Goal: Task Accomplishment & Management: Manage account settings

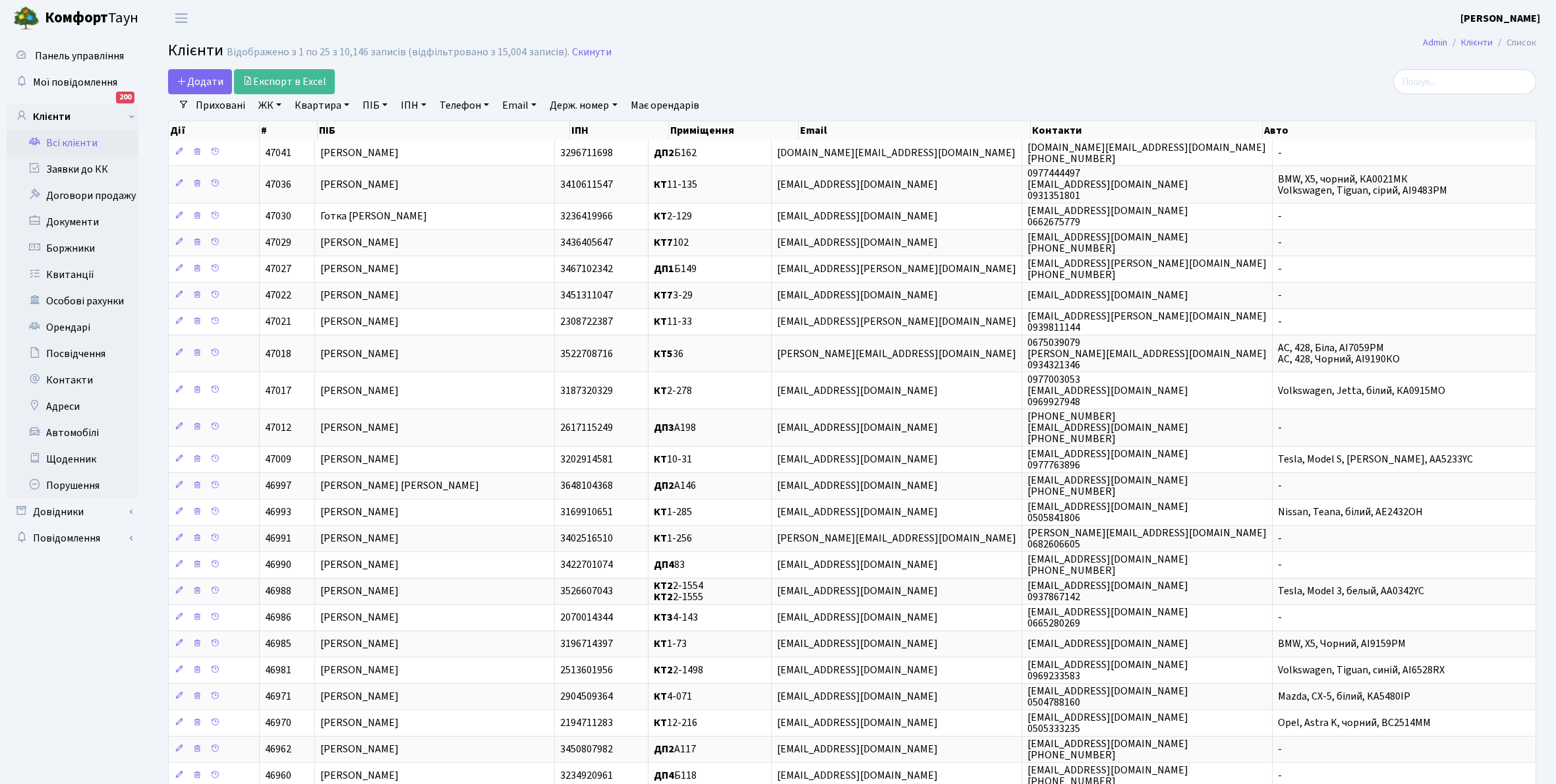
select select "25"
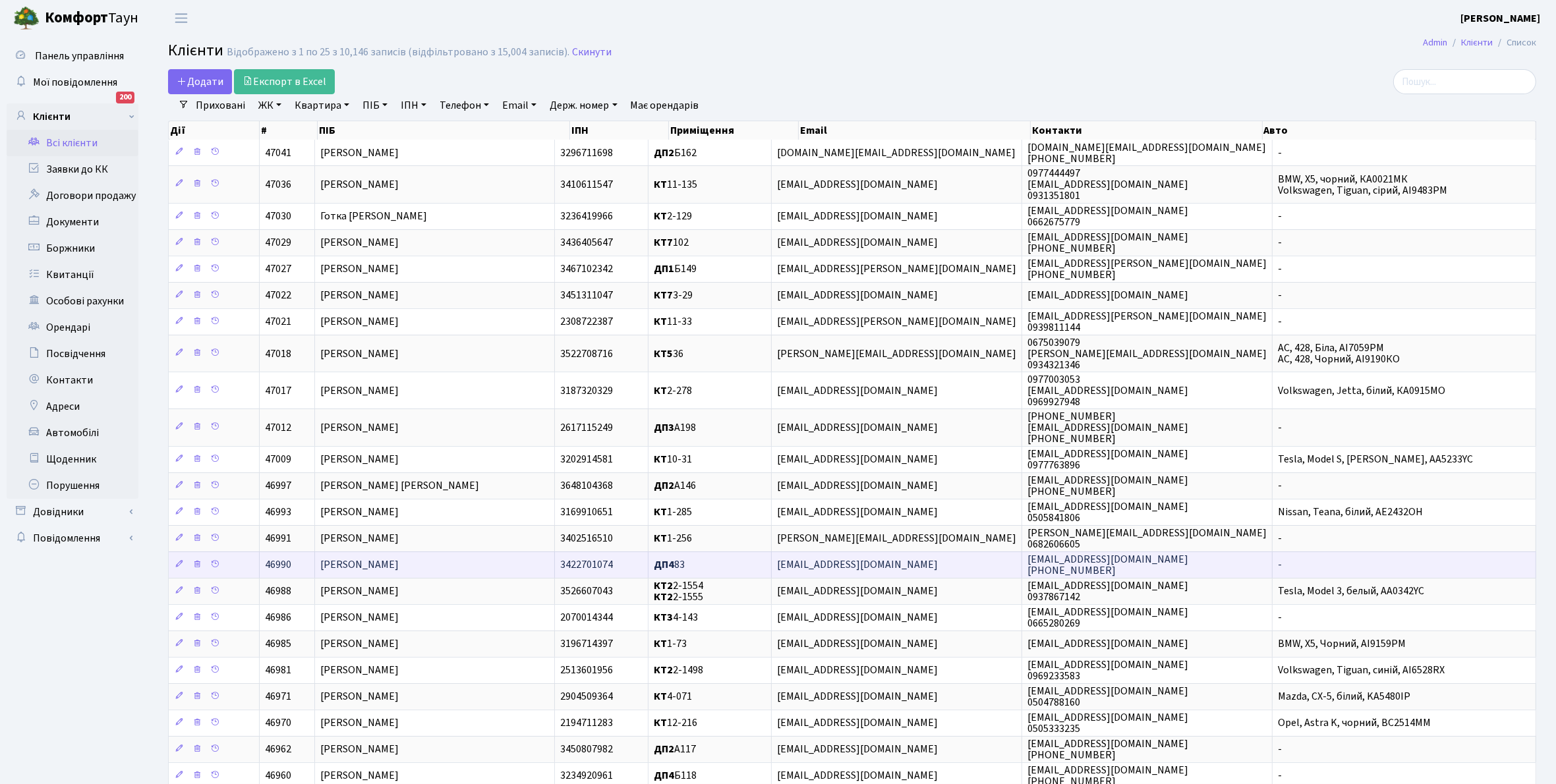
click at [436, 557] on td "[PERSON_NAME]" at bounding box center [435, 564] width 240 height 26
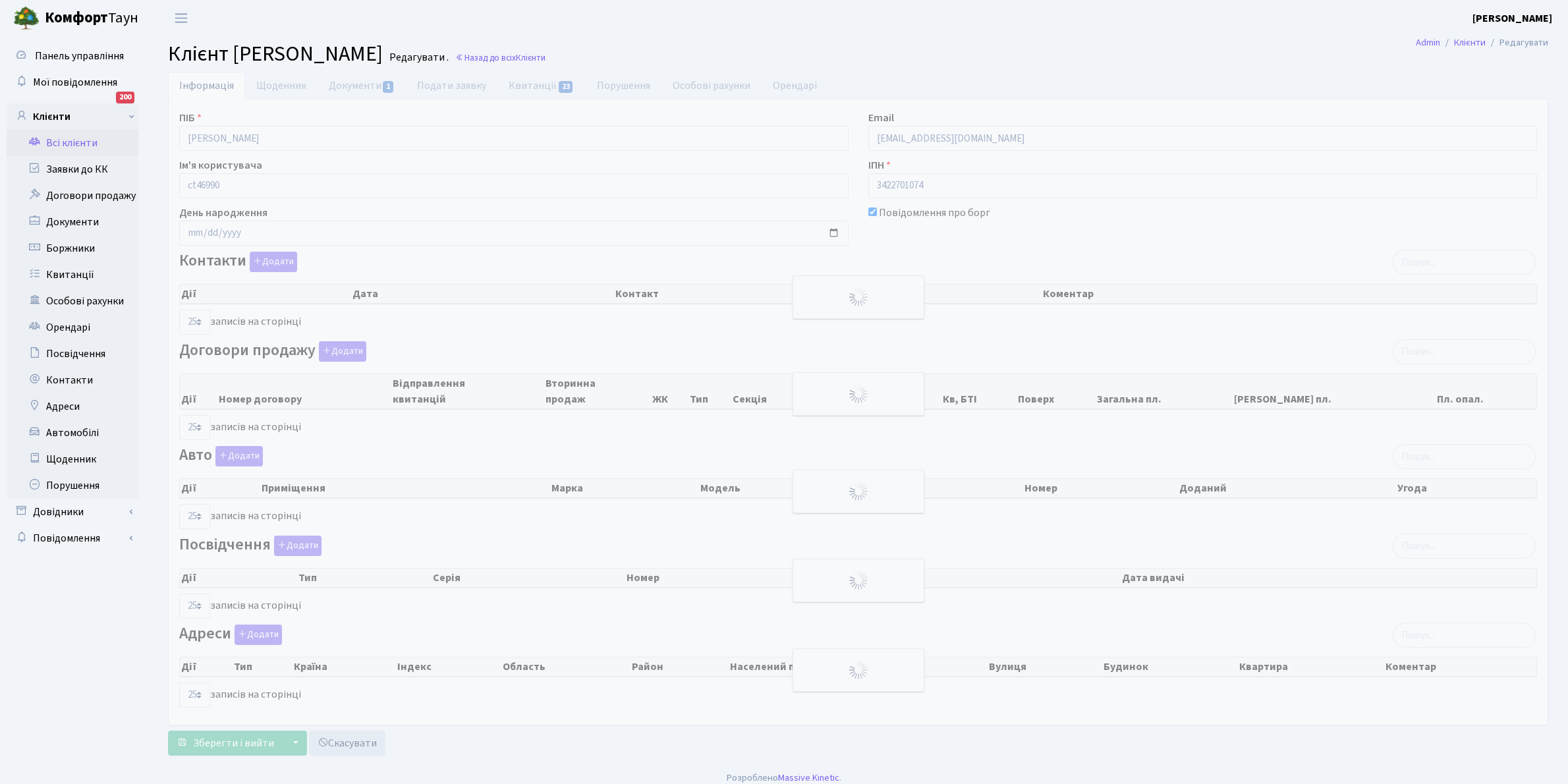
select select "25"
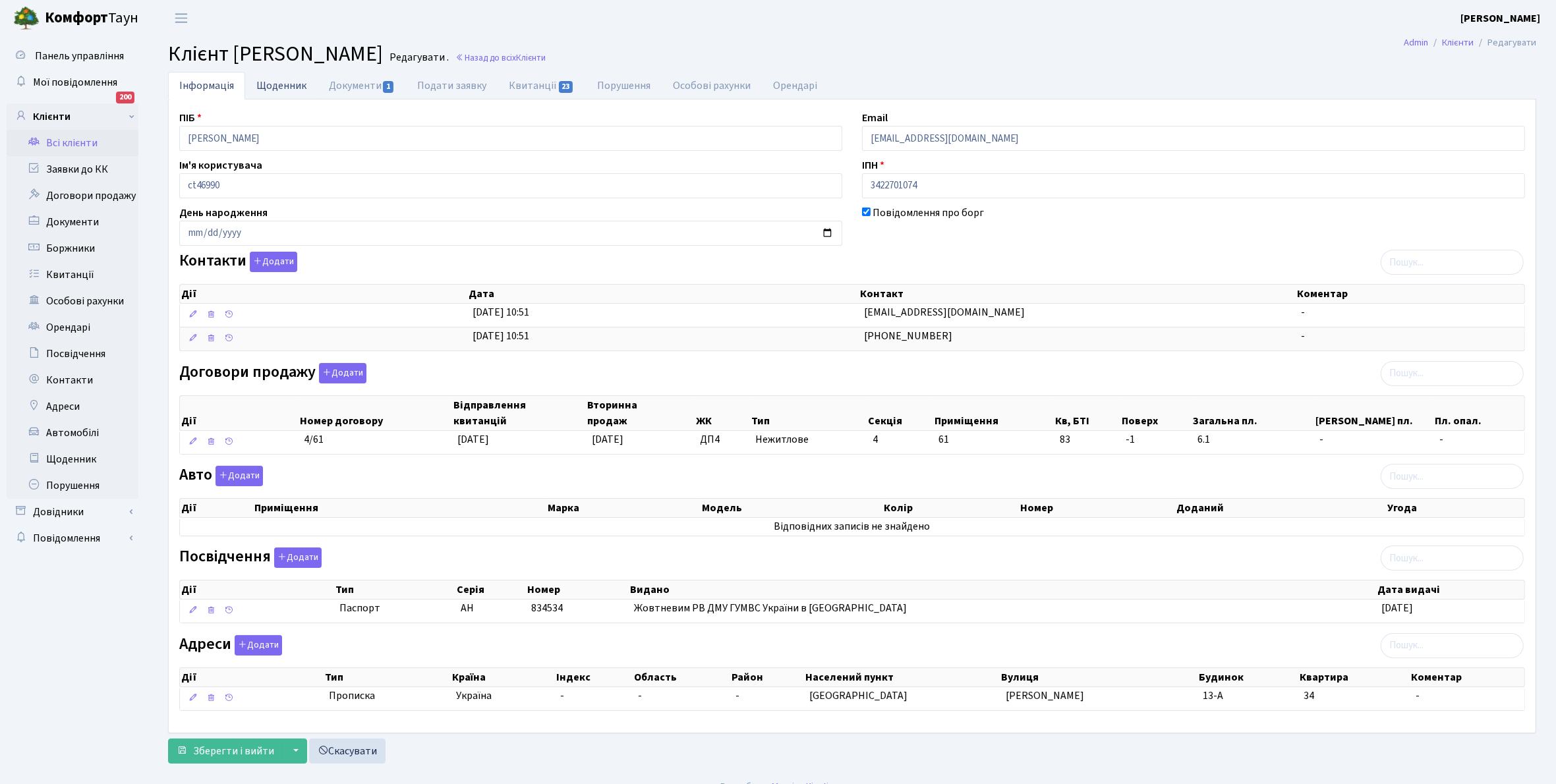
click at [279, 90] on link "Щоденник" at bounding box center [281, 85] width 72 height 27
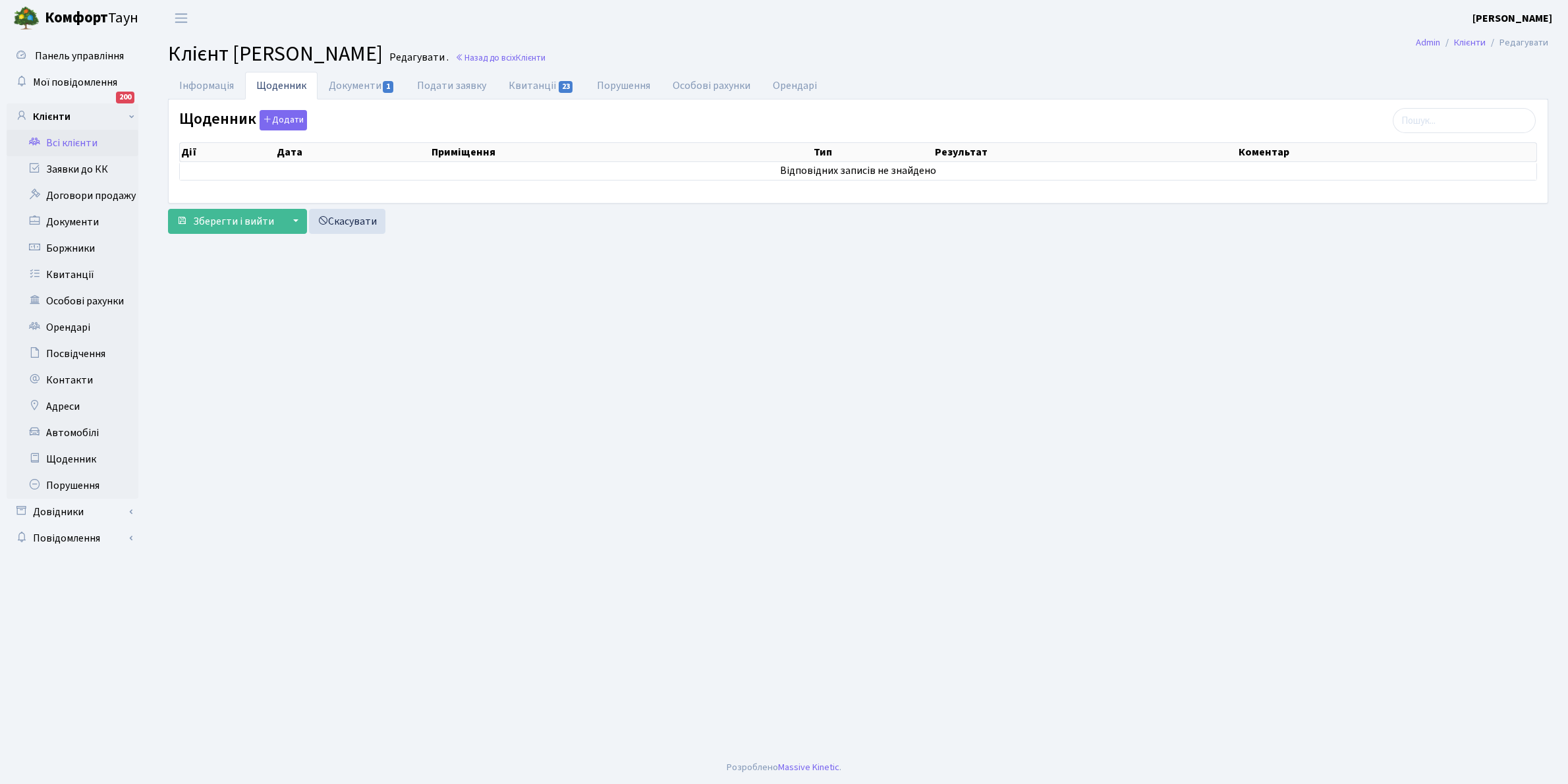
click at [69, 142] on link "Всі клієнти" at bounding box center [72, 142] width 131 height 26
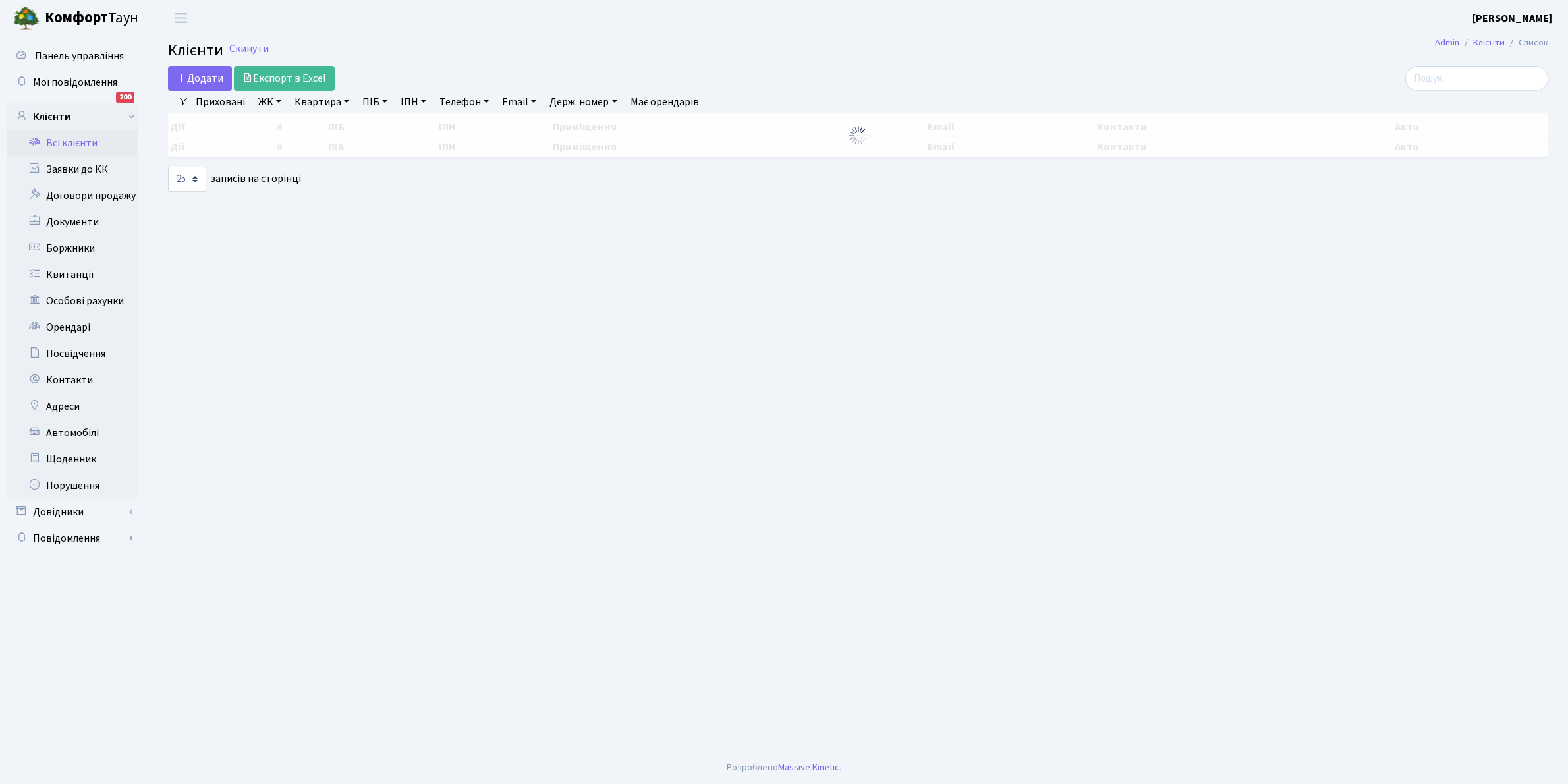
select select "25"
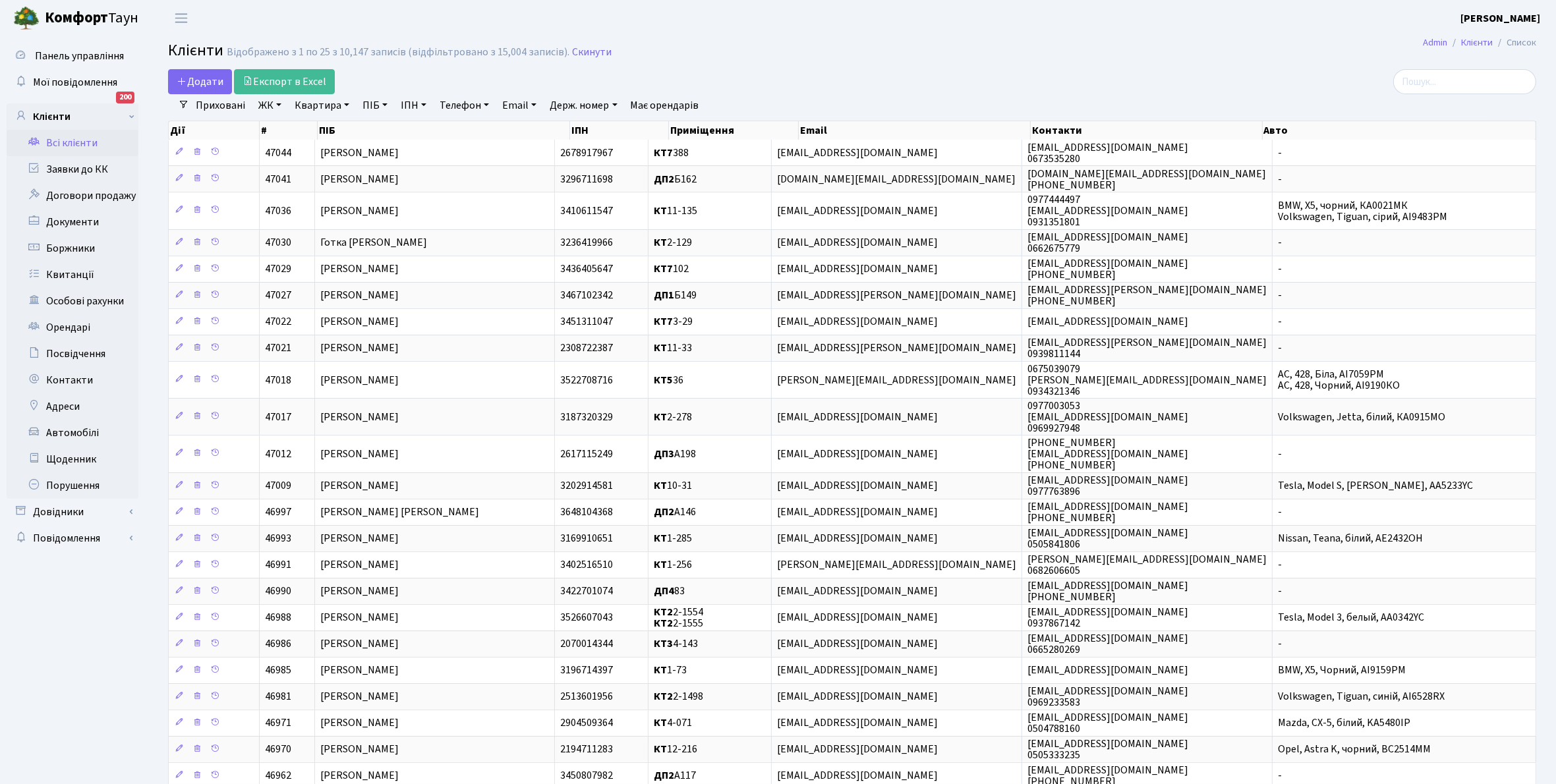
click at [63, 144] on link "Всі клієнти" at bounding box center [72, 142] width 131 height 26
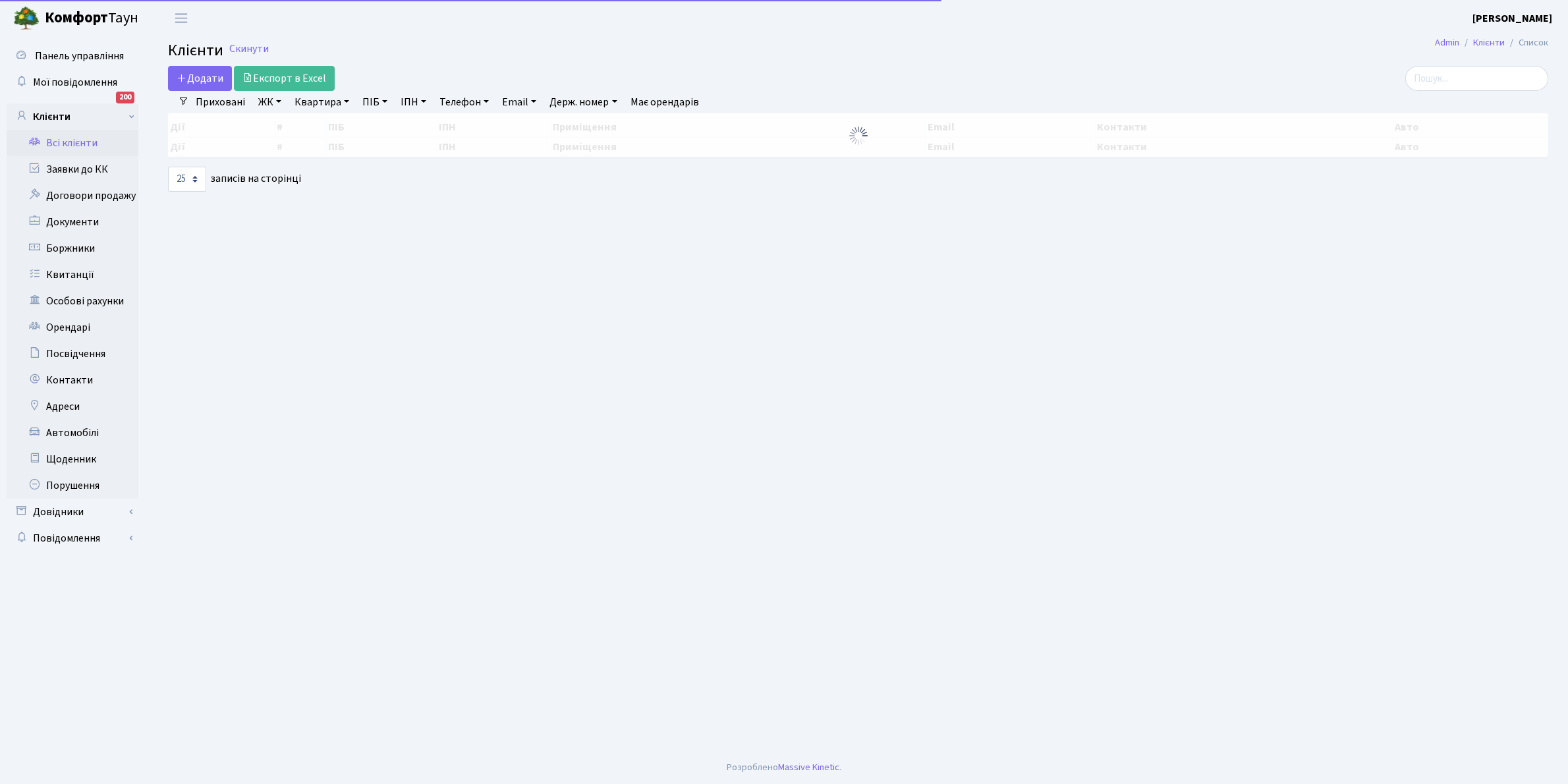
select select "25"
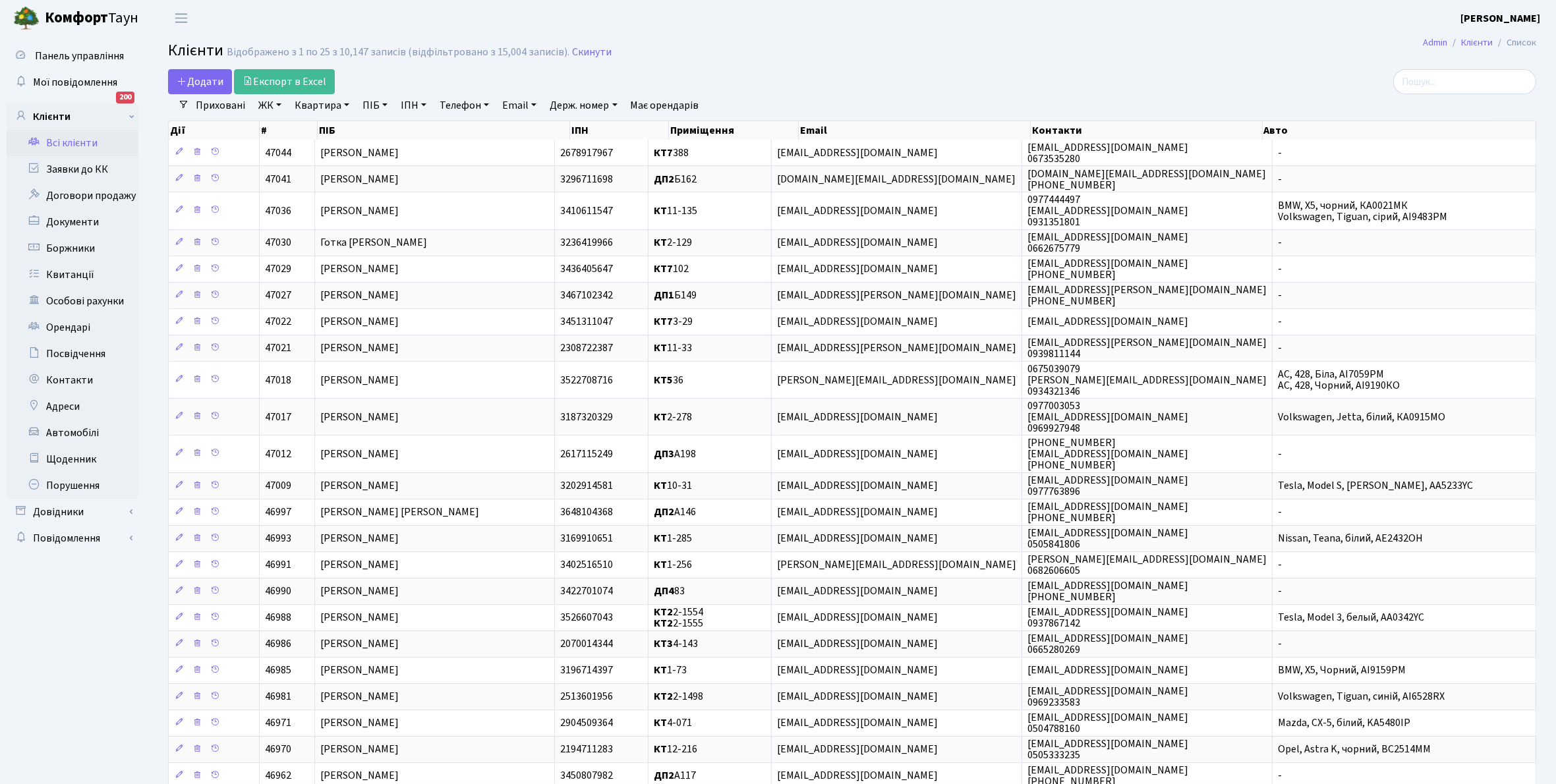
click at [280, 104] on link "ЖК" at bounding box center [270, 105] width 34 height 22
click at [313, 173] on li "КТ2, просп. Соборності, 17" at bounding box center [335, 174] width 159 height 23
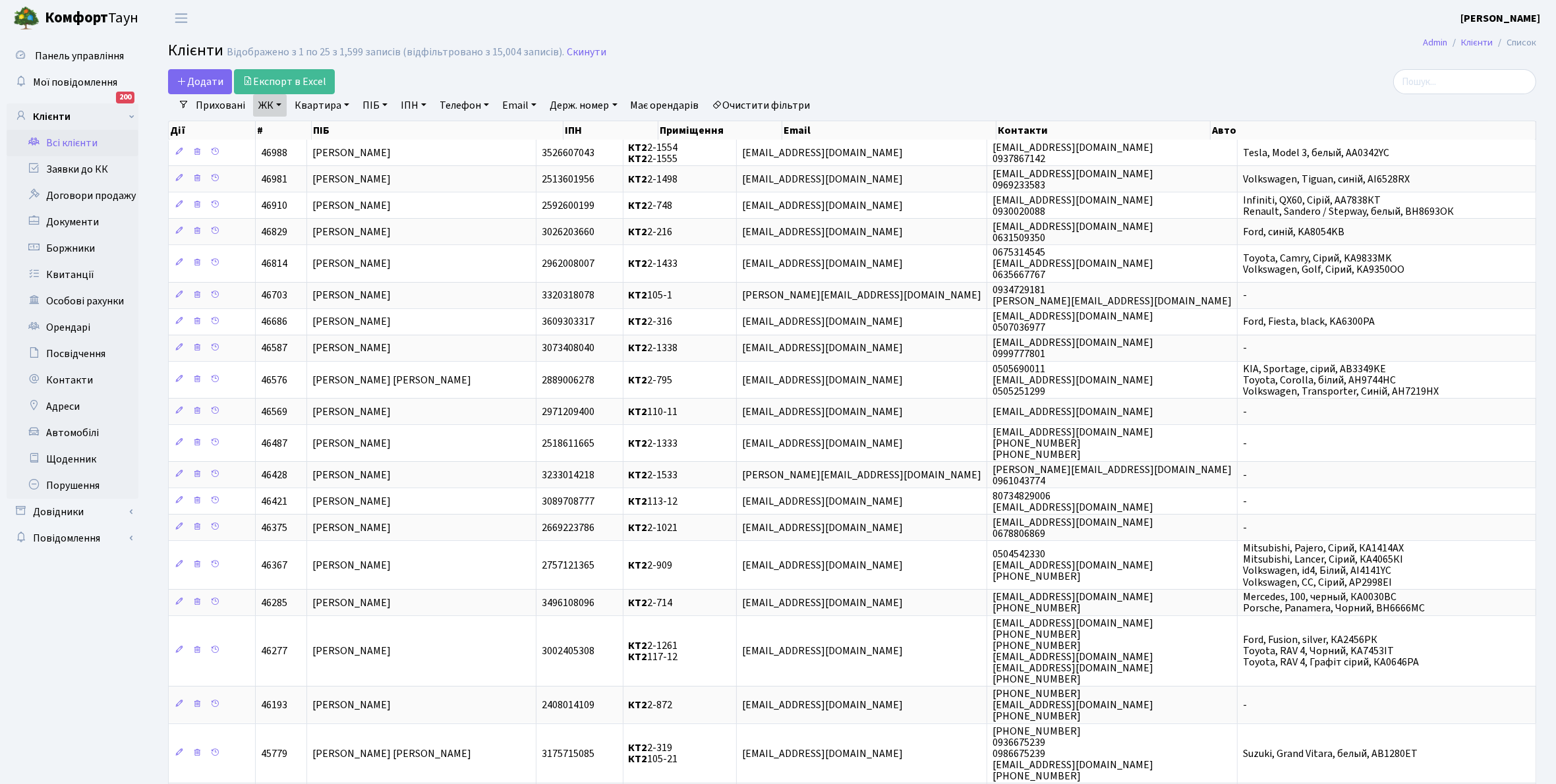
click at [344, 104] on link "Квартира" at bounding box center [321, 105] width 65 height 22
click at [314, 129] on input "text" at bounding box center [328, 131] width 77 height 25
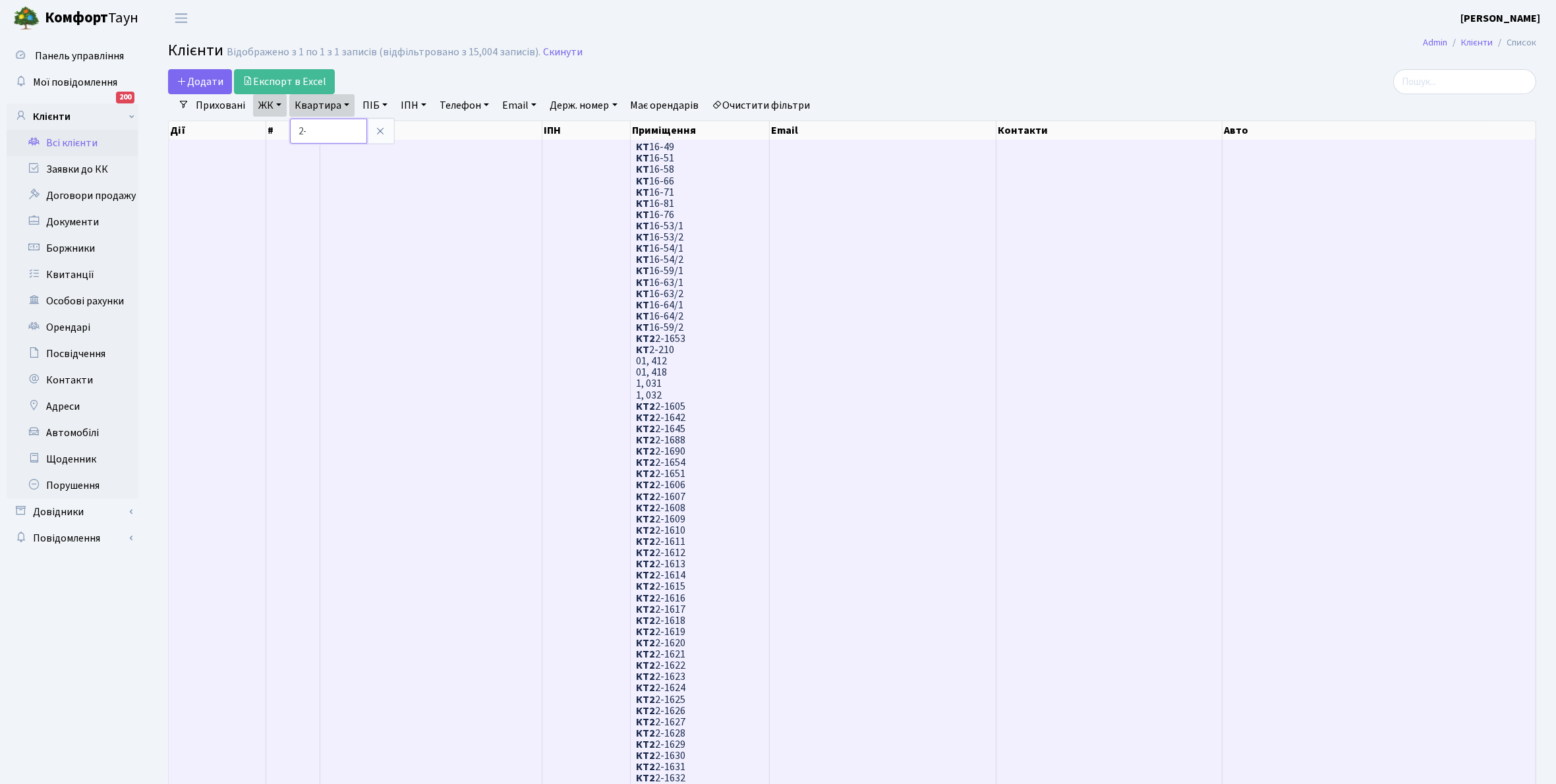
type input "2"
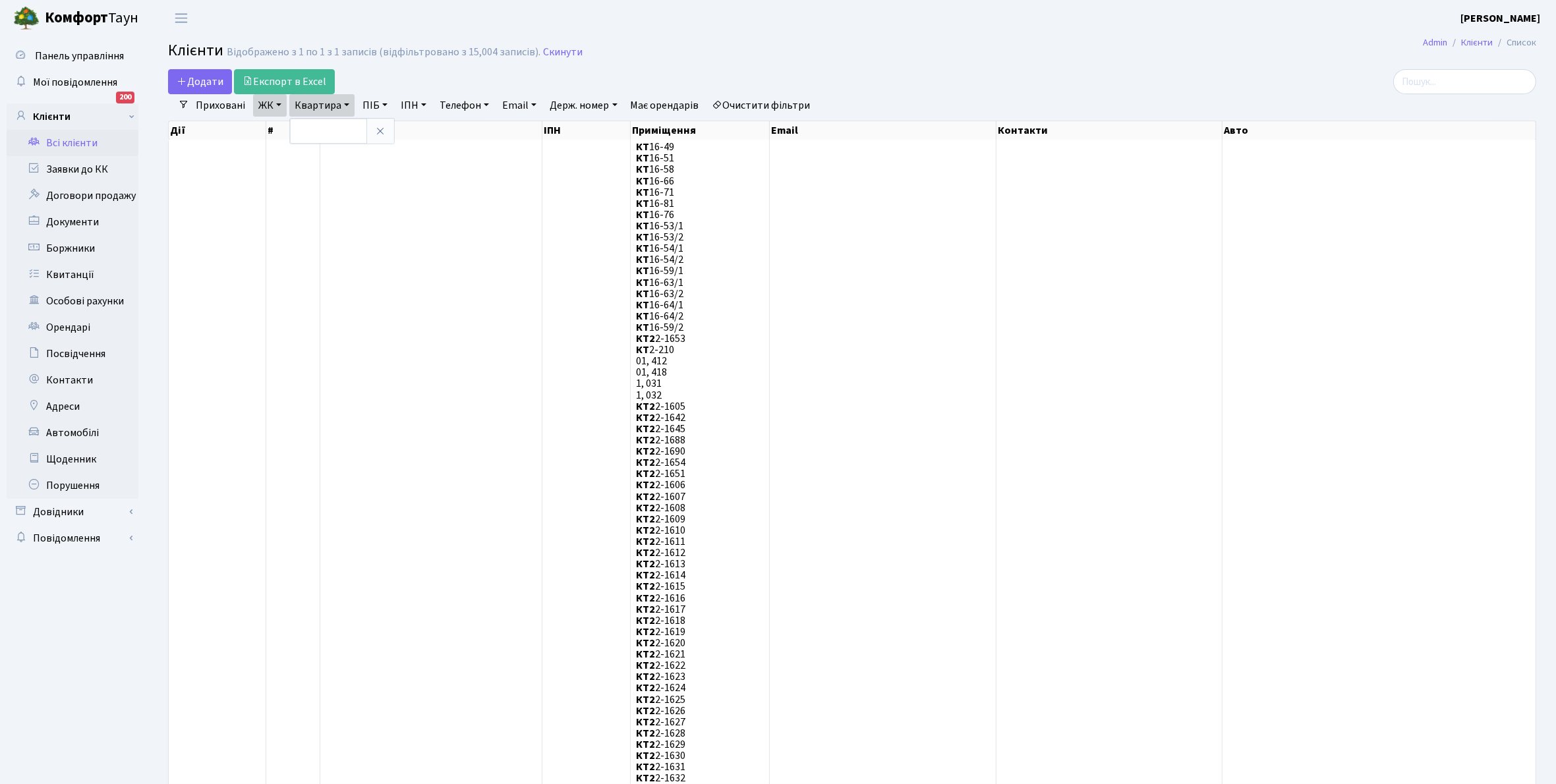
click at [749, 103] on link "Очистити фільтри" at bounding box center [762, 105] width 109 height 22
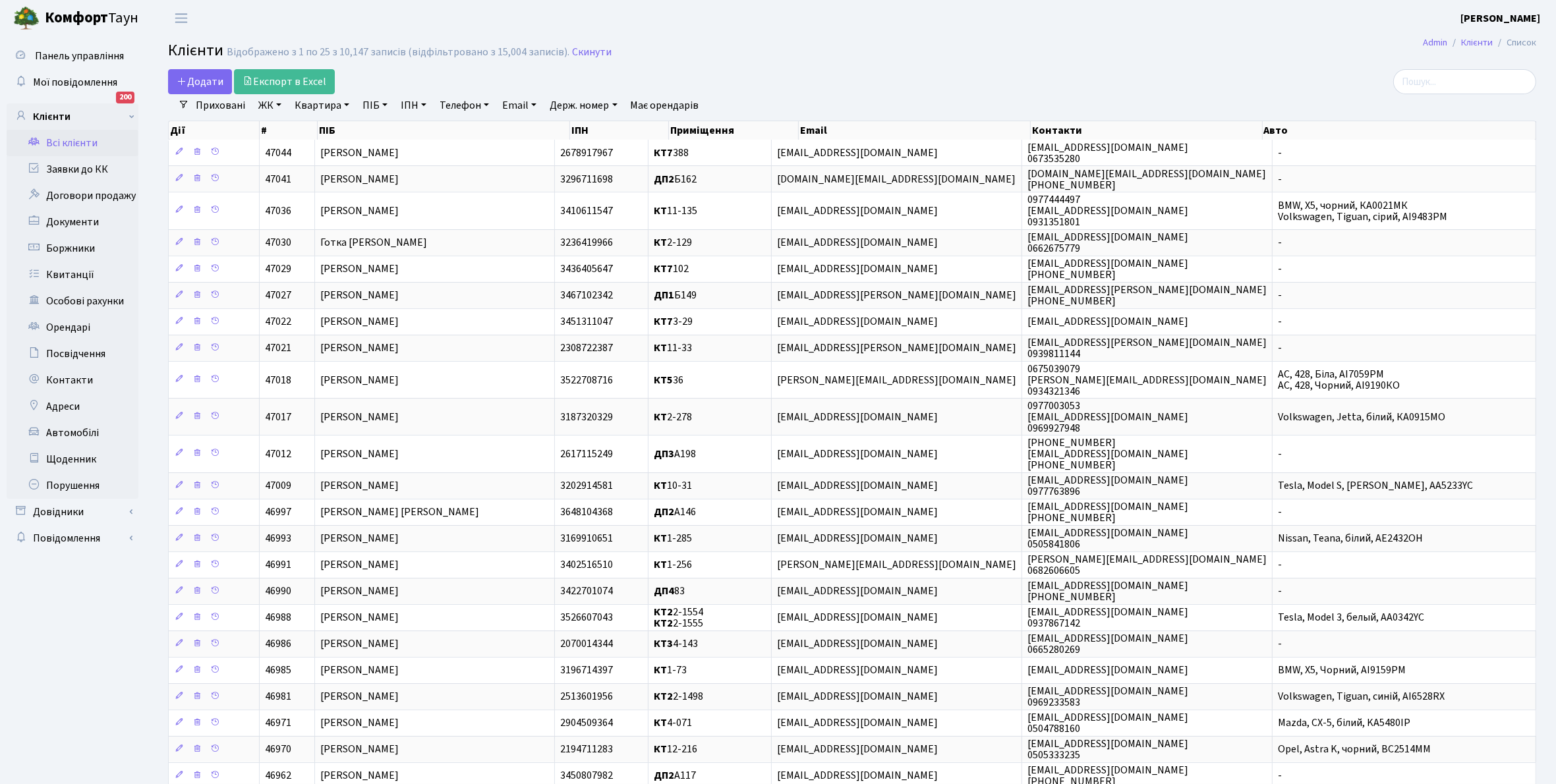
click at [277, 106] on link "ЖК" at bounding box center [270, 105] width 34 height 22
click at [311, 147] on li "КТ, вул. Регенераторна, 4" at bounding box center [335, 151] width 159 height 23
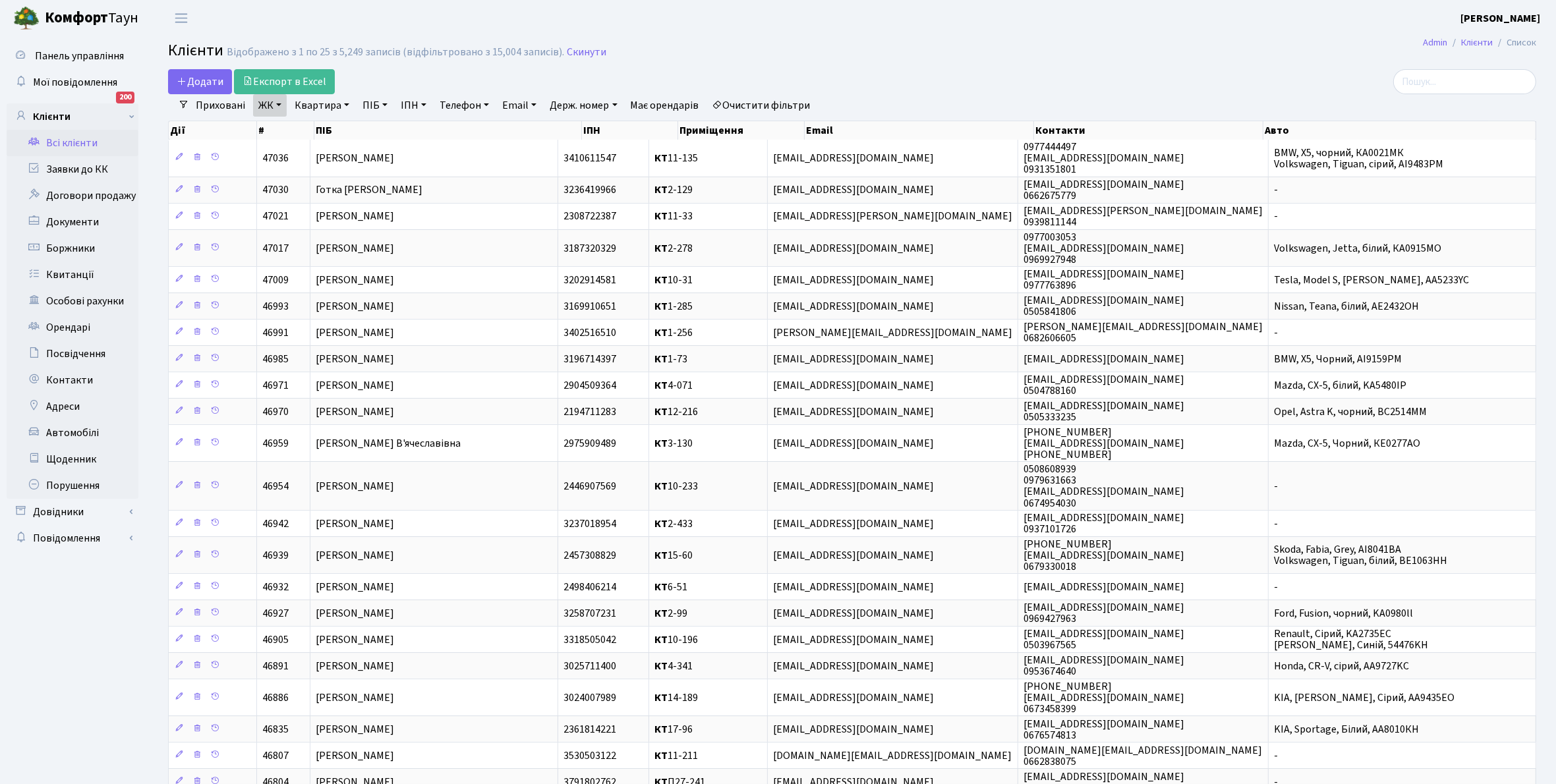
click at [346, 105] on link "Квартира" at bounding box center [321, 105] width 65 height 22
click at [327, 130] on input "text" at bounding box center [328, 131] width 77 height 25
type input "4-251"
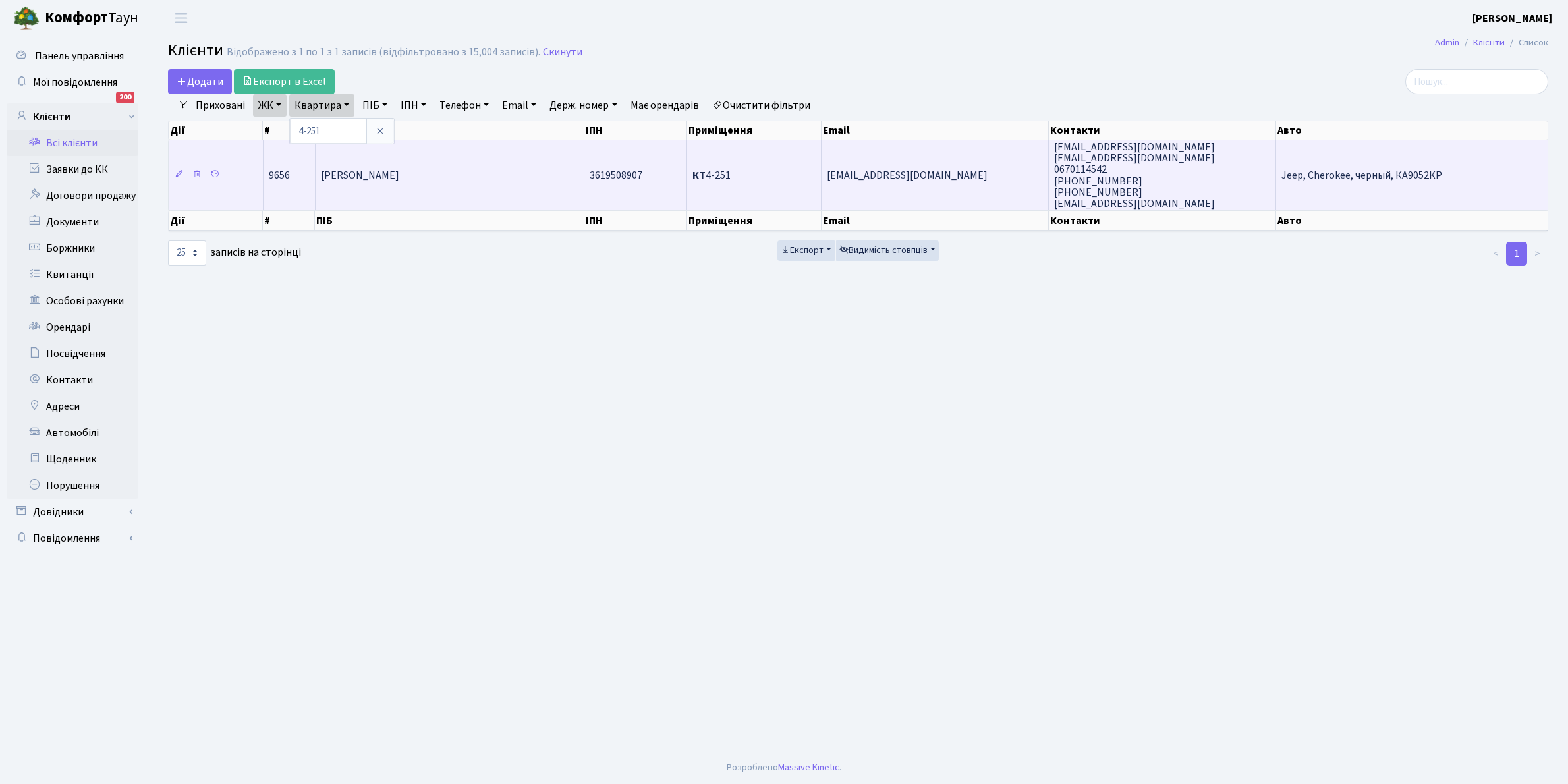
click at [446, 183] on td "Музика Єлизавета Олександрівна" at bounding box center [450, 174] width 269 height 71
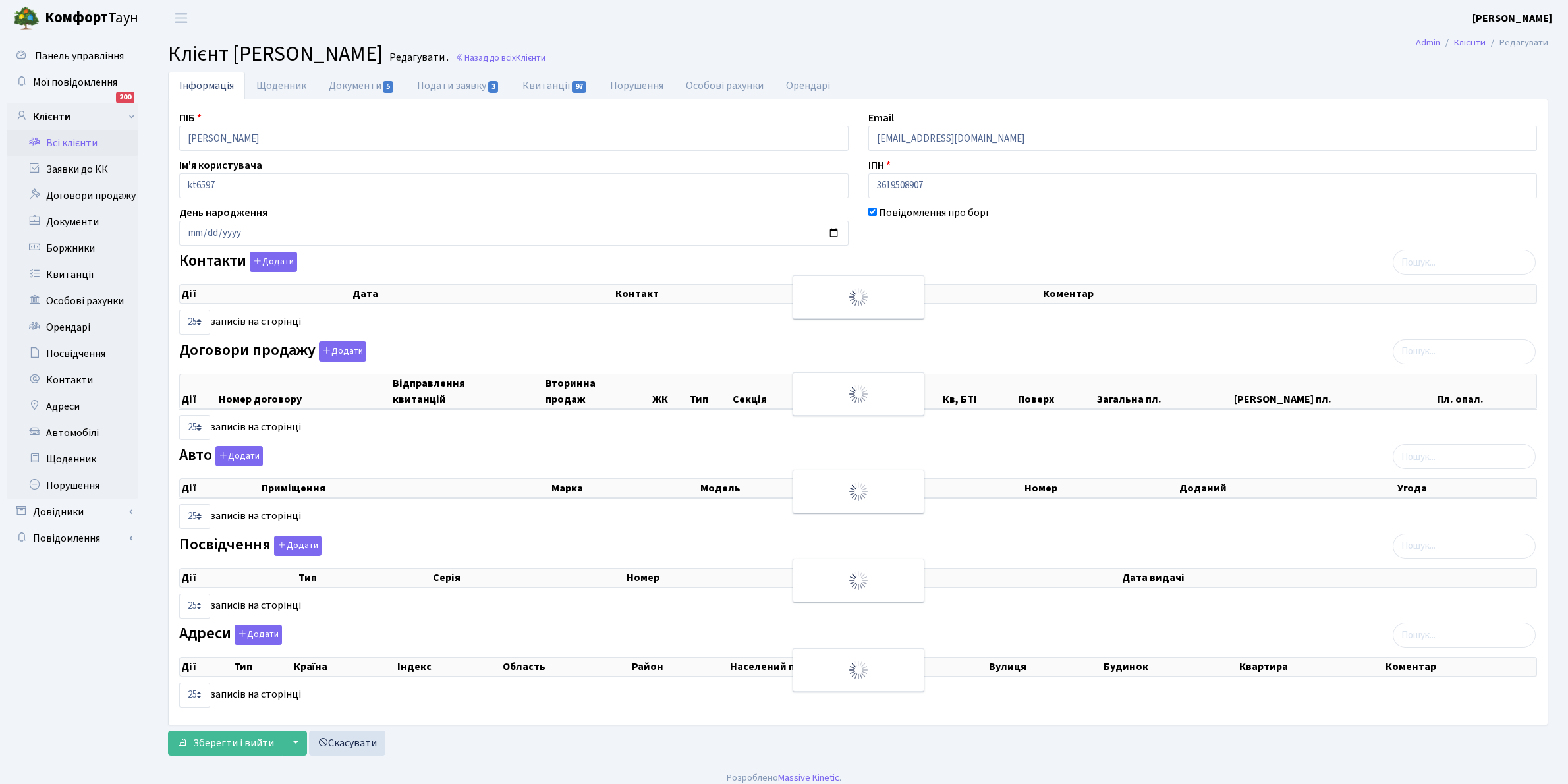
select select "25"
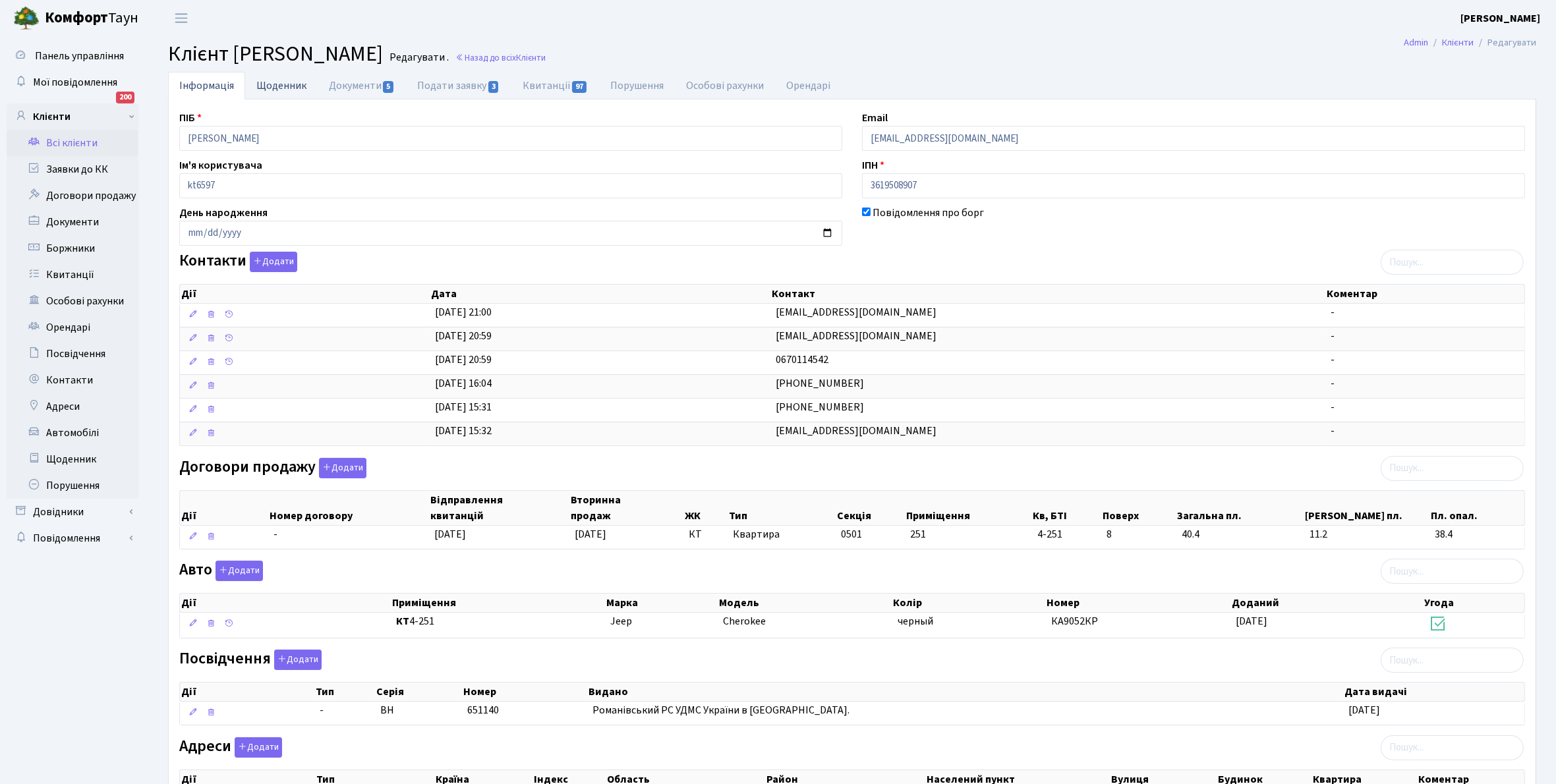
click at [272, 88] on link "Щоденник" at bounding box center [281, 85] width 72 height 27
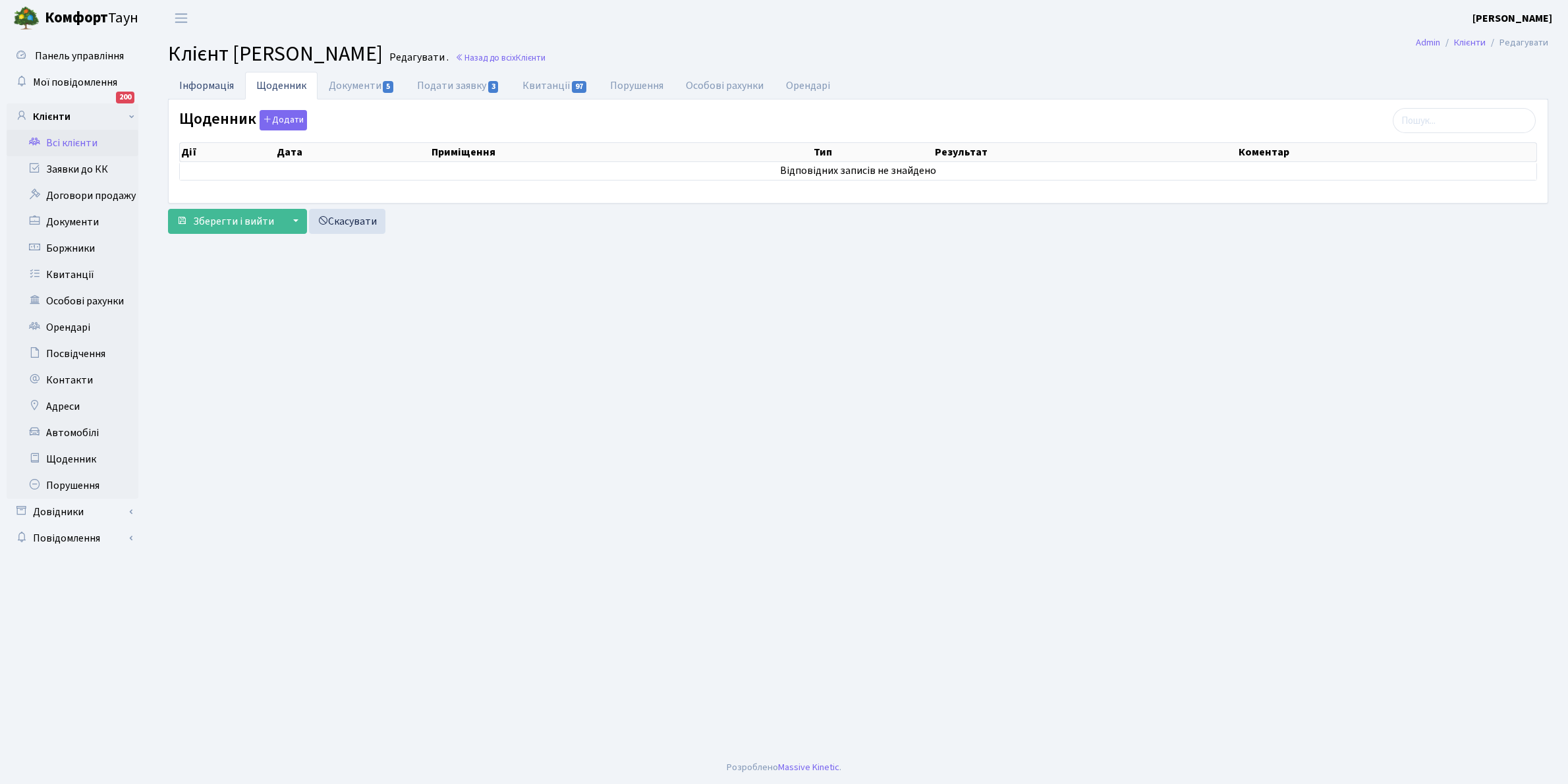
click at [198, 81] on link "Інформація" at bounding box center [207, 85] width 77 height 27
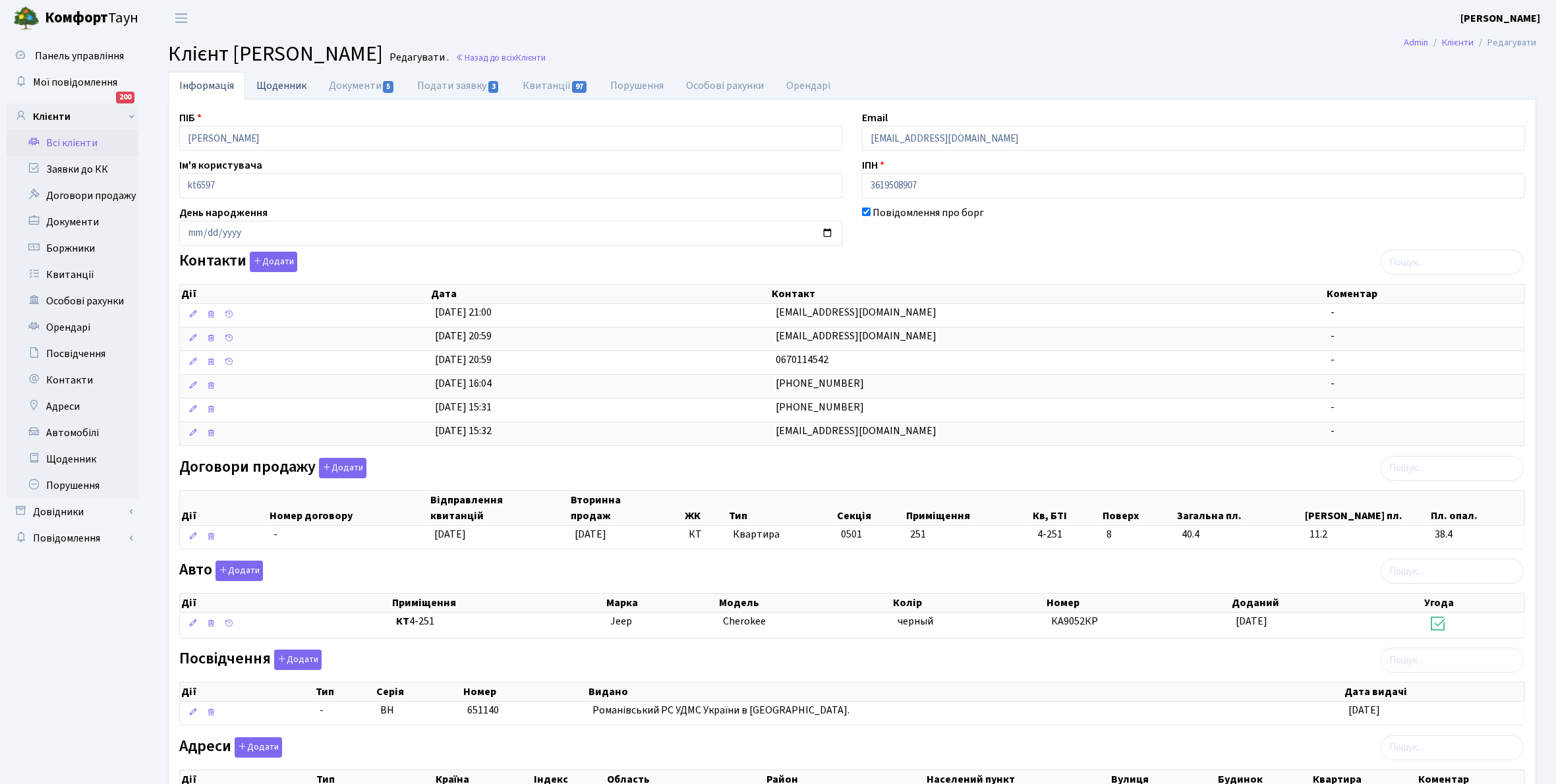
click at [275, 82] on link "Щоденник" at bounding box center [281, 85] width 72 height 27
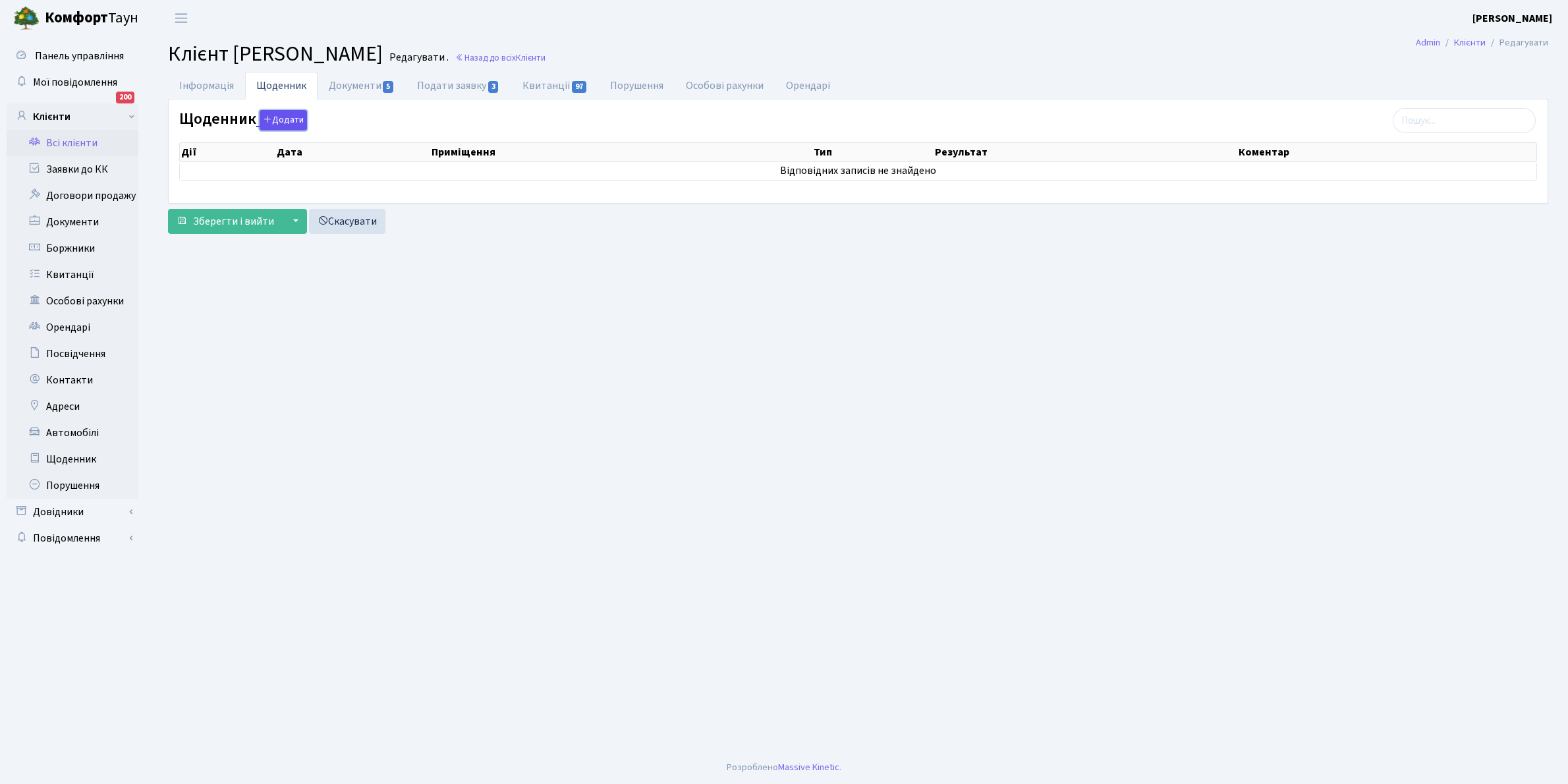
click at [291, 120] on button "Додати" at bounding box center [282, 120] width 47 height 21
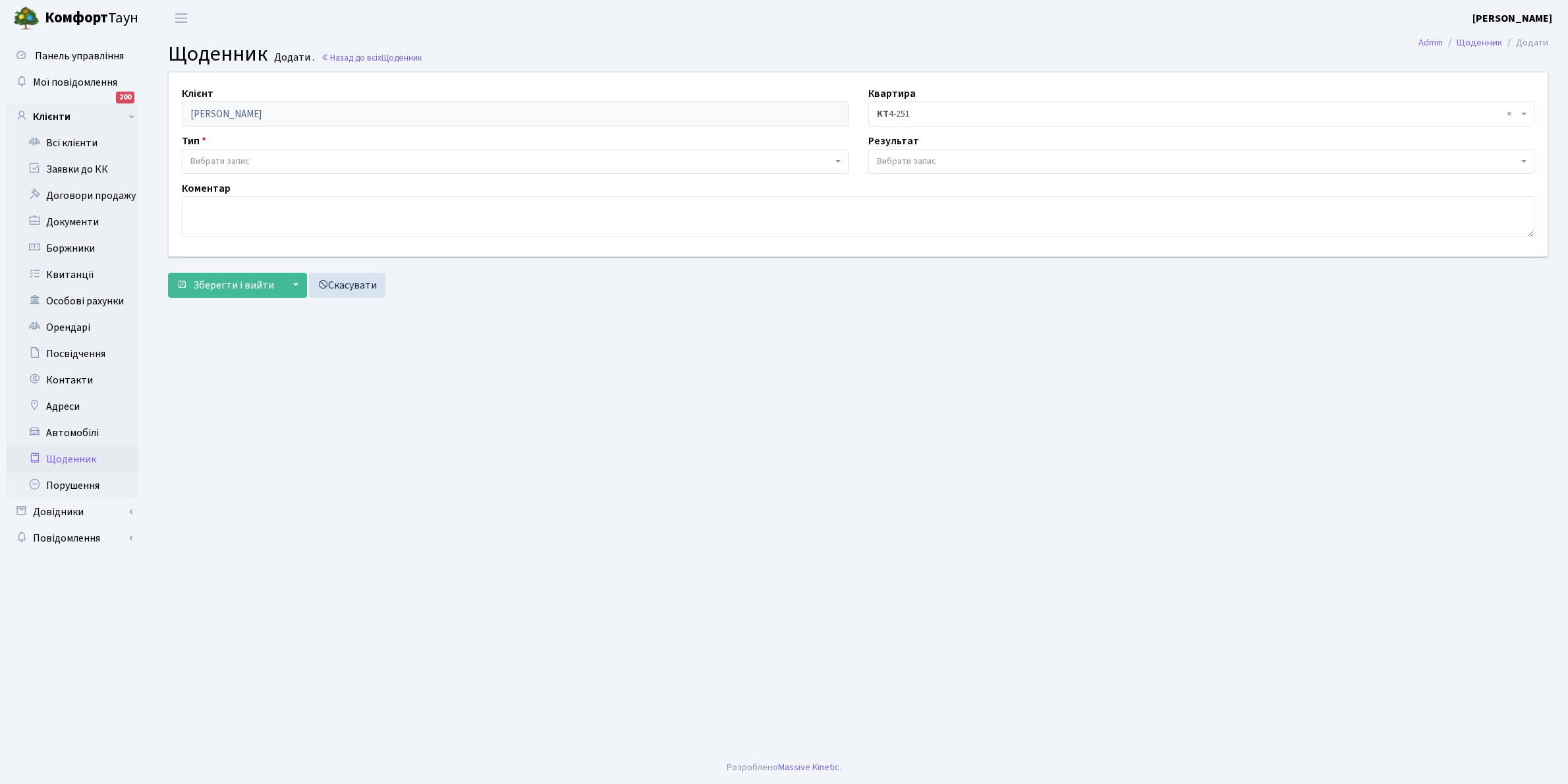
click at [229, 158] on span "Вибрати запис" at bounding box center [220, 161] width 59 height 13
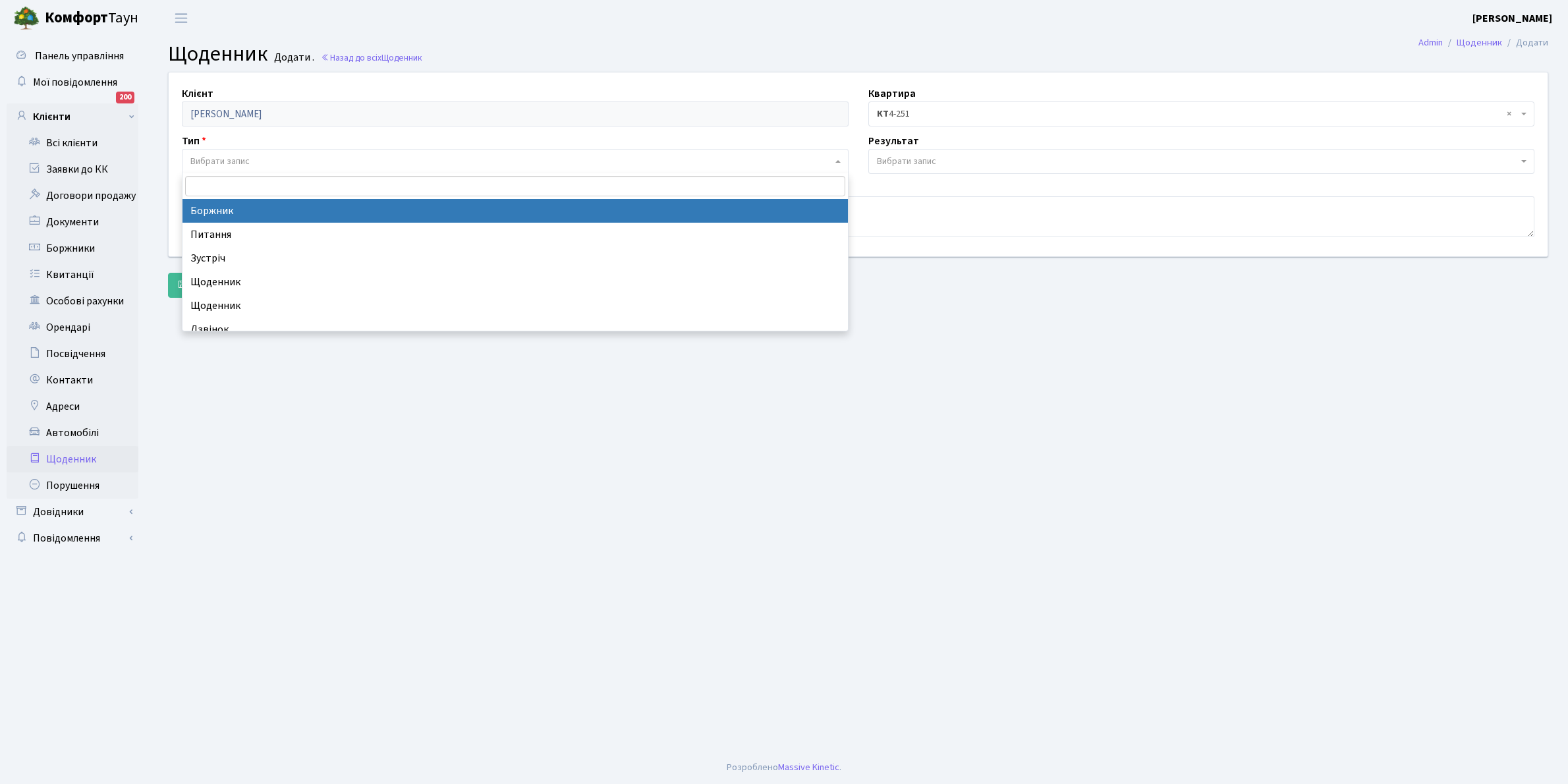
select select "189"
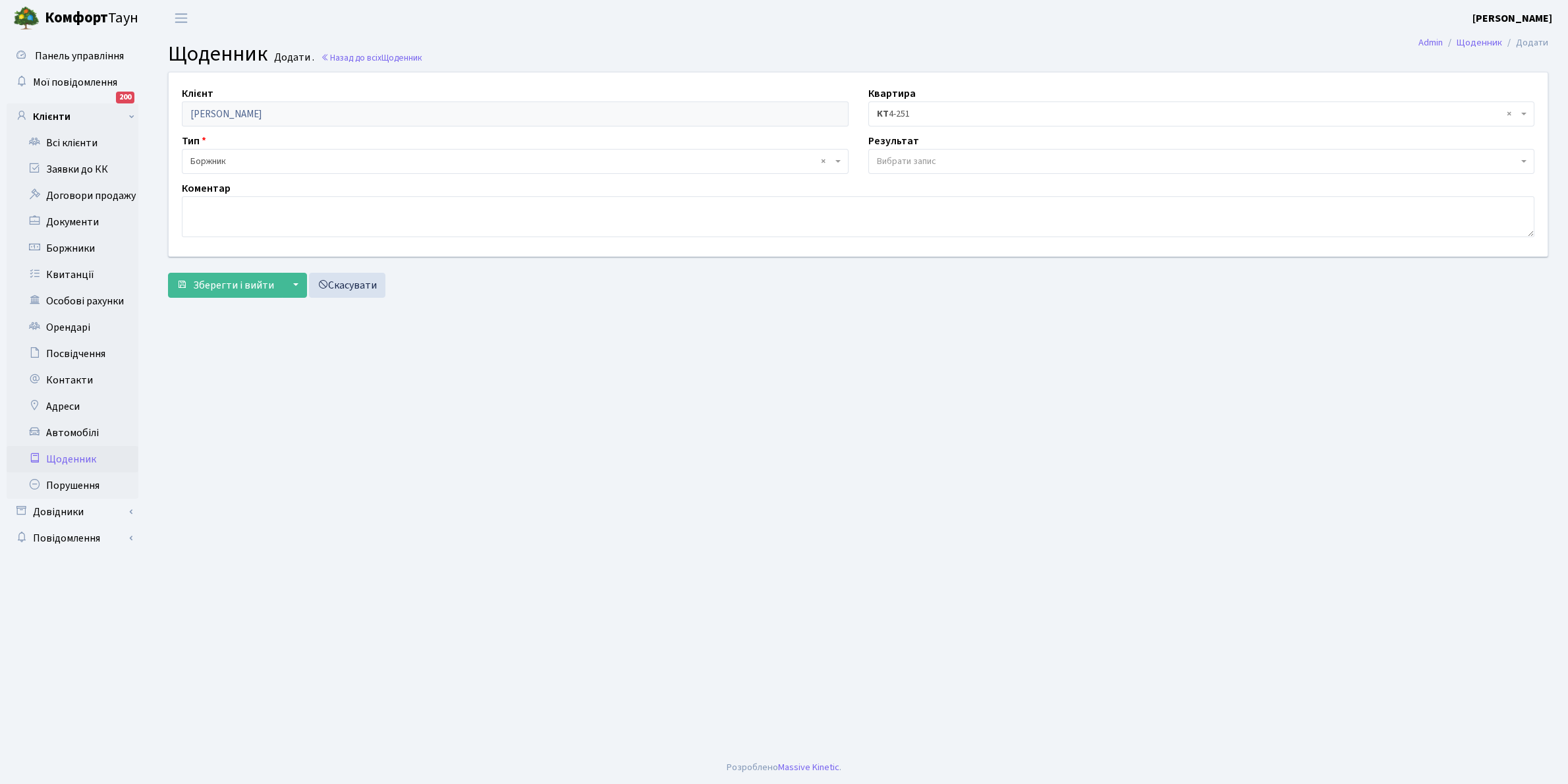
click at [936, 159] on span "Вибрати запис" at bounding box center [906, 161] width 59 height 13
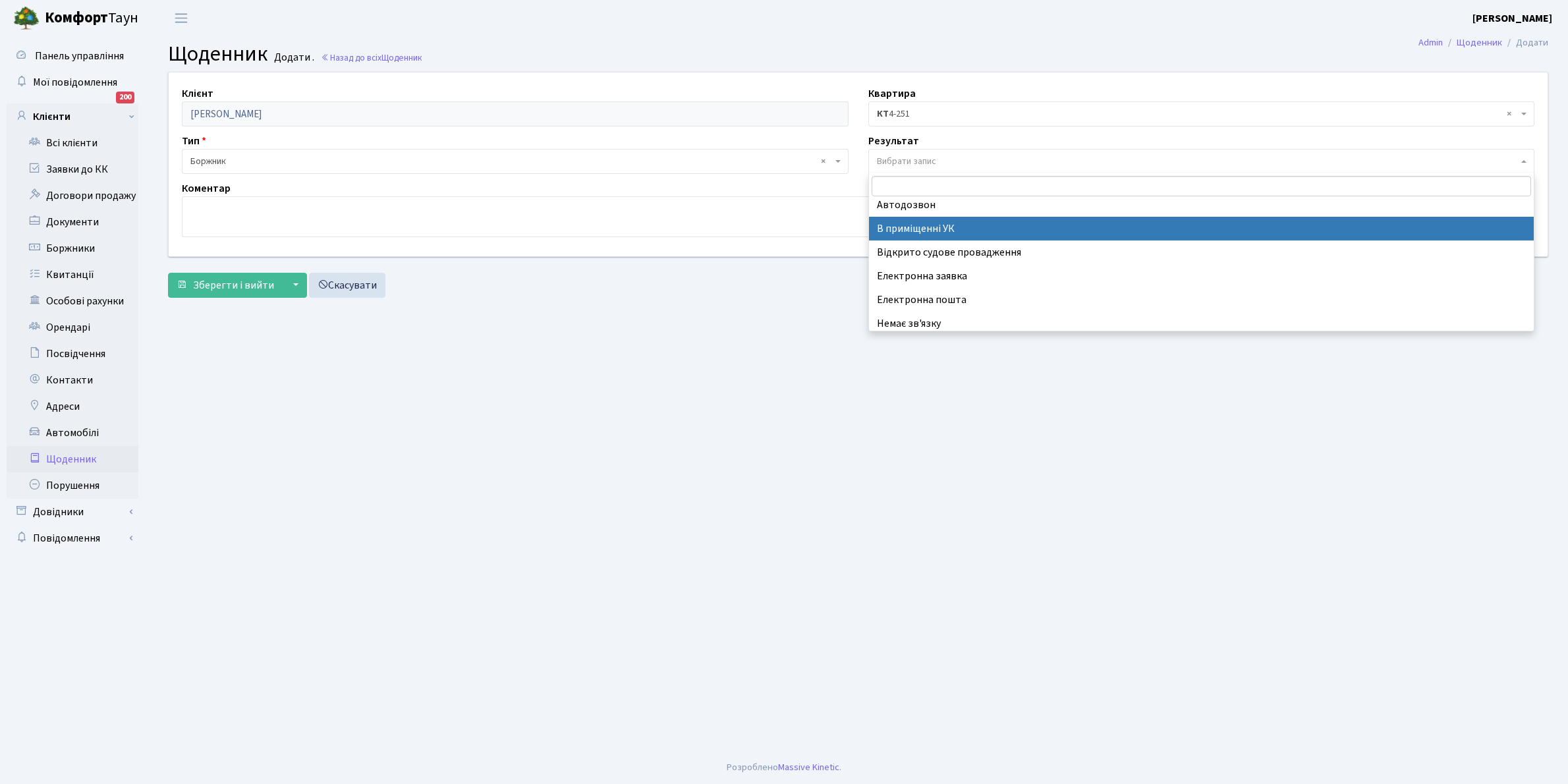
scroll to position [81, 0]
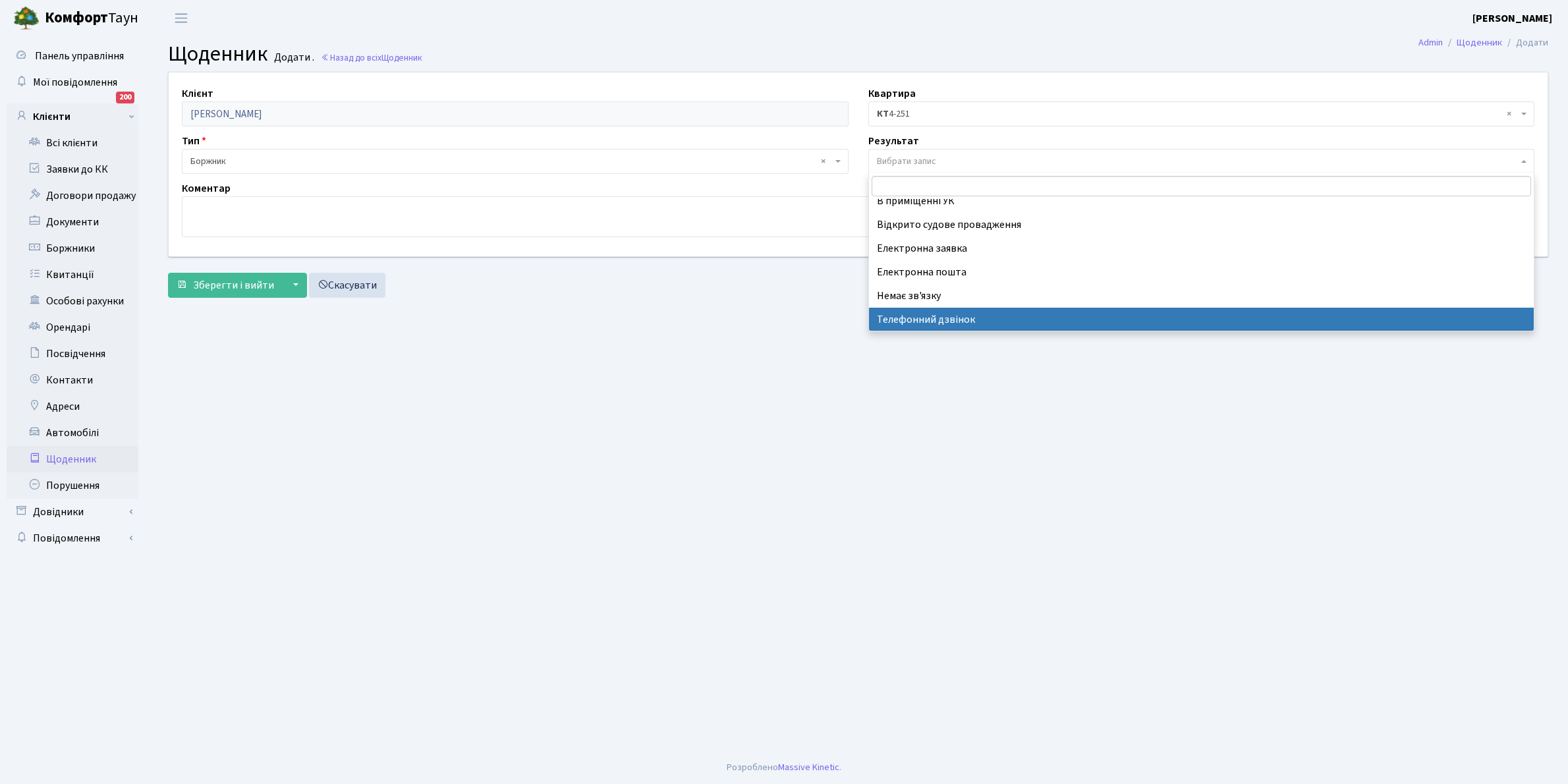
select select "196"
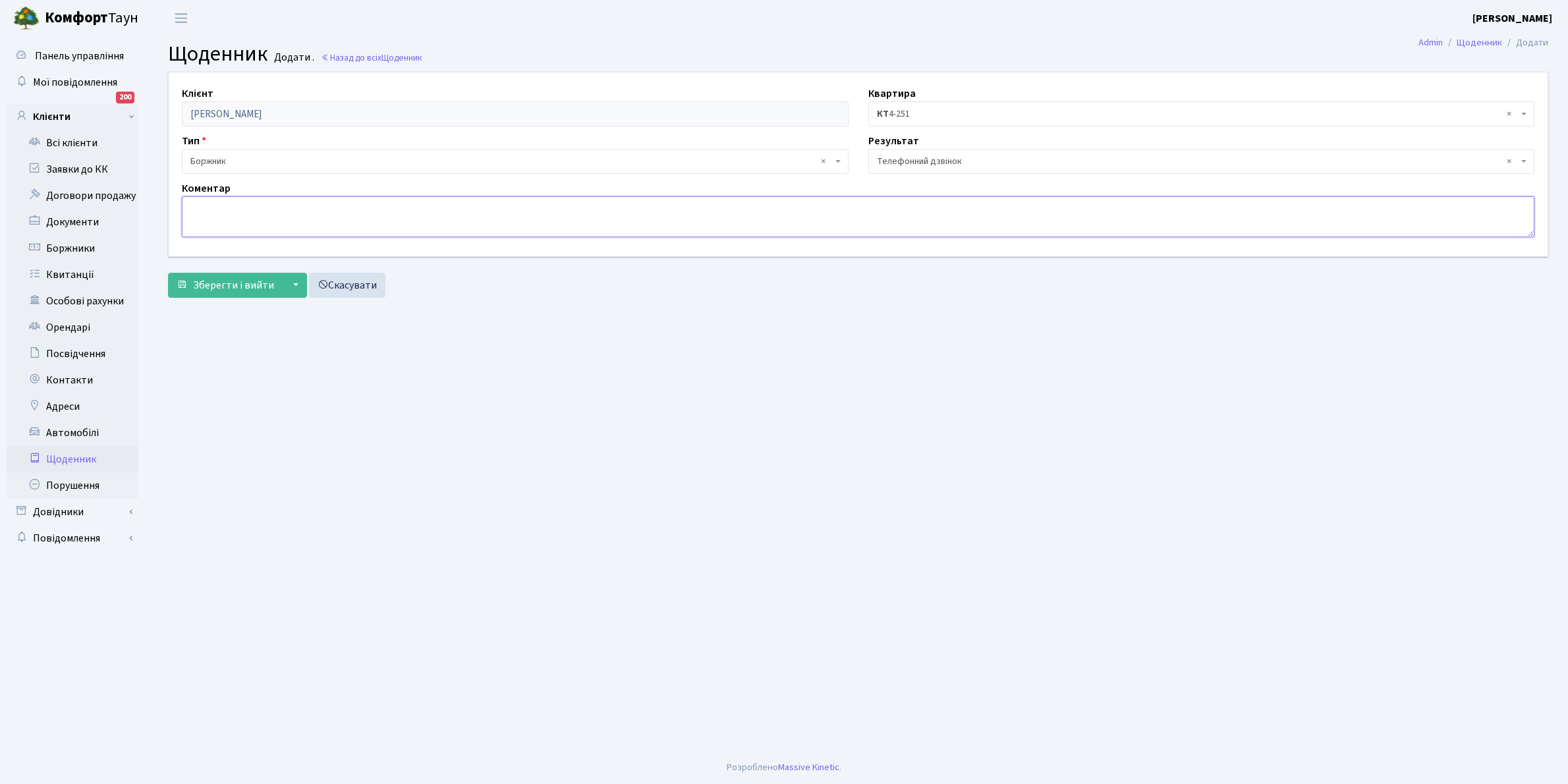
click at [212, 222] on textarea at bounding box center [857, 217] width 1353 height 41
type textarea "Не бере трубку телефона"
click at [222, 274] on button "Зберегти і вийти" at bounding box center [225, 285] width 114 height 25
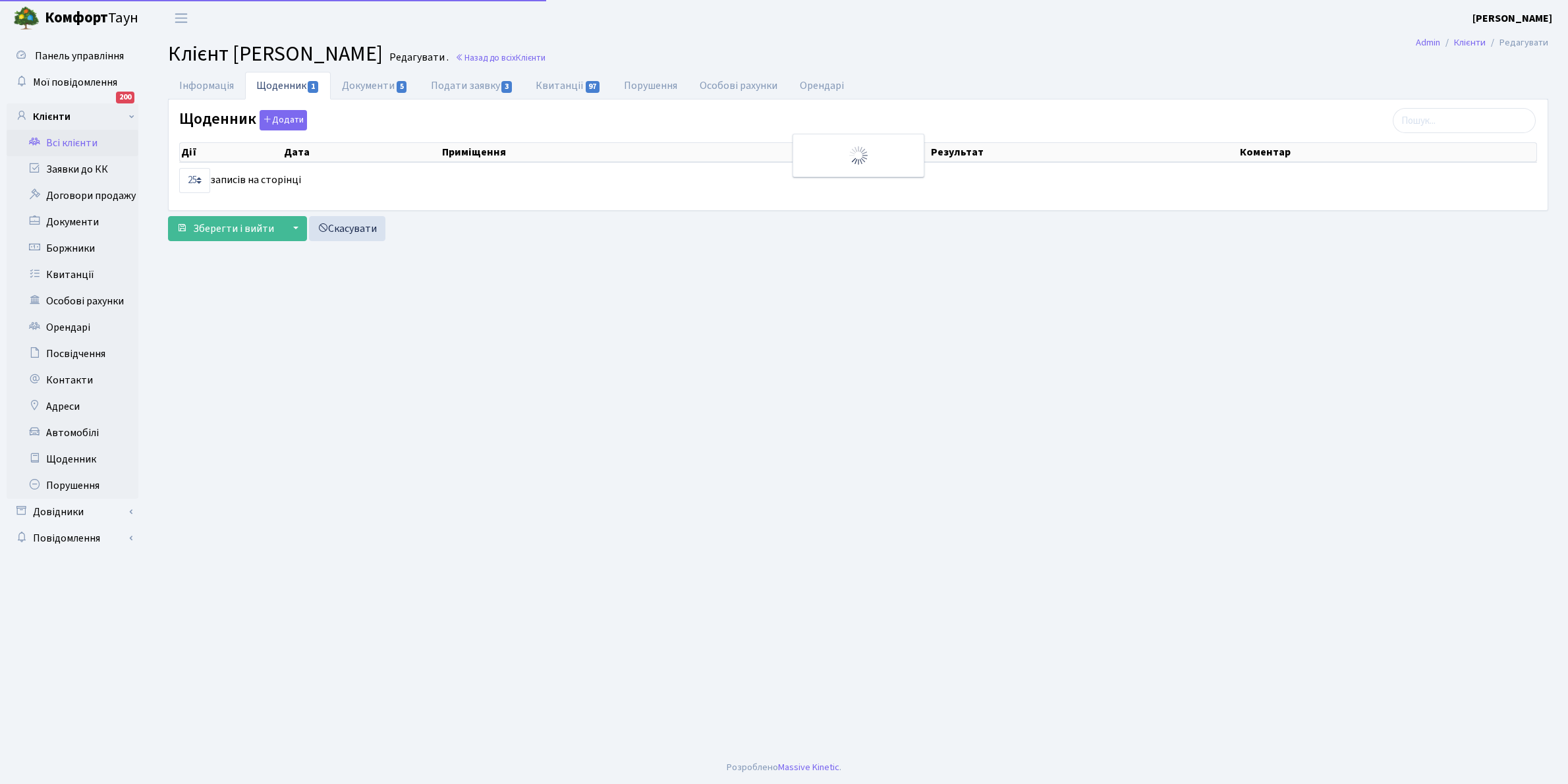
select select "25"
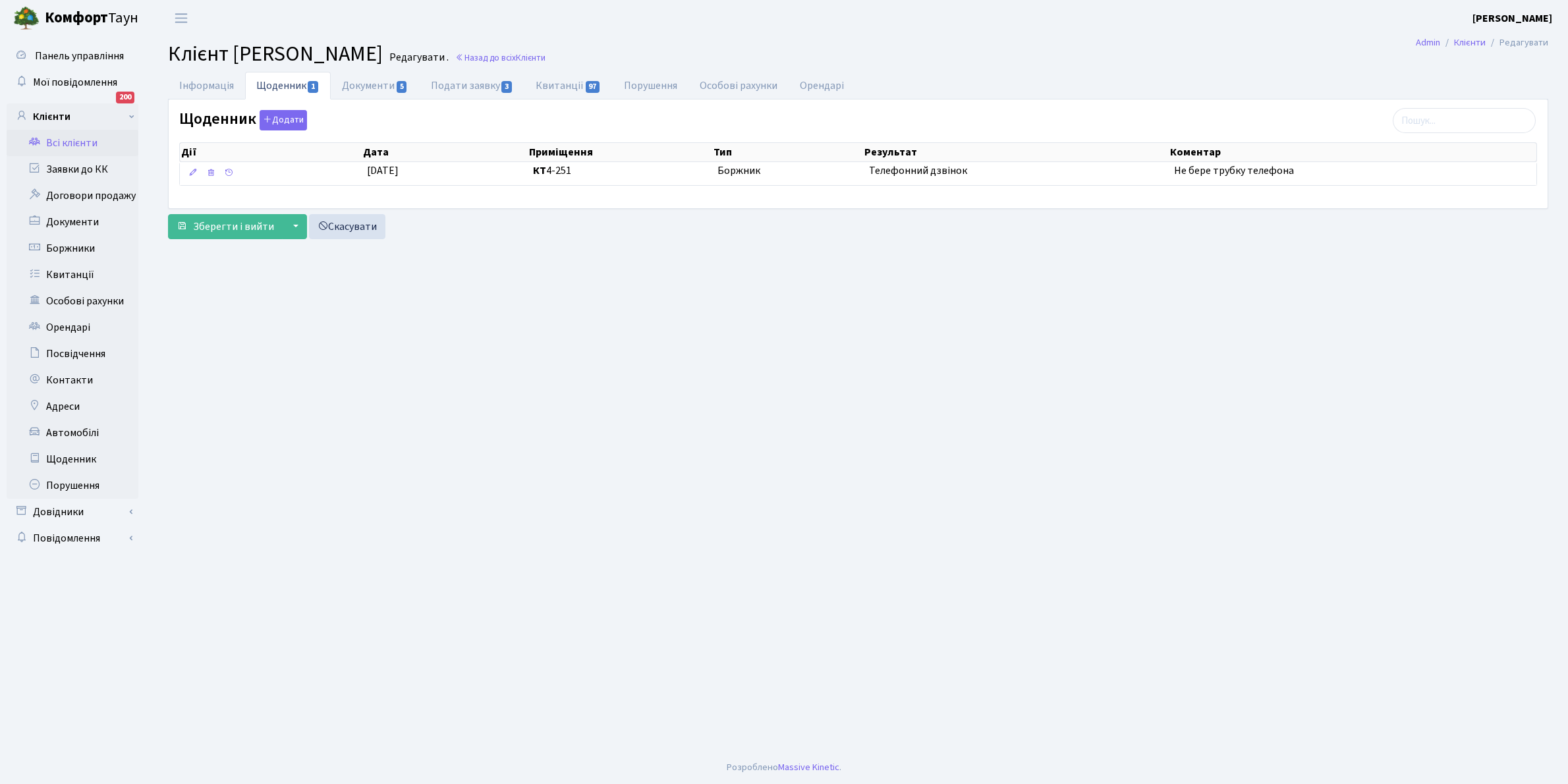
click at [82, 139] on link "Всі клієнти" at bounding box center [72, 142] width 131 height 26
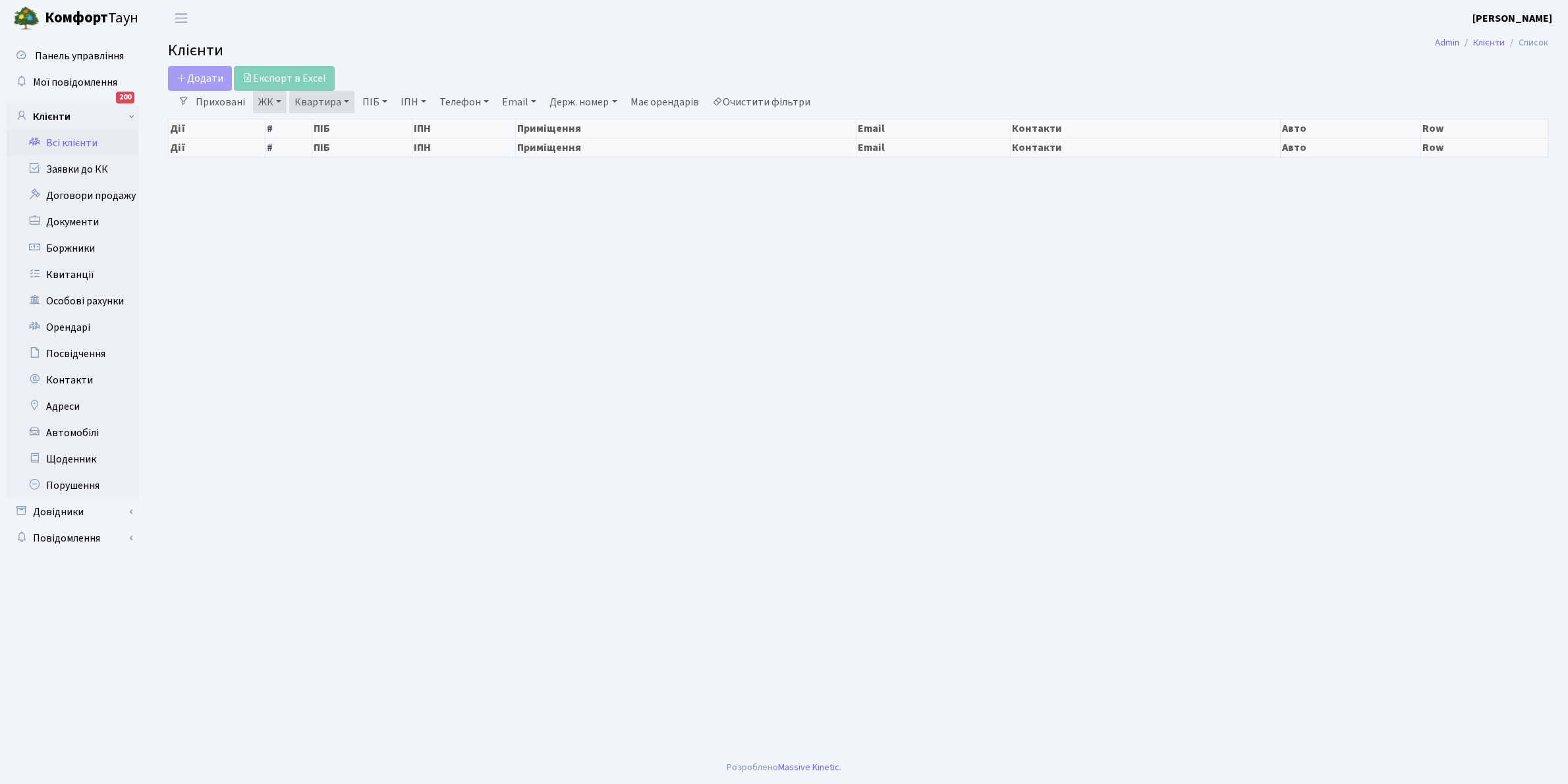
select select "25"
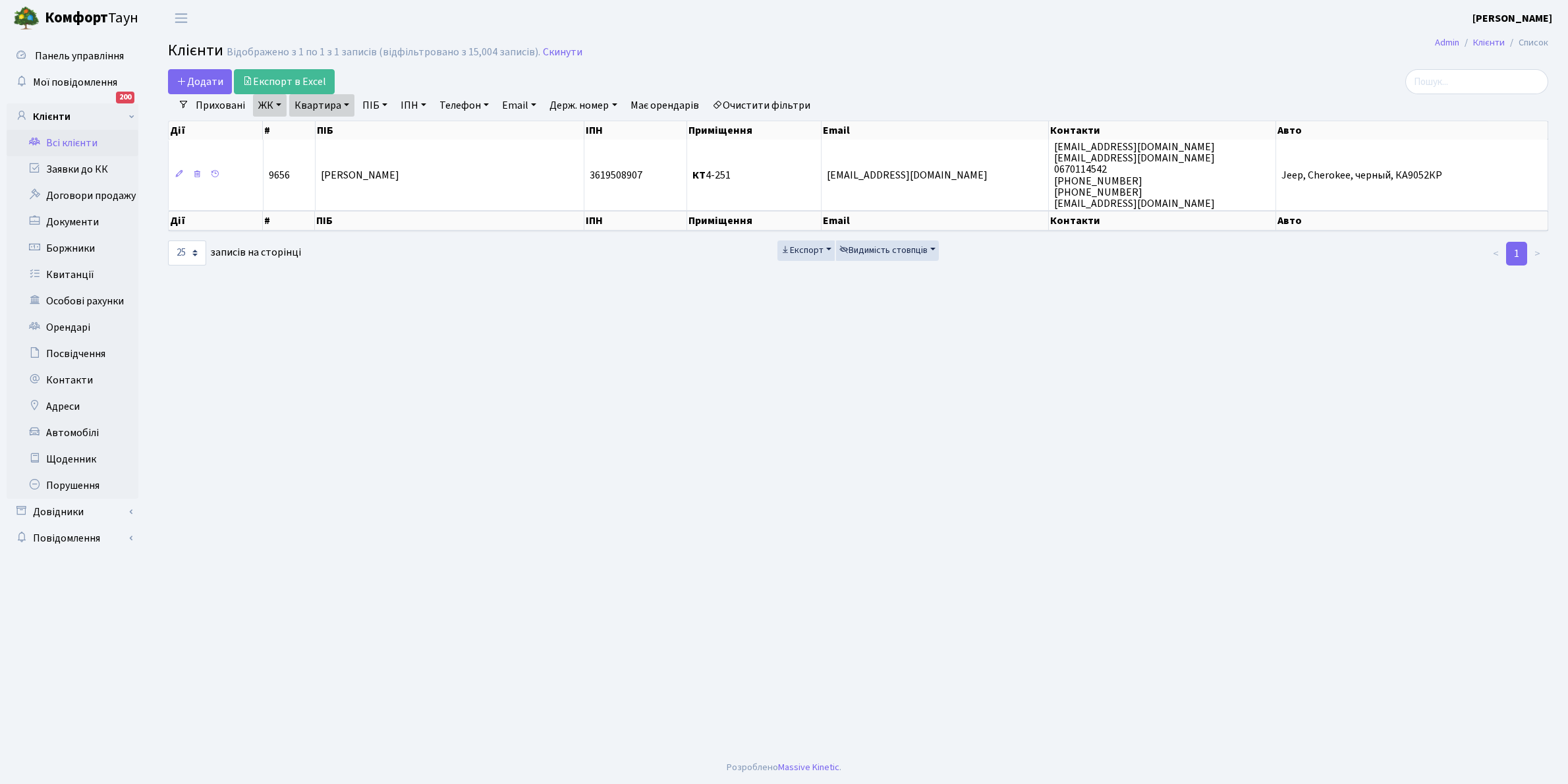
click at [792, 101] on link "Очистити фільтри" at bounding box center [762, 105] width 109 height 22
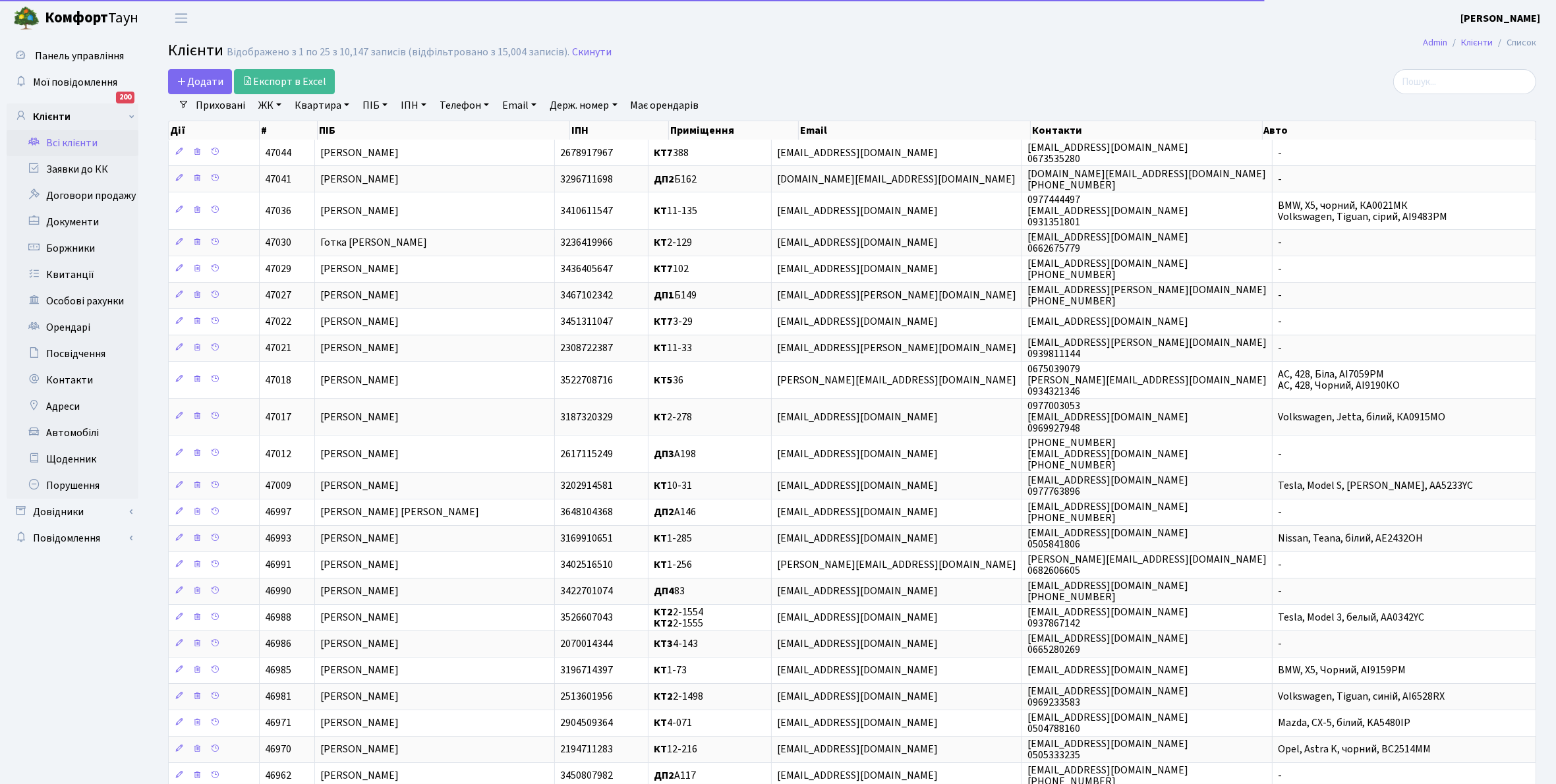
click at [277, 104] on link "ЖК" at bounding box center [270, 105] width 34 height 22
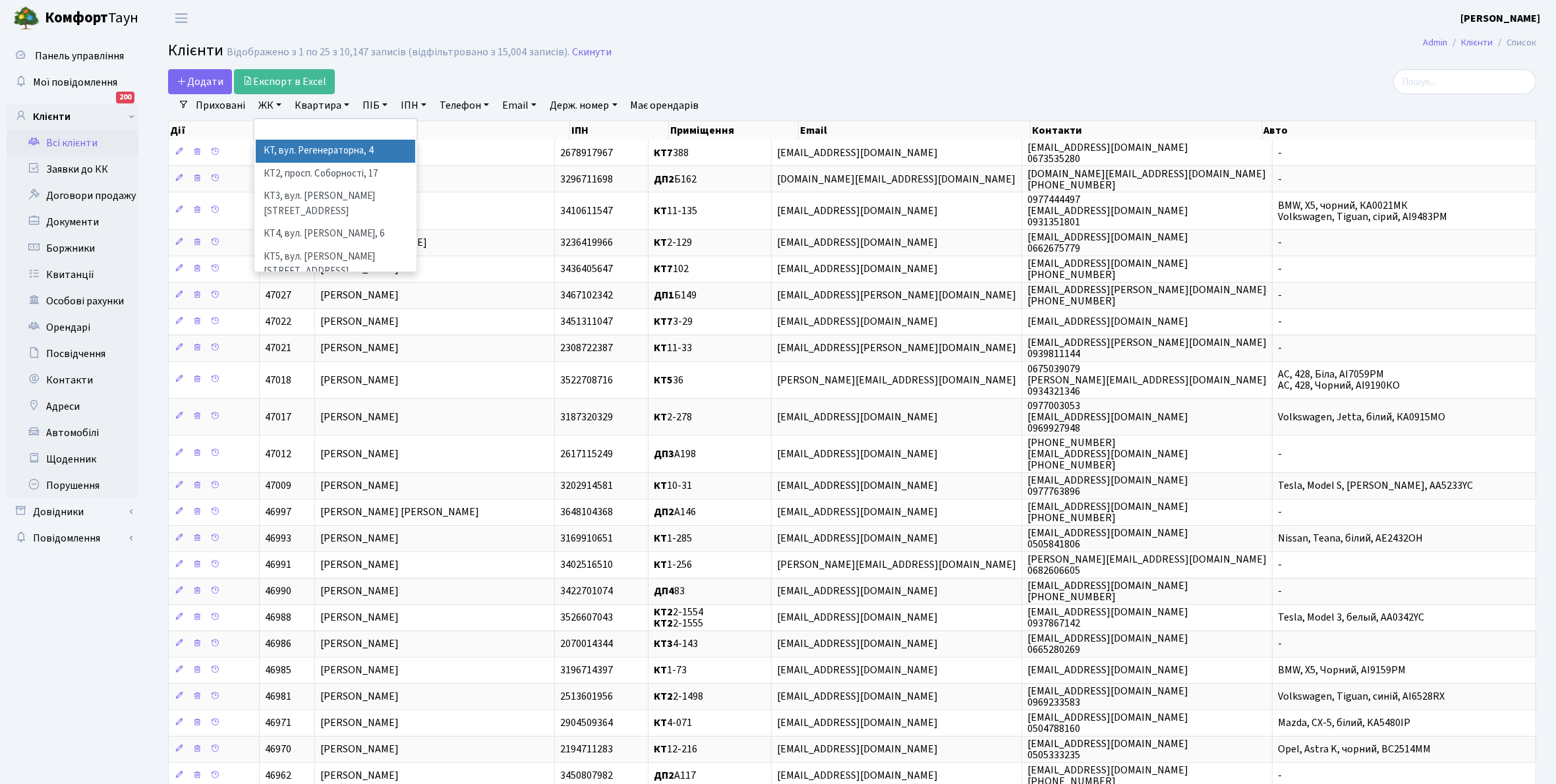
click at [284, 151] on li "КТ, вул. Регенераторна, 4" at bounding box center [335, 151] width 159 height 23
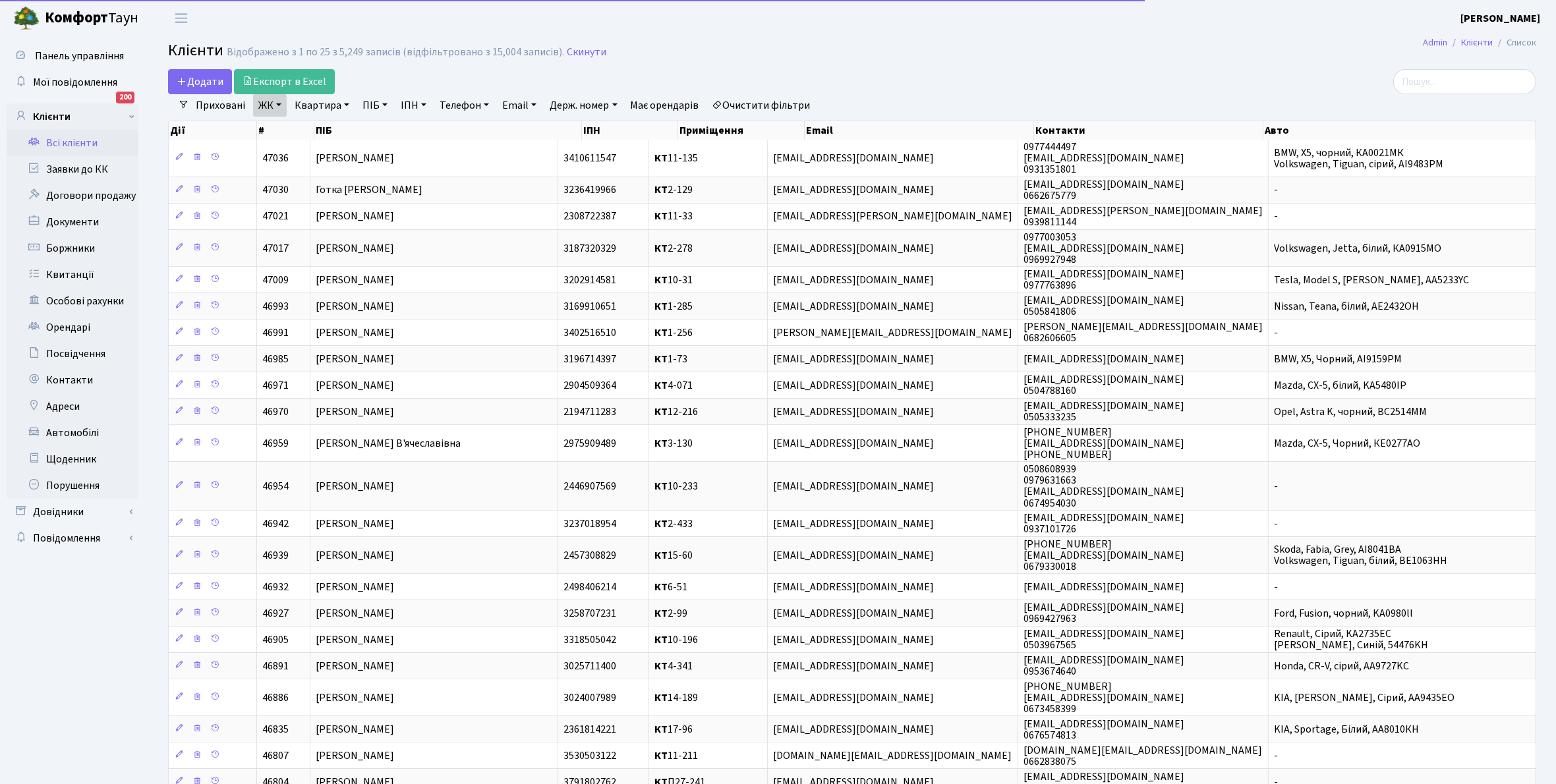
click at [343, 106] on link "Квартира" at bounding box center [321, 105] width 65 height 22
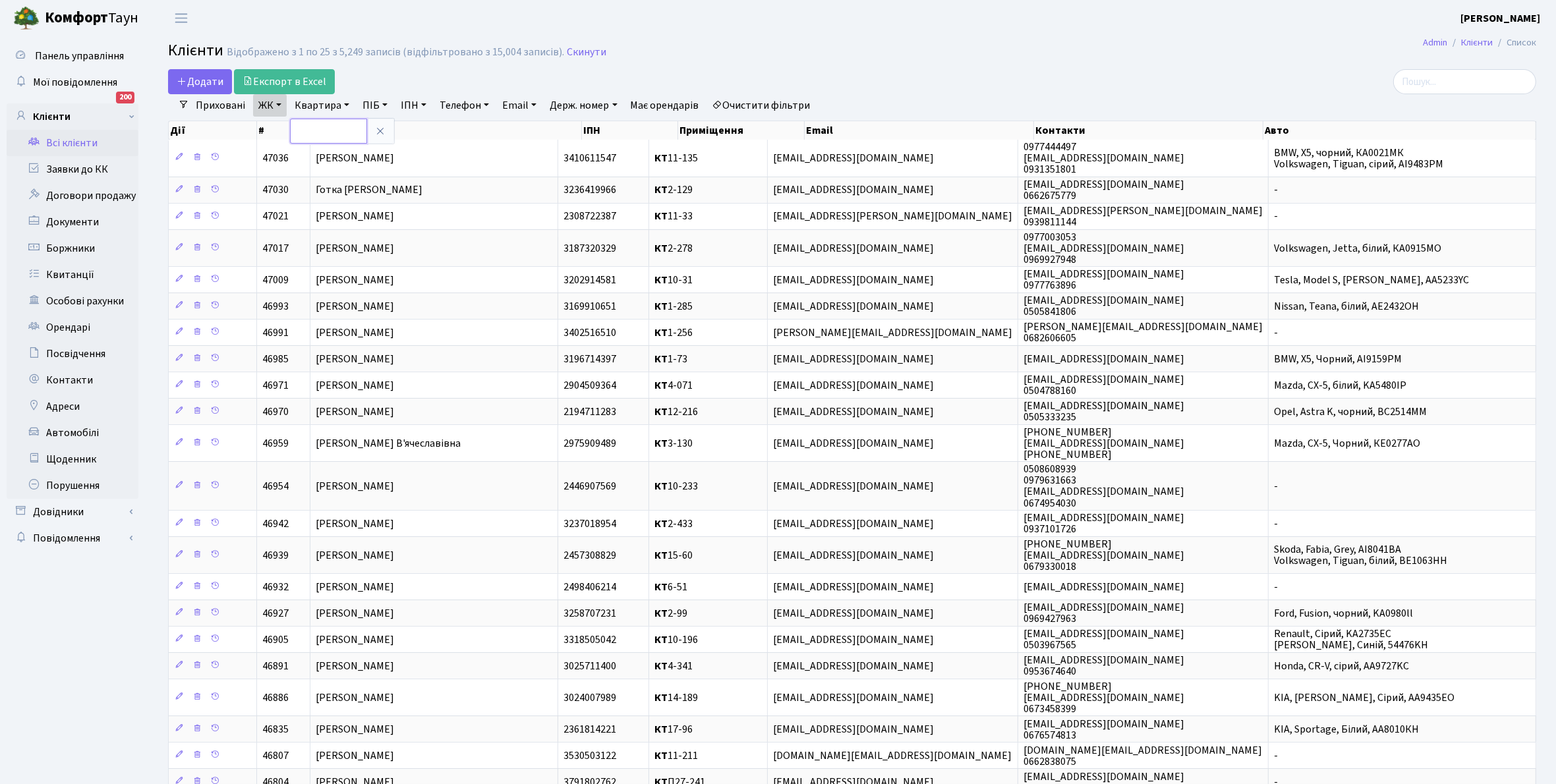
click at [332, 127] on input "text" at bounding box center [328, 131] width 77 height 25
type input "6-24"
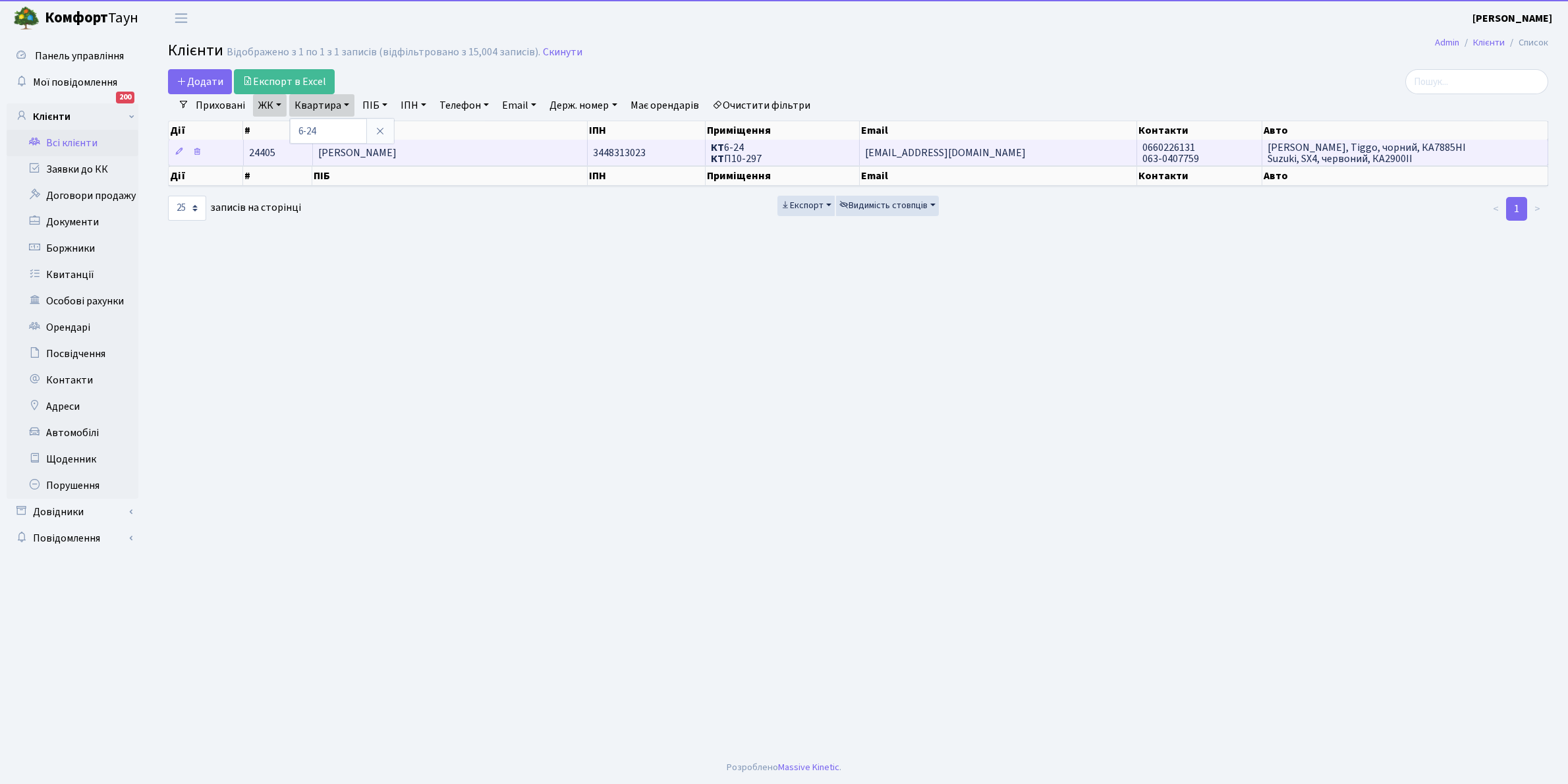
click at [397, 150] on span "[PERSON_NAME]" at bounding box center [358, 153] width 79 height 14
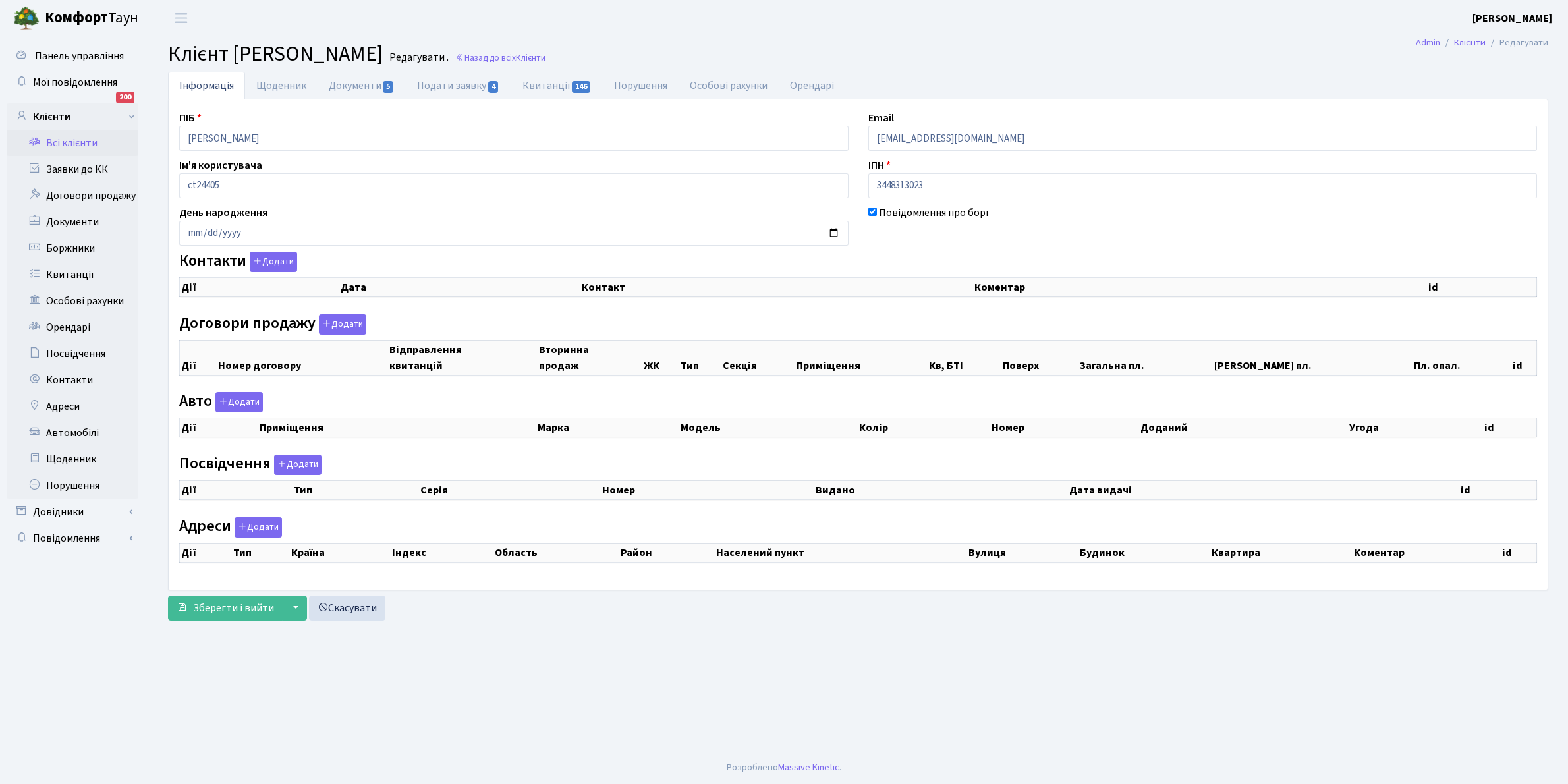
checkbox input "true"
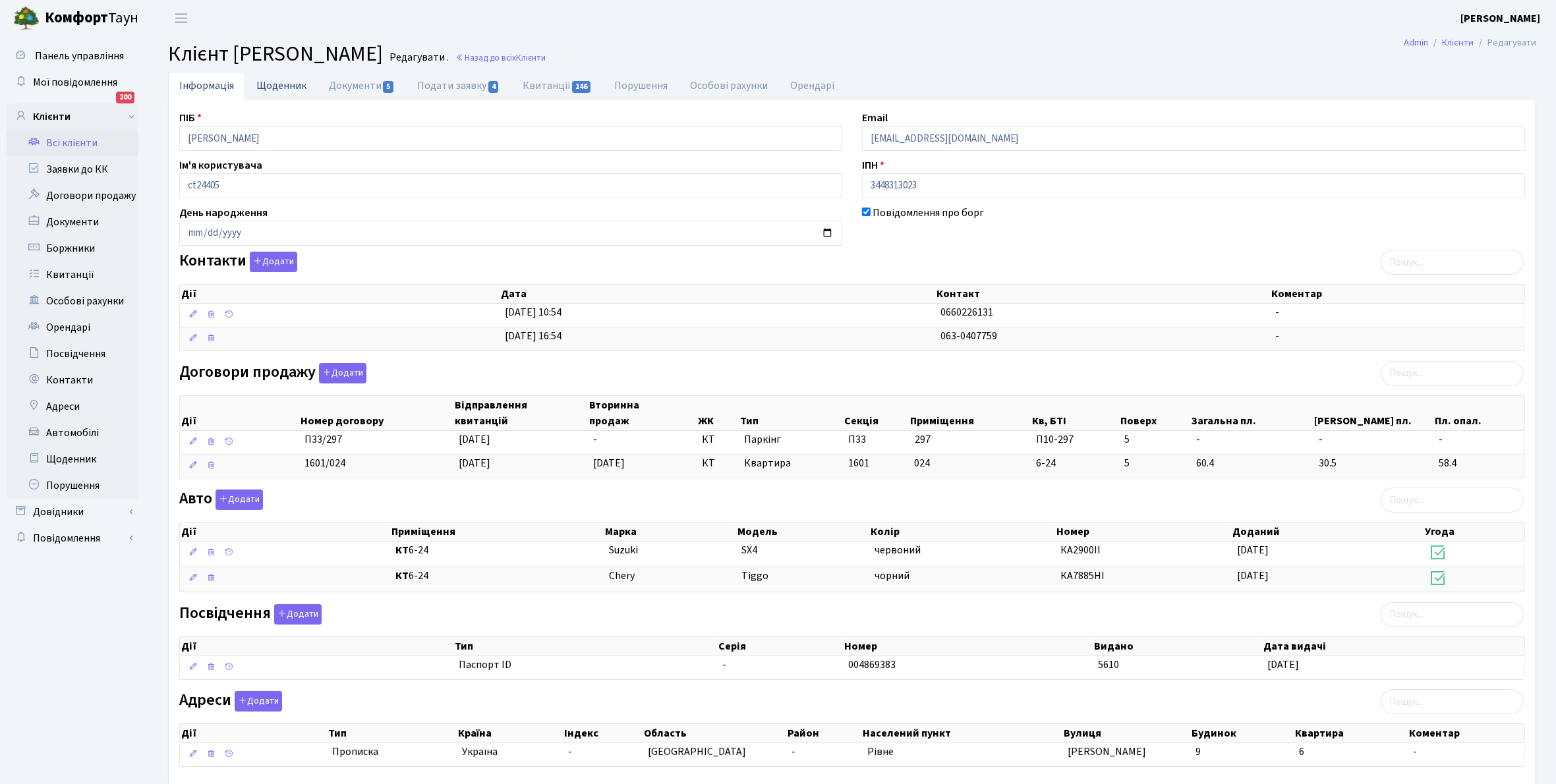
click at [277, 87] on link "Щоденник" at bounding box center [281, 85] width 72 height 27
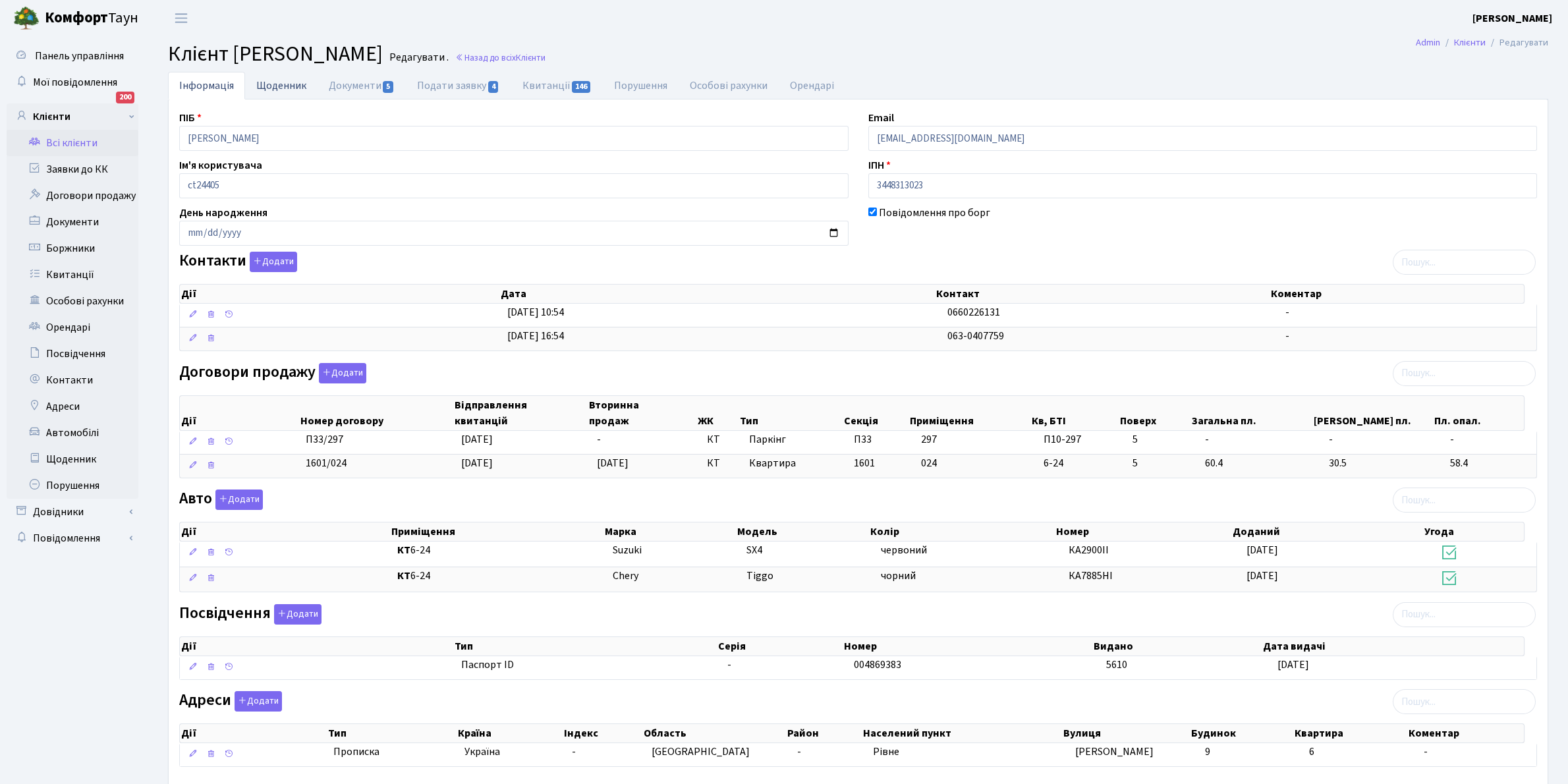
select select "25"
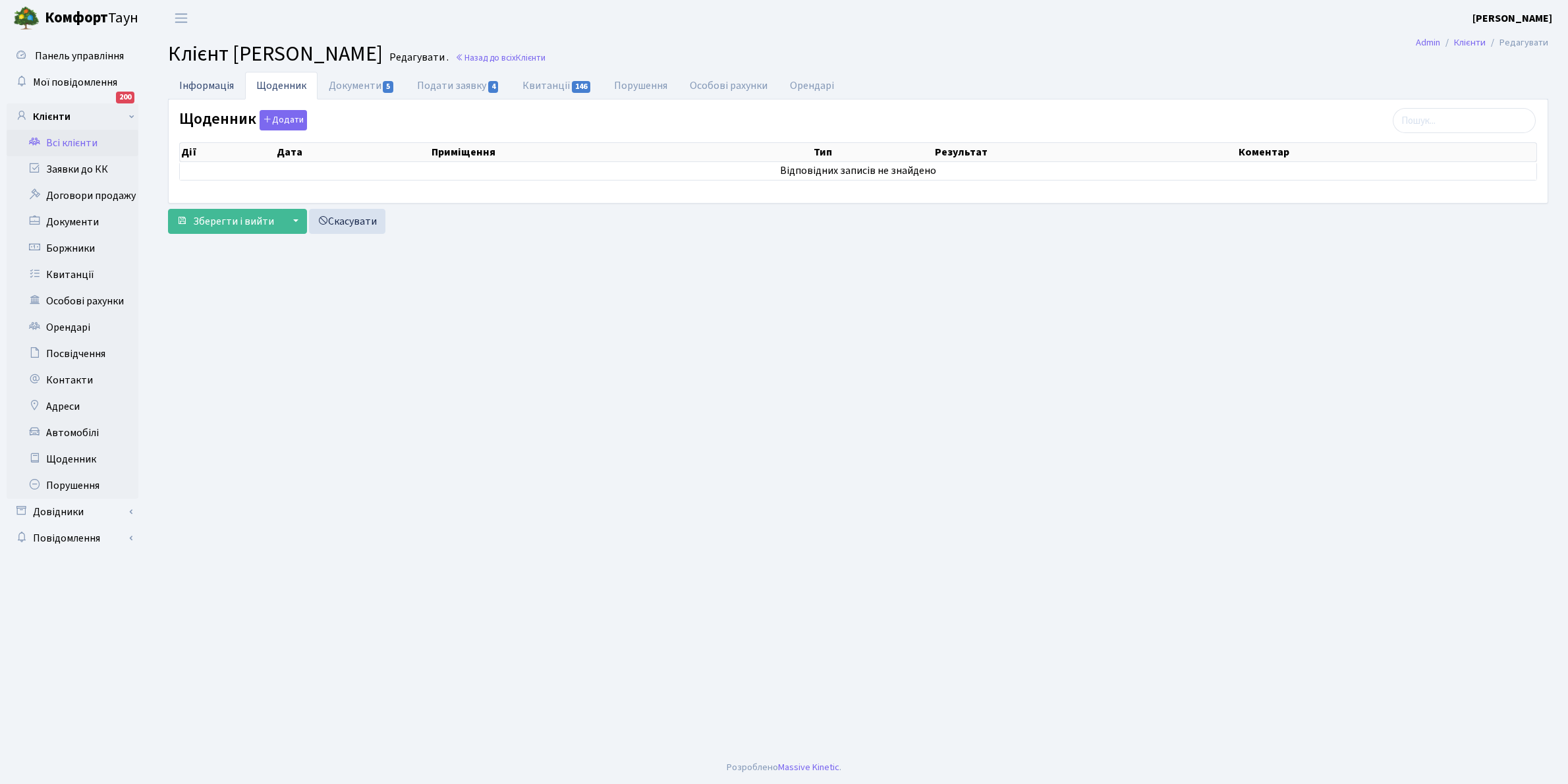
click at [205, 87] on link "Інформація" at bounding box center [207, 85] width 77 height 27
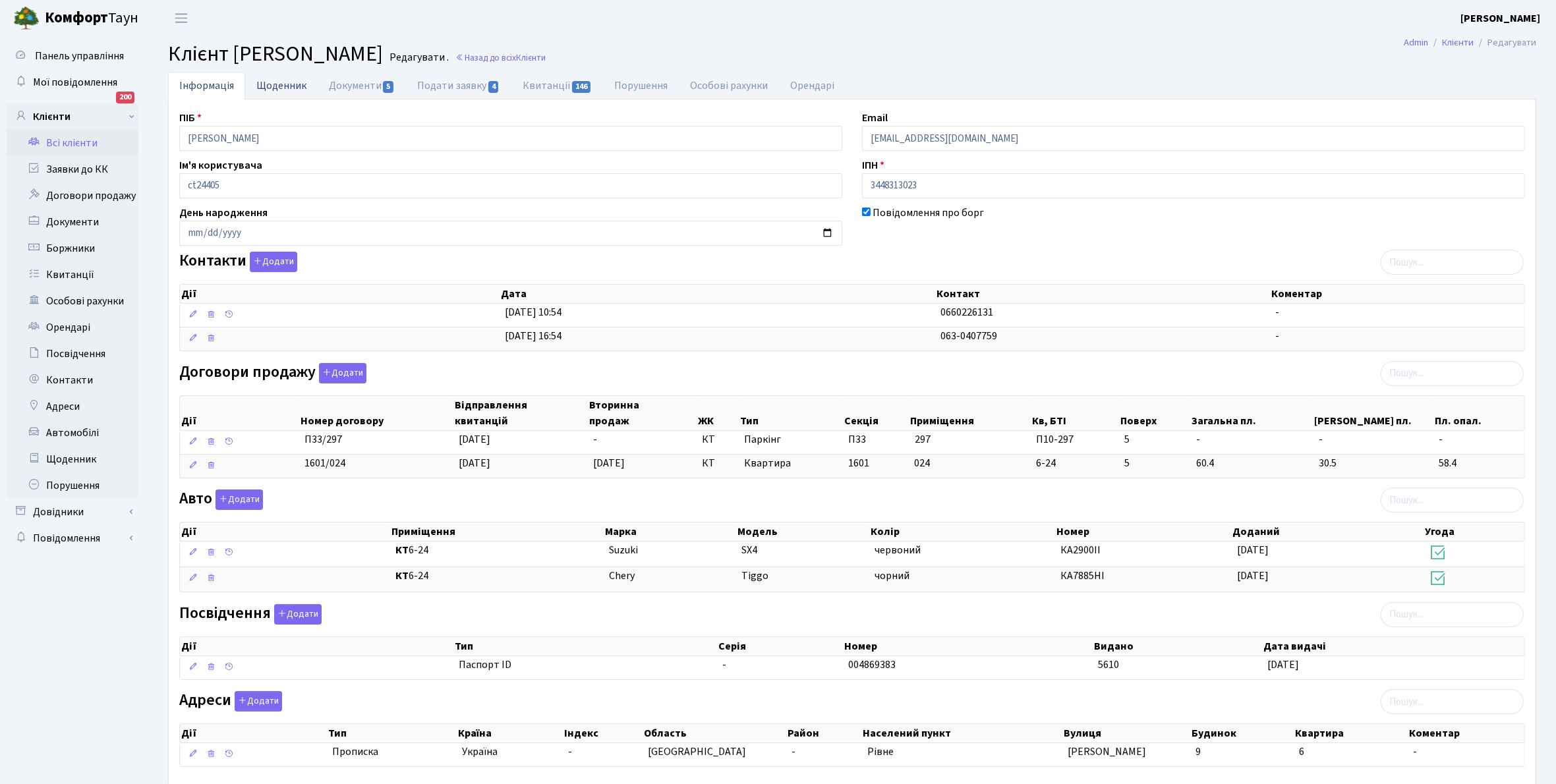
click at [274, 89] on link "Щоденник" at bounding box center [281, 85] width 72 height 27
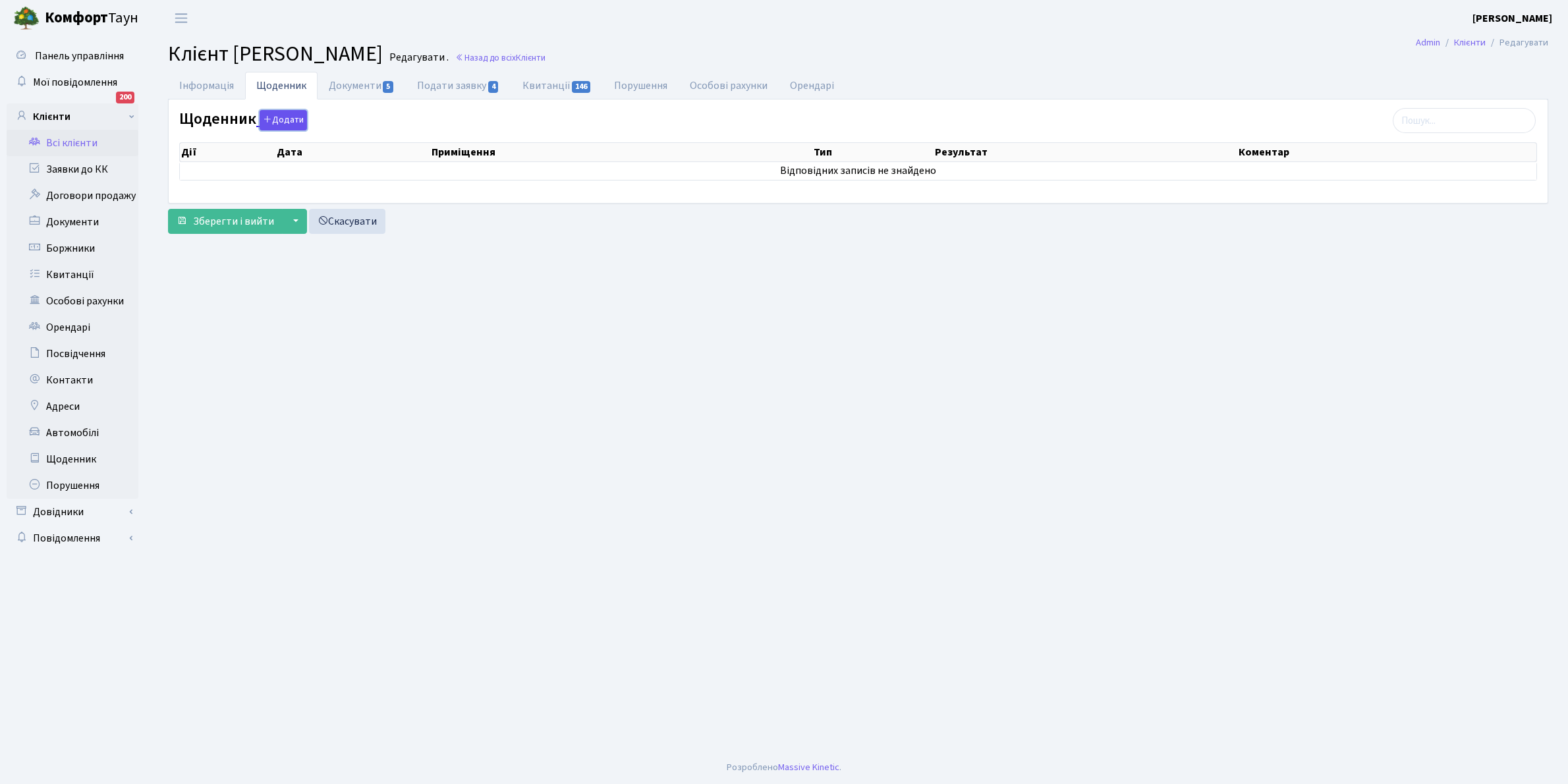
click at [275, 121] on button "Додати" at bounding box center [282, 120] width 47 height 21
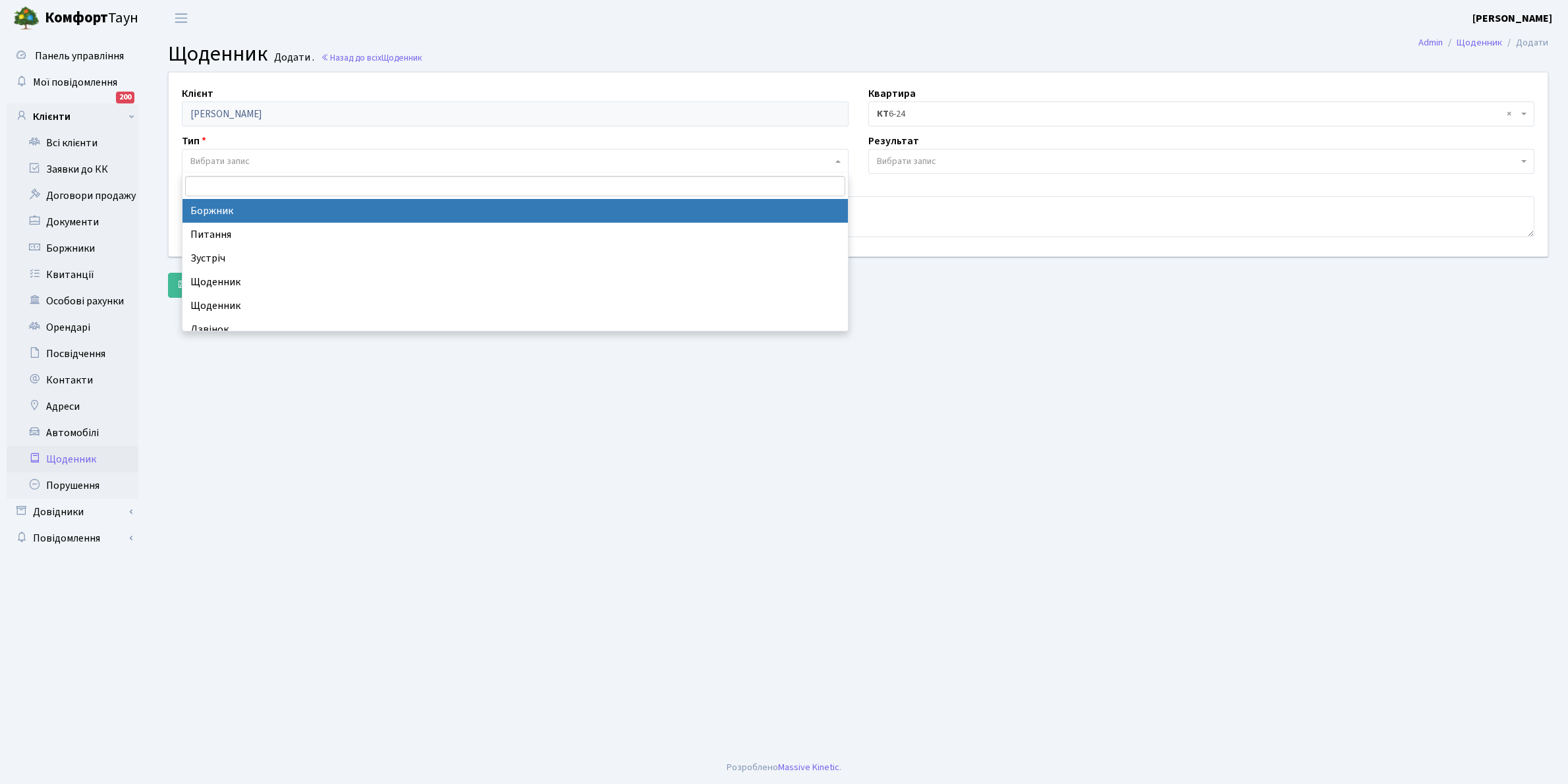
click at [249, 156] on span "Вибрати запис" at bounding box center [220, 161] width 59 height 13
select select "189"
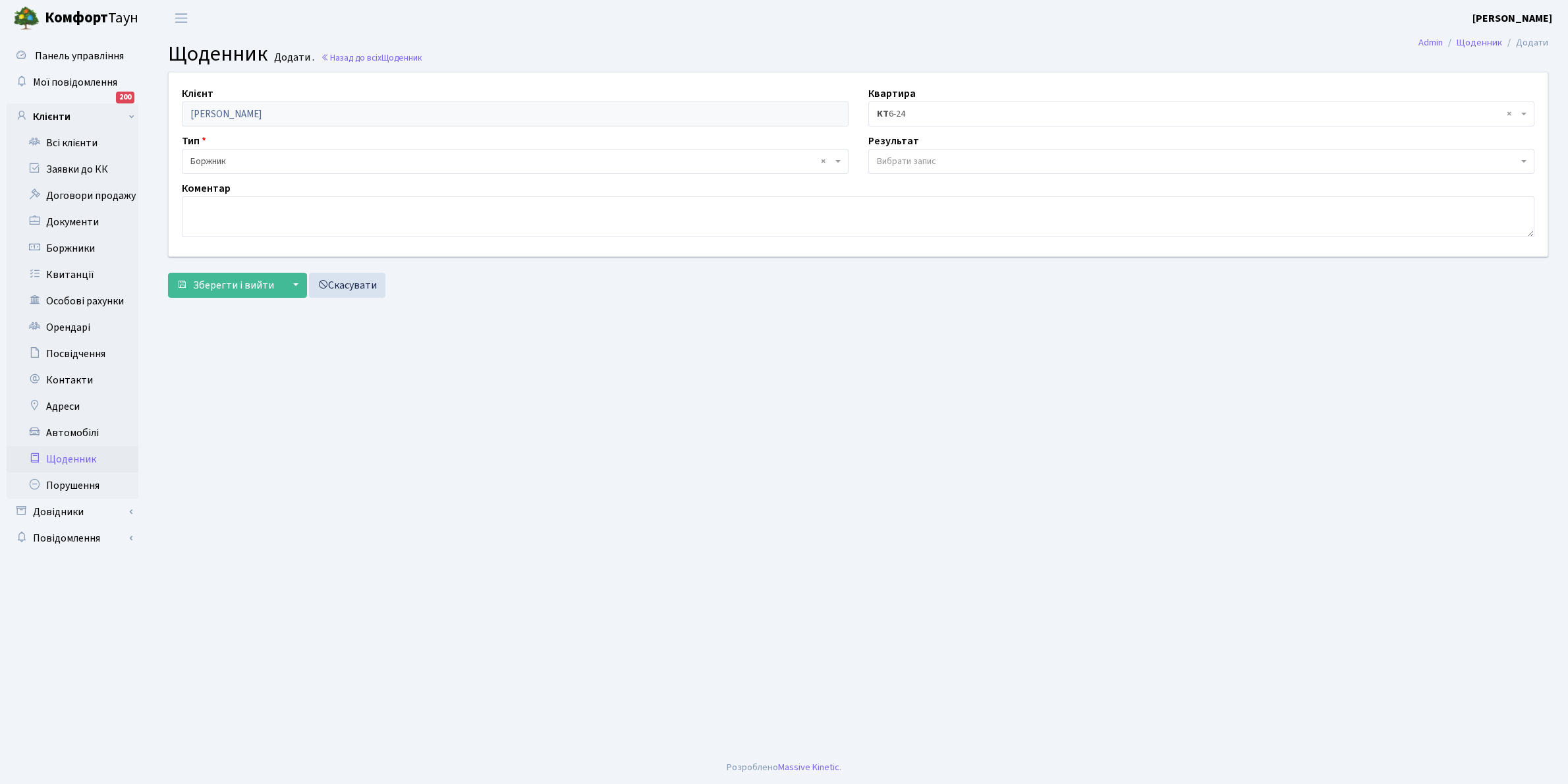
click at [930, 156] on span "Вибрати запис" at bounding box center [906, 161] width 59 height 13
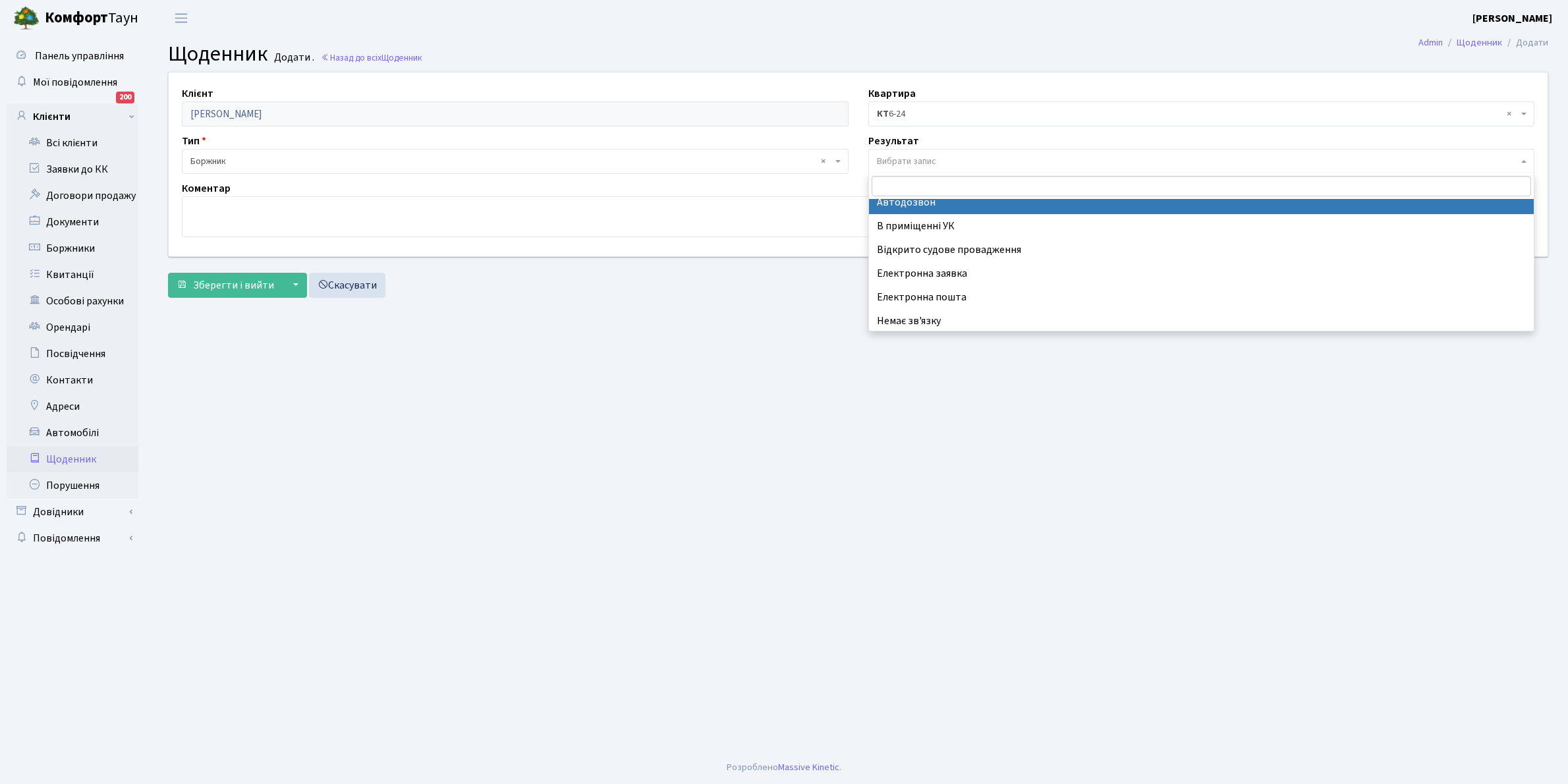
scroll to position [81, 0]
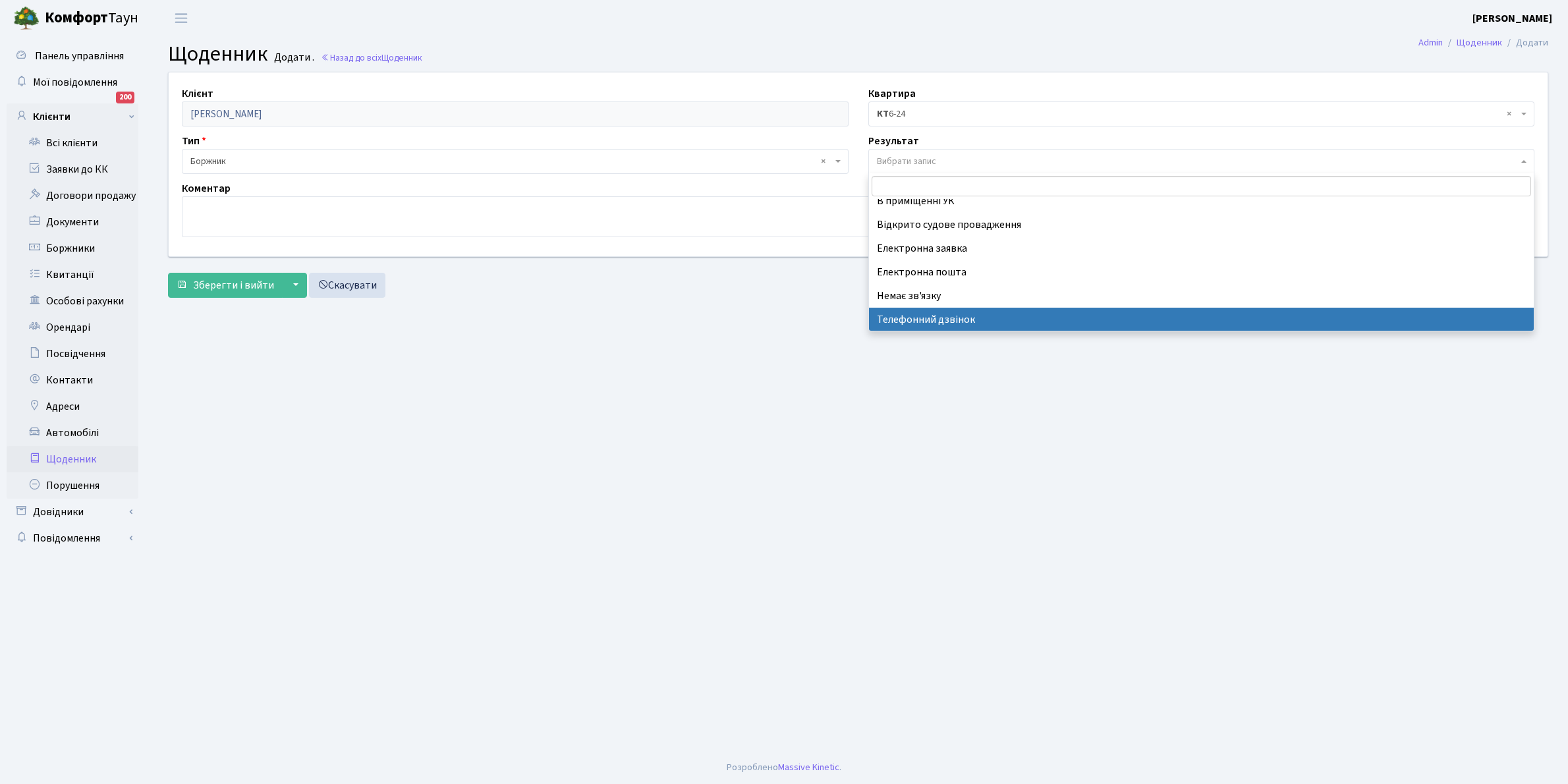
select select "196"
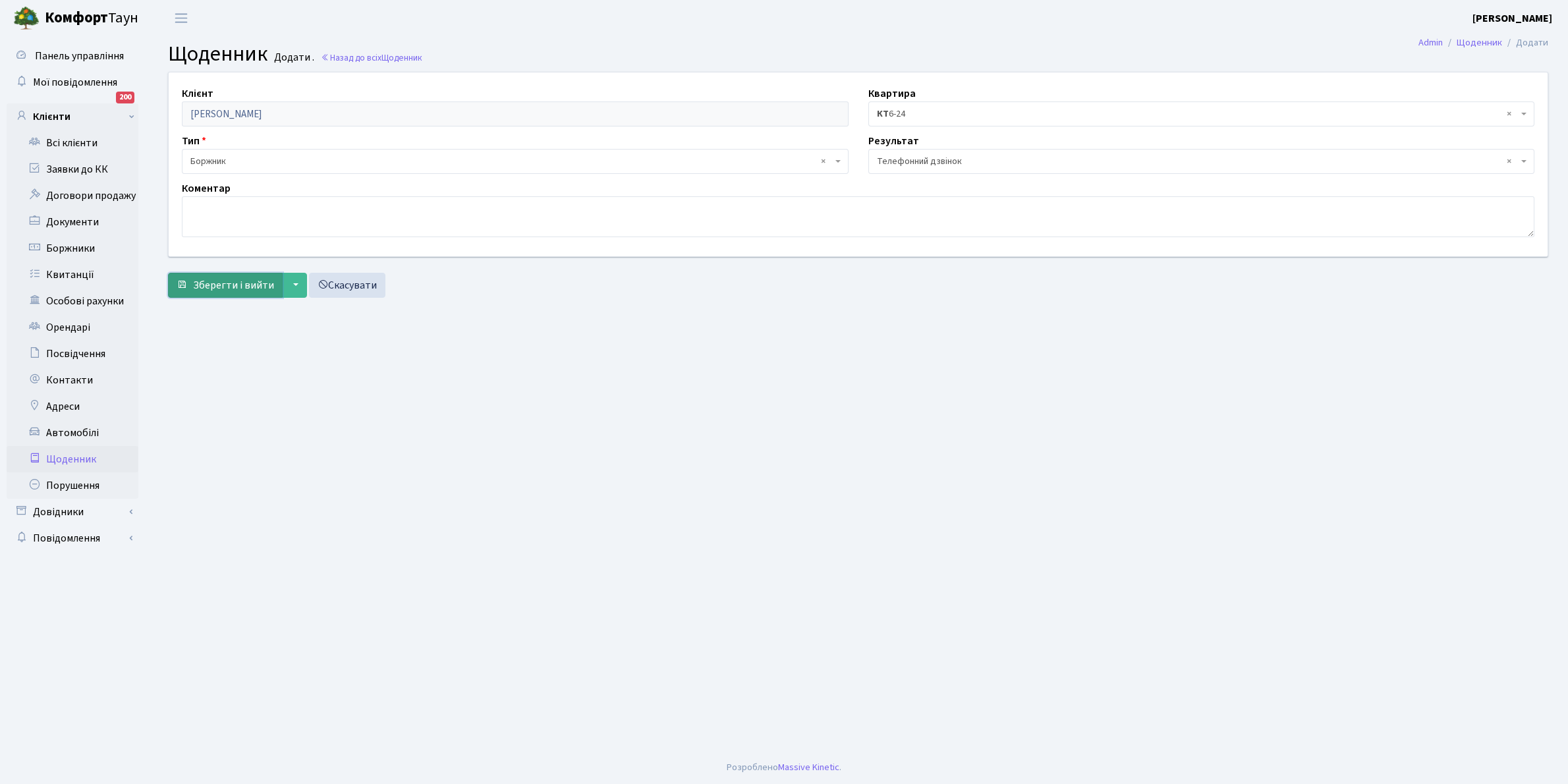
click at [236, 290] on span "Зберегти і вийти" at bounding box center [233, 285] width 81 height 14
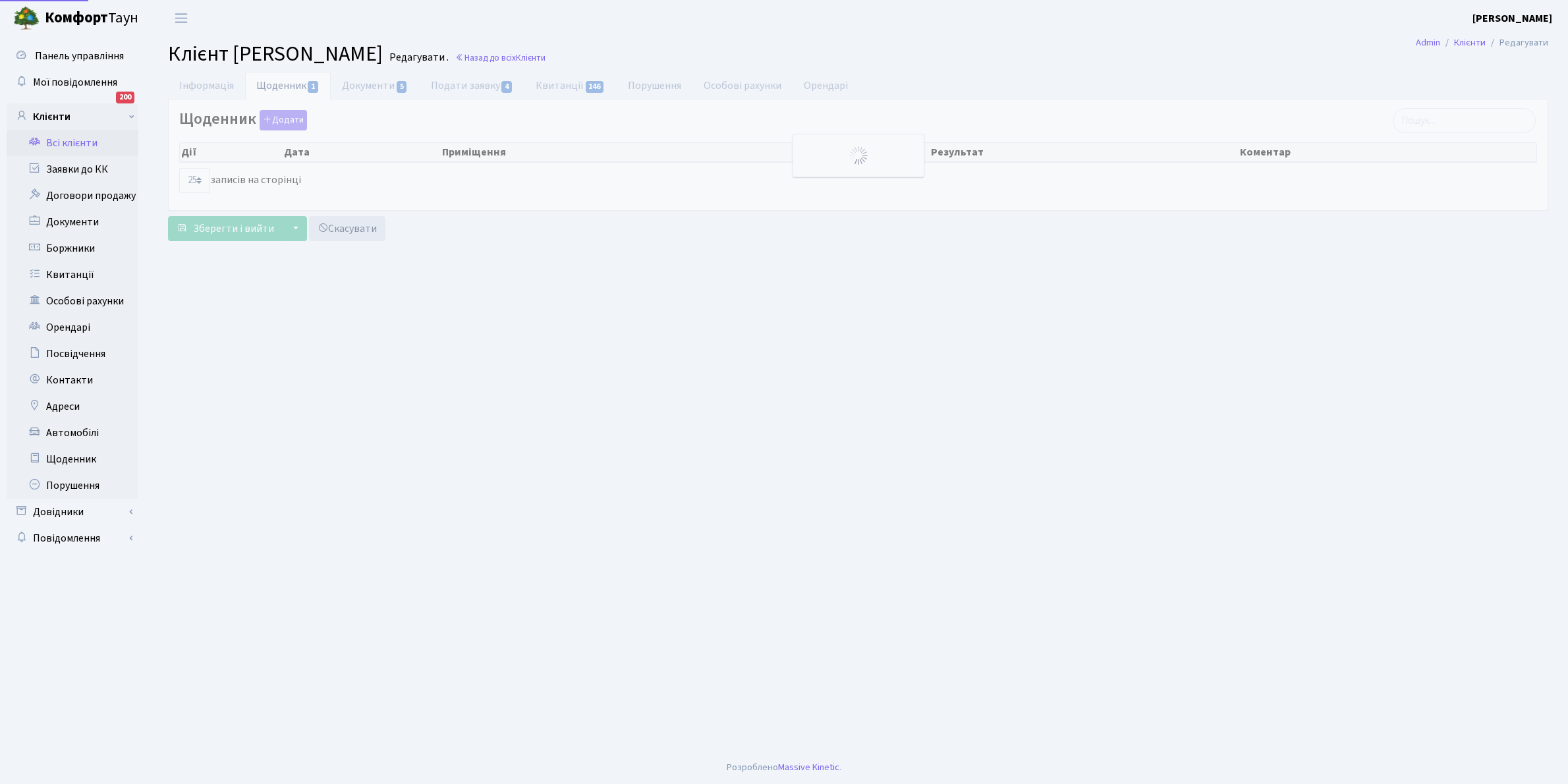
select select "25"
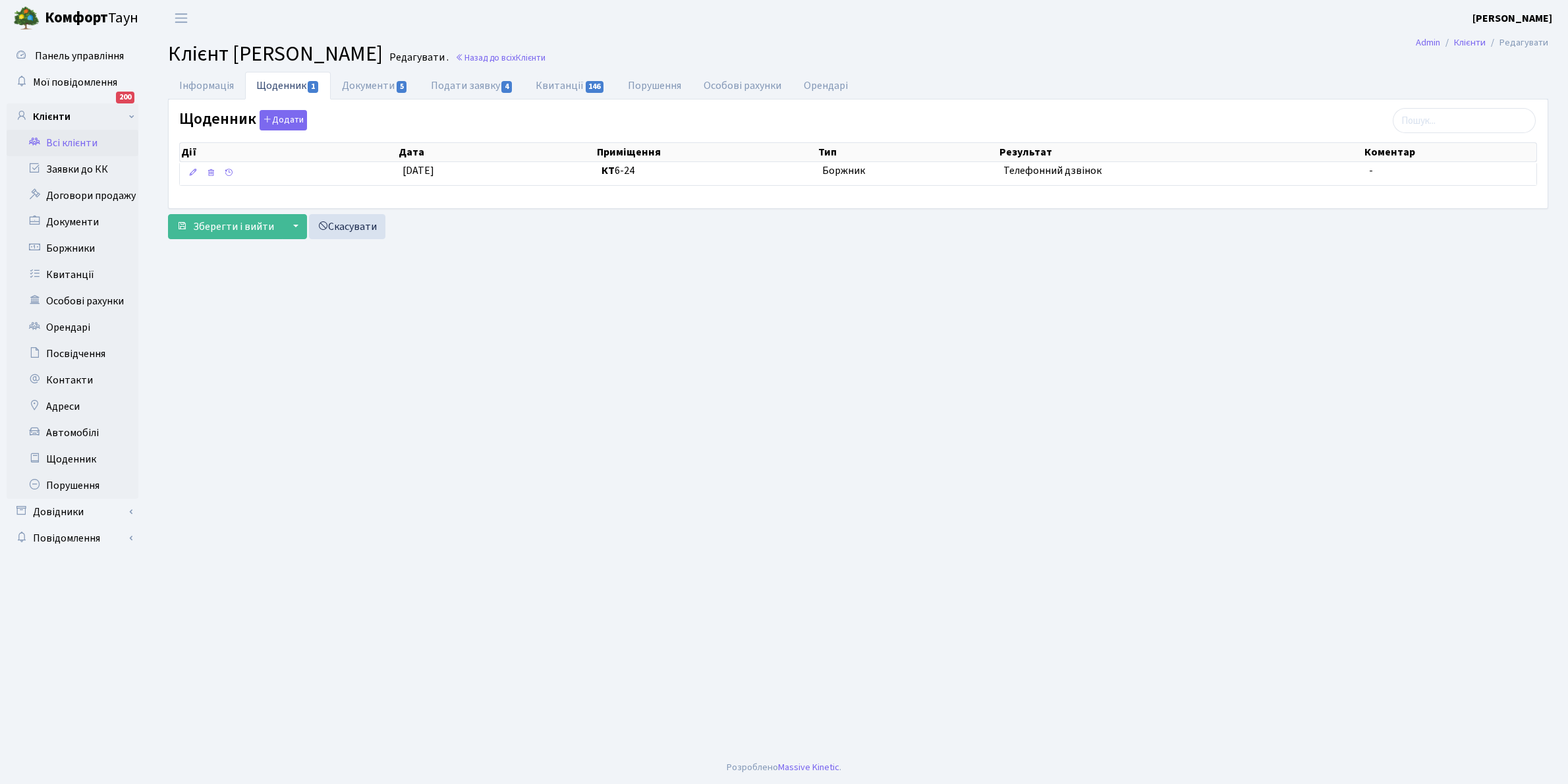
click at [76, 141] on link "Всі клієнти" at bounding box center [72, 142] width 131 height 26
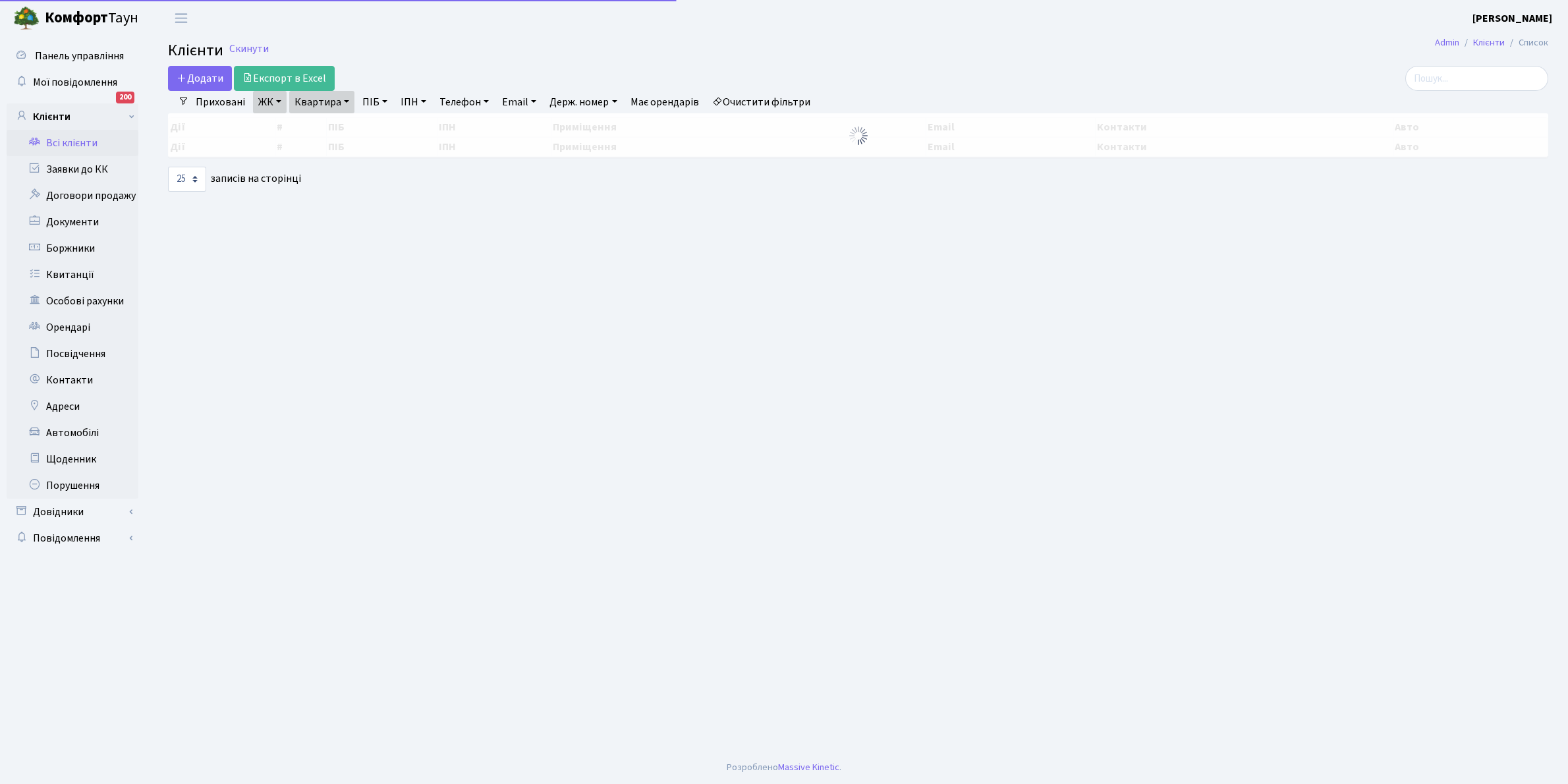
select select "25"
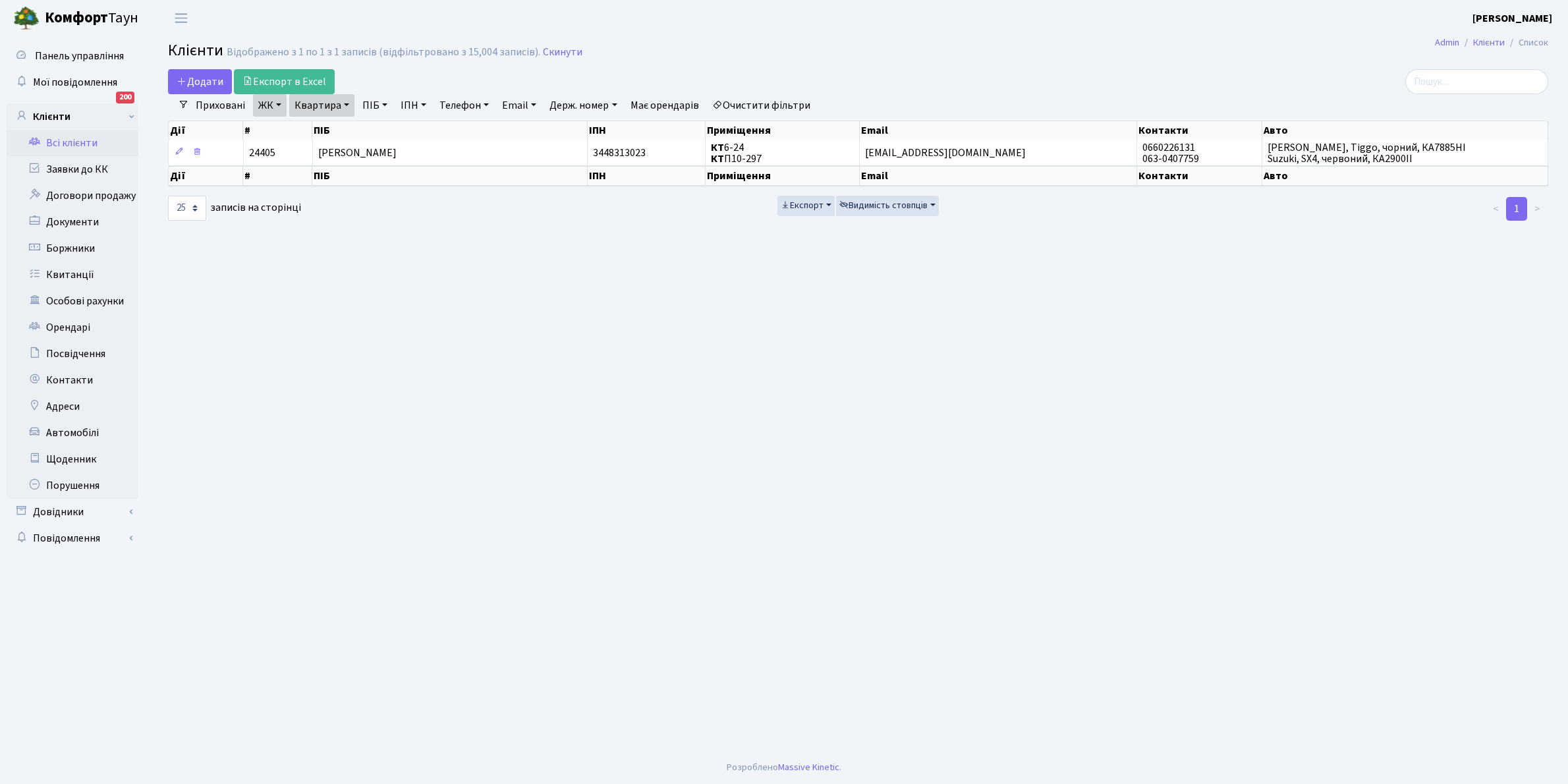
click at [347, 101] on link "Квартира" at bounding box center [321, 105] width 65 height 22
click at [339, 131] on input "6-24" at bounding box center [328, 131] width 77 height 25
type input "6"
type input "1-296"
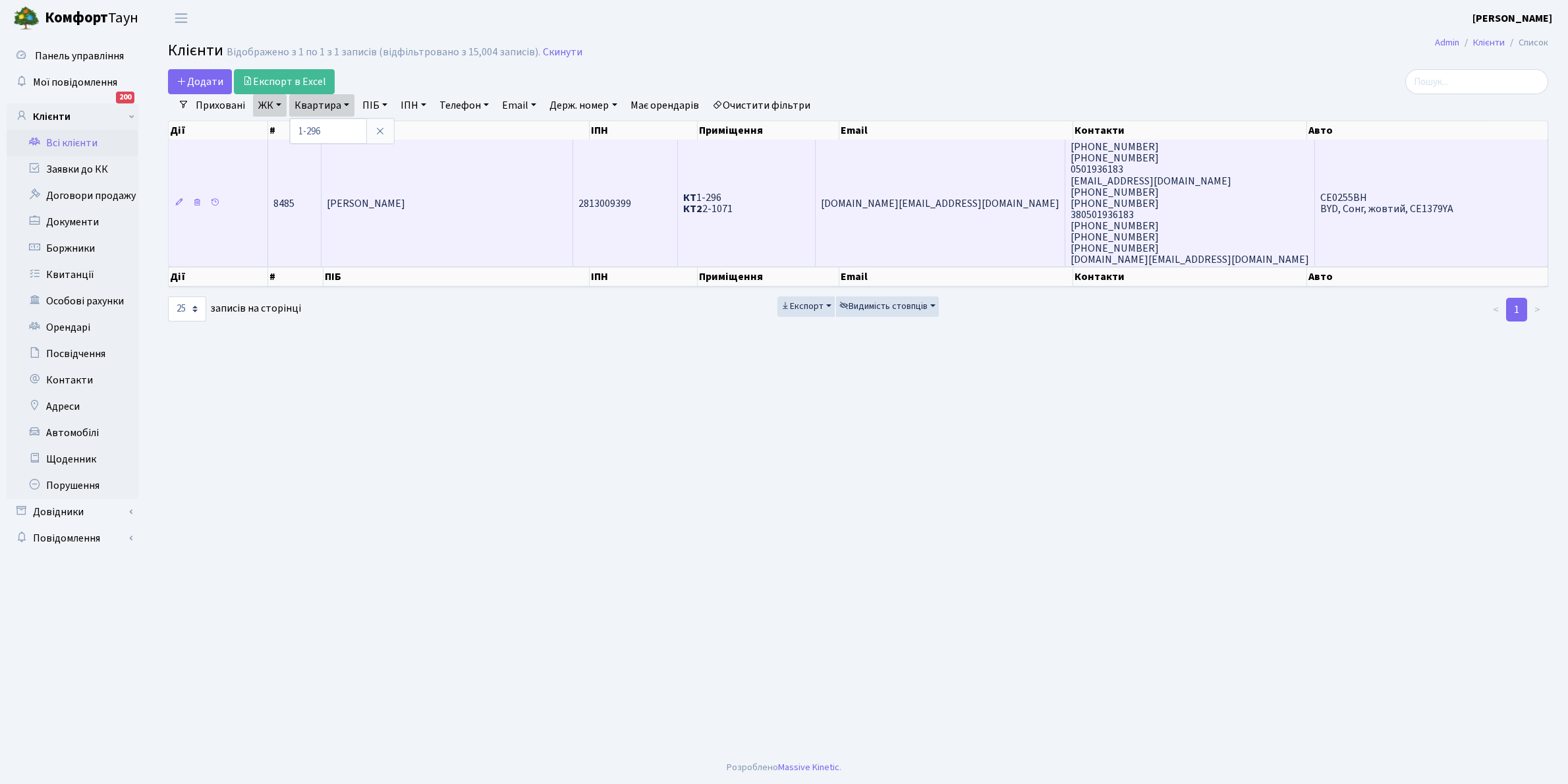
click at [515, 201] on td "[PERSON_NAME] [PERSON_NAME]" at bounding box center [448, 202] width 252 height 126
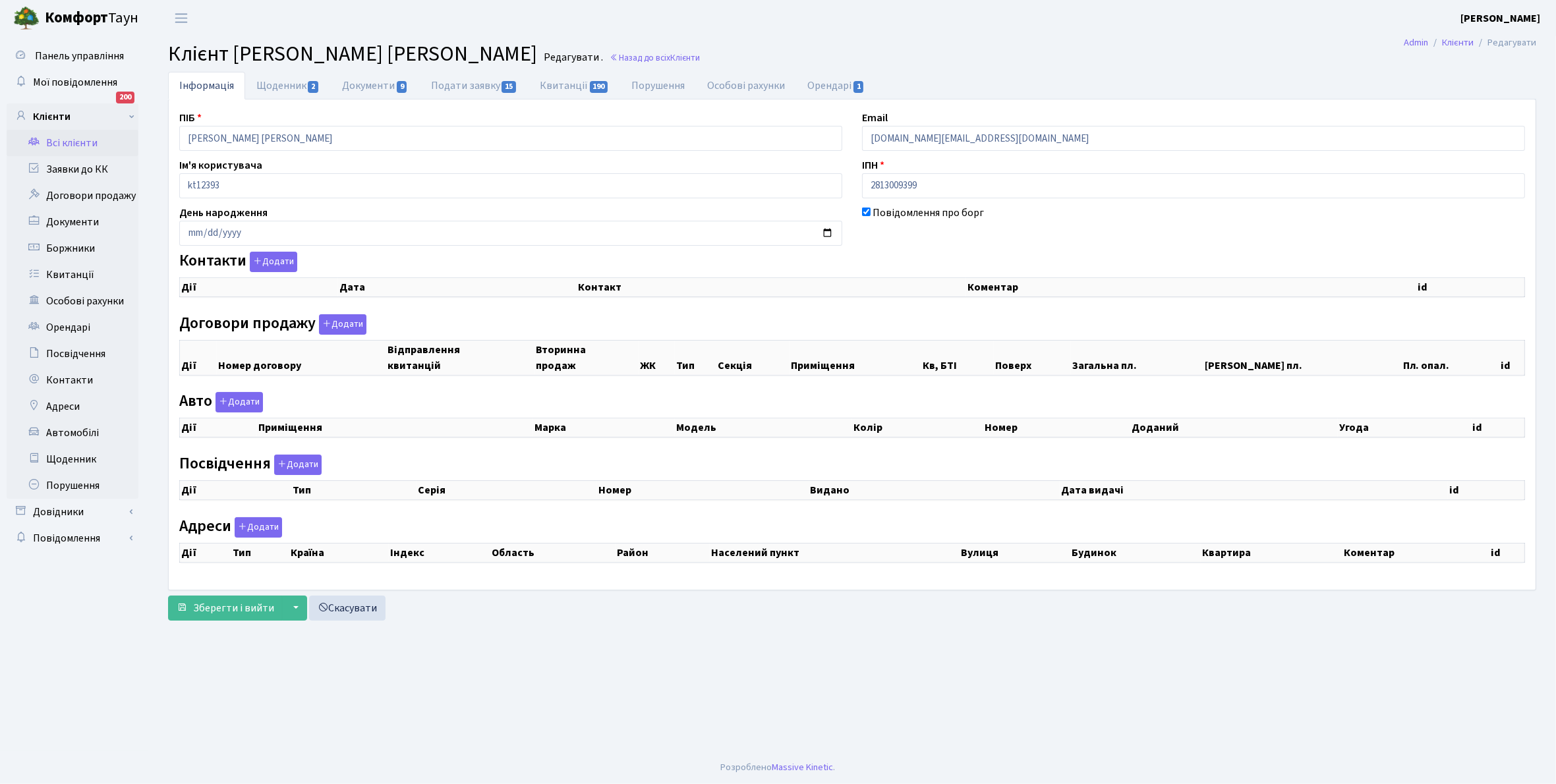
checkbox input "true"
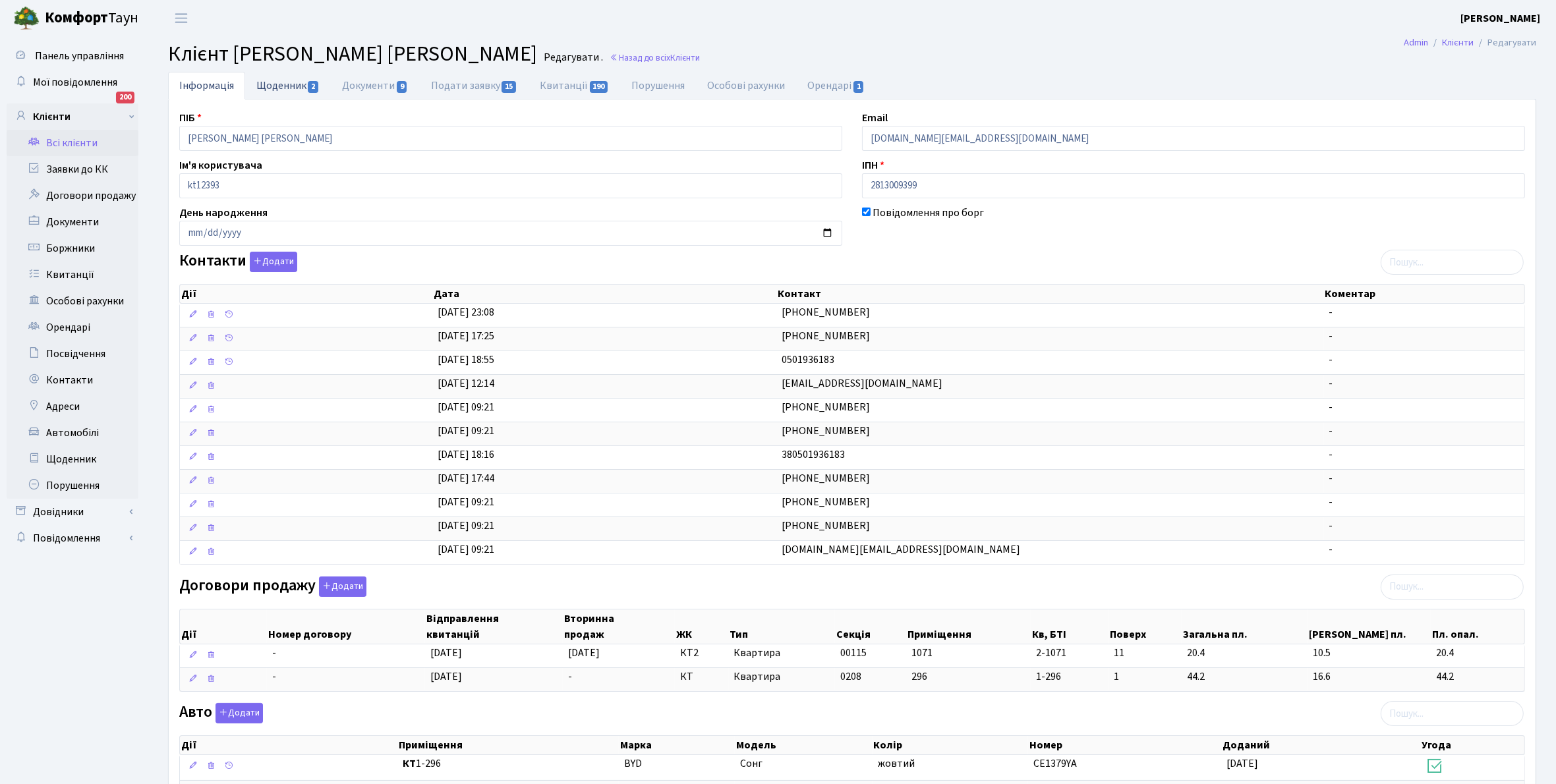
click at [282, 89] on link "Щоденник 2" at bounding box center [288, 85] width 86 height 27
select select "25"
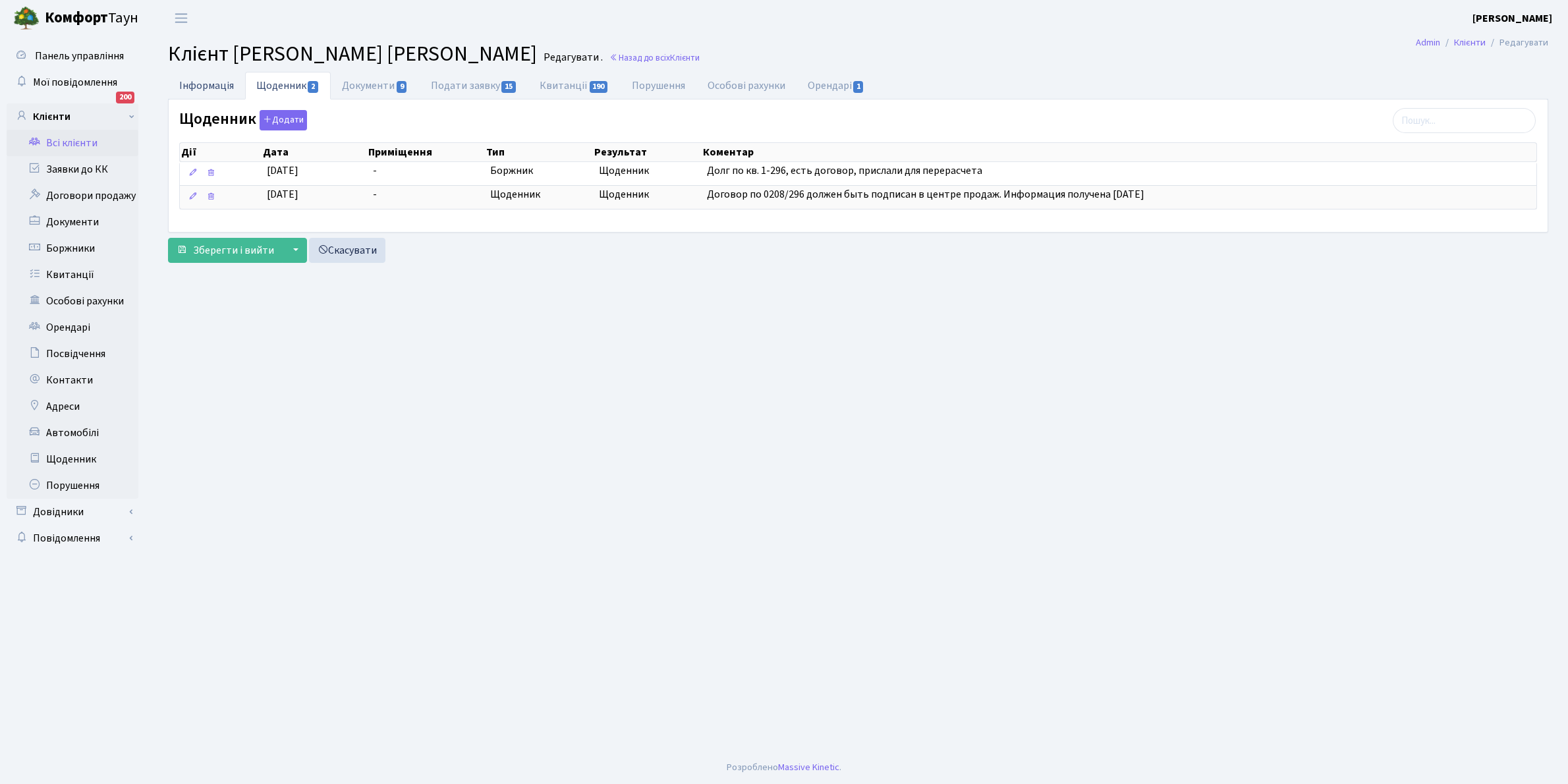
click at [194, 84] on link "Інформація" at bounding box center [207, 85] width 77 height 27
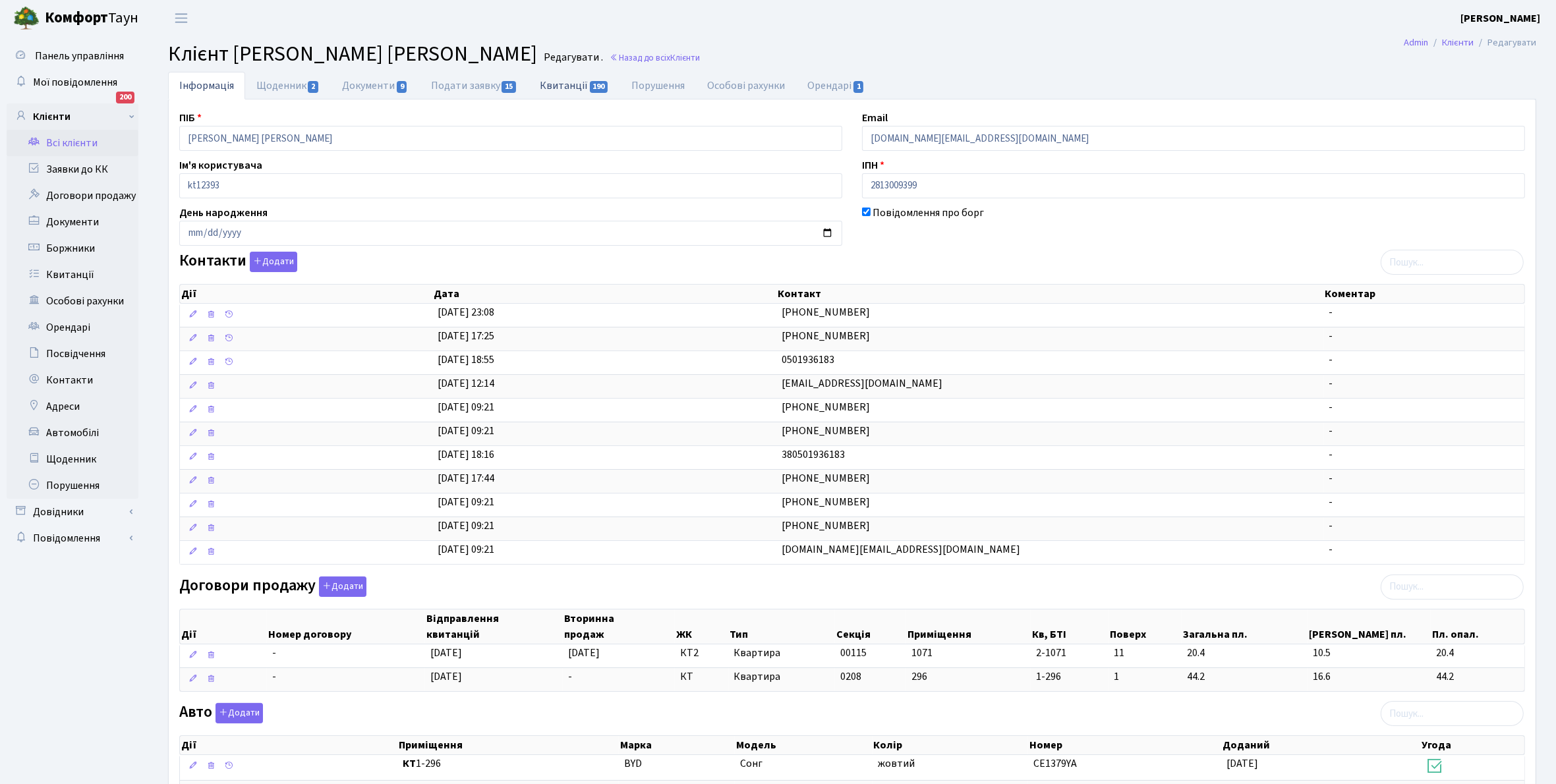
click at [562, 80] on link "Квитанції 190" at bounding box center [574, 85] width 91 height 27
select select "25"
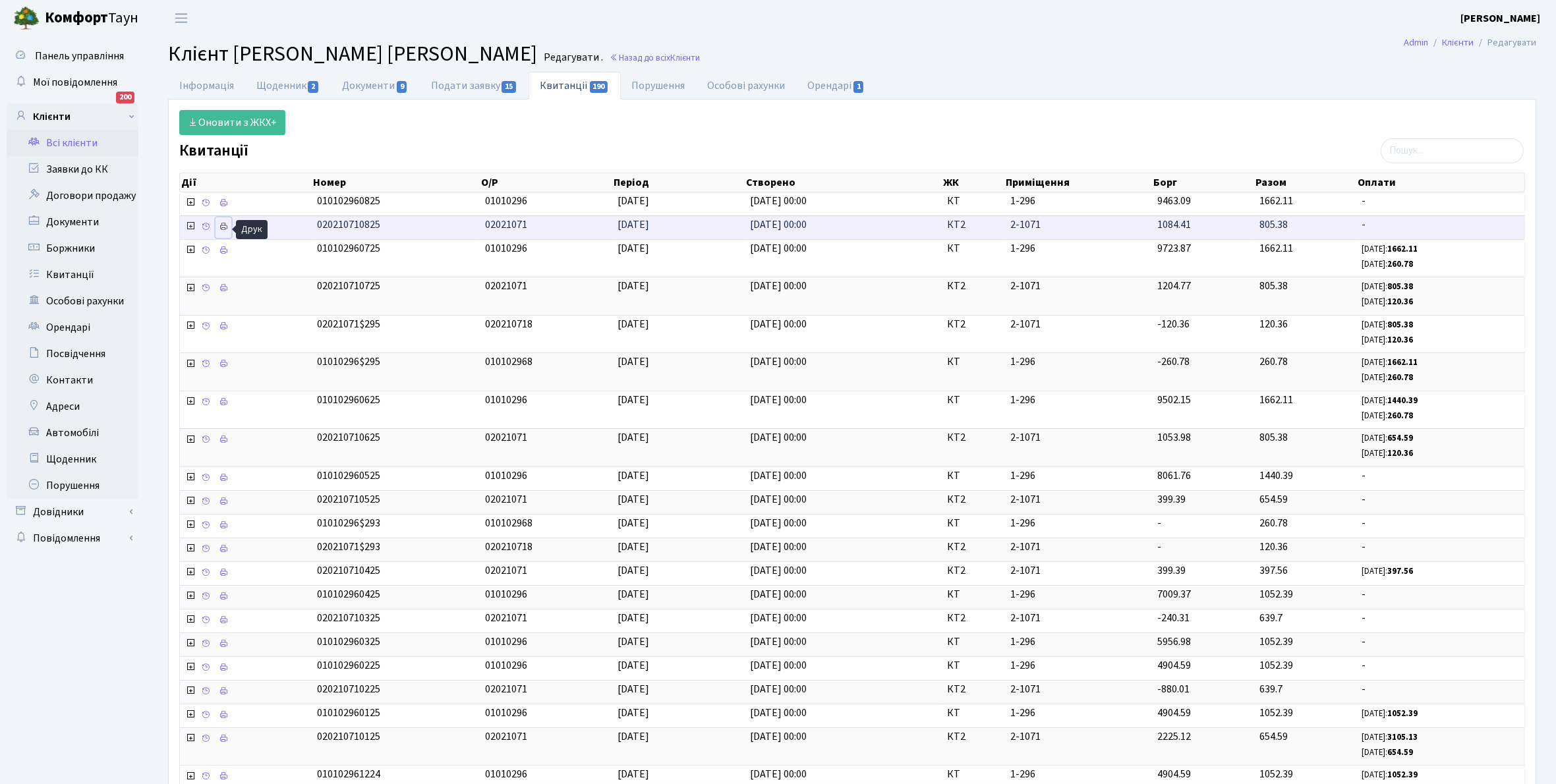
click at [221, 231] on icon at bounding box center [224, 226] width 9 height 9
click at [207, 83] on link "Інформація" at bounding box center [207, 85] width 77 height 27
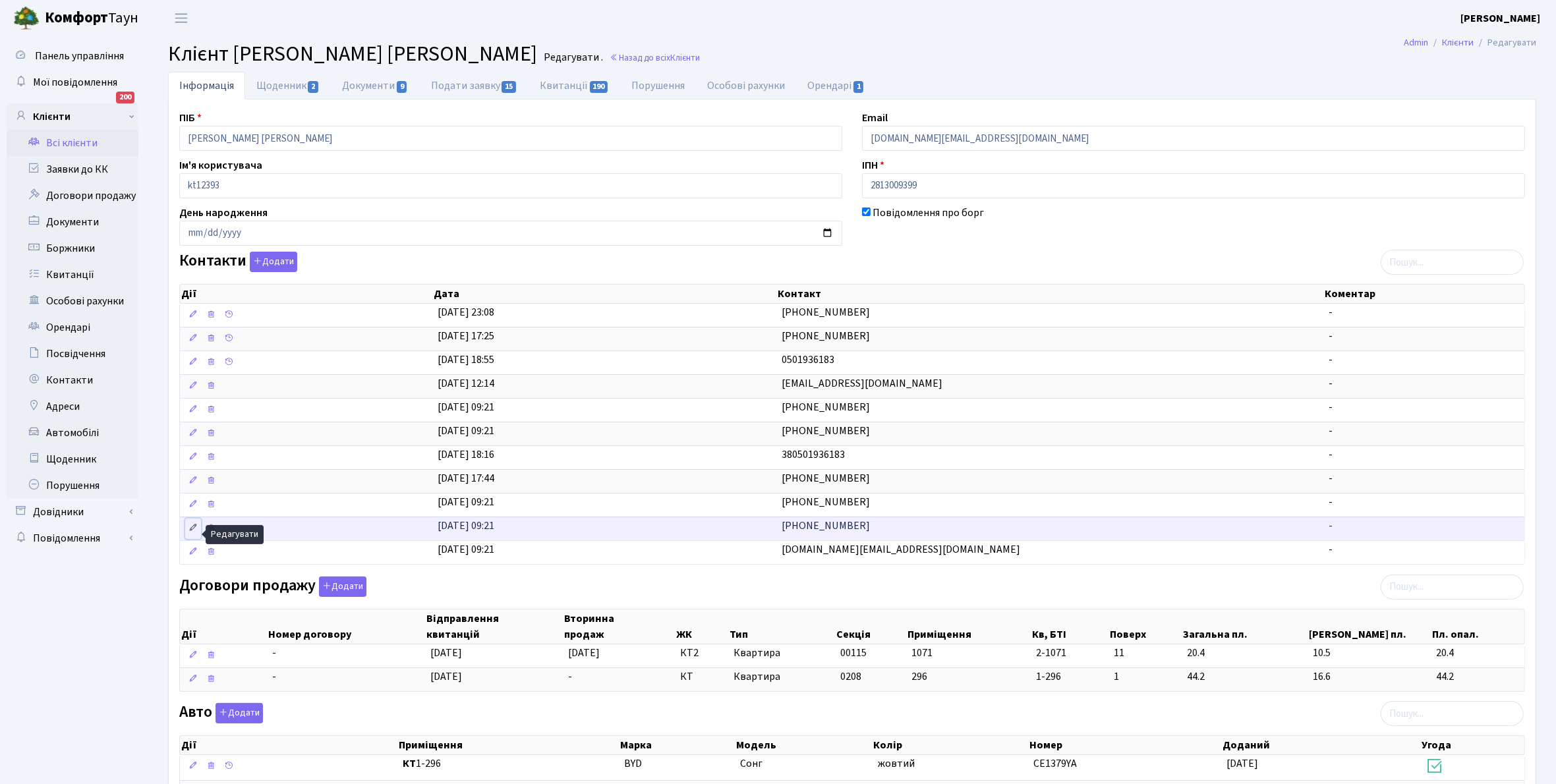
click at [189, 532] on icon at bounding box center [193, 527] width 9 height 9
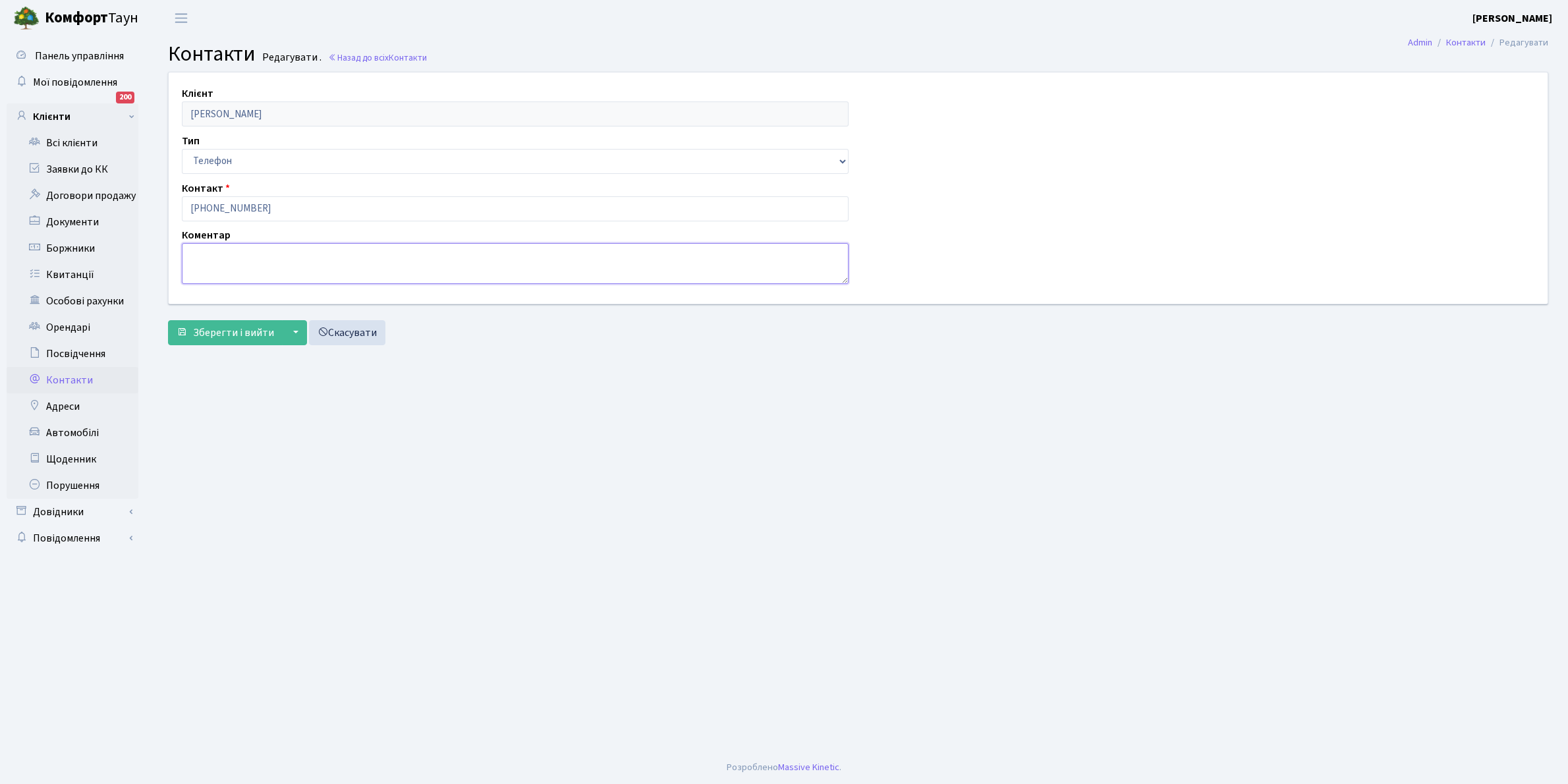
click at [191, 270] on textarea at bounding box center [515, 264] width 667 height 41
type textarea "власник"
click at [228, 333] on span "Зберегти і вийти" at bounding box center [233, 333] width 81 height 14
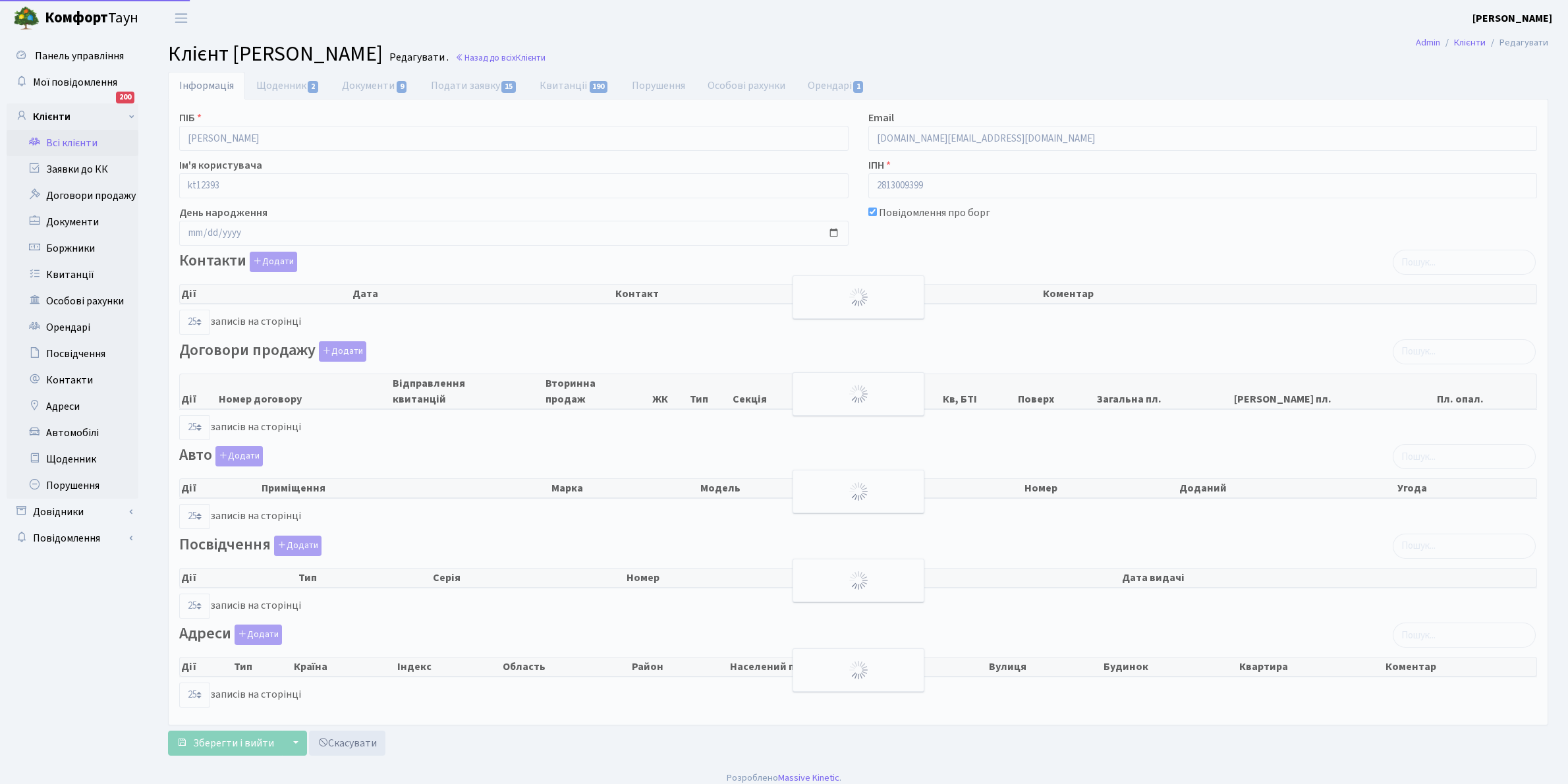
select select "25"
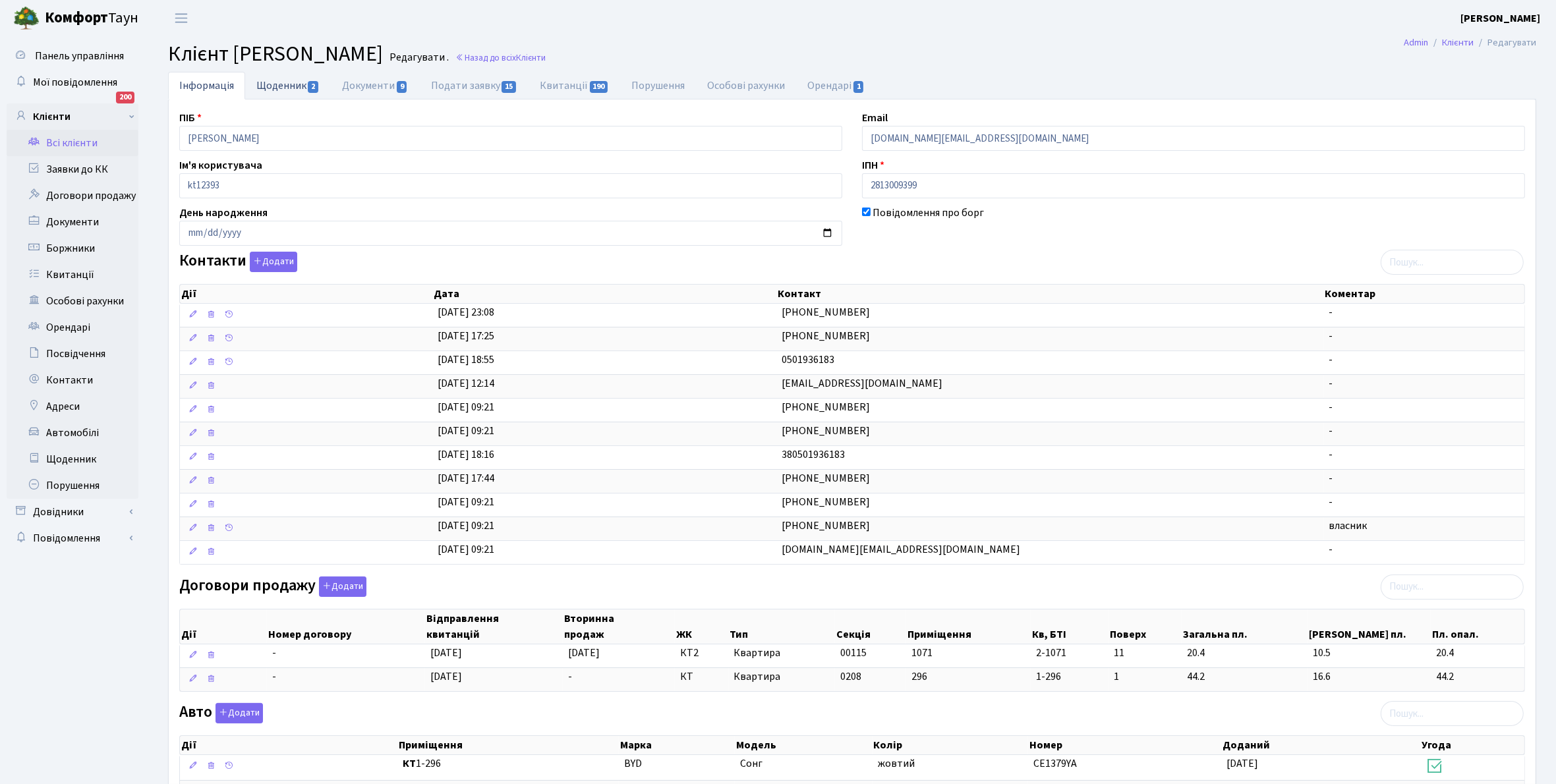
click at [275, 80] on link "Щоденник 2" at bounding box center [288, 85] width 86 height 27
select select "25"
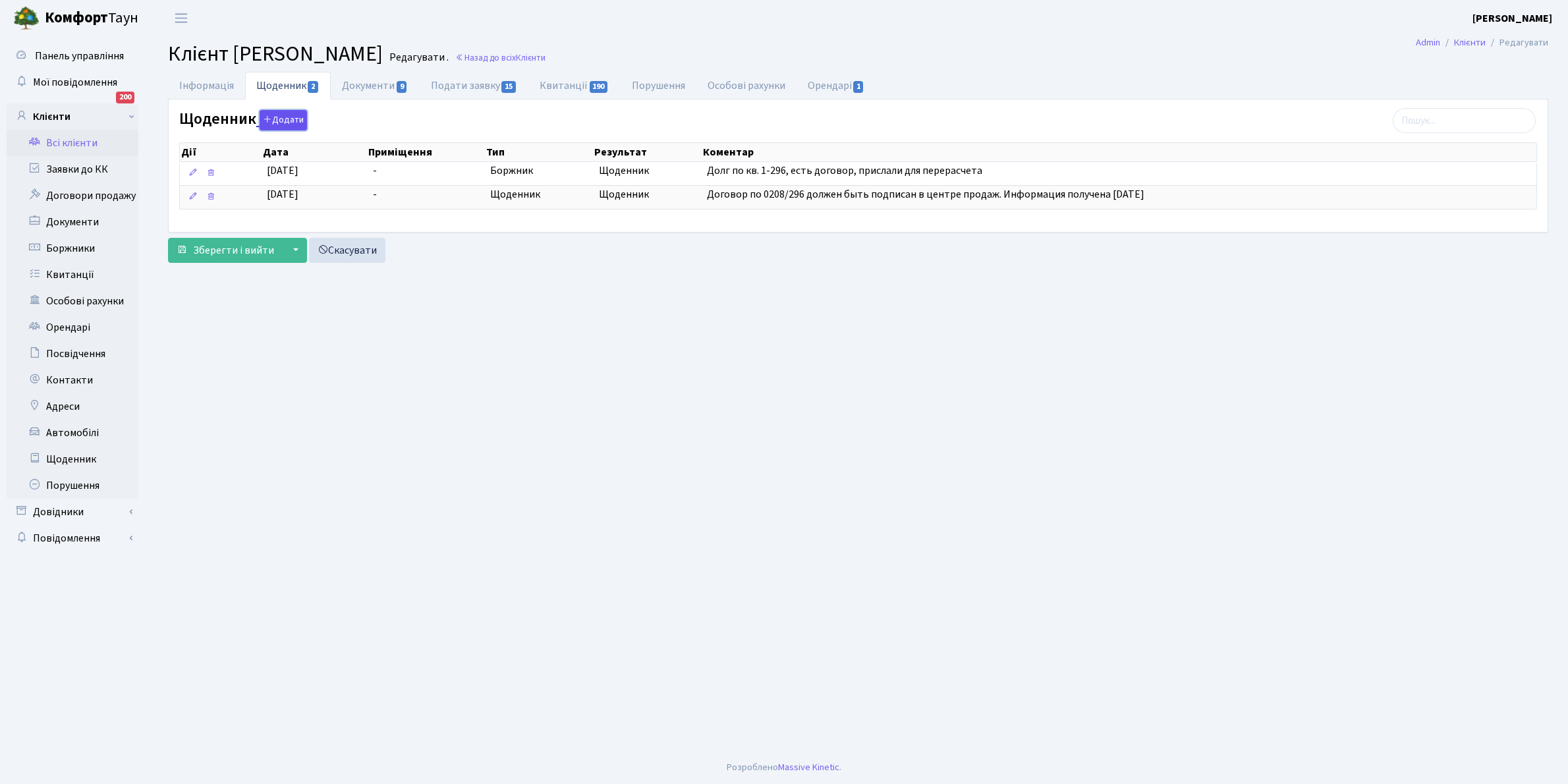
click at [288, 122] on button "Додати" at bounding box center [282, 120] width 47 height 21
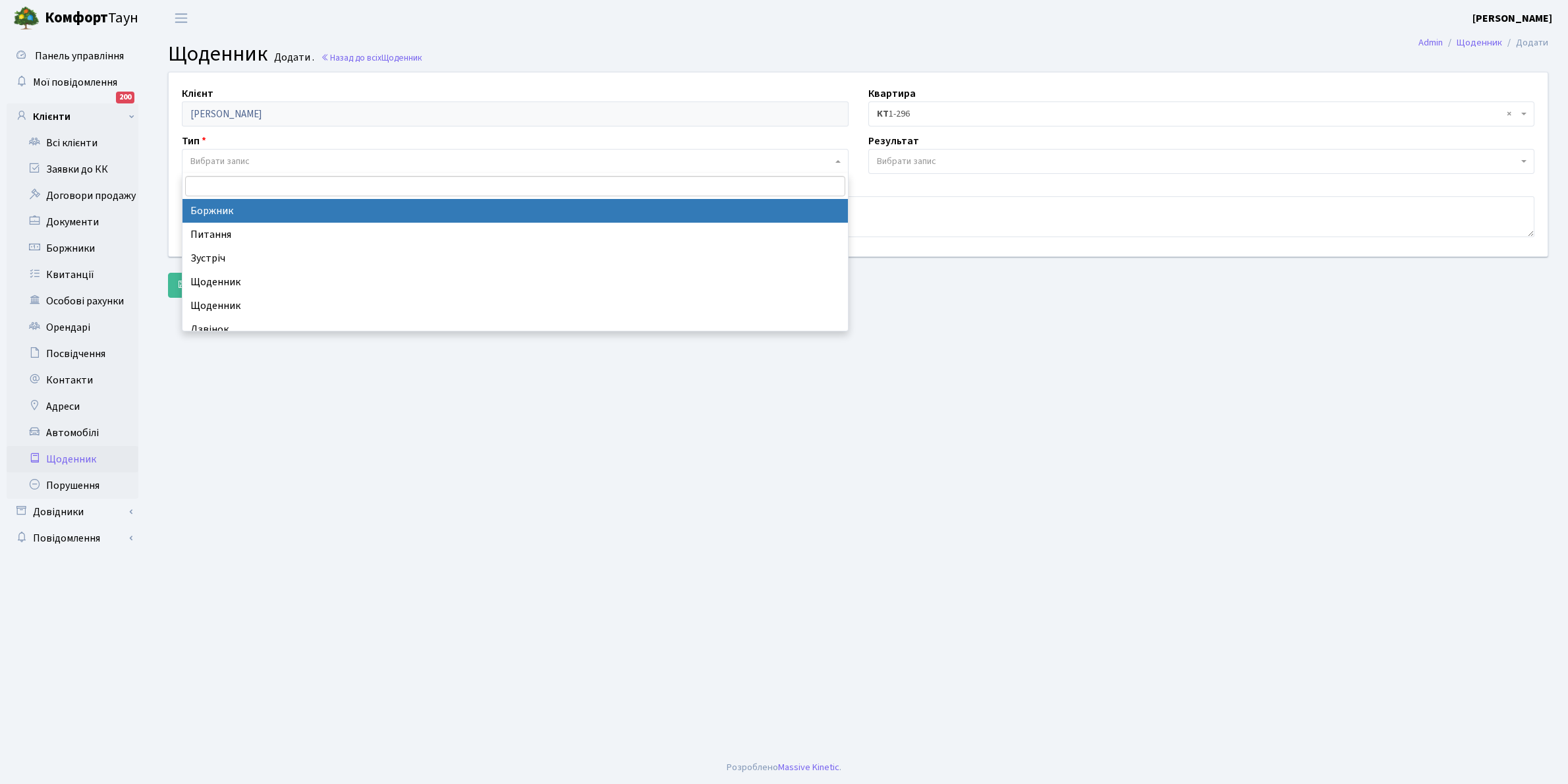
click at [254, 156] on span "Вибрати запис" at bounding box center [511, 161] width 642 height 13
select select "189"
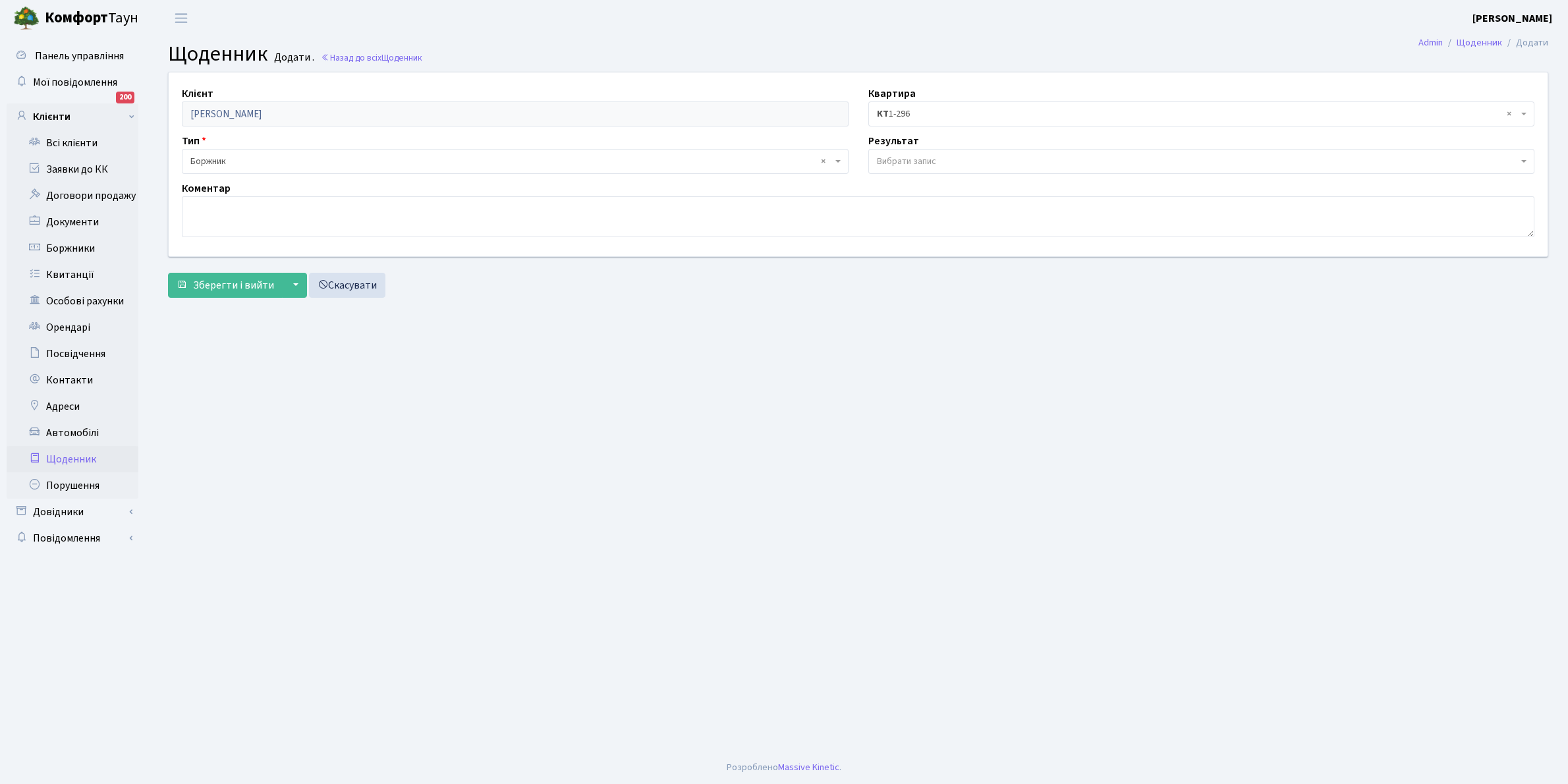
click at [917, 160] on span "Вибрати запис" at bounding box center [906, 161] width 59 height 13
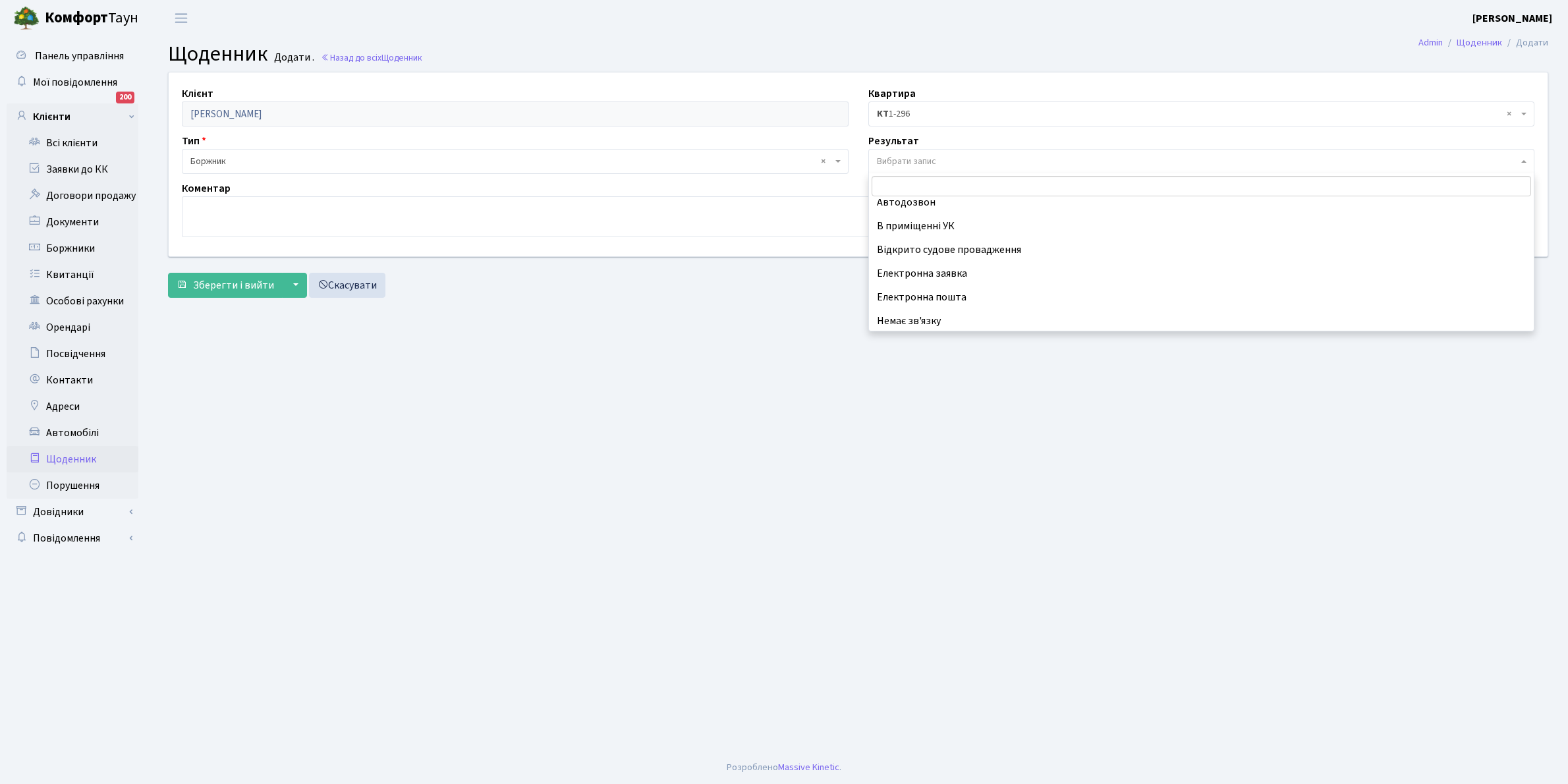
scroll to position [81, 0]
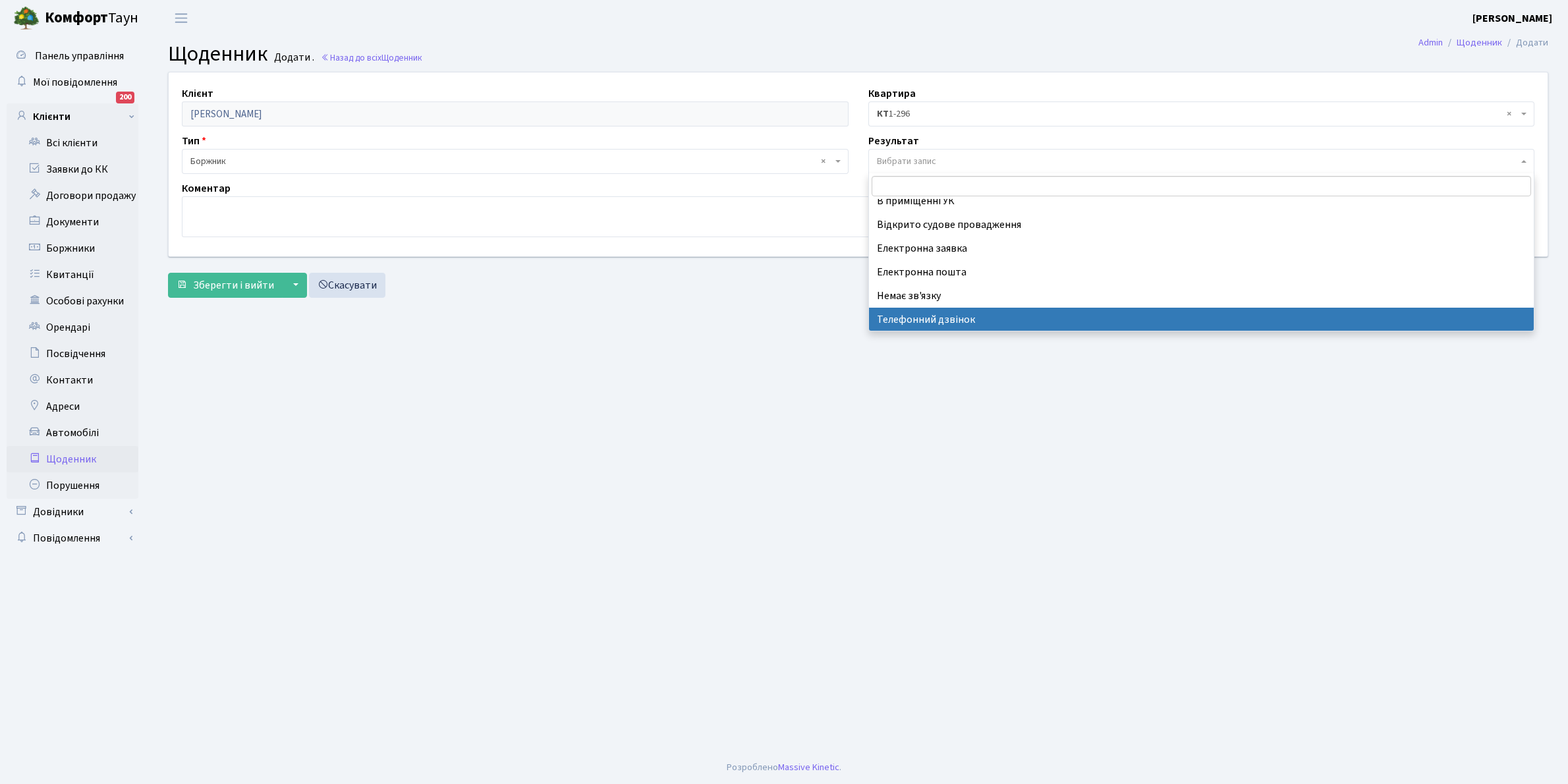
select select "196"
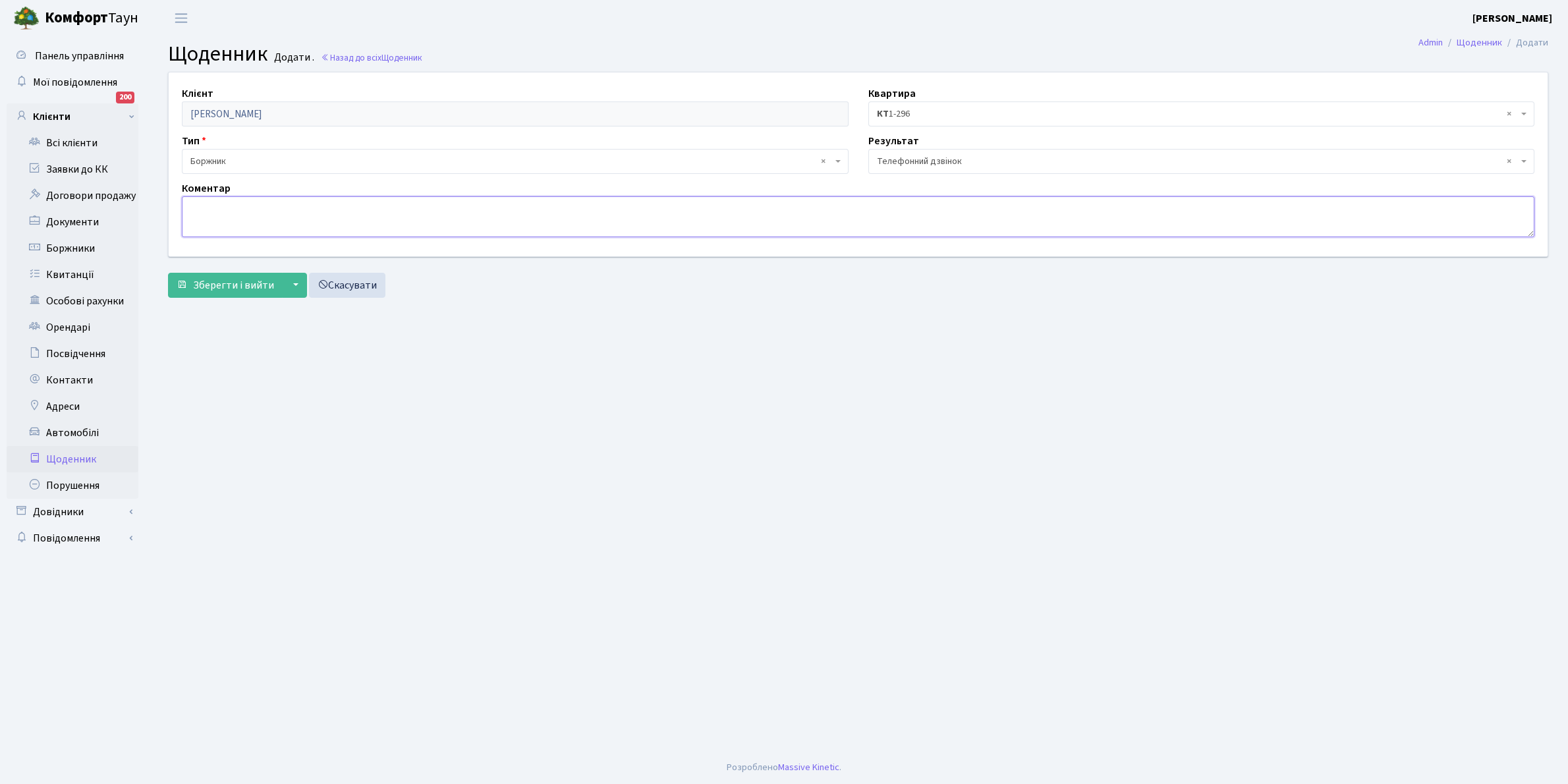
click at [221, 208] on textarea at bounding box center [857, 217] width 1353 height 41
type textarea "Здивований що є борг по квартирі"
click at [231, 280] on span "Зберегти і вийти" at bounding box center [233, 285] width 81 height 14
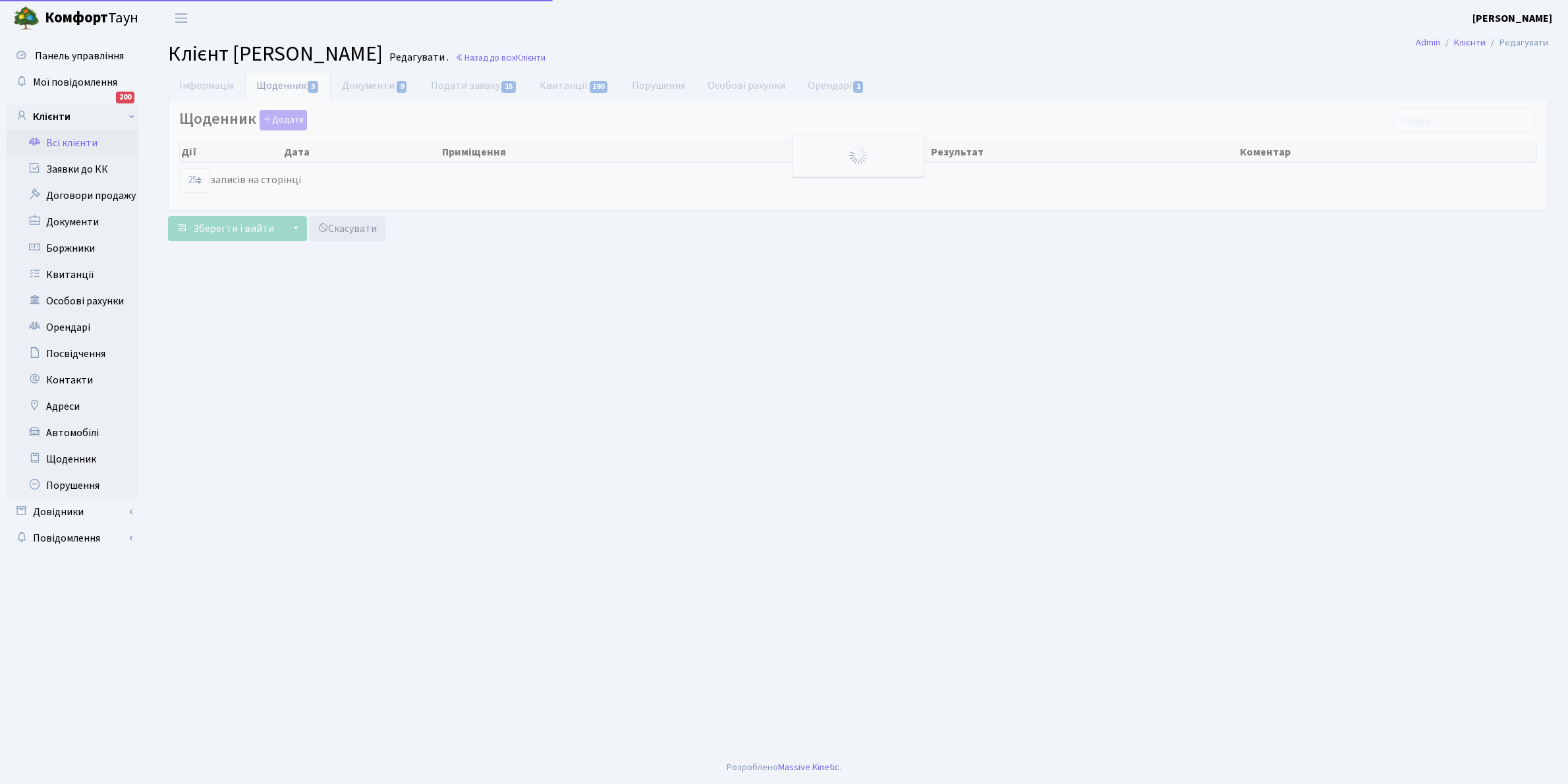
select select "25"
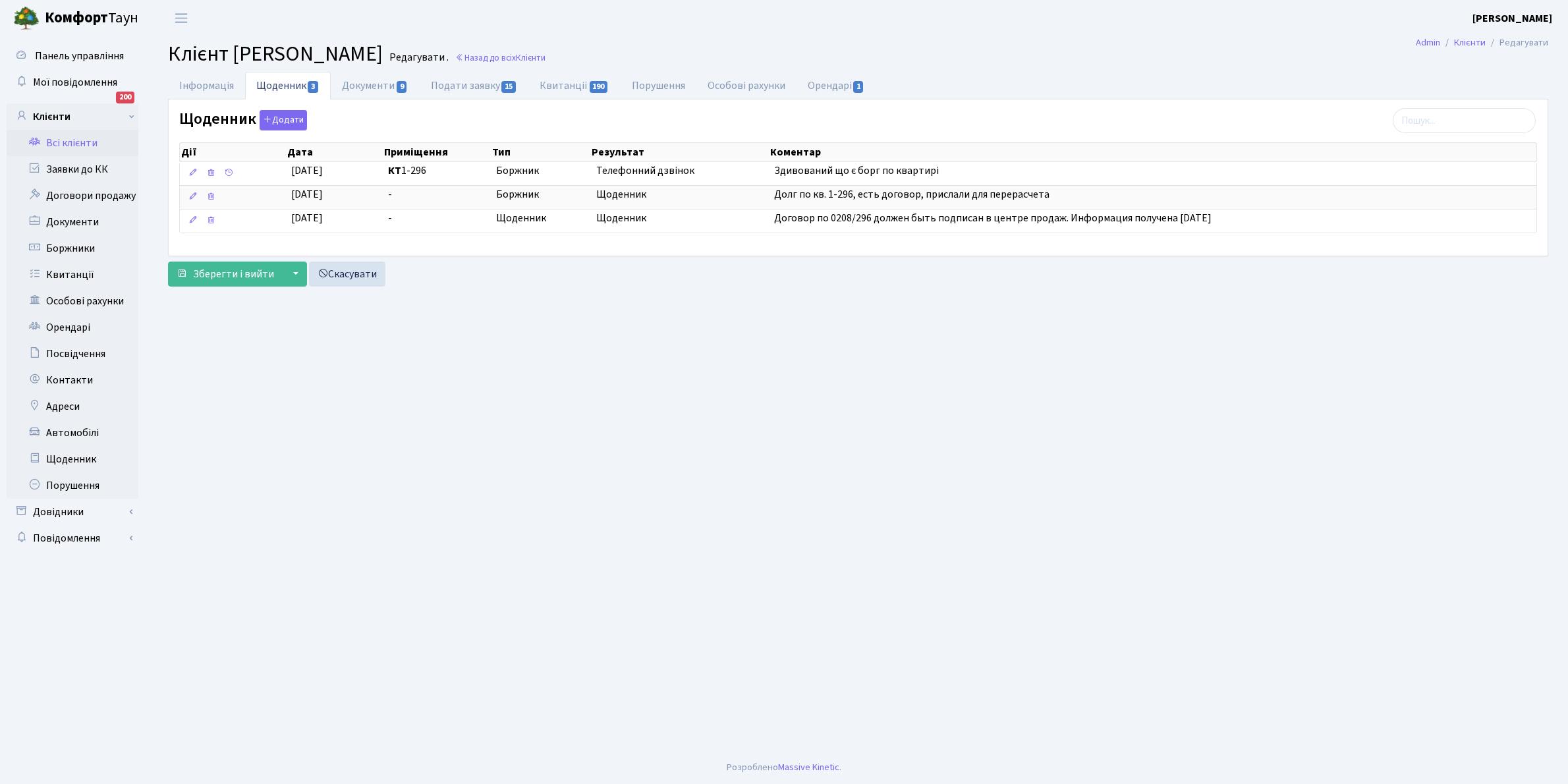
click at [74, 140] on link "Всі клієнти" at bounding box center [72, 142] width 131 height 26
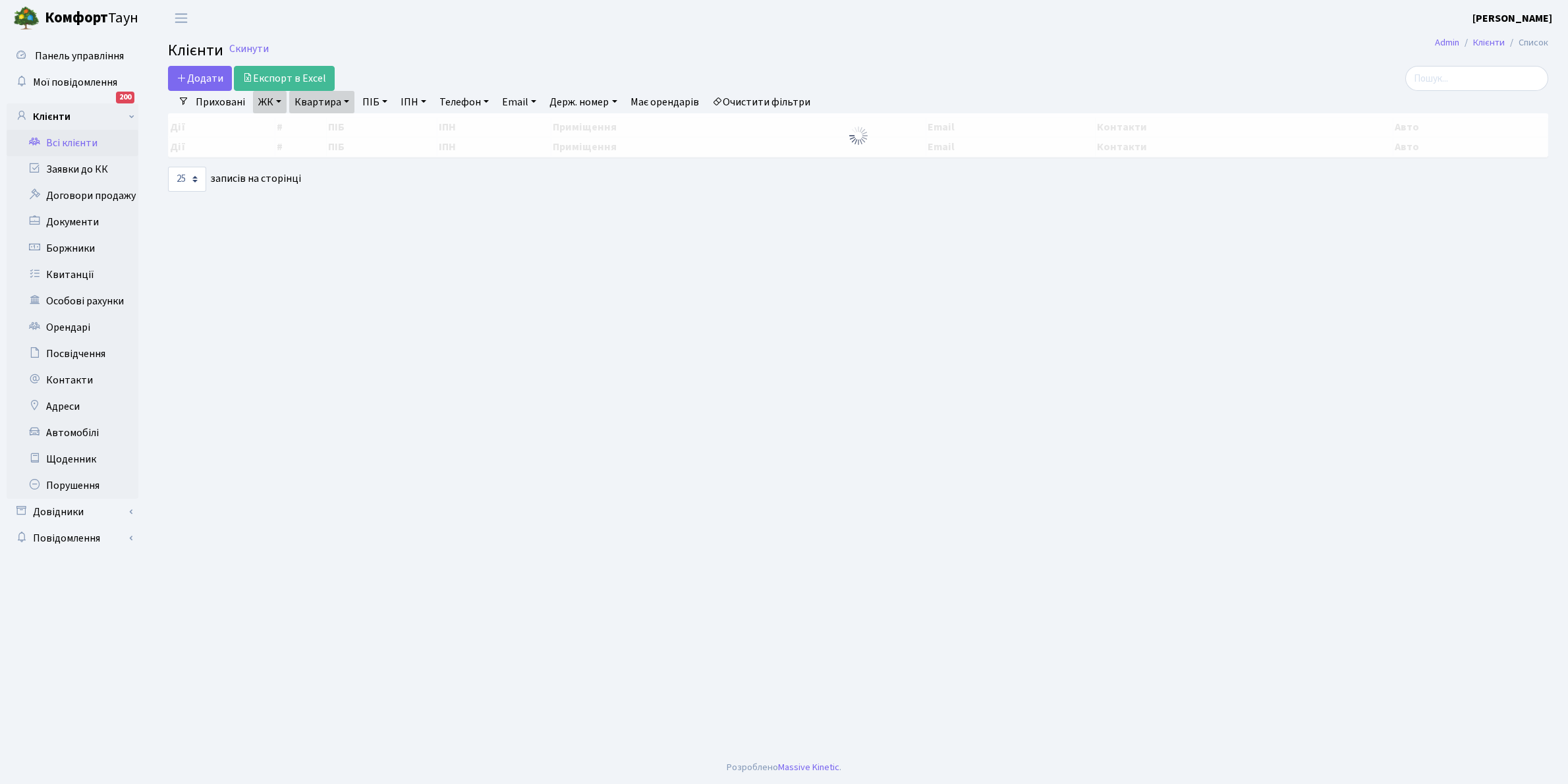
select select "25"
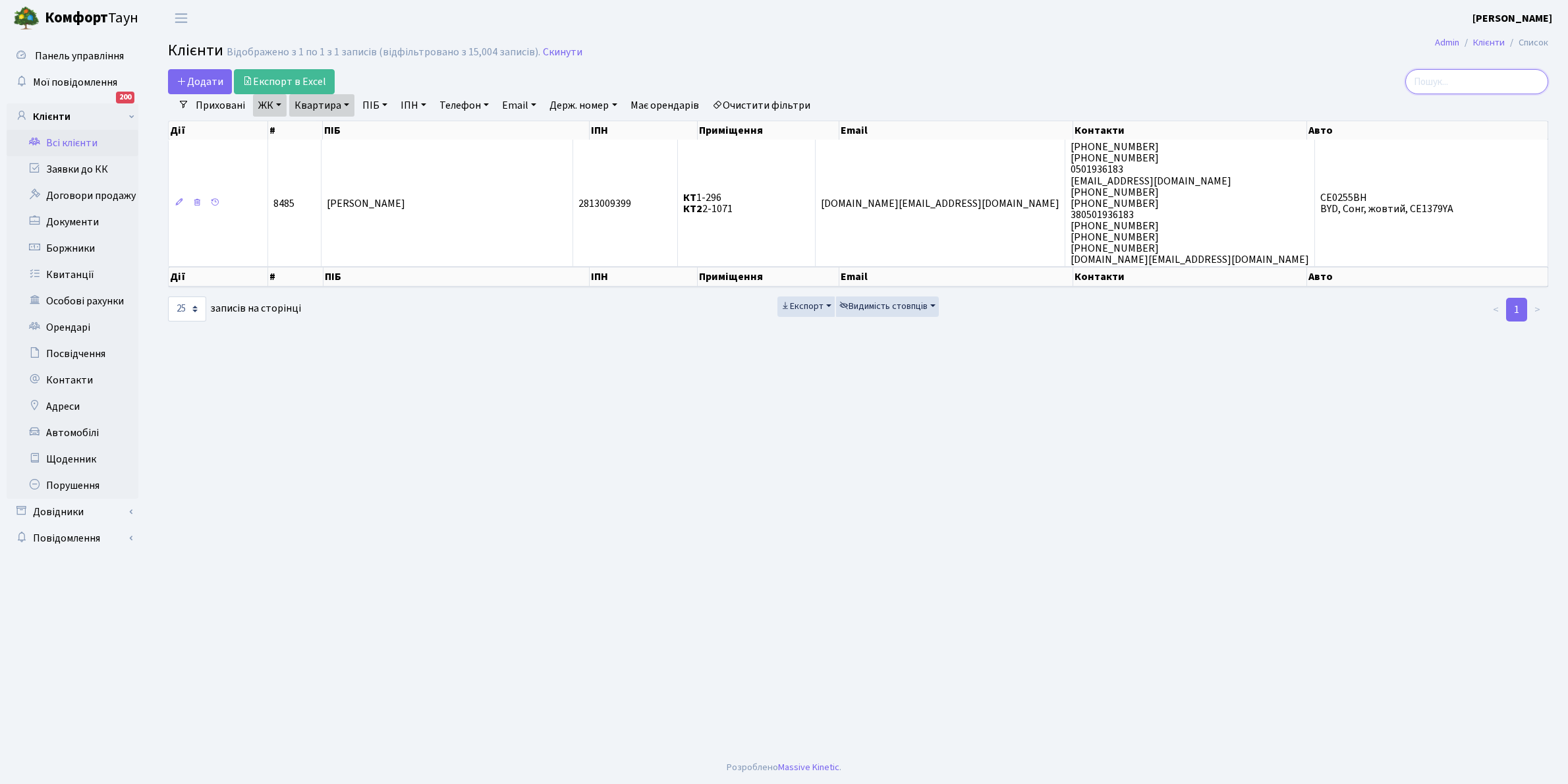
click at [1453, 80] on input "search" at bounding box center [1477, 81] width 143 height 25
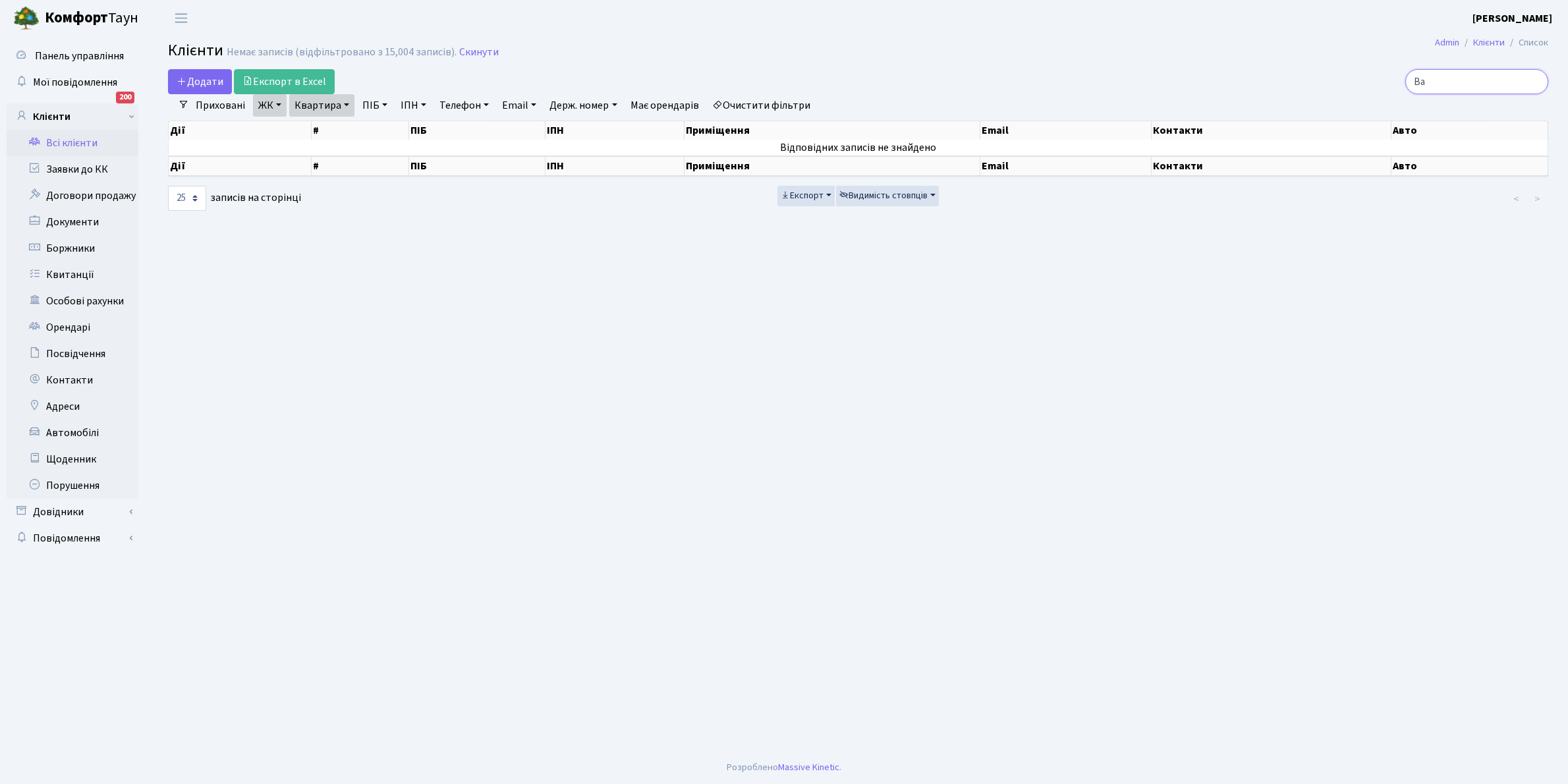
type input "В"
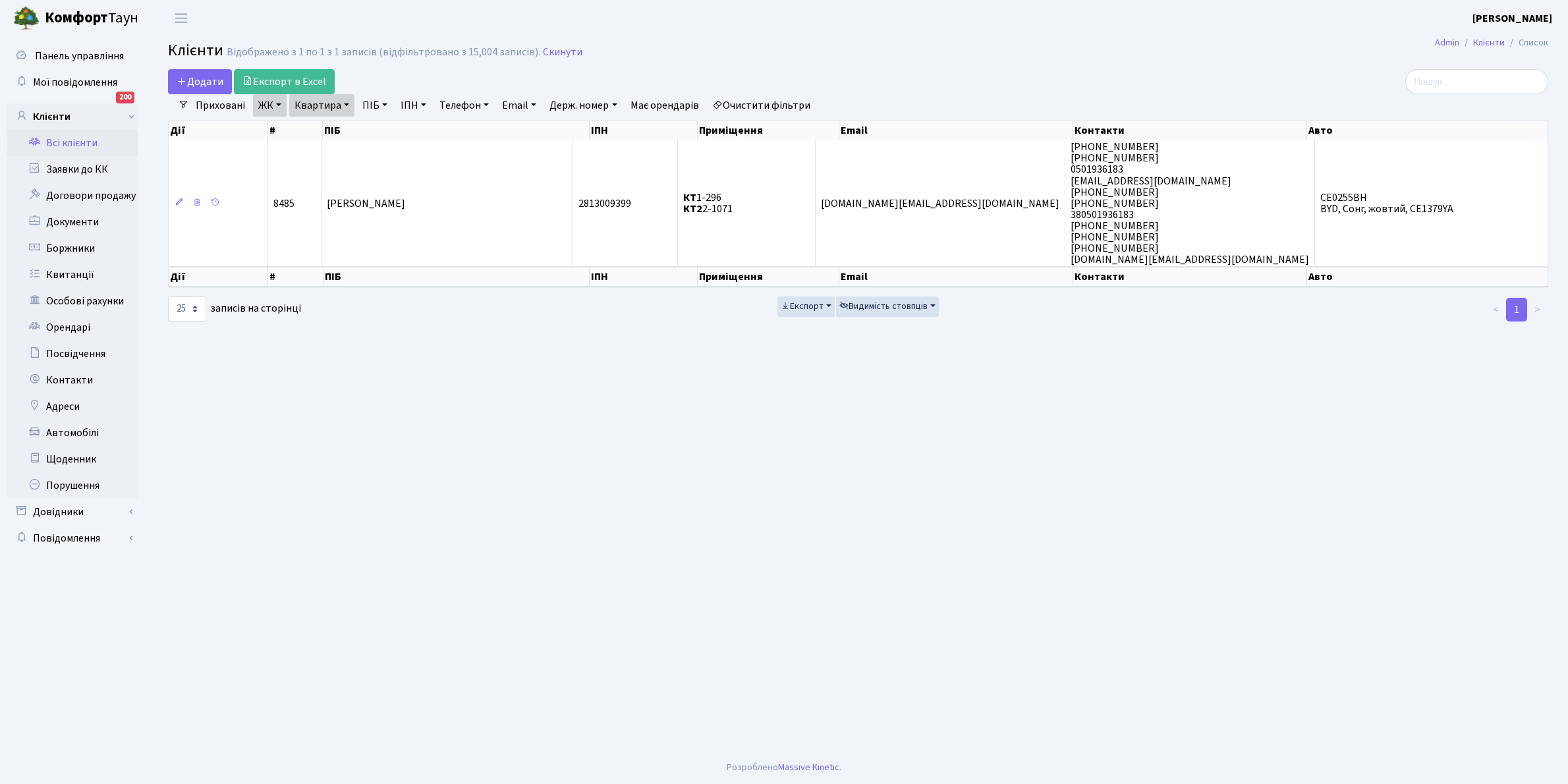
click at [753, 104] on link "Очистити фільтри" at bounding box center [762, 105] width 109 height 22
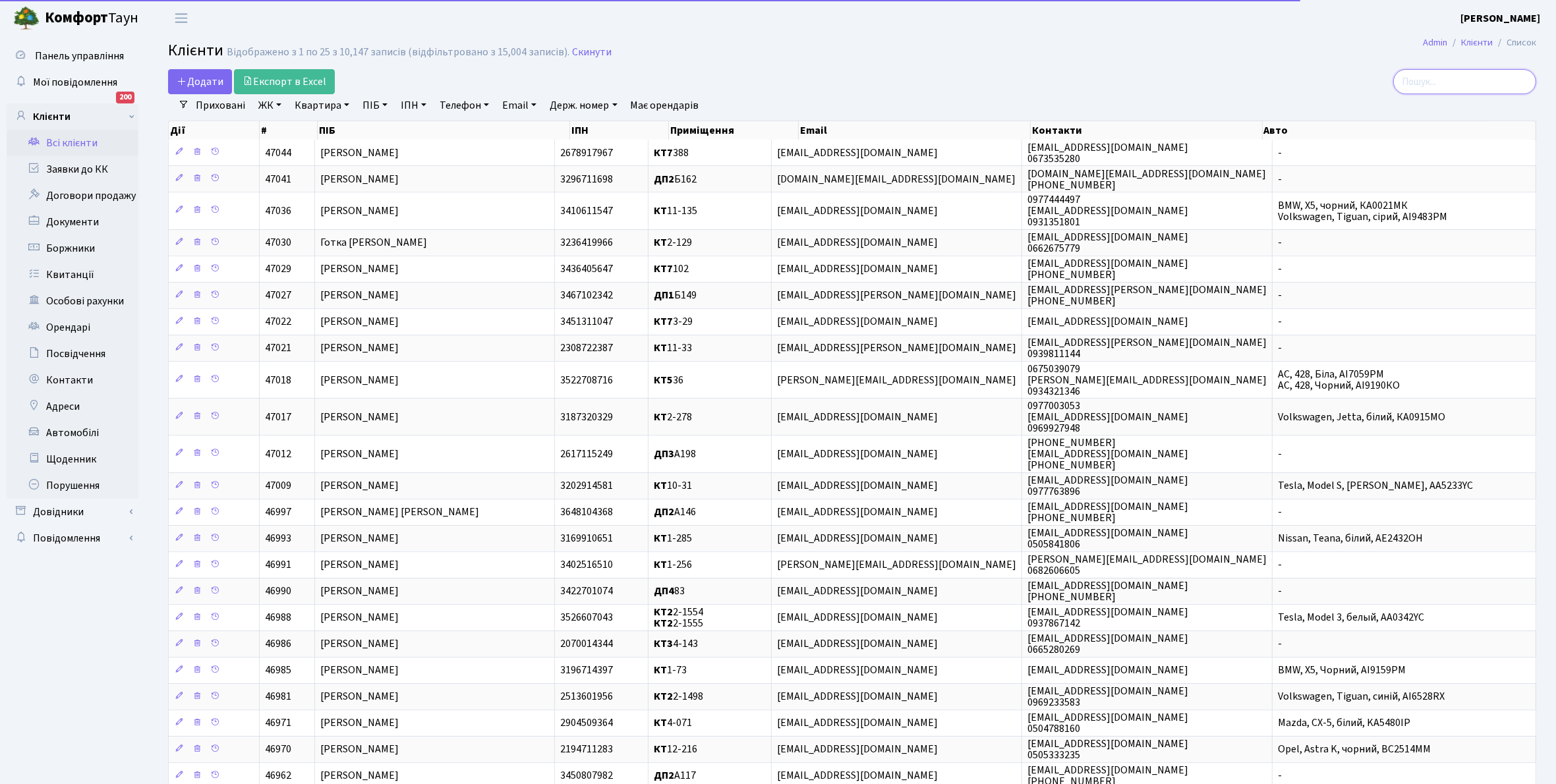
click at [1436, 80] on input "search" at bounding box center [1465, 81] width 143 height 25
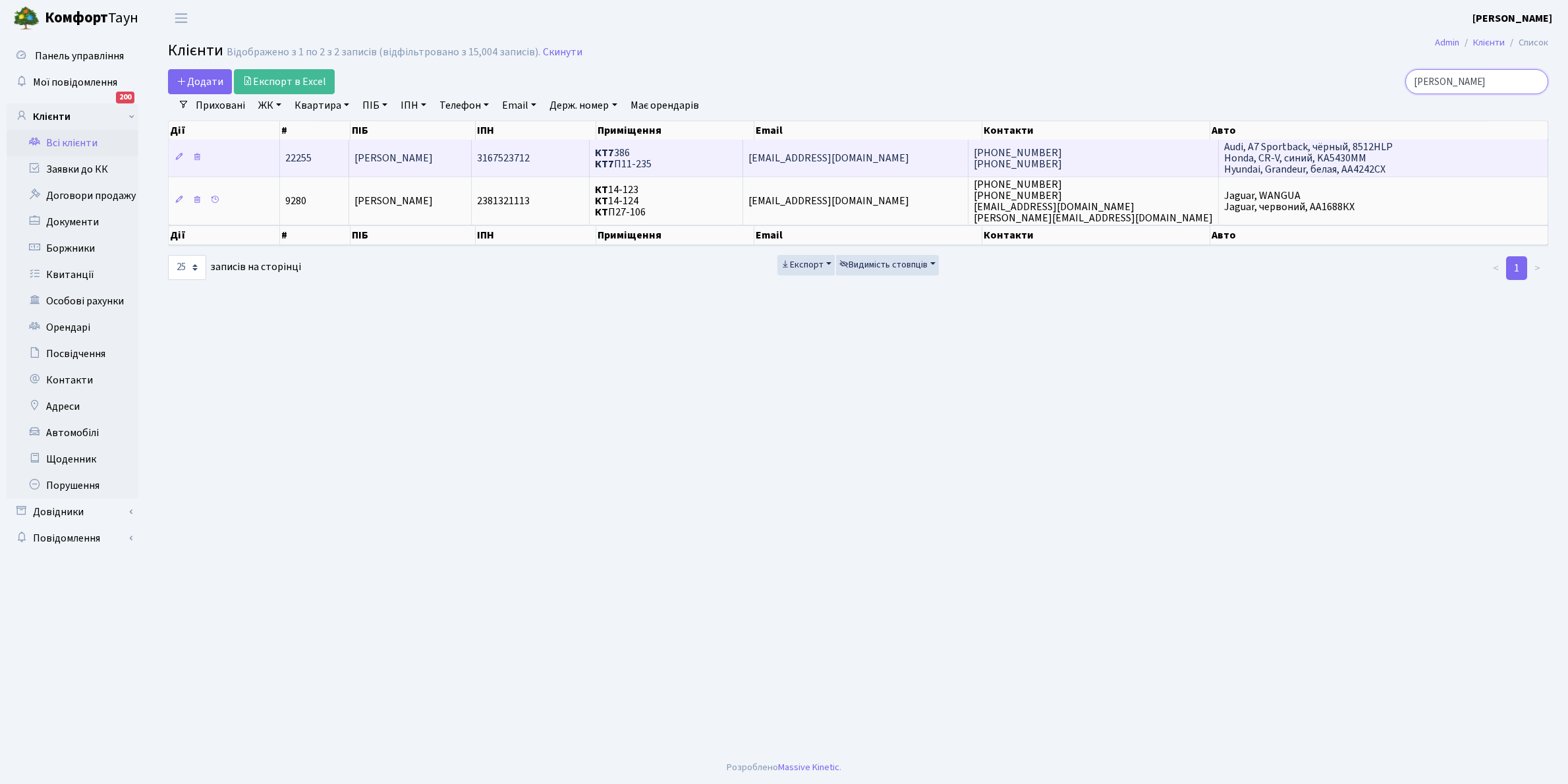
type input "Ван Ч"
click at [433, 142] on td "[PERSON_NAME]" at bounding box center [409, 157] width 122 height 37
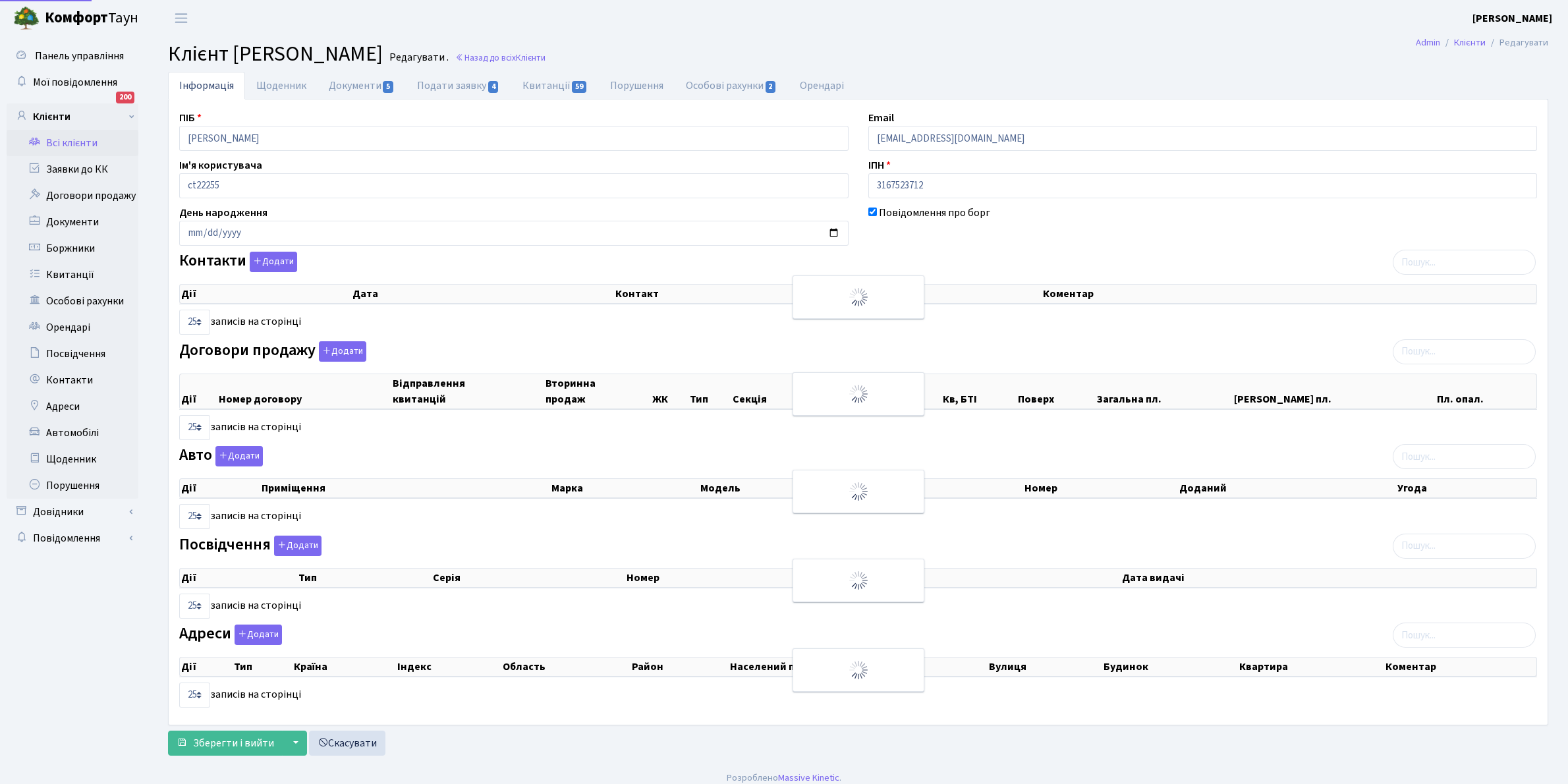
select select "25"
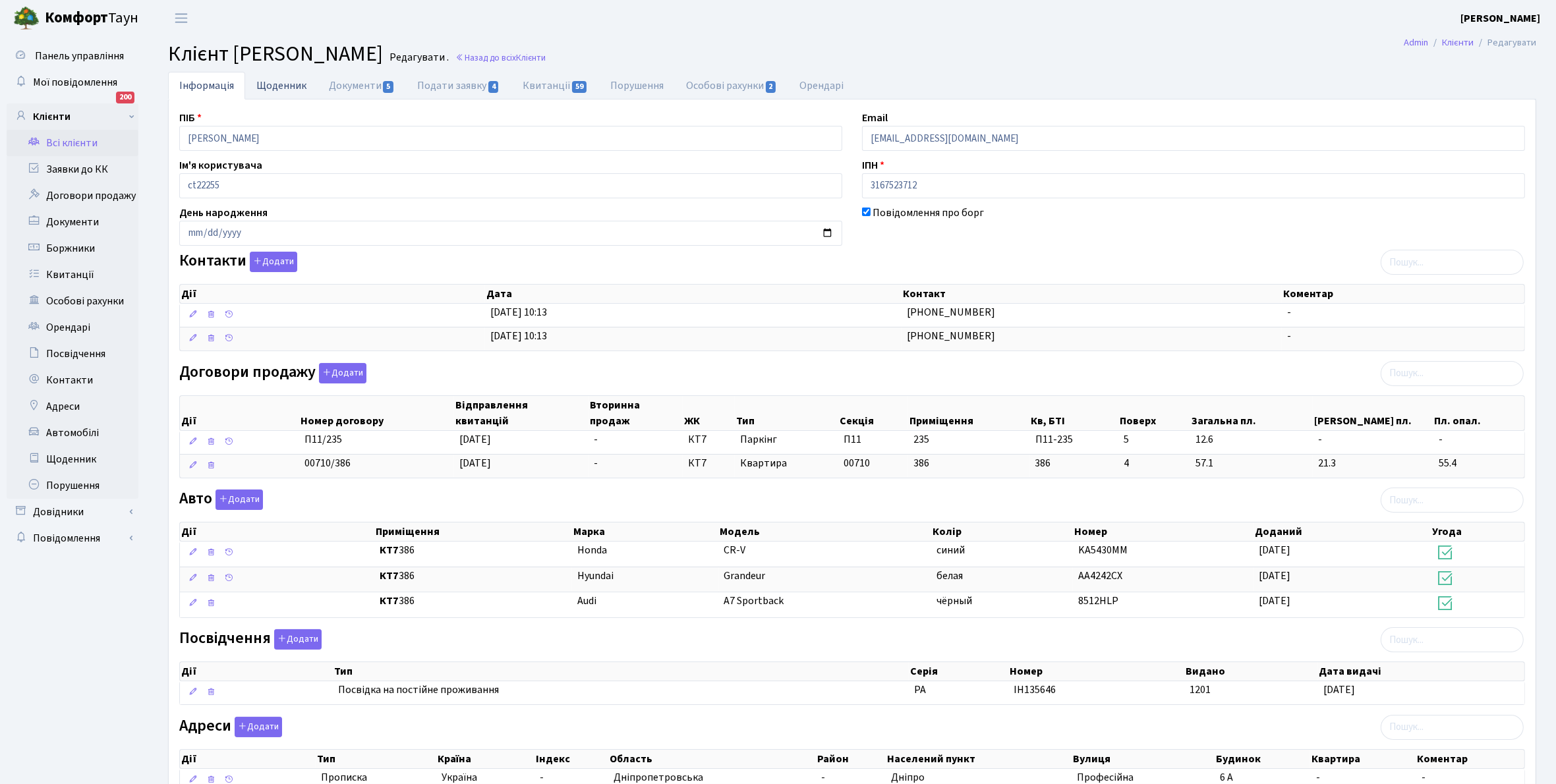
click at [281, 82] on link "Щоденник" at bounding box center [281, 85] width 72 height 27
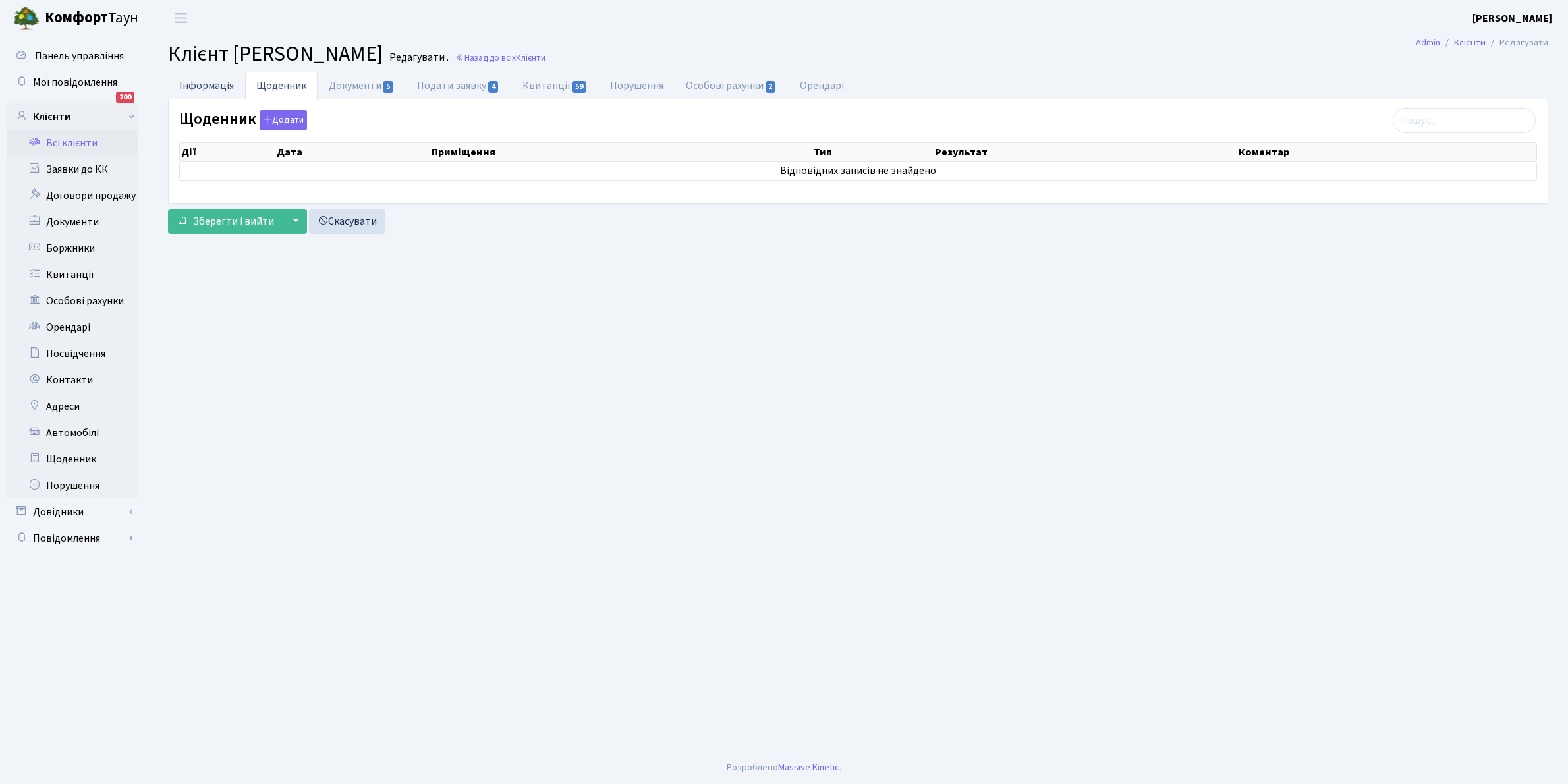
click at [212, 80] on link "Інформація" at bounding box center [207, 85] width 77 height 27
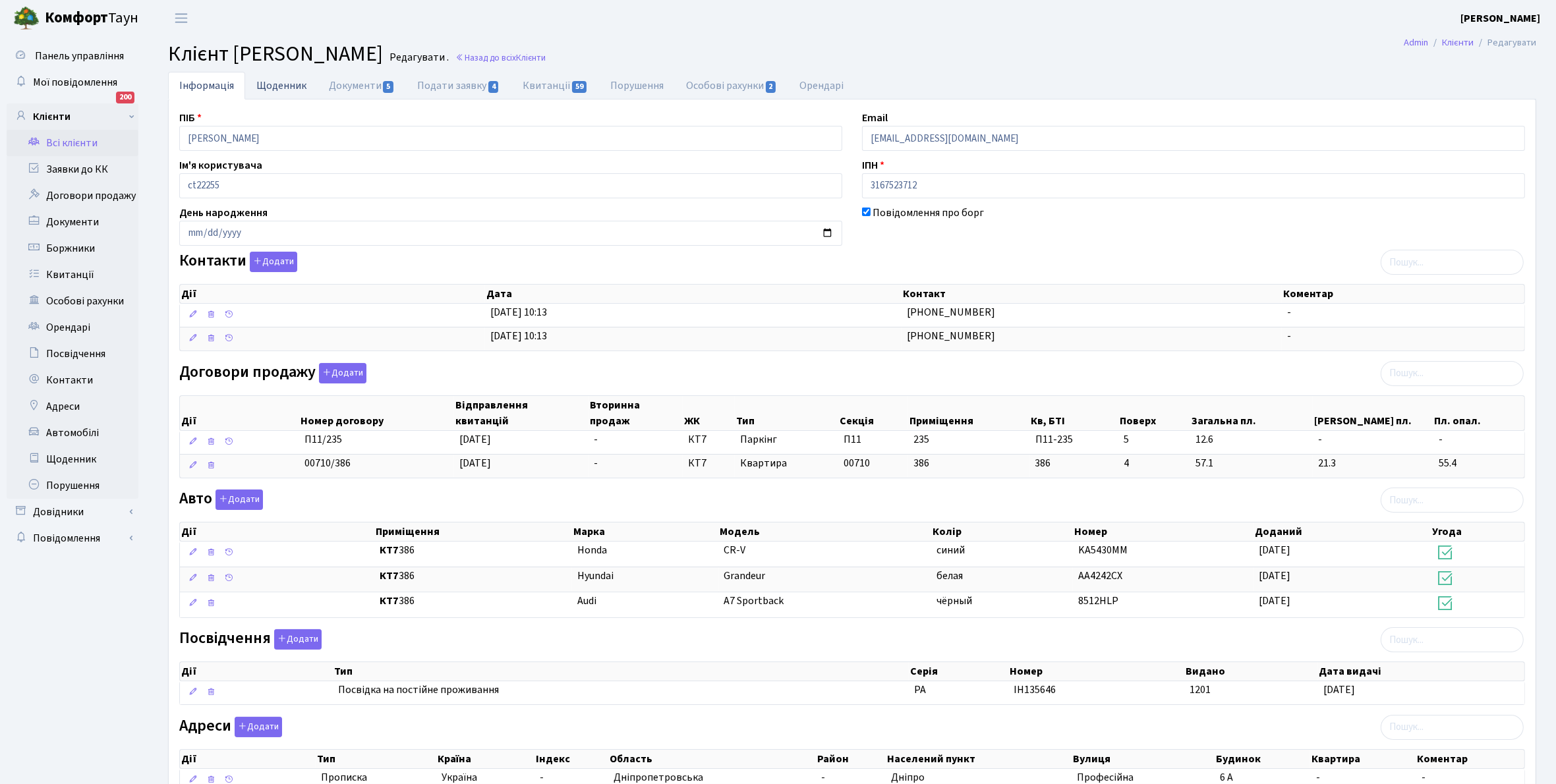
click at [275, 80] on link "Щоденник" at bounding box center [281, 85] width 72 height 27
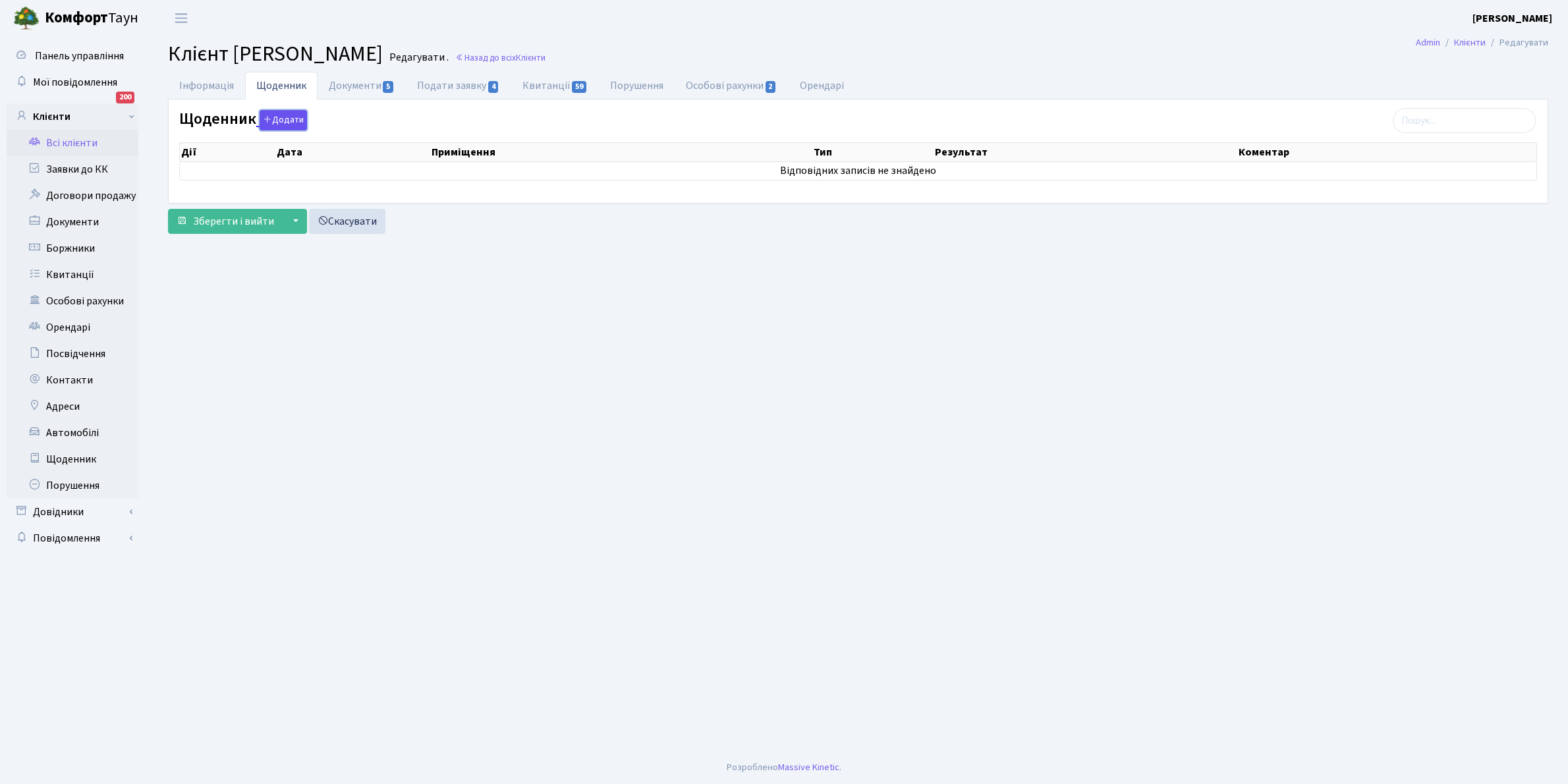
click at [283, 124] on button "Додати" at bounding box center [282, 120] width 47 height 21
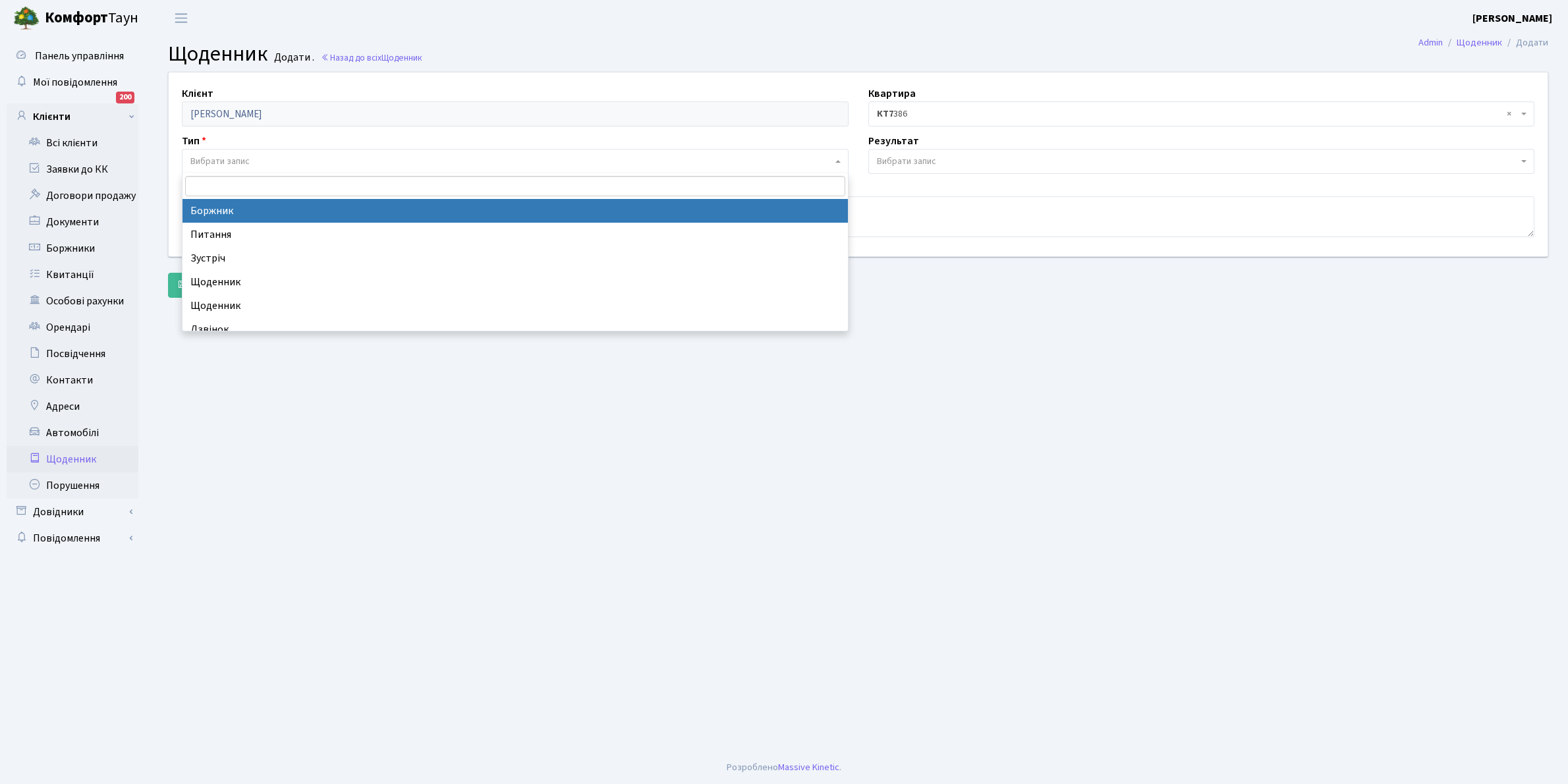
click at [257, 159] on span "Вибрати запис" at bounding box center [511, 161] width 642 height 13
select select "189"
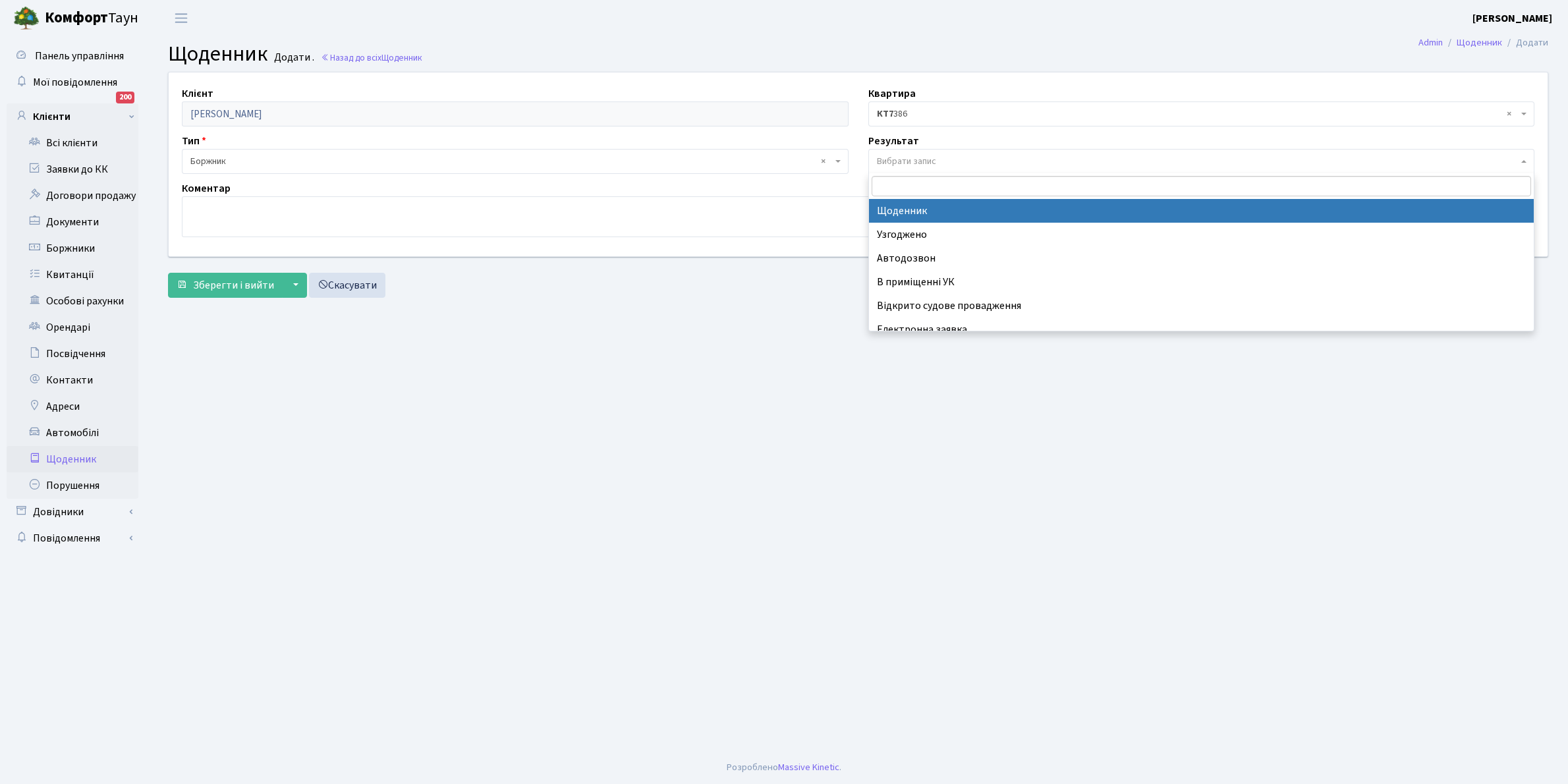
click at [922, 158] on span "Вибрати запис" at bounding box center [906, 161] width 59 height 13
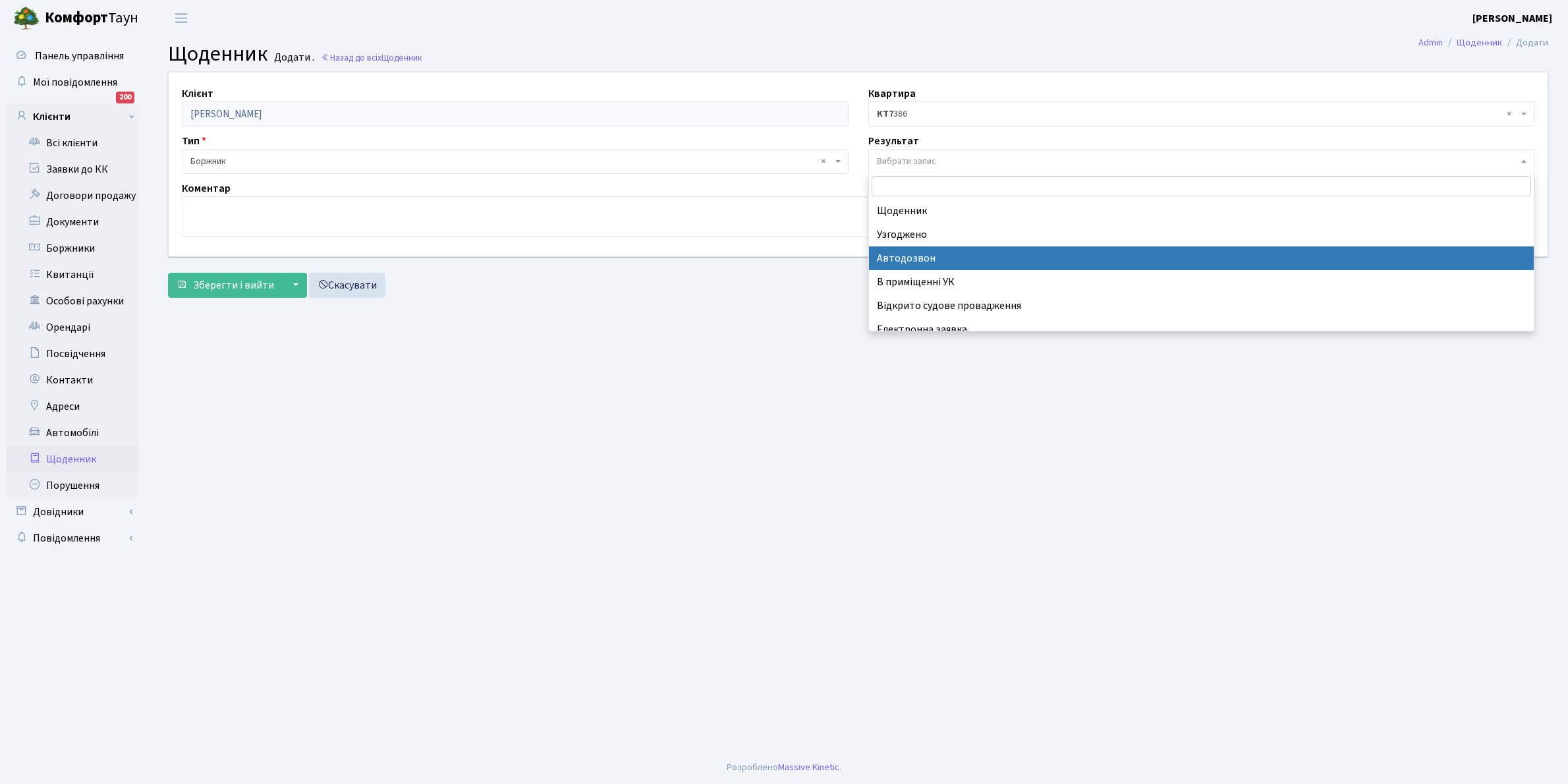
scroll to position [81, 0]
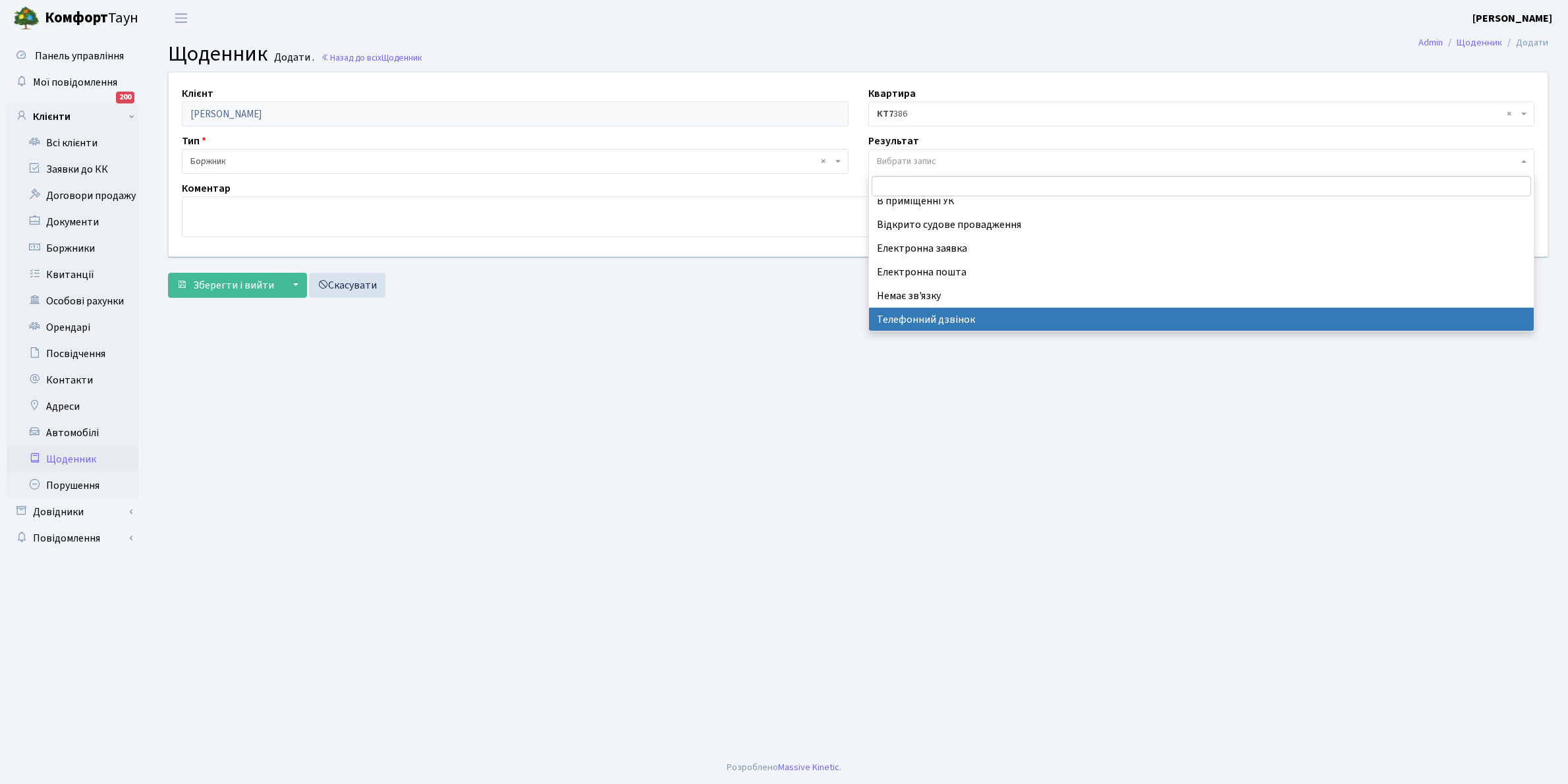
select select "196"
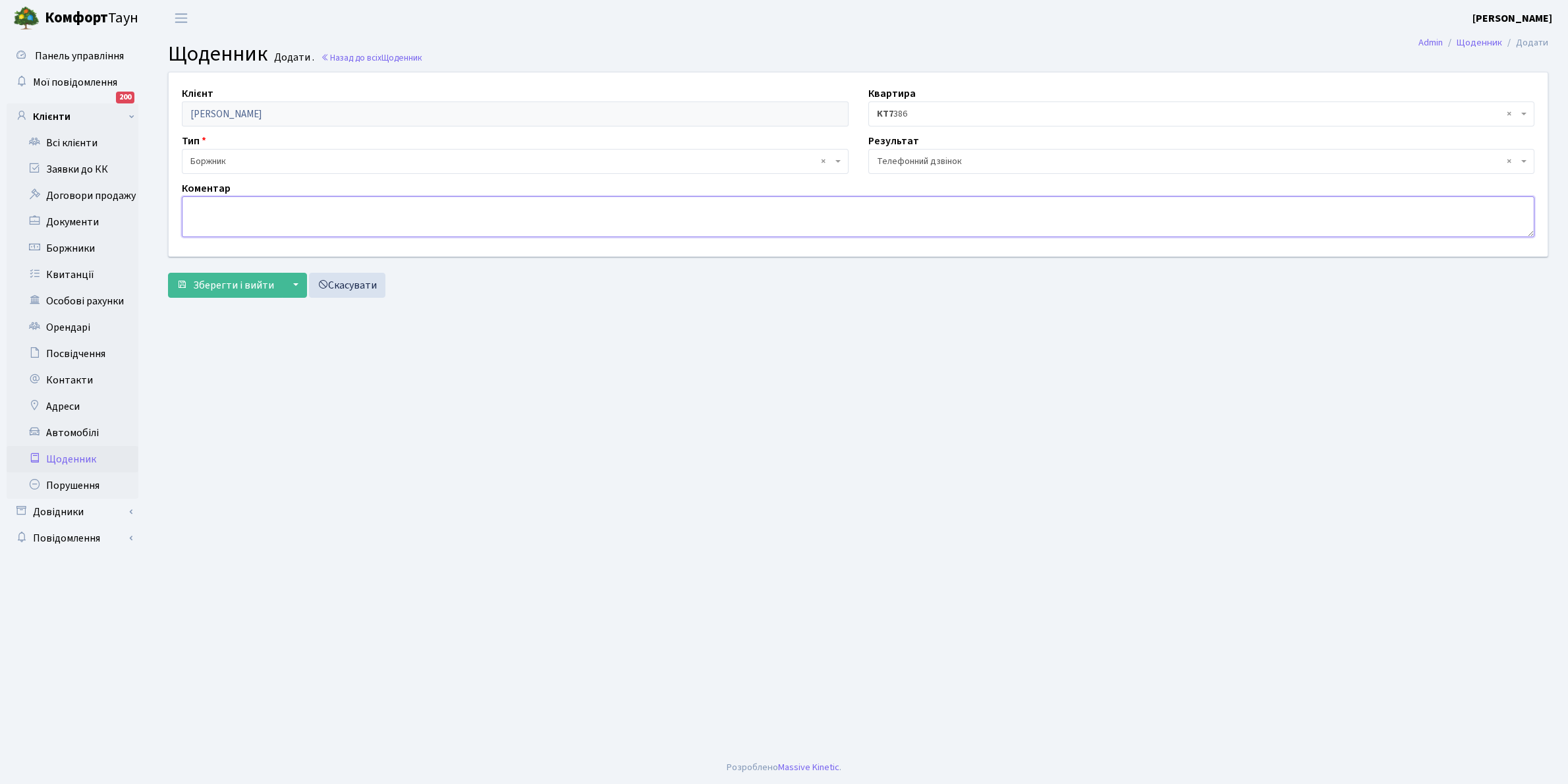
click at [206, 223] on textarea at bounding box center [857, 217] width 1353 height 41
type textarea "Не бере трубку телефона"
click at [232, 291] on span "Зберегти і вийти" at bounding box center [233, 285] width 81 height 14
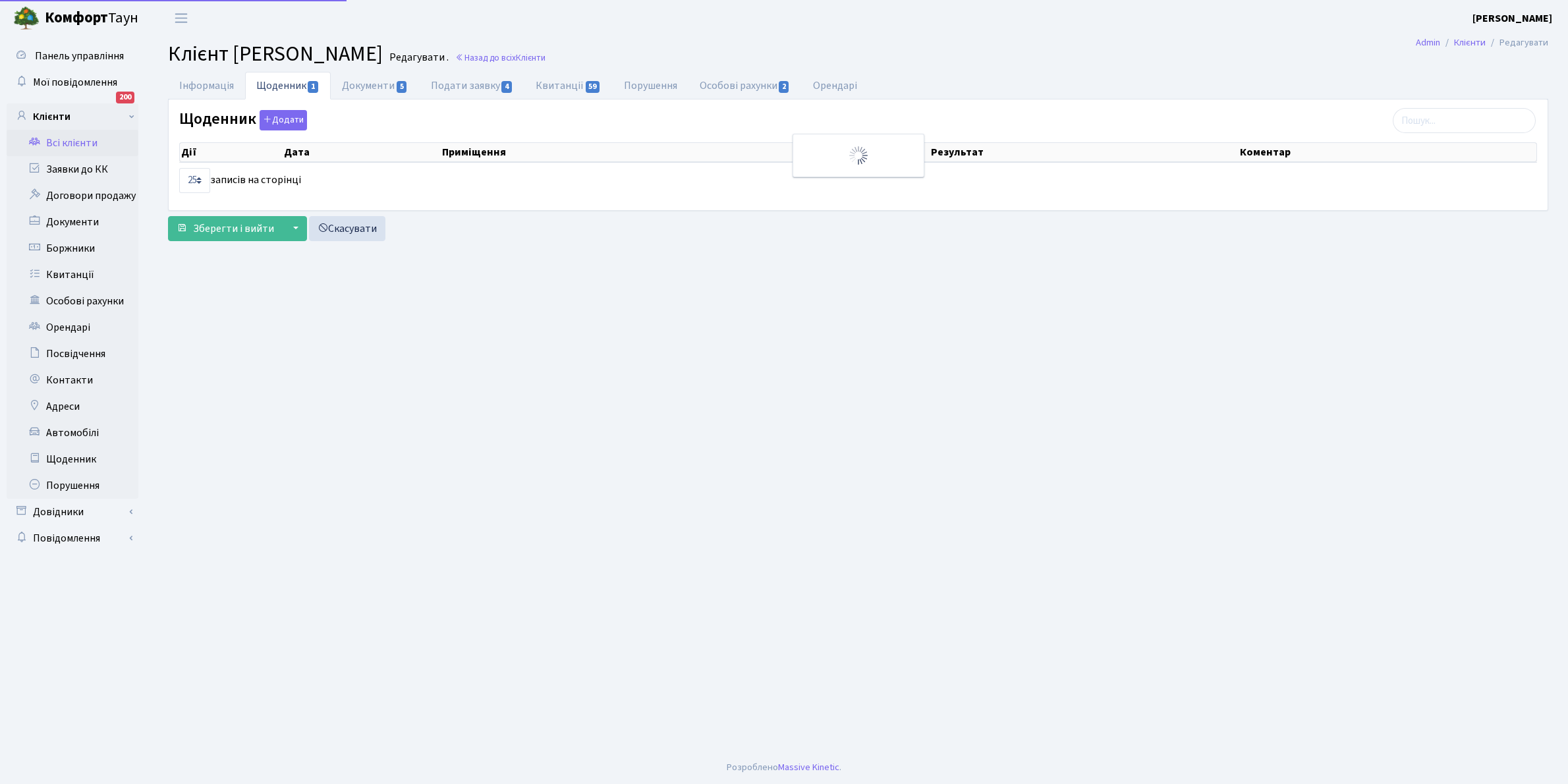
select select "25"
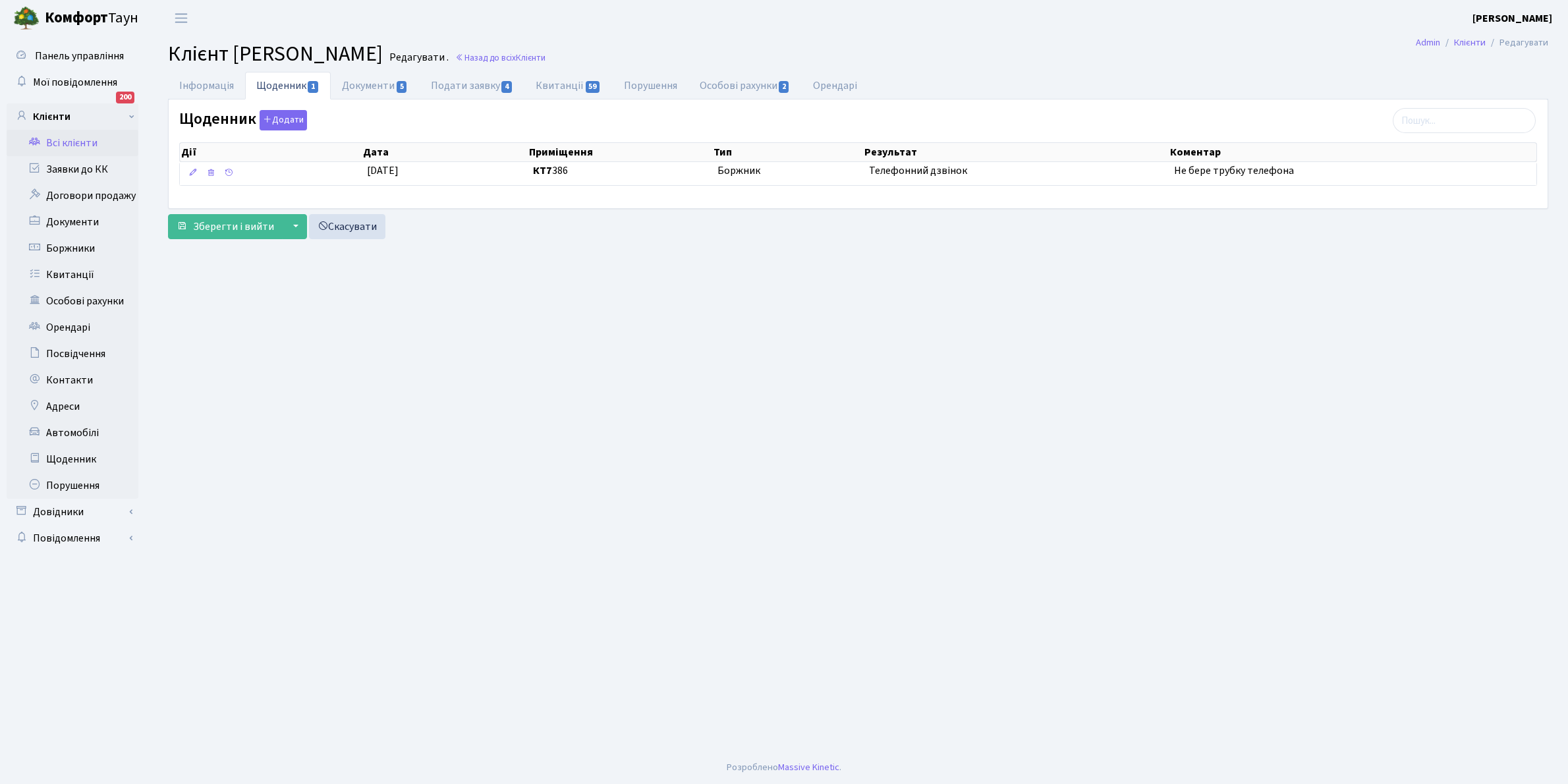
click at [79, 142] on link "Всі клієнти" at bounding box center [72, 142] width 131 height 26
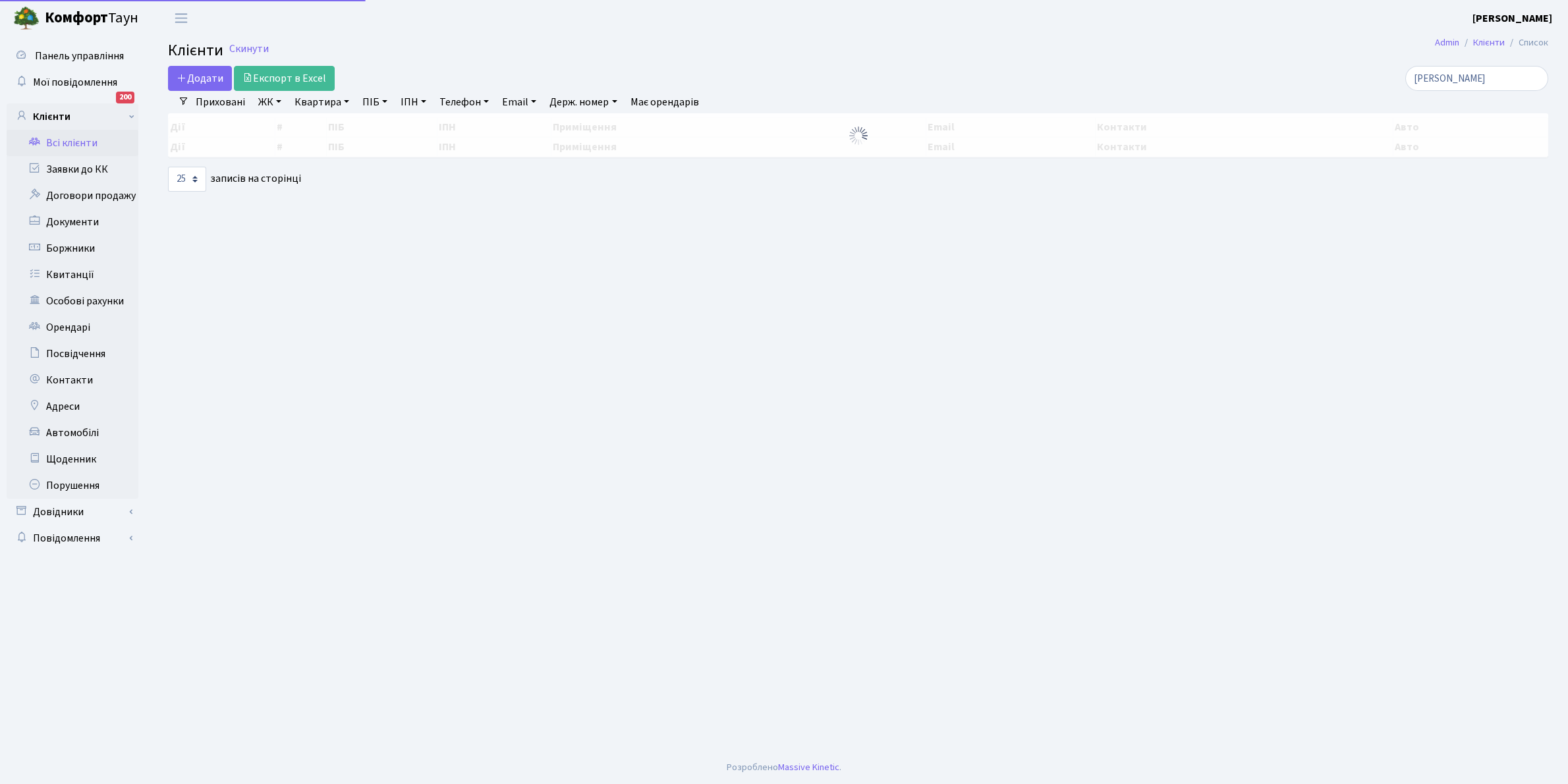
select select "25"
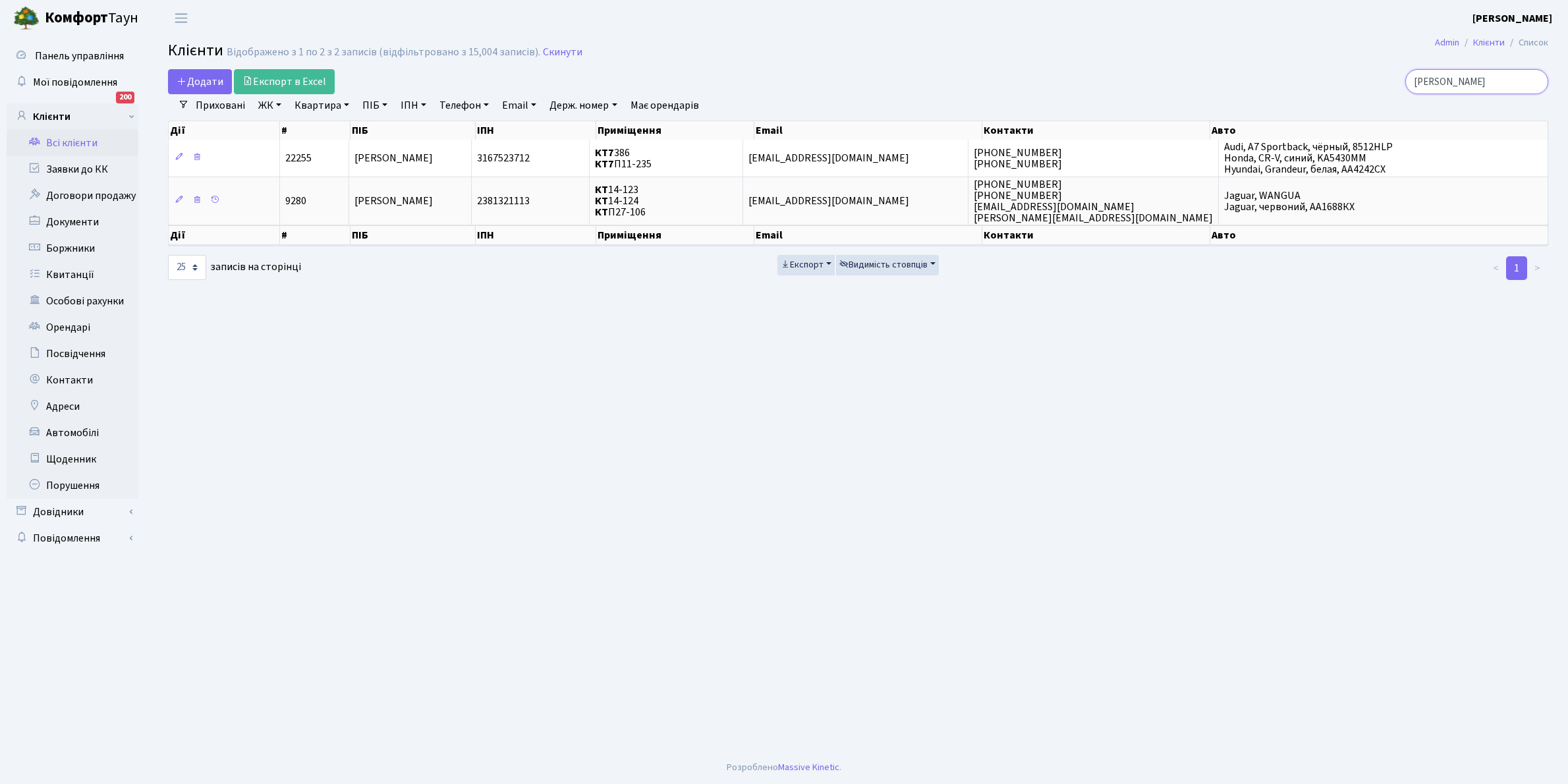
click at [1464, 76] on input "Ван Ч" at bounding box center [1477, 81] width 143 height 25
type input "В"
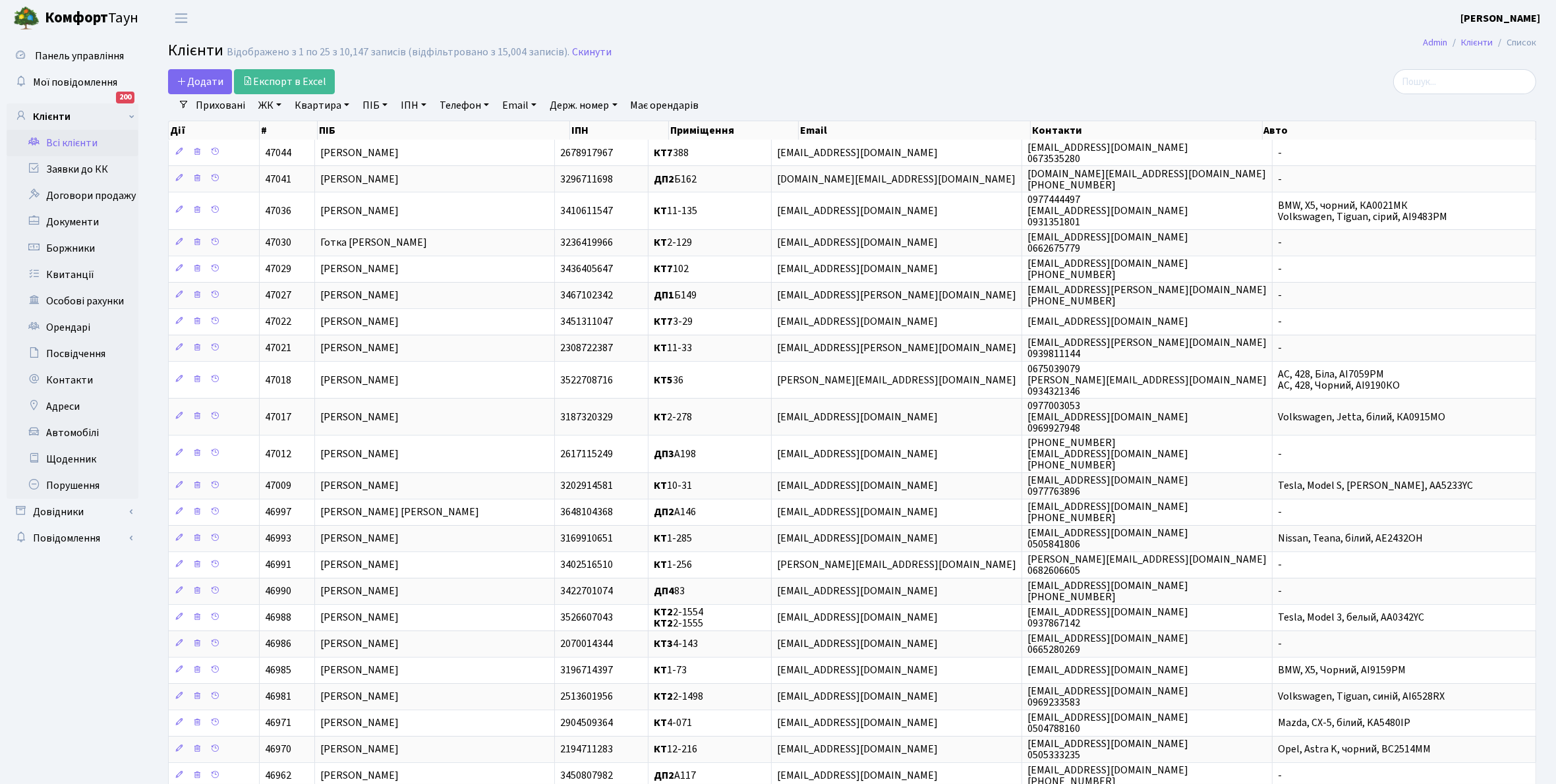
click at [279, 104] on link "ЖК" at bounding box center [270, 105] width 34 height 22
click at [305, 174] on li "КТ2, просп. Соборності, 17" at bounding box center [335, 174] width 159 height 23
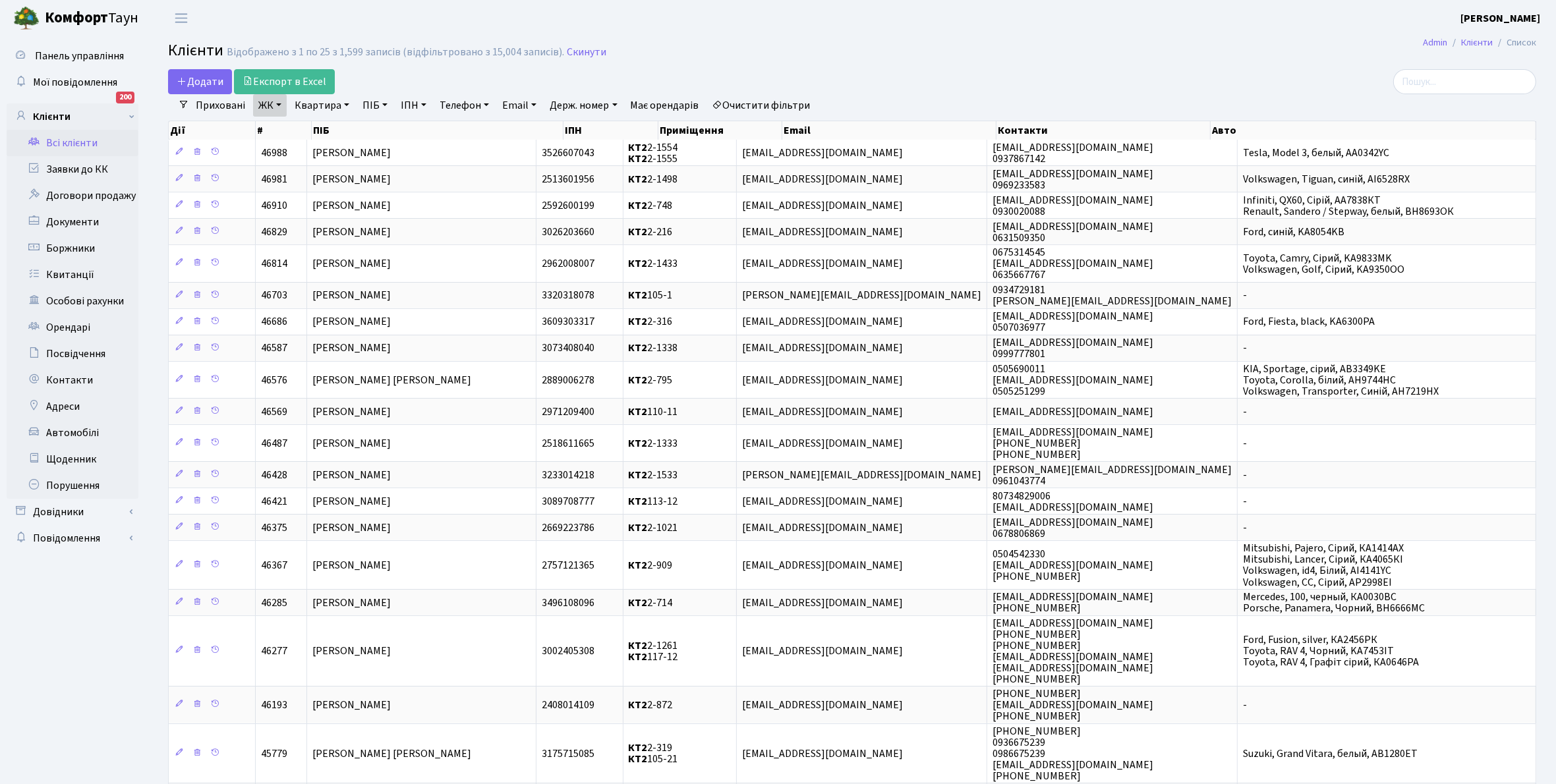
click at [346, 105] on link "Квартира" at bounding box center [321, 105] width 65 height 22
click at [324, 131] on input "text" at bounding box center [328, 131] width 77 height 25
type input "2-127"
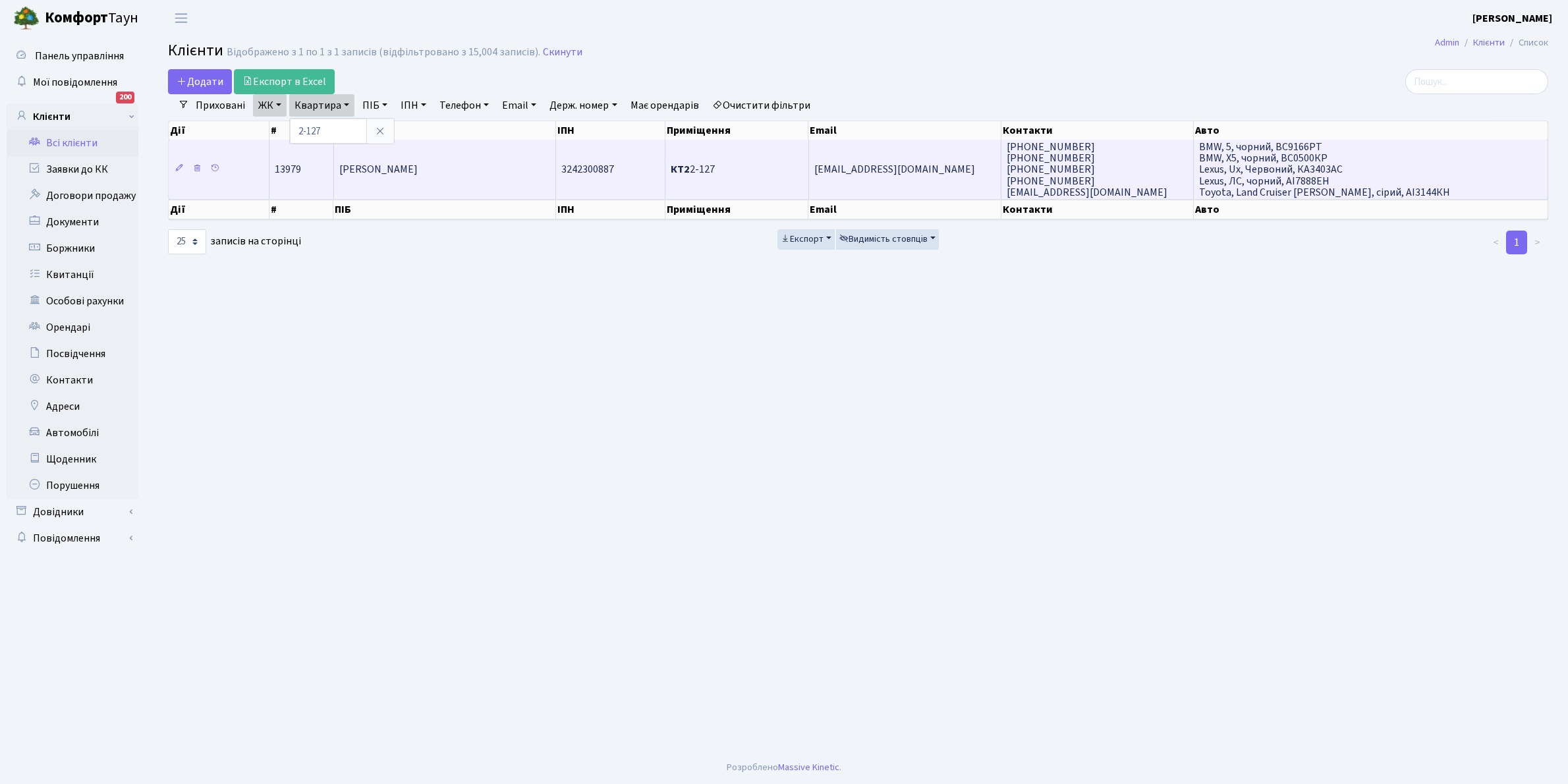
click at [482, 176] on td "Демиденко Ніна Олегівна" at bounding box center [445, 169] width 223 height 59
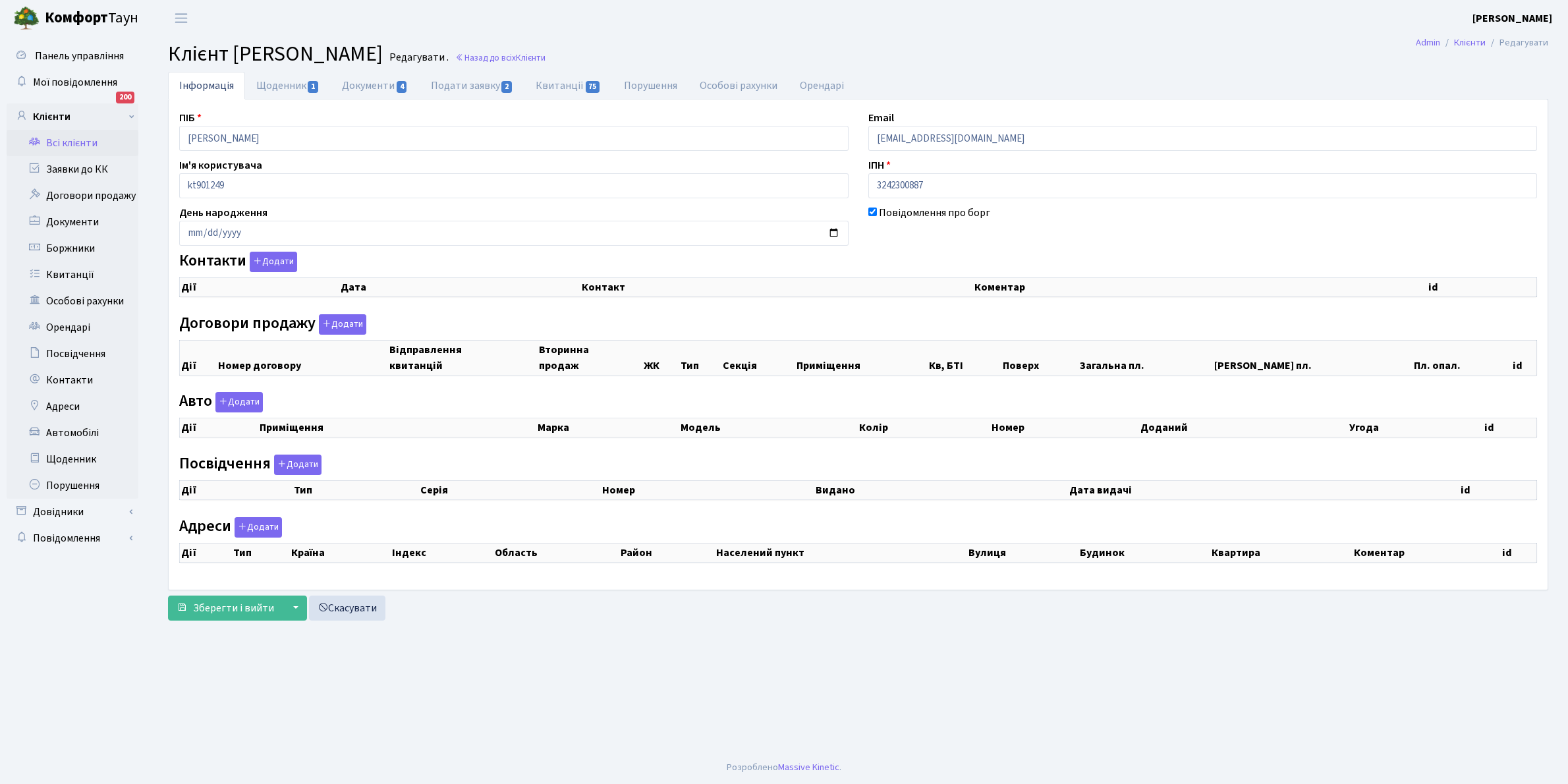
checkbox input "true"
select select "25"
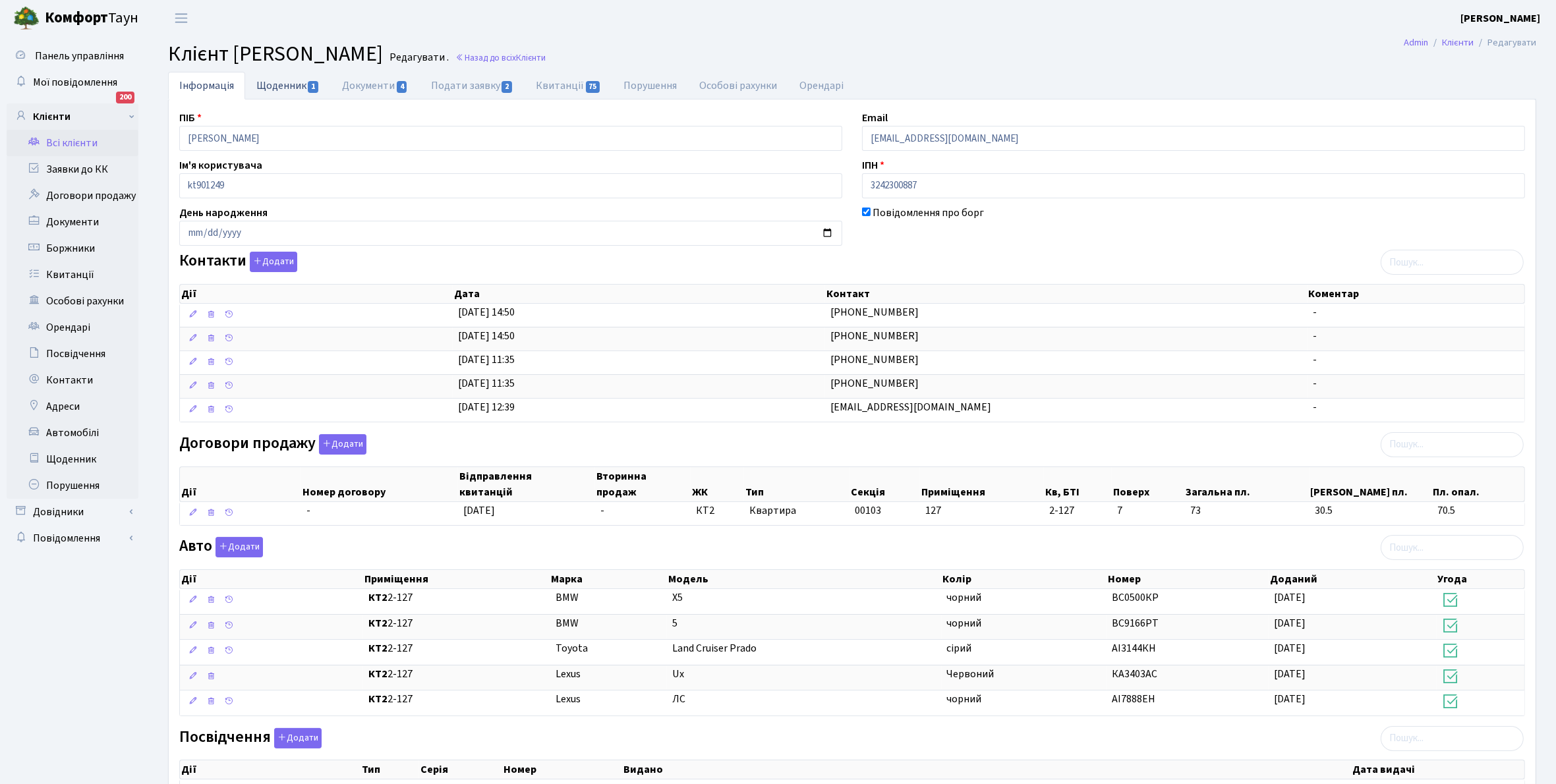
click at [270, 84] on link "Щоденник 1" at bounding box center [288, 85] width 86 height 27
select select "25"
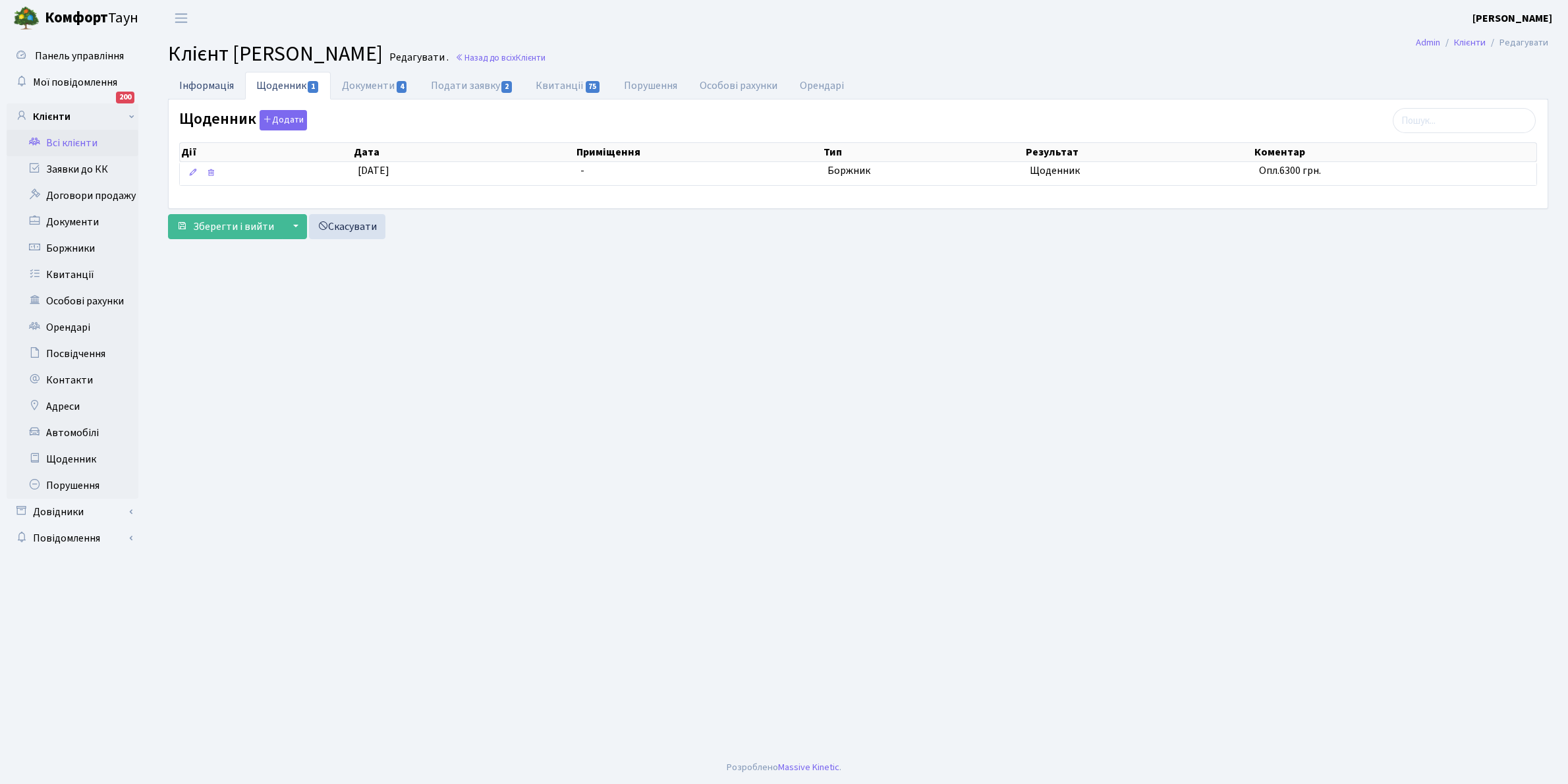
click at [204, 84] on link "Інформація" at bounding box center [207, 85] width 77 height 27
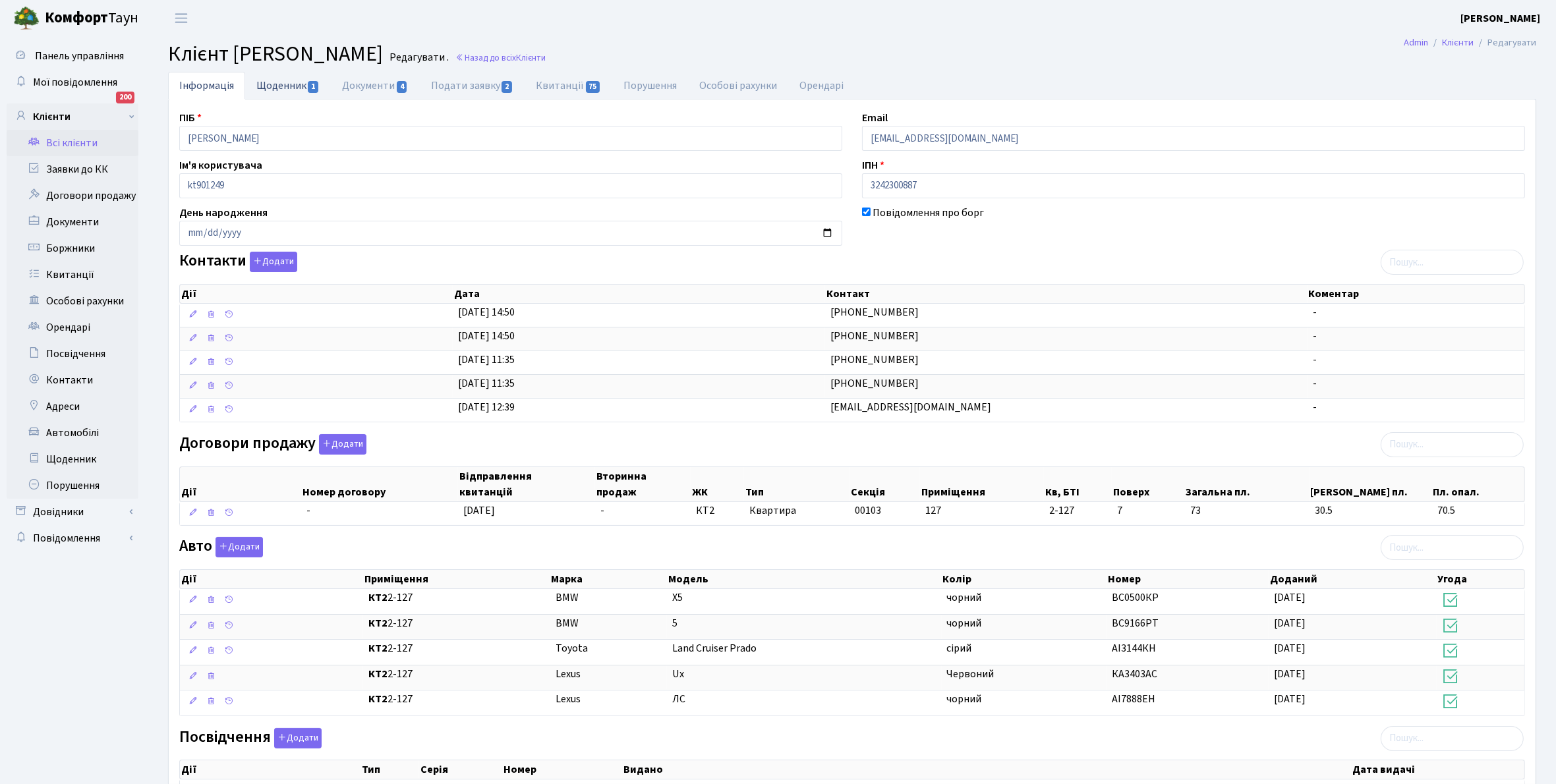
click at [266, 87] on link "Щоденник 1" at bounding box center [288, 85] width 86 height 27
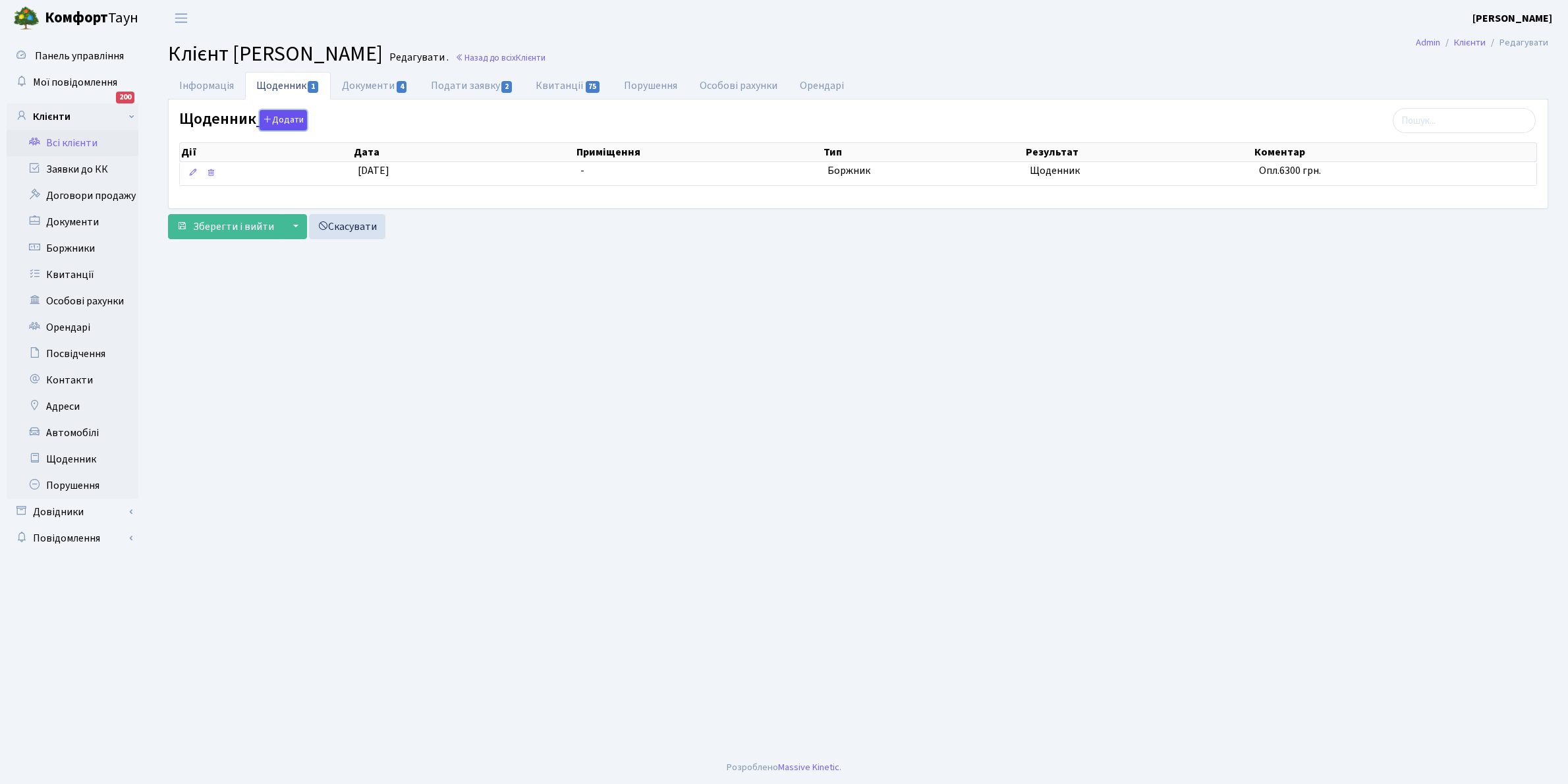
click at [278, 116] on button "Додати" at bounding box center [282, 120] width 47 height 21
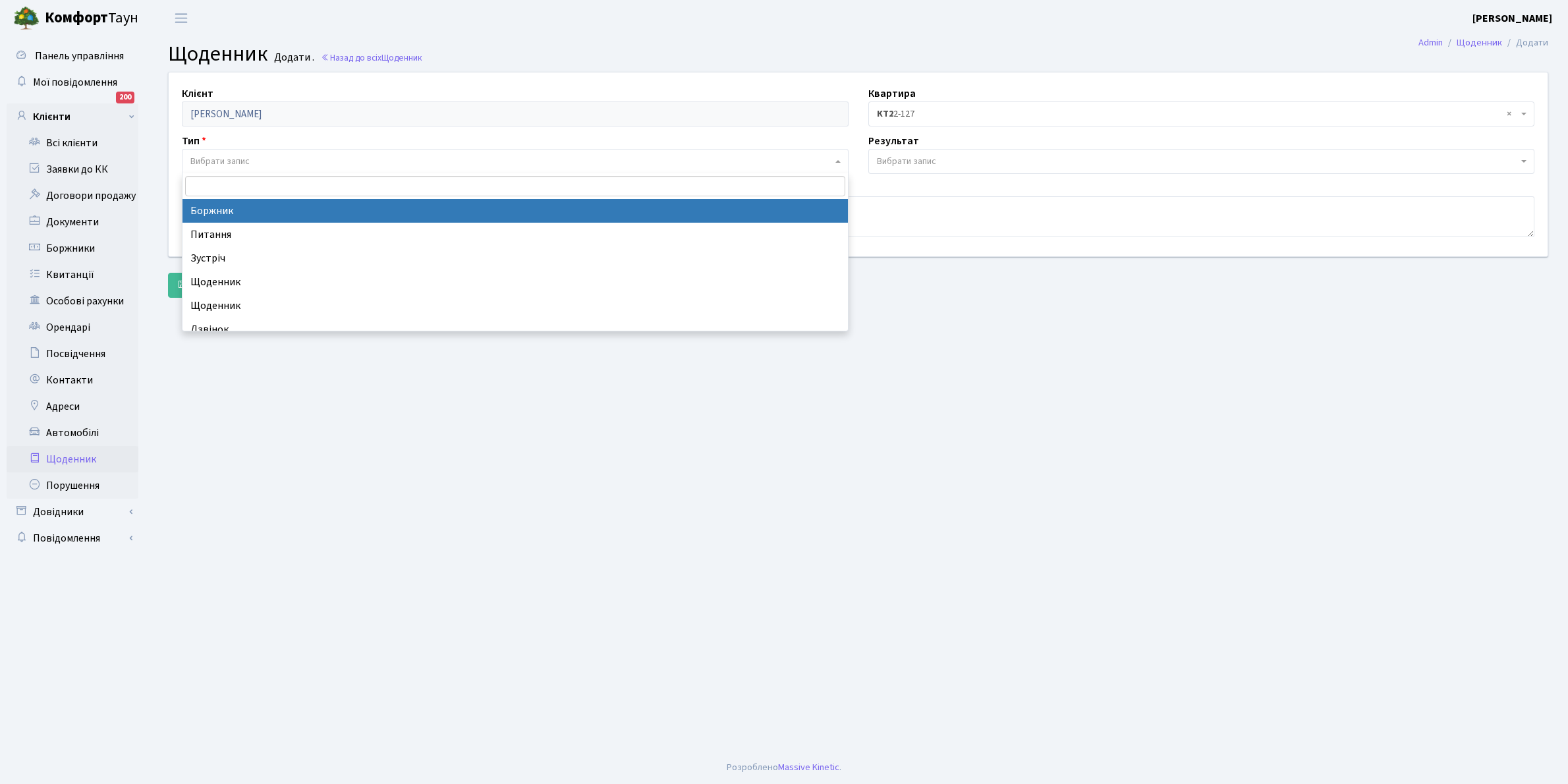
click at [223, 156] on span "Вибрати запис" at bounding box center [220, 161] width 59 height 13
select select "189"
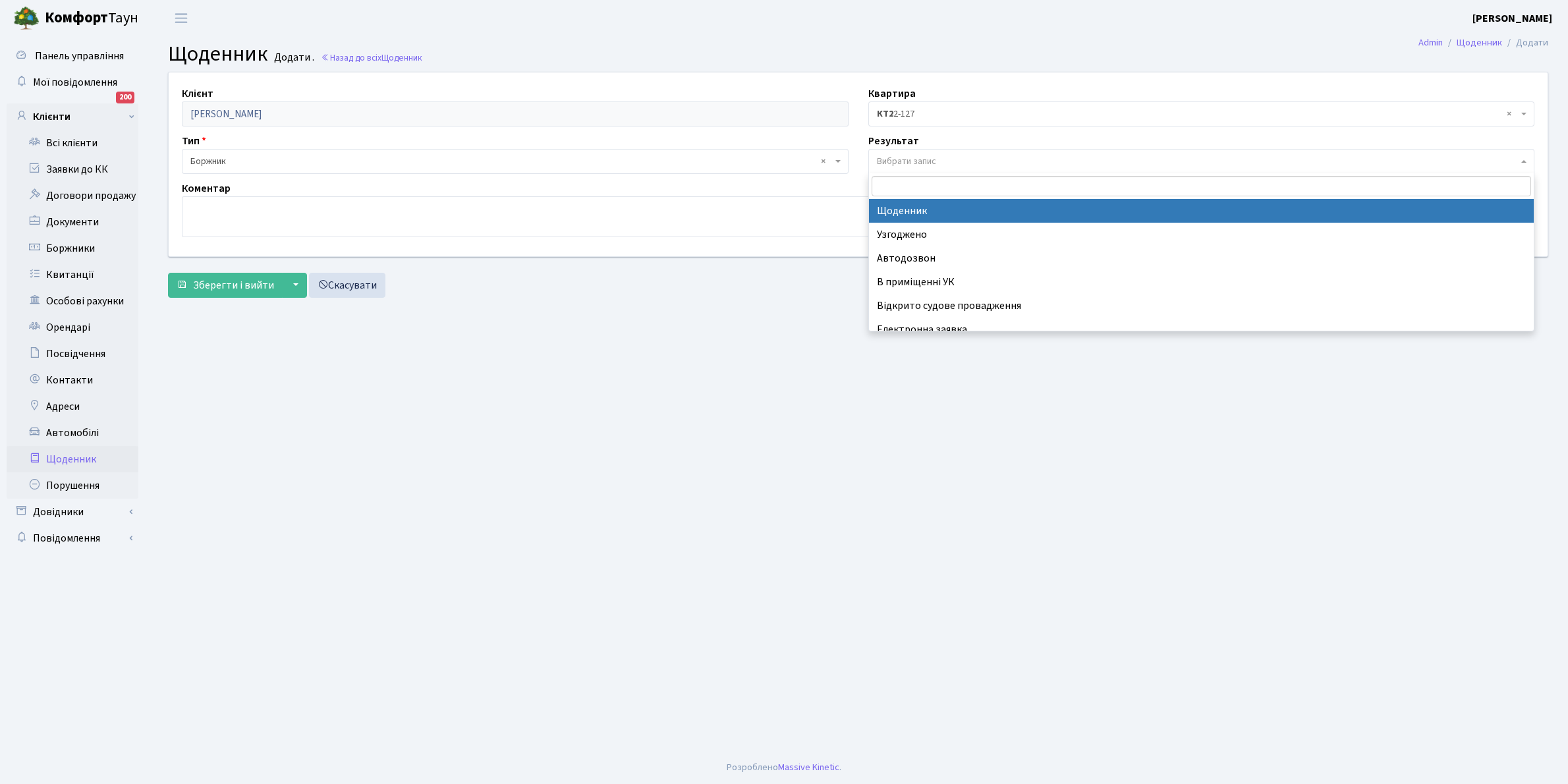
click at [923, 153] on span "Вибрати запис" at bounding box center [1201, 162] width 667 height 25
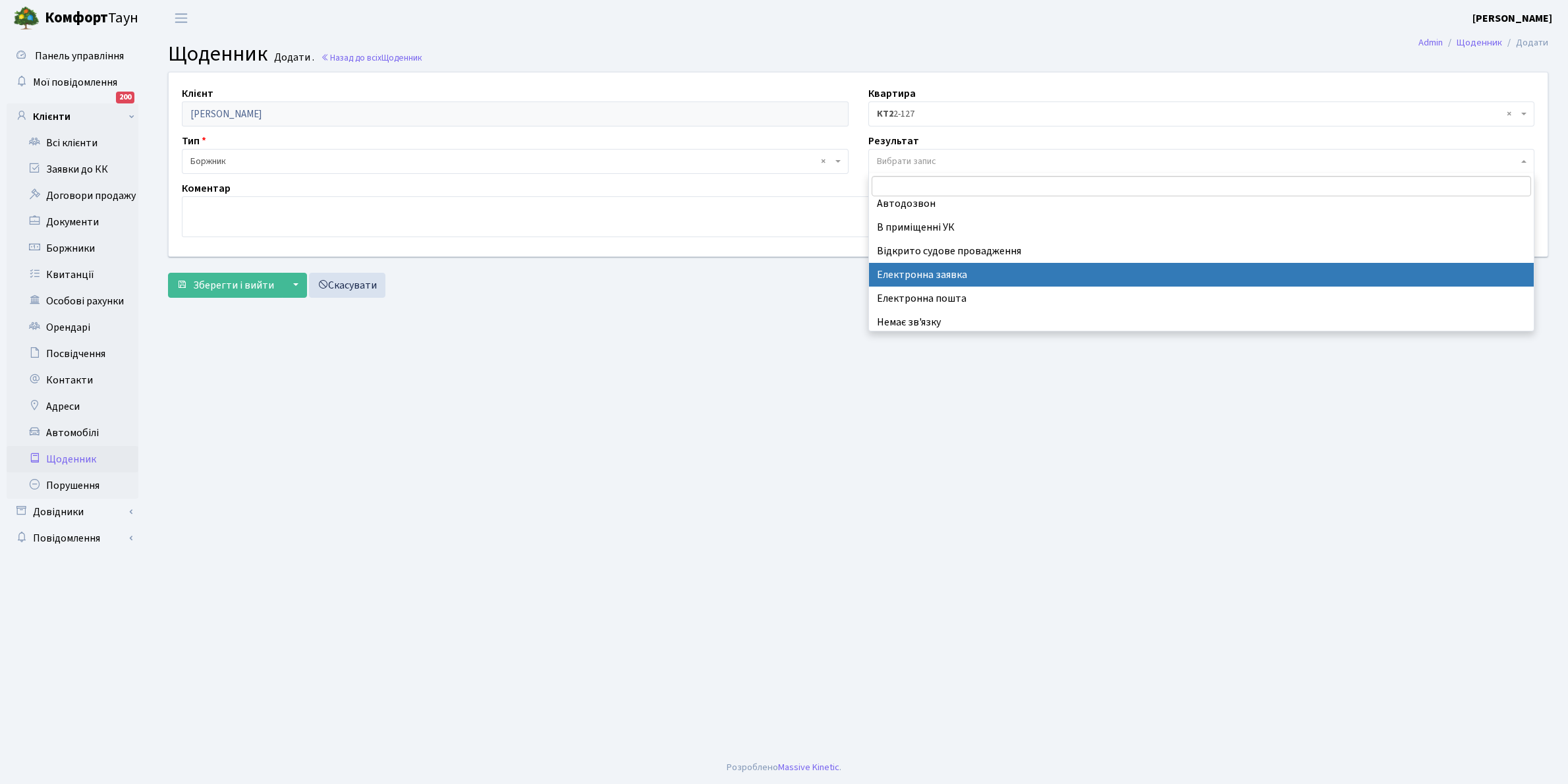
scroll to position [81, 0]
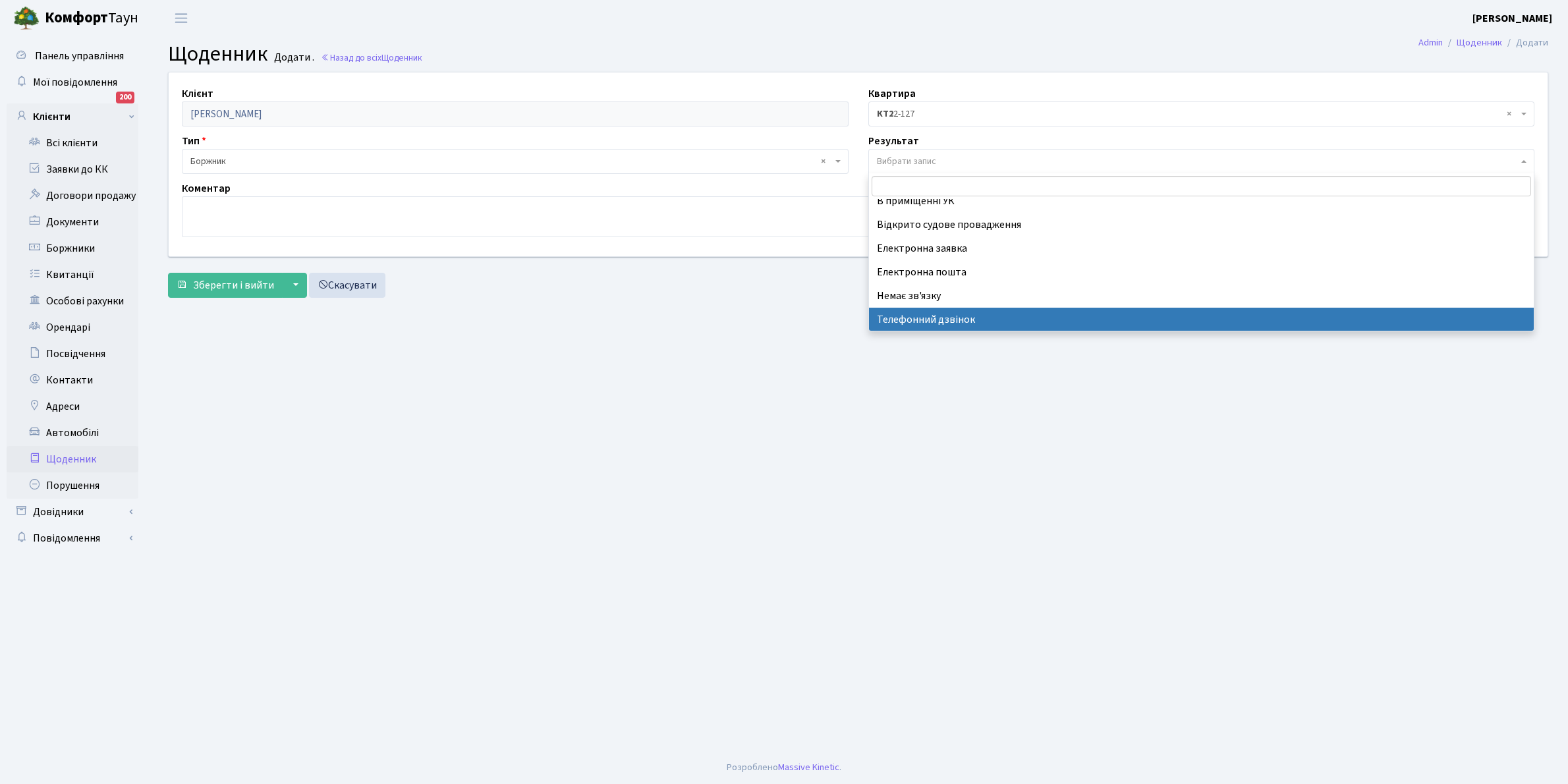
select select "196"
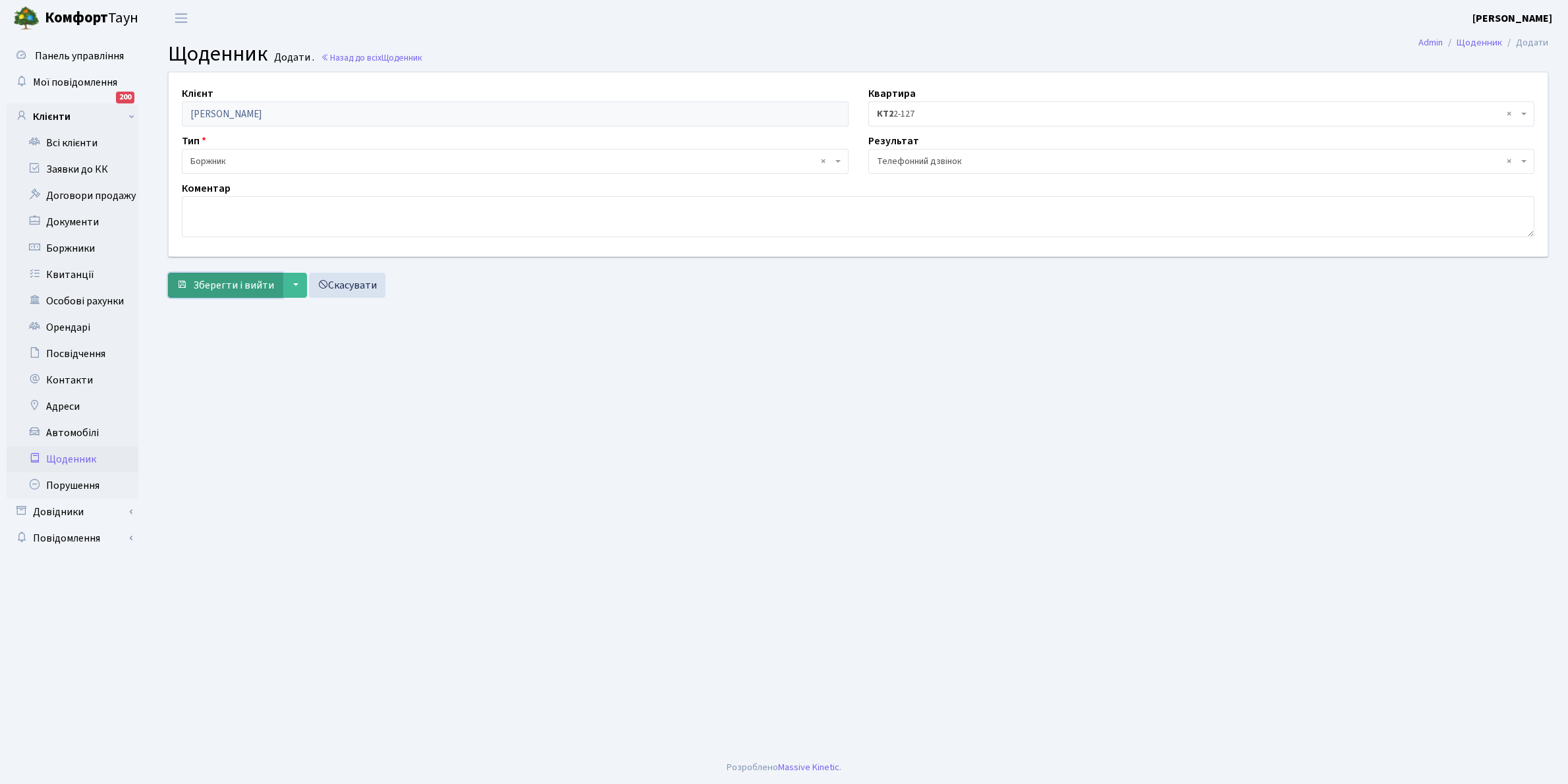
click at [223, 290] on span "Зберегти і вийти" at bounding box center [233, 285] width 81 height 14
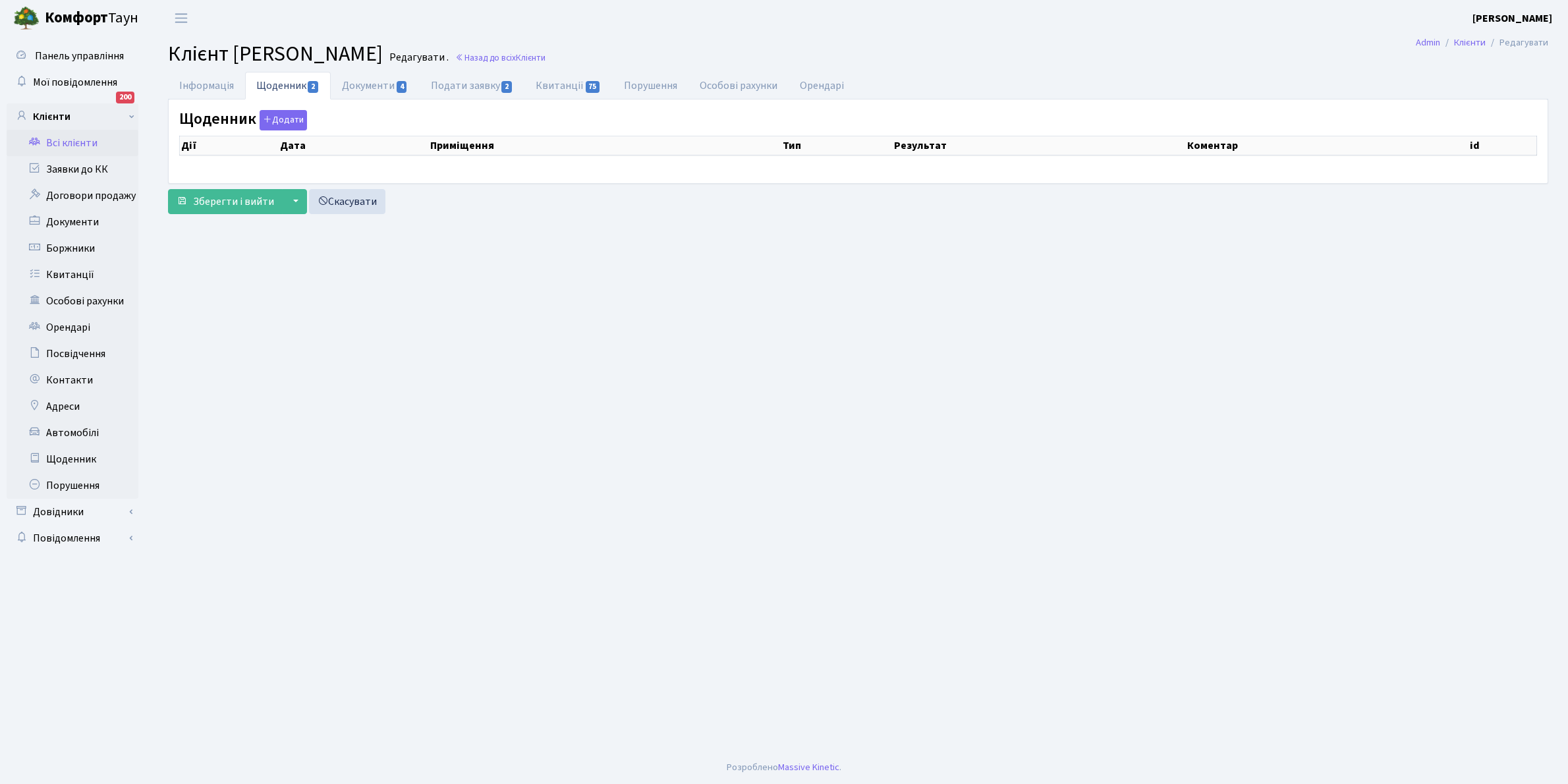
select select "25"
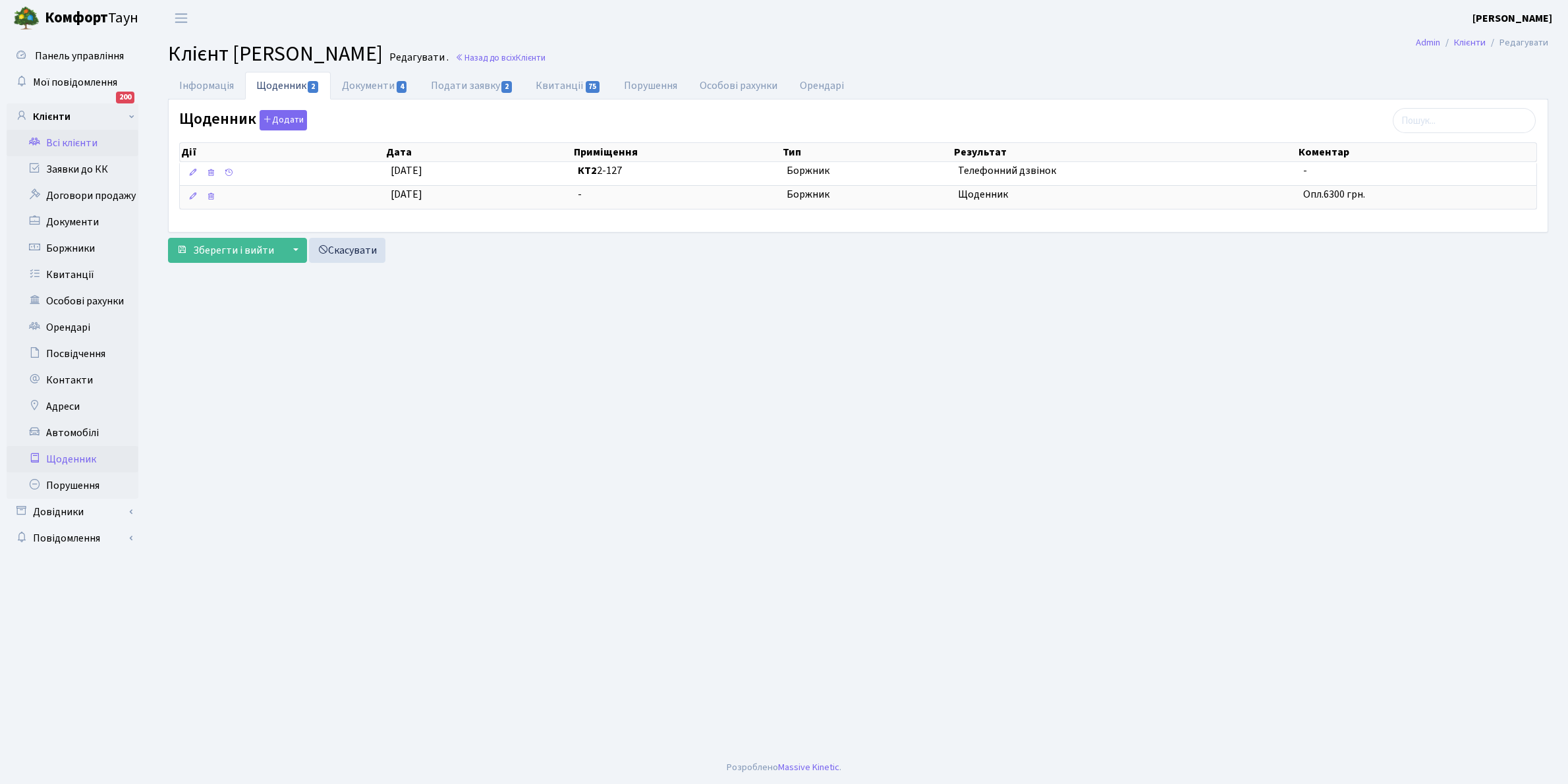
click at [72, 458] on link "Щоденник" at bounding box center [72, 459] width 131 height 26
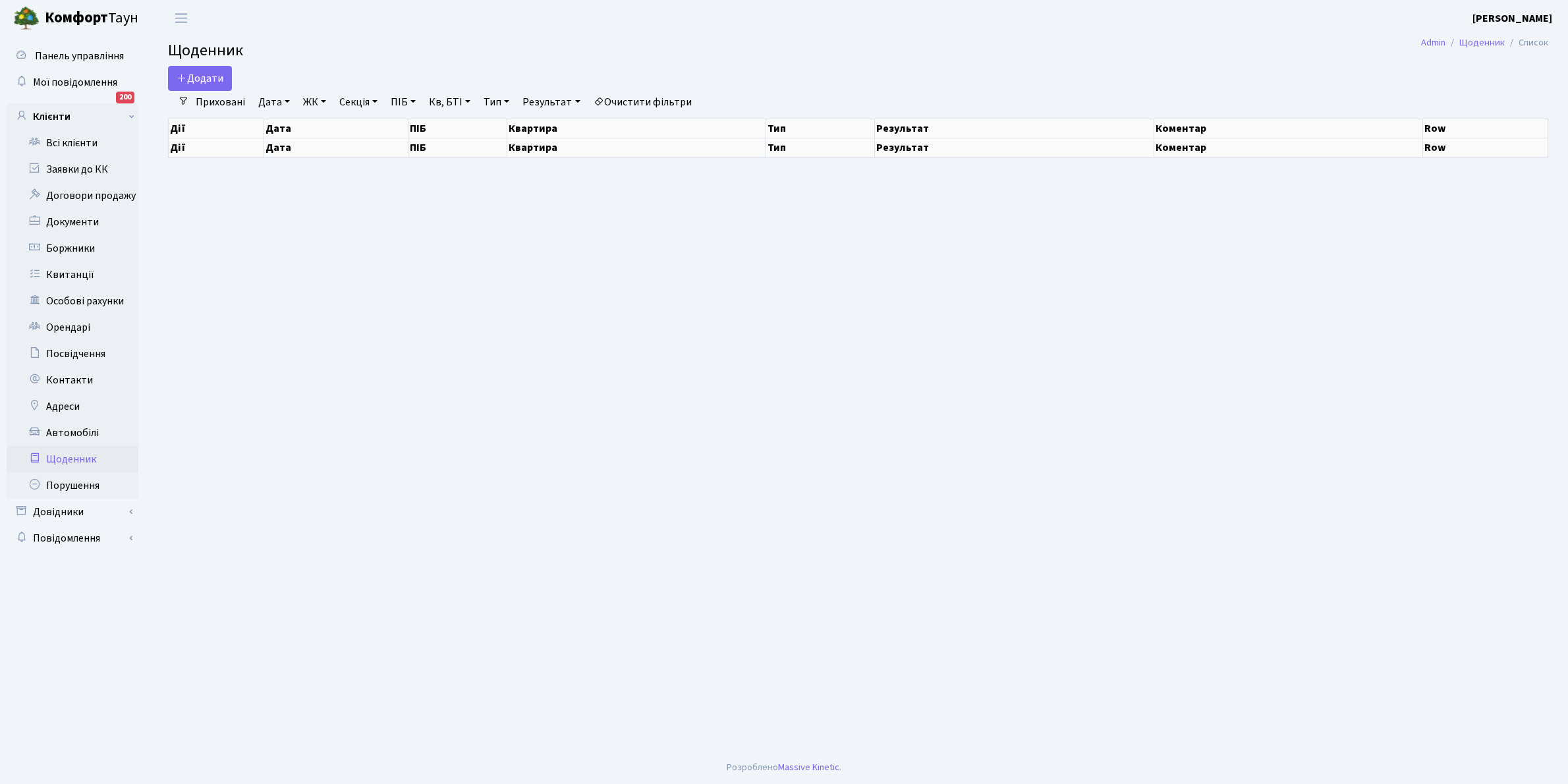
select select "25"
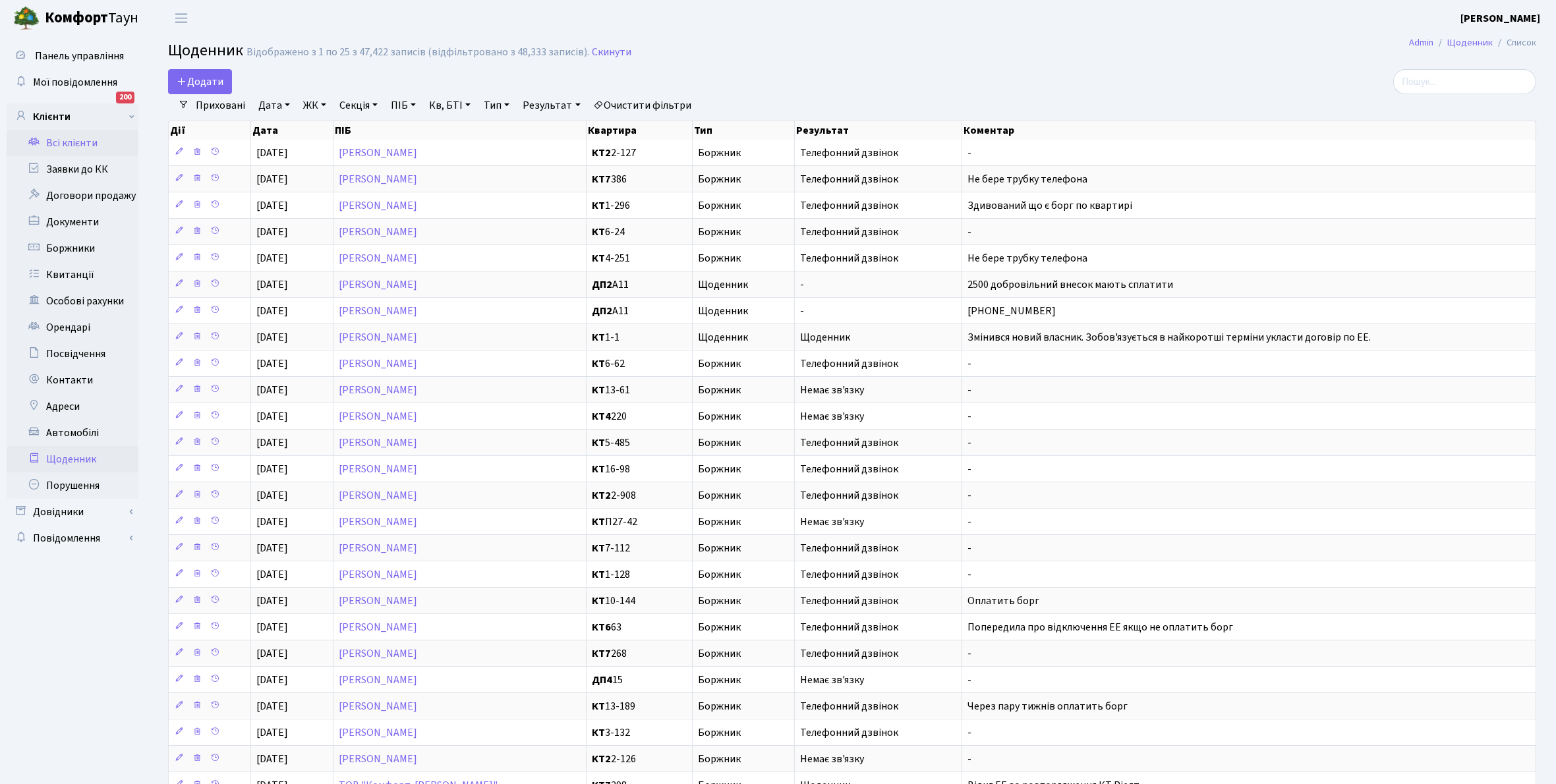
click at [68, 142] on link "Всі клієнти" at bounding box center [72, 142] width 131 height 26
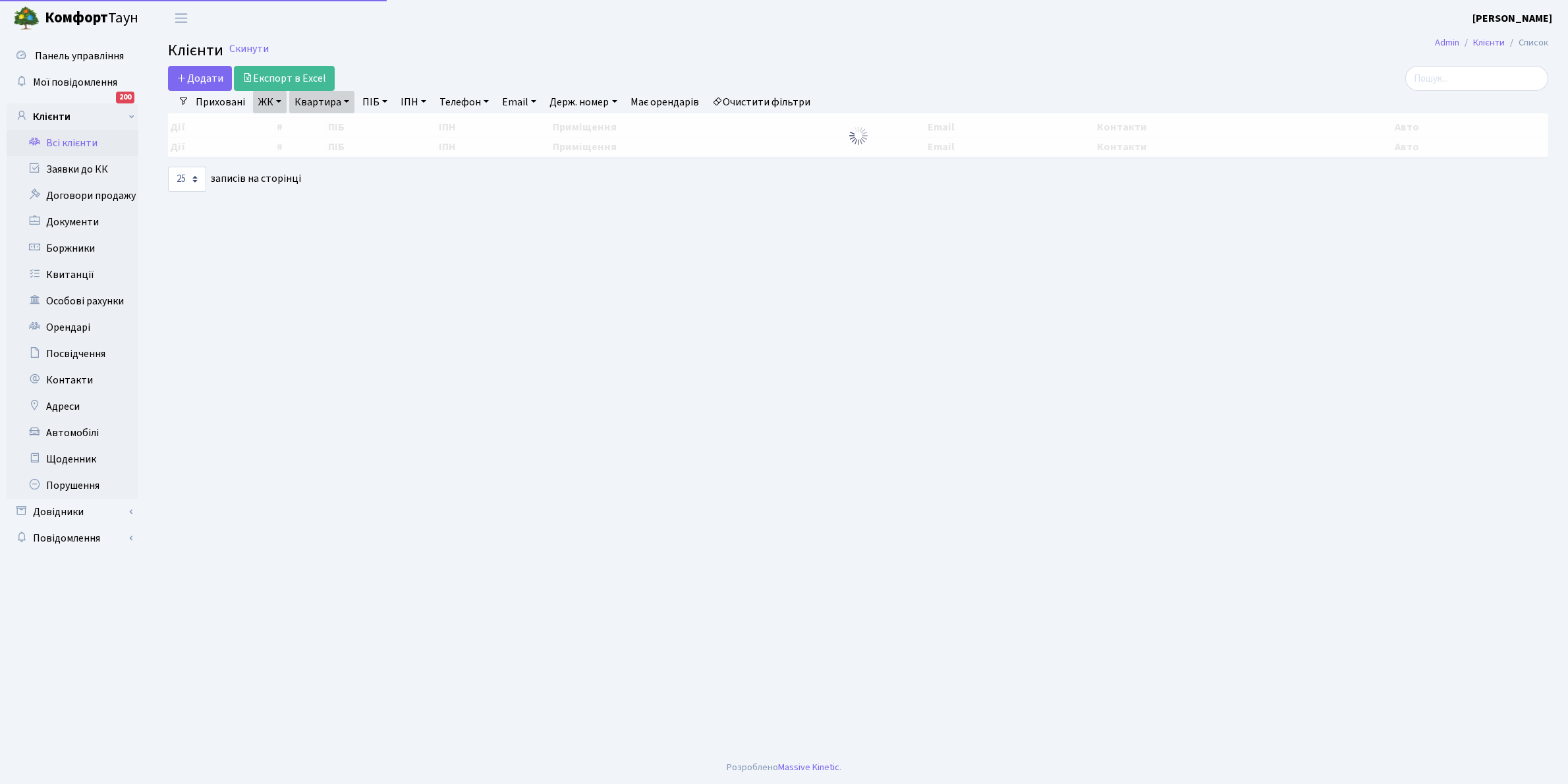
select select "25"
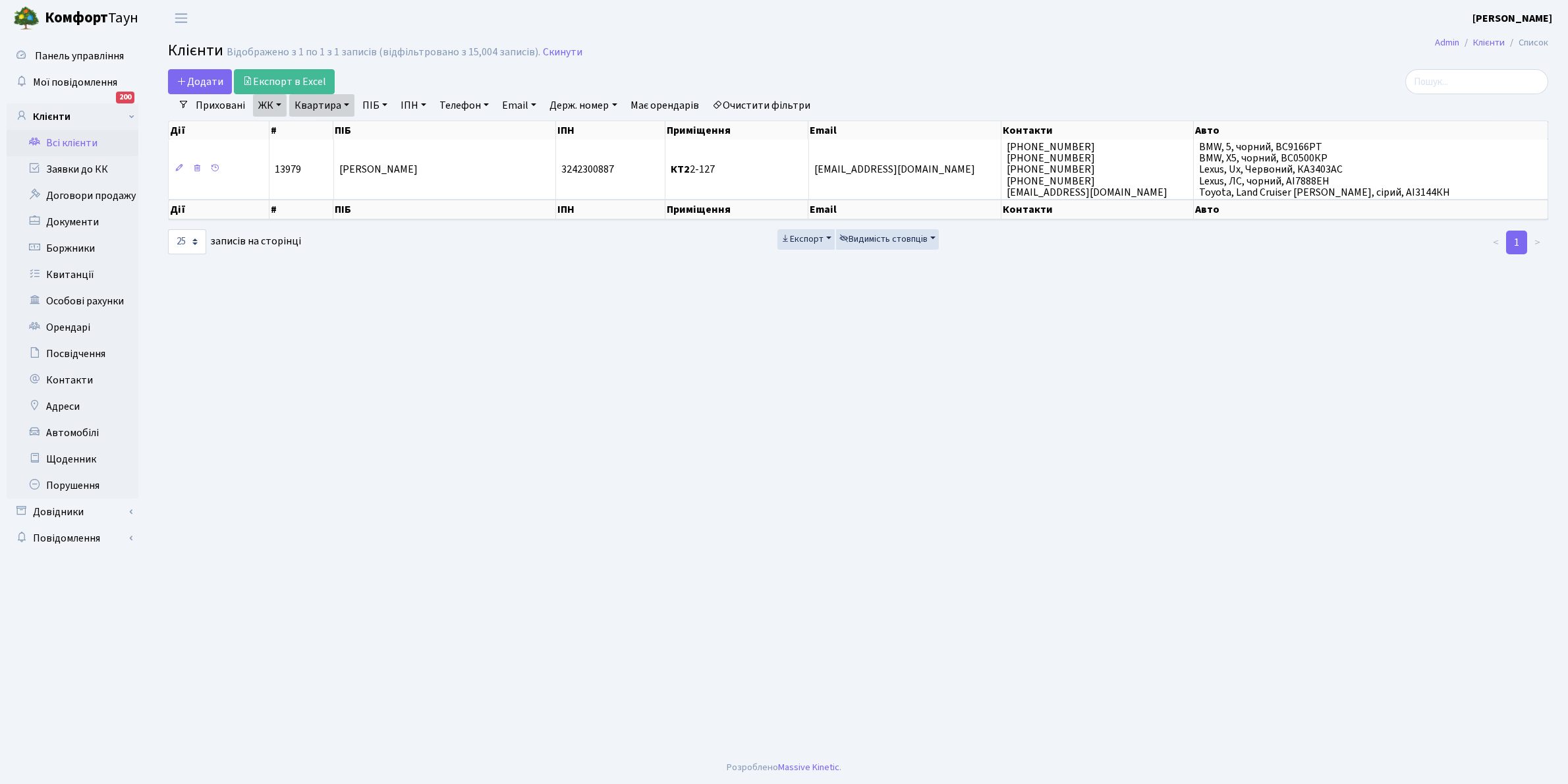
click at [346, 105] on link "Квартира" at bounding box center [321, 105] width 65 height 22
click at [339, 131] on input "2-127" at bounding box center [328, 131] width 77 height 25
type input "2"
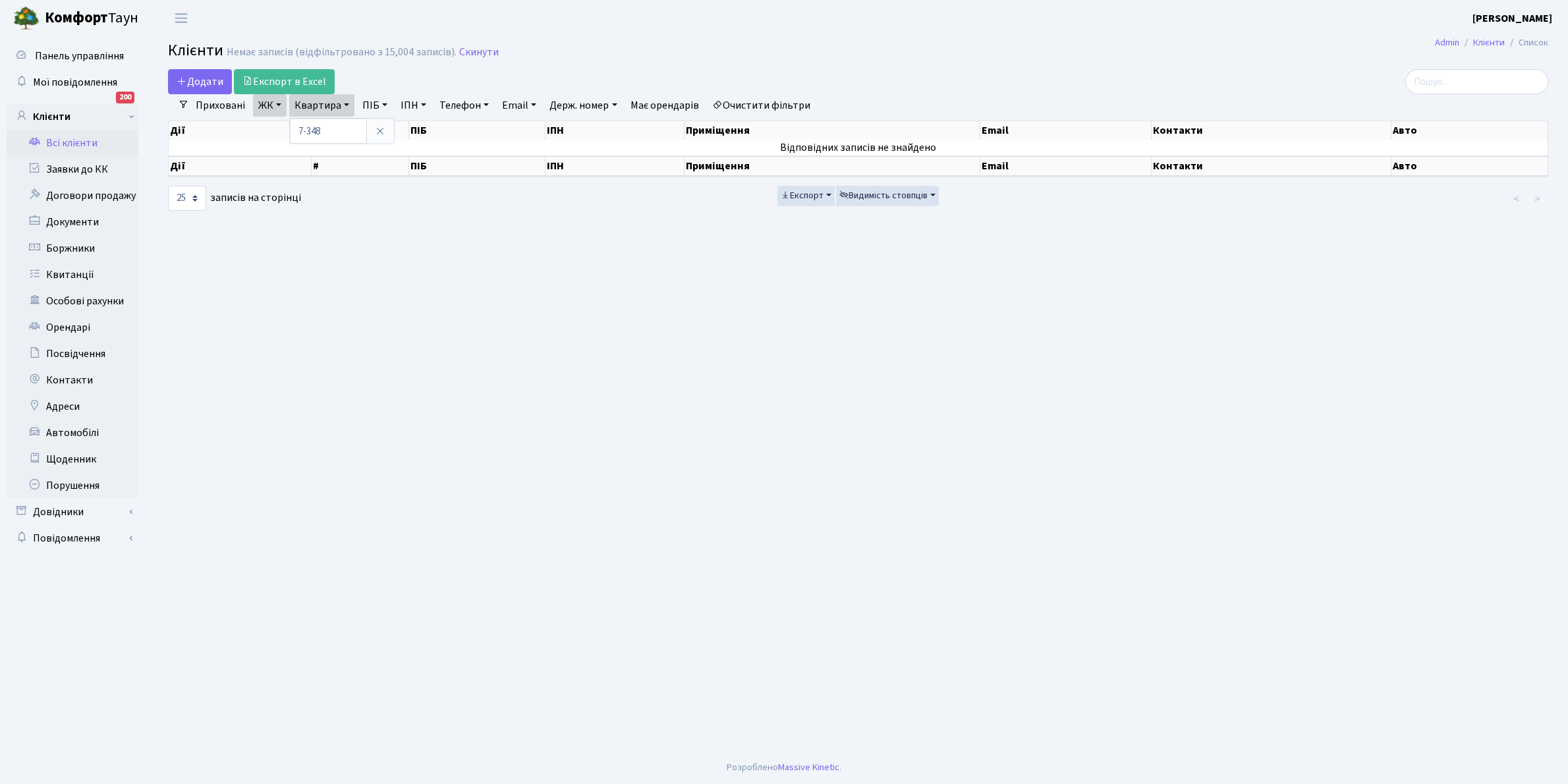
click at [784, 109] on link "Очистити фільтри" at bounding box center [762, 105] width 109 height 22
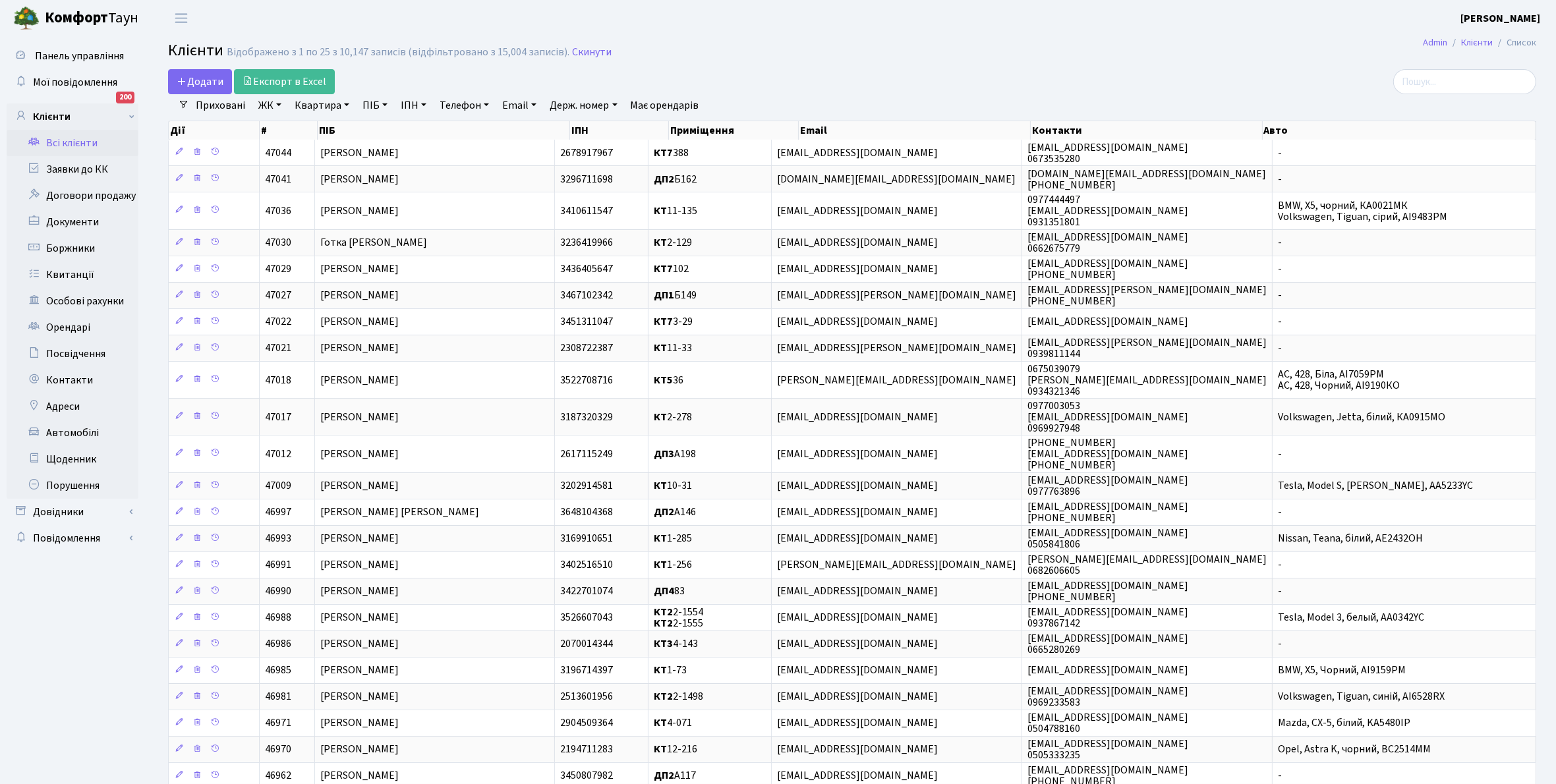
click at [277, 104] on link "ЖК" at bounding box center [270, 105] width 34 height 22
click at [304, 155] on li "КТ, вул. Регенераторна, 4" at bounding box center [335, 151] width 159 height 23
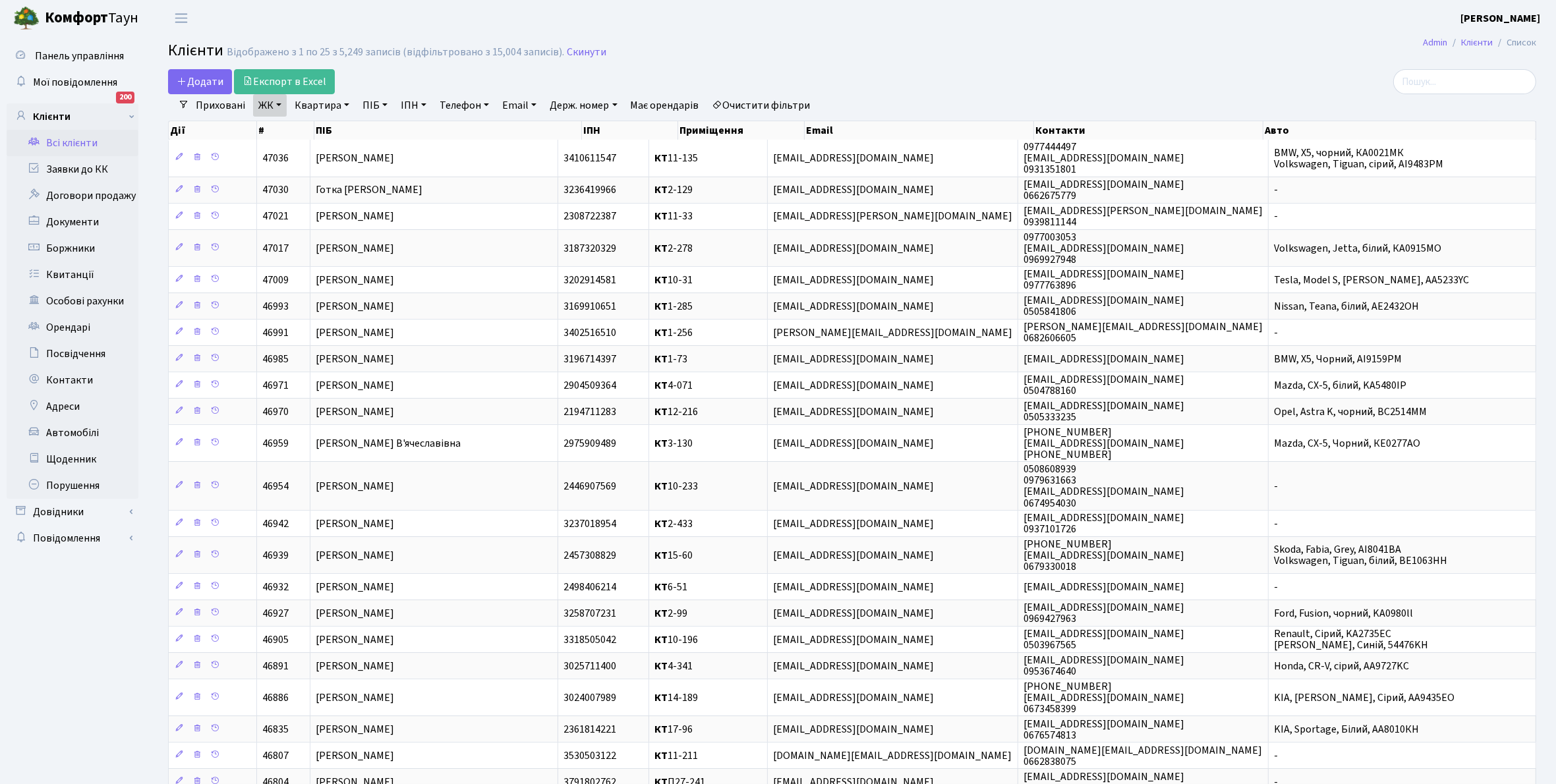
click at [343, 104] on link "Квартира" at bounding box center [321, 105] width 65 height 22
click at [334, 131] on input "text" at bounding box center [328, 131] width 77 height 25
type input "7-348"
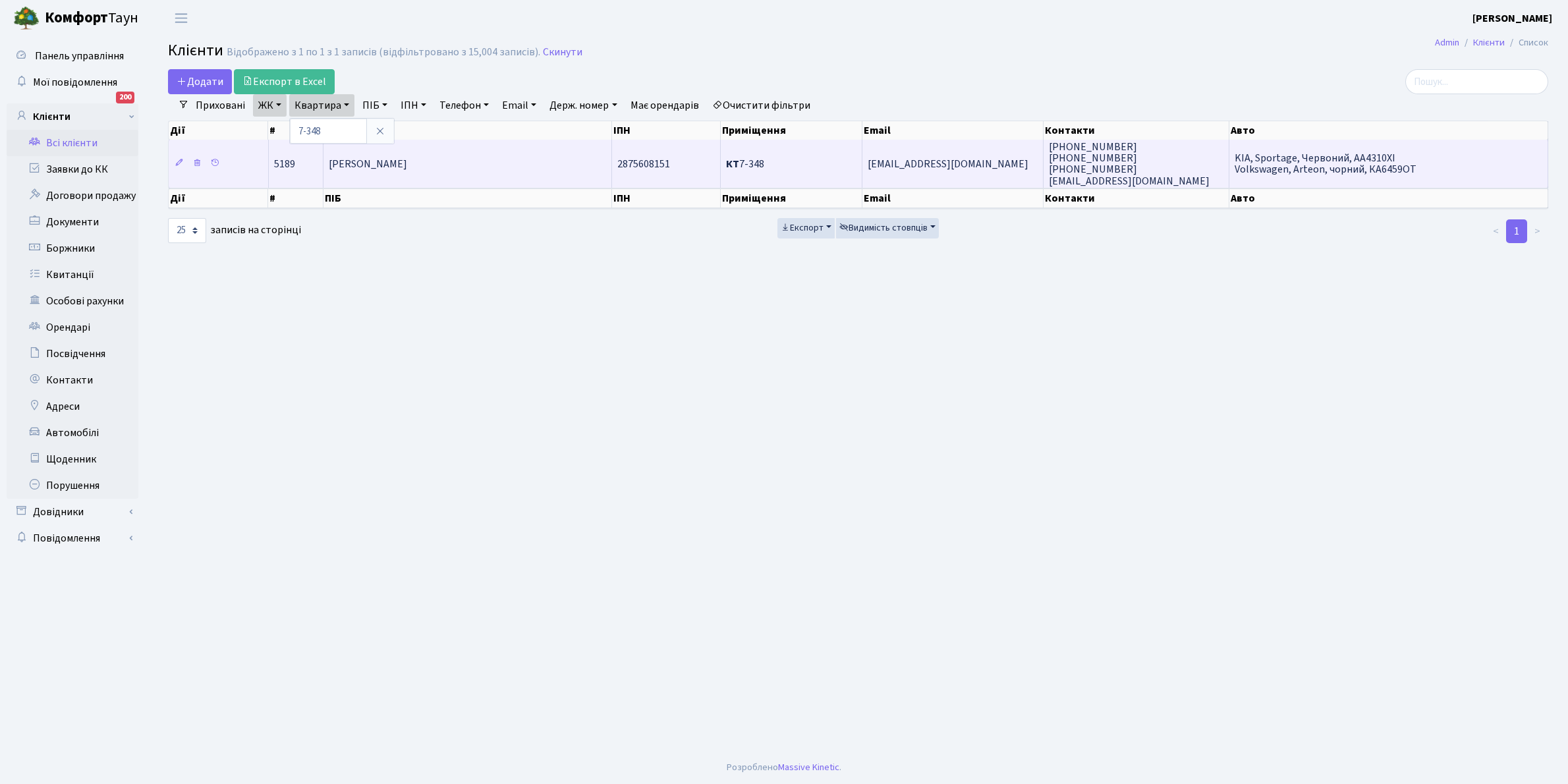
click at [407, 166] on span "[PERSON_NAME]" at bounding box center [368, 164] width 79 height 14
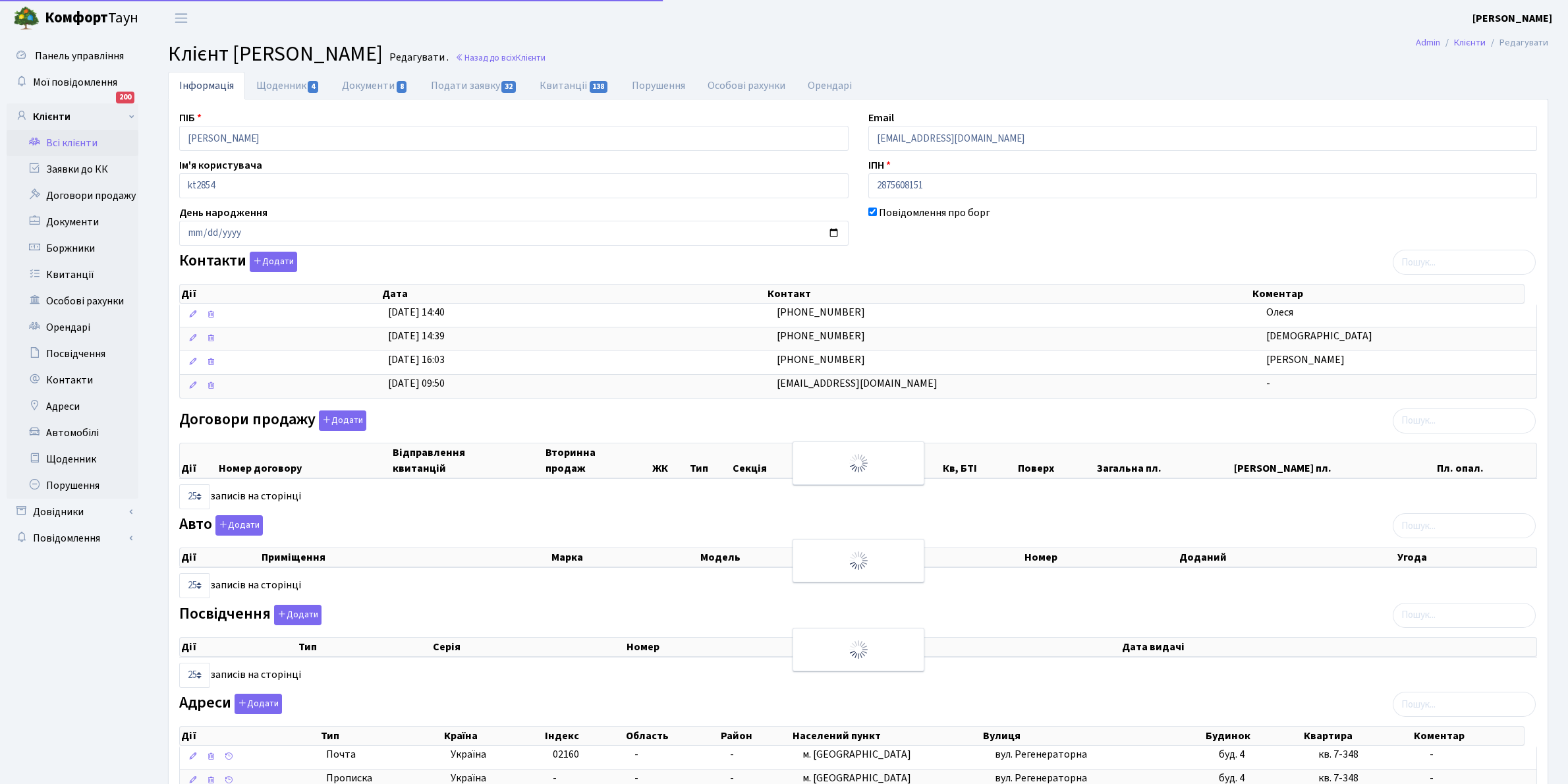
select select "25"
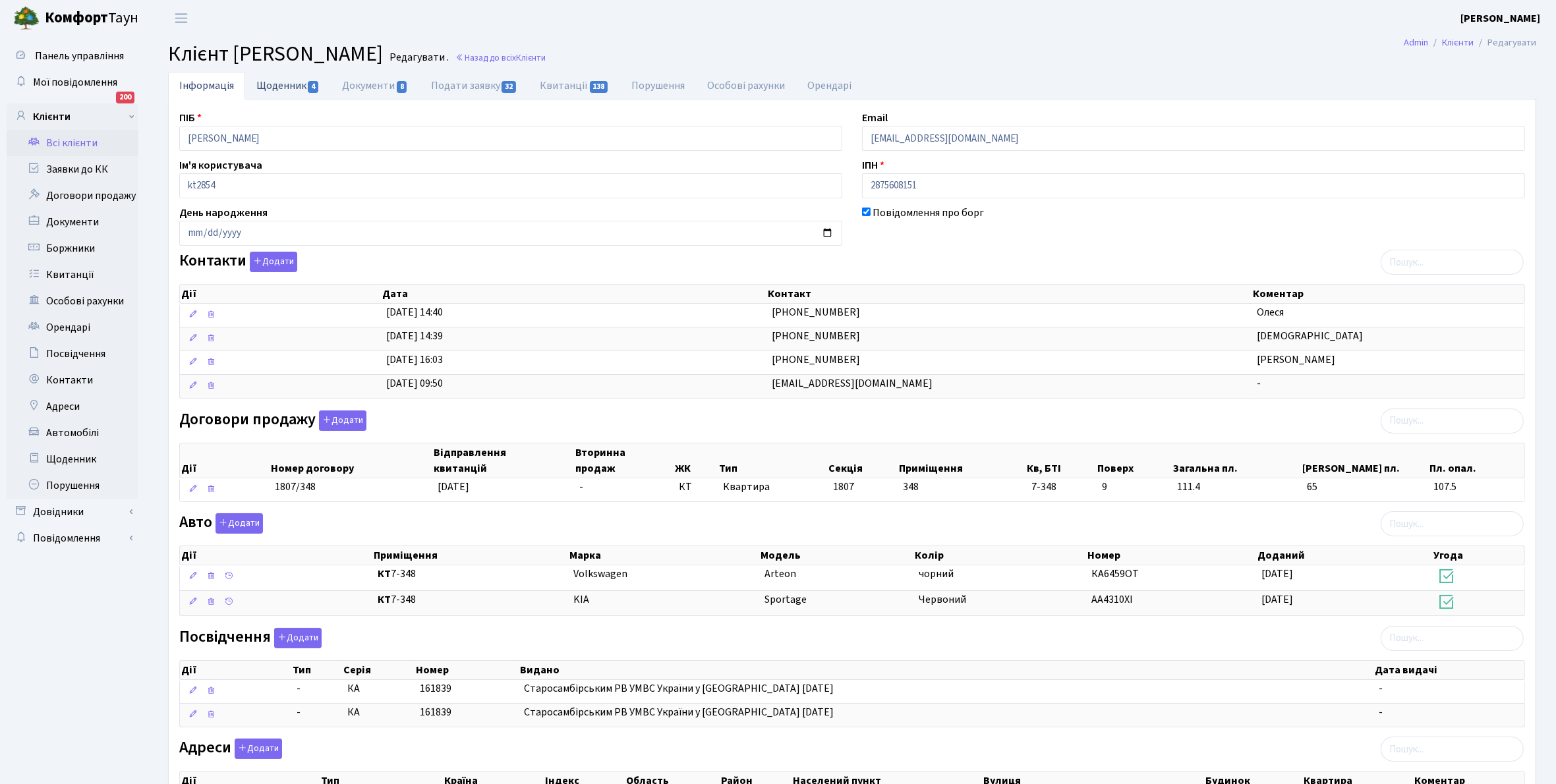
click at [275, 87] on link "Щоденник 4" at bounding box center [288, 85] width 86 height 27
select select "25"
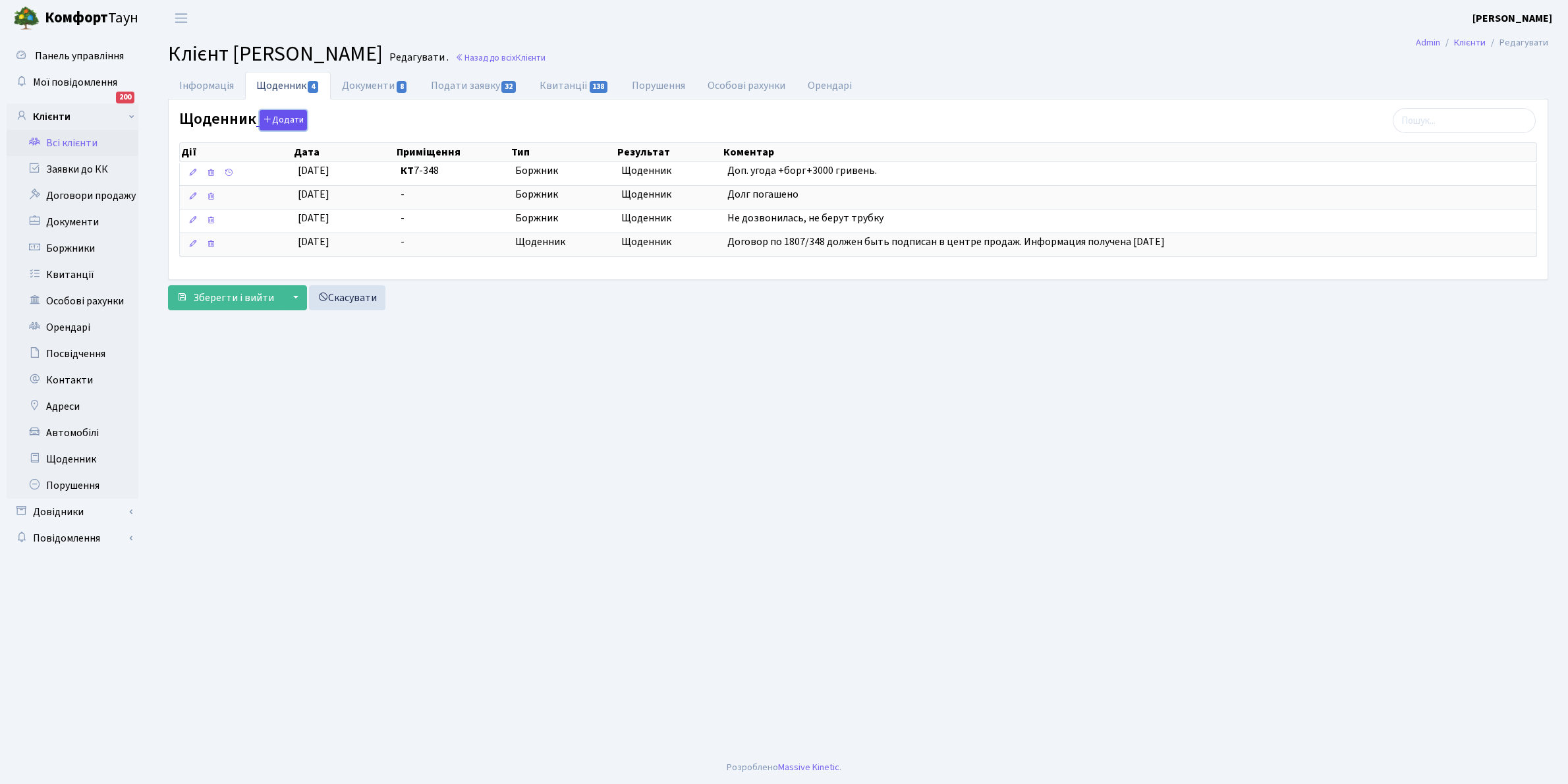
click at [284, 122] on button "Додати" at bounding box center [282, 120] width 47 height 21
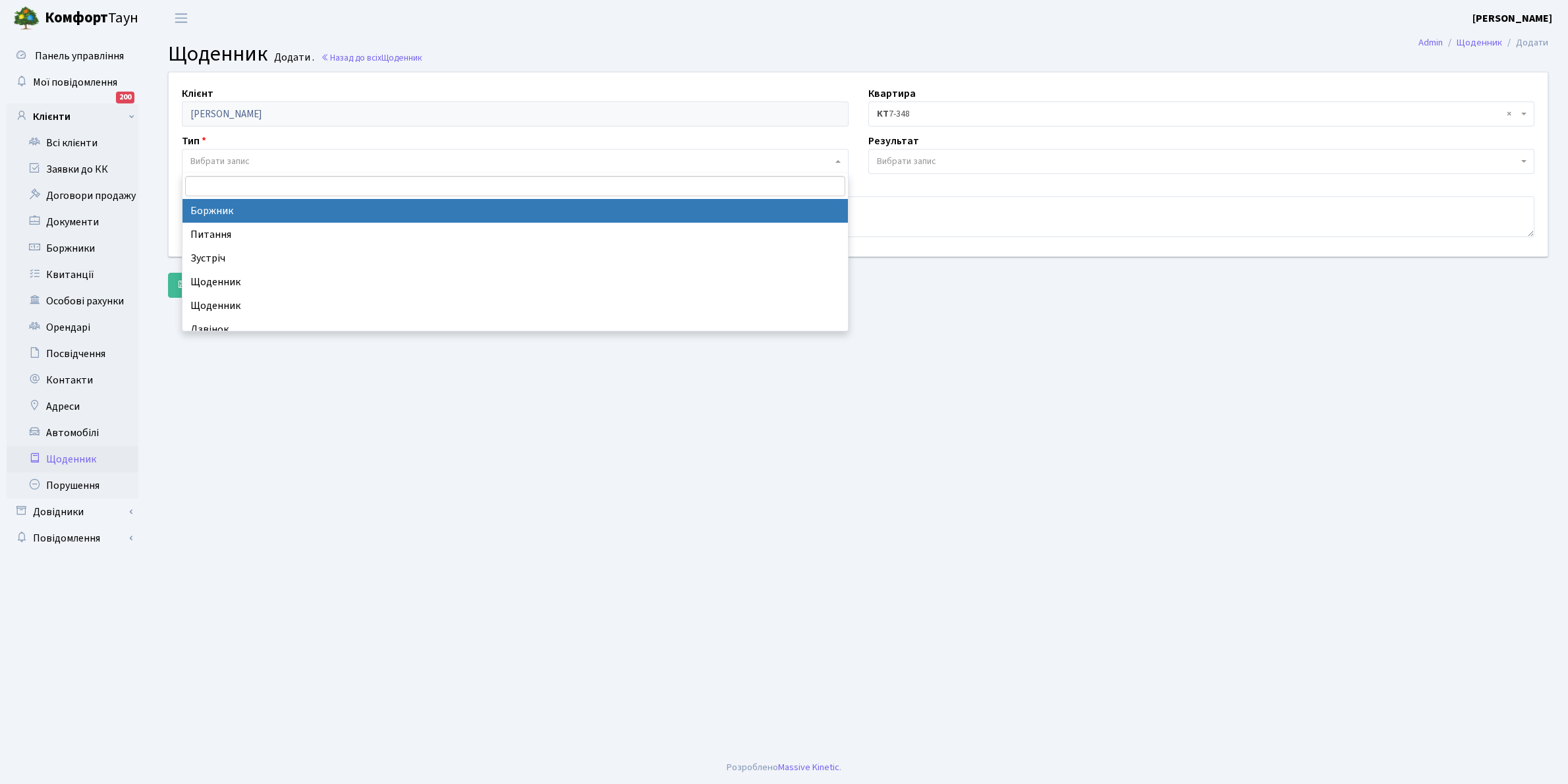
click at [280, 152] on span "Вибрати запис" at bounding box center [515, 162] width 667 height 25
select select "189"
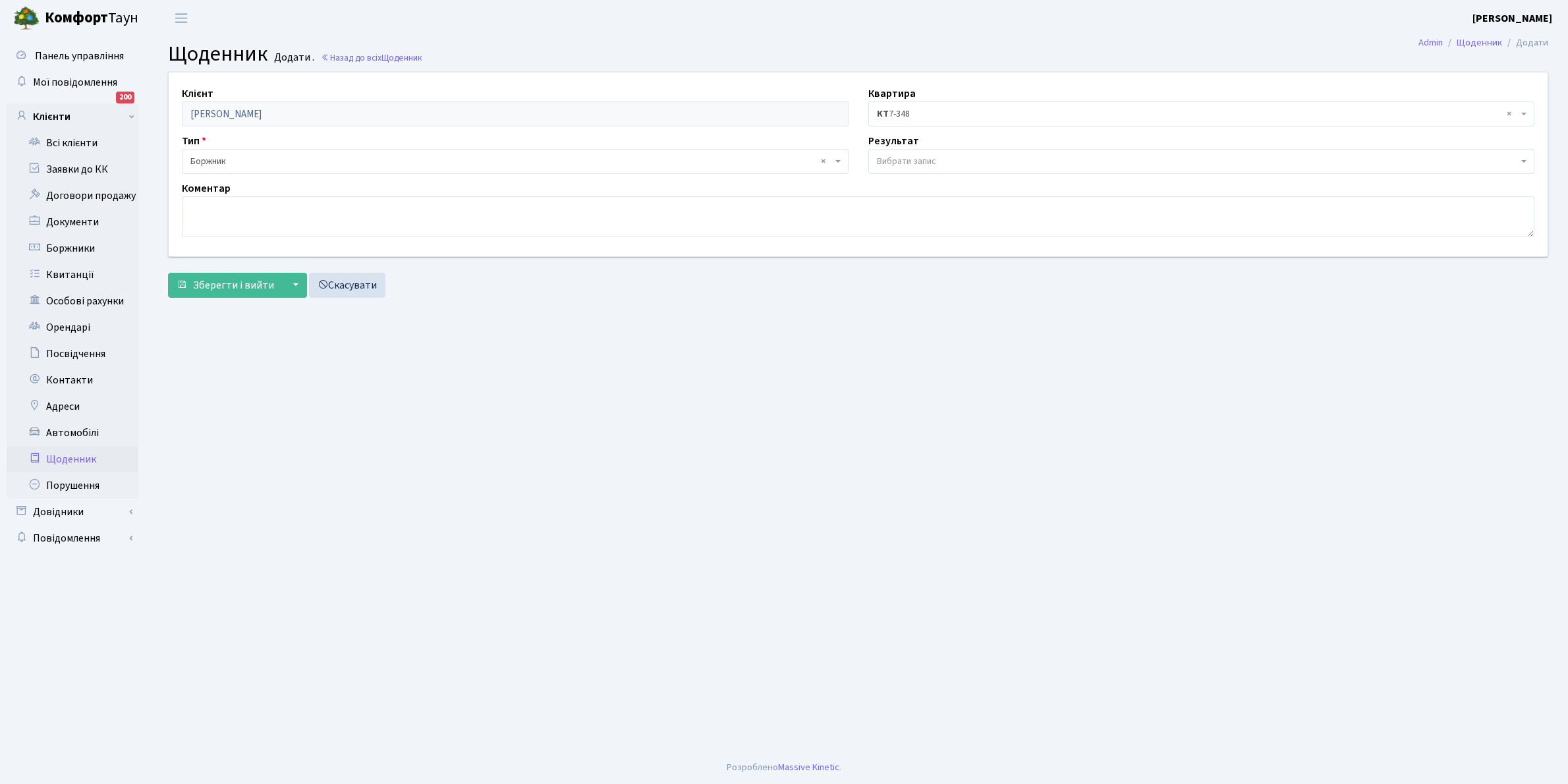
click at [947, 159] on span "Вибрати запис" at bounding box center [1198, 161] width 642 height 13
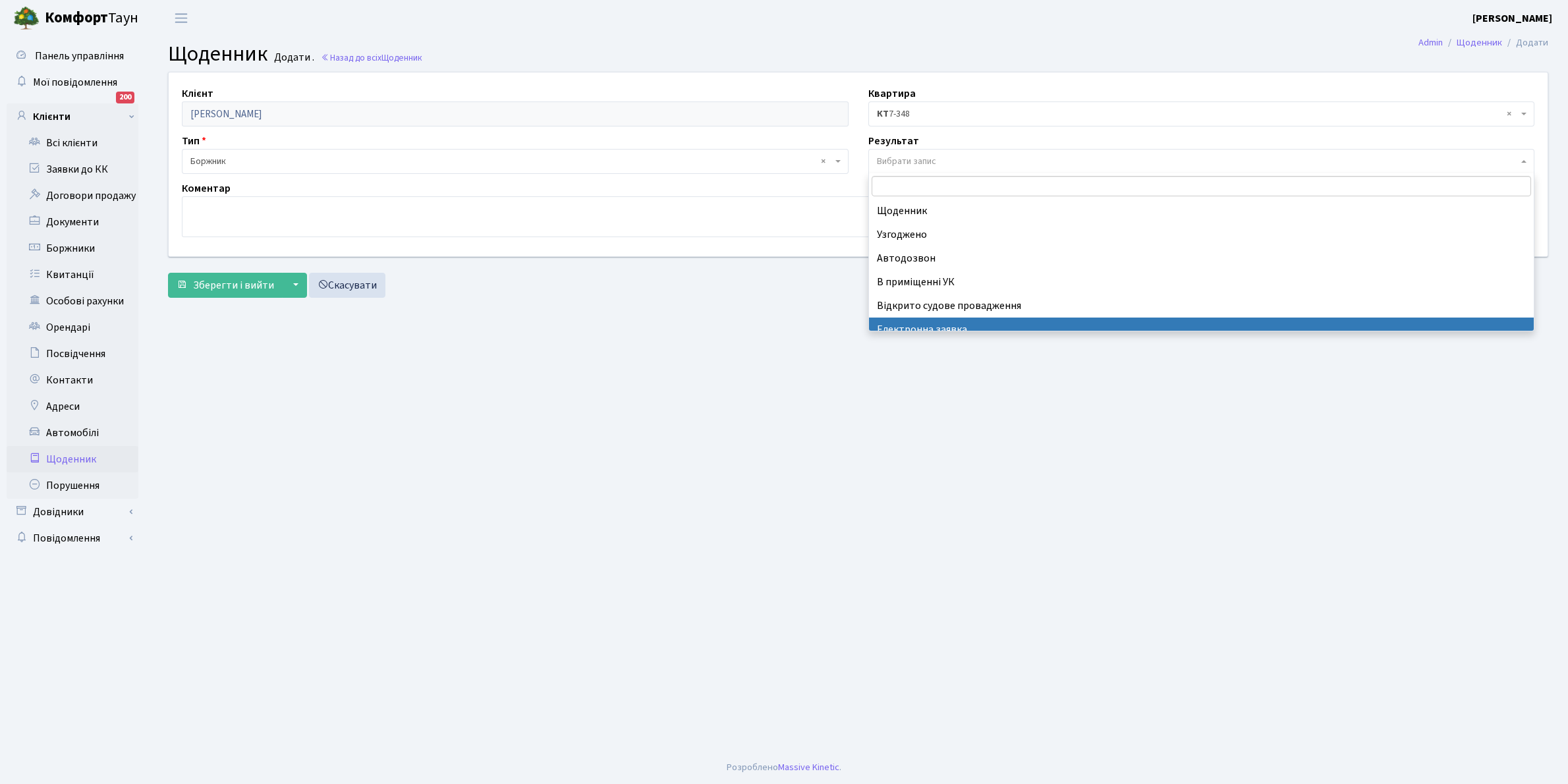
scroll to position [81, 0]
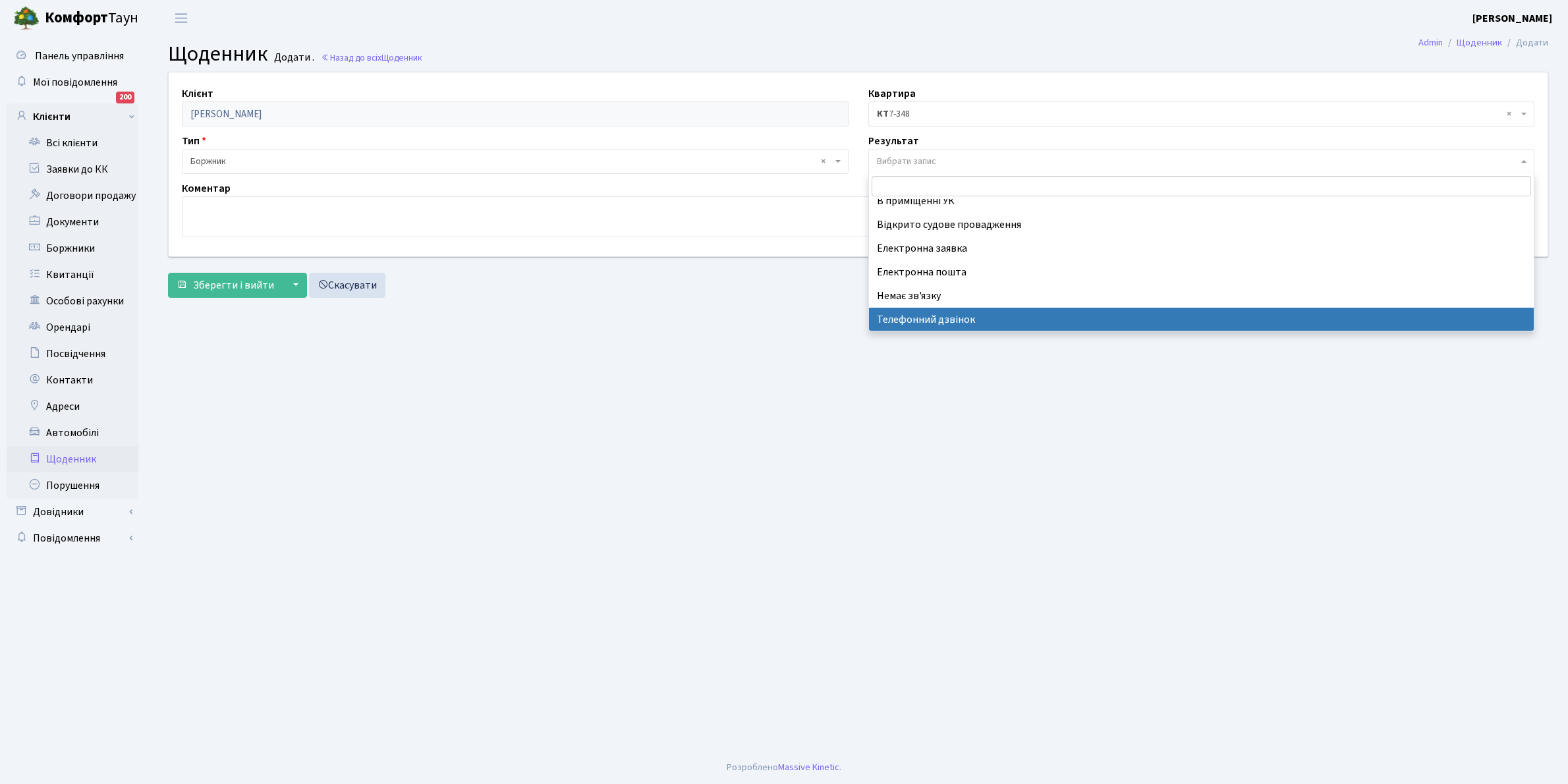
select select "196"
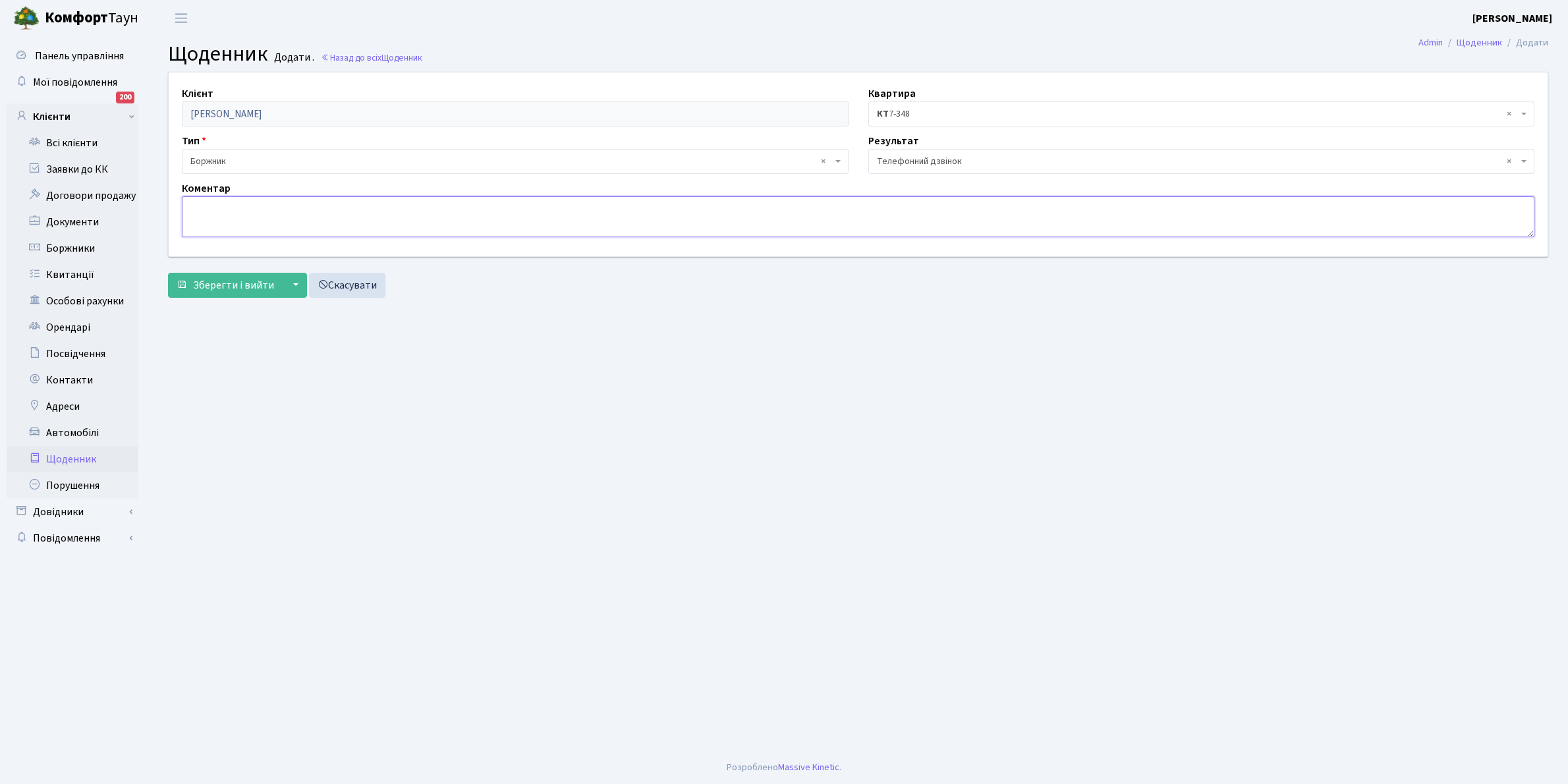
click at [244, 226] on textarea at bounding box center [857, 217] width 1353 height 41
type textarea "Оплатить борг"
click at [229, 281] on span "Зберегти і вийти" at bounding box center [233, 285] width 81 height 14
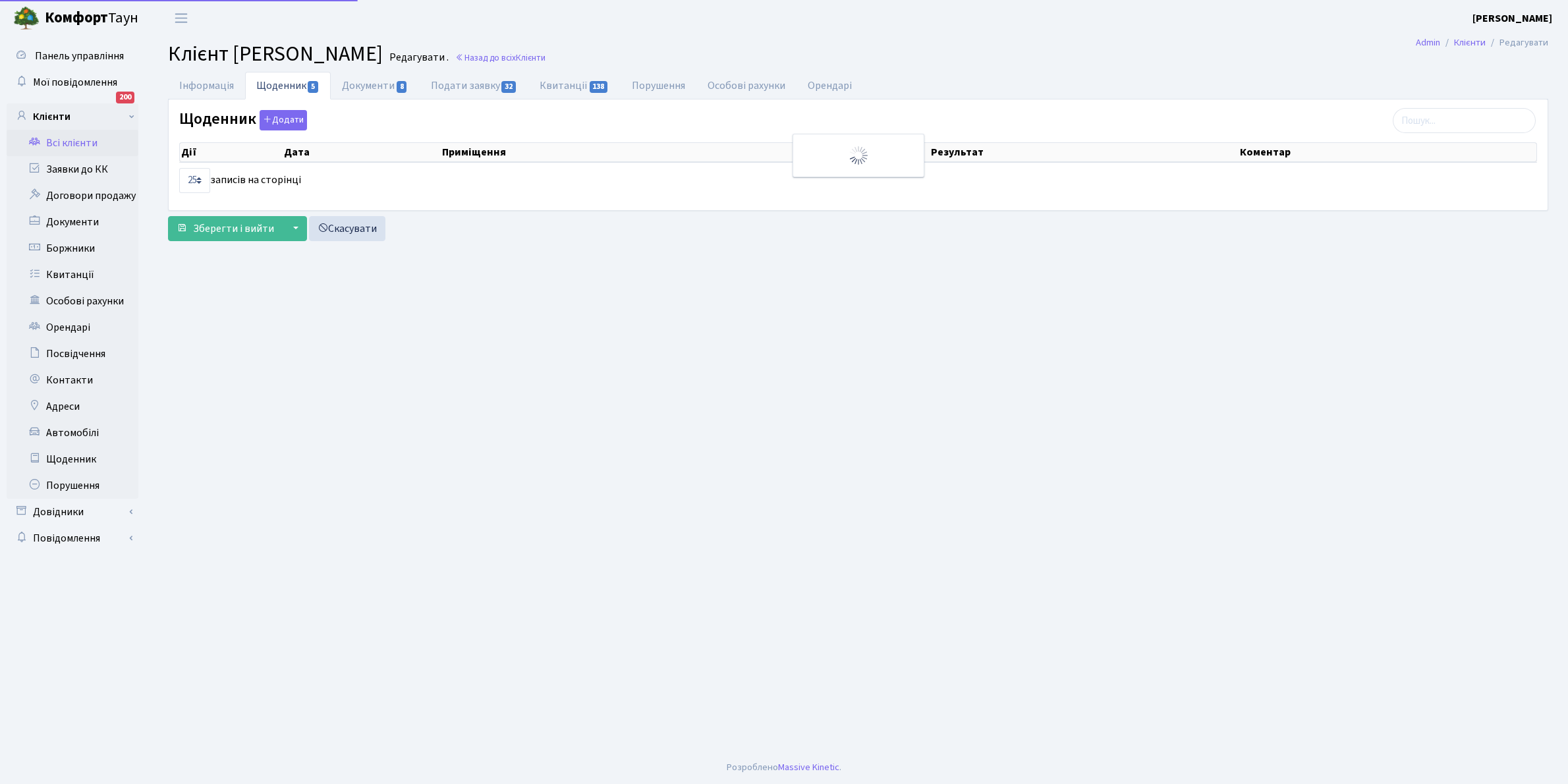
select select "25"
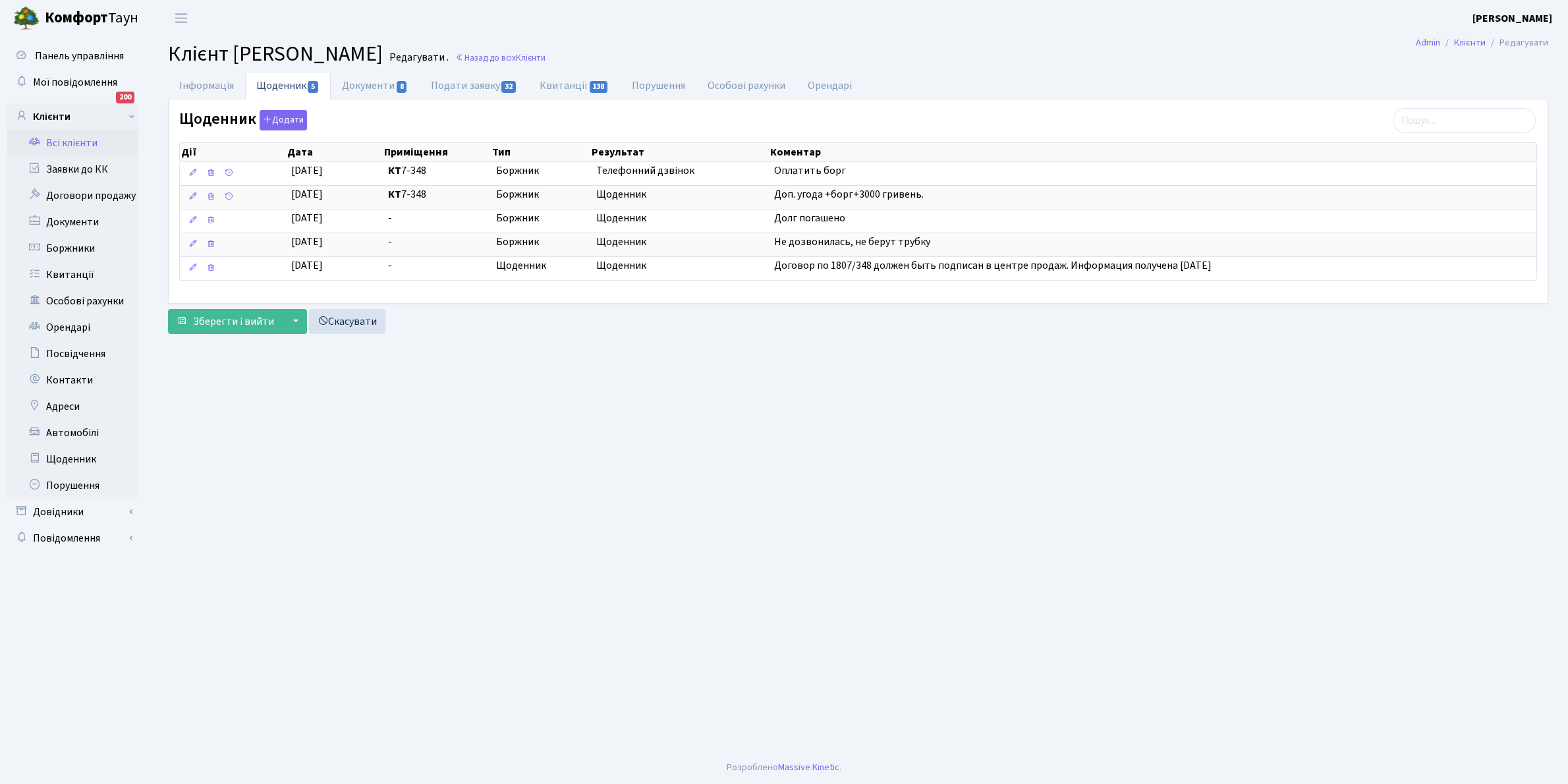
click at [63, 139] on link "Всі клієнти" at bounding box center [72, 142] width 131 height 26
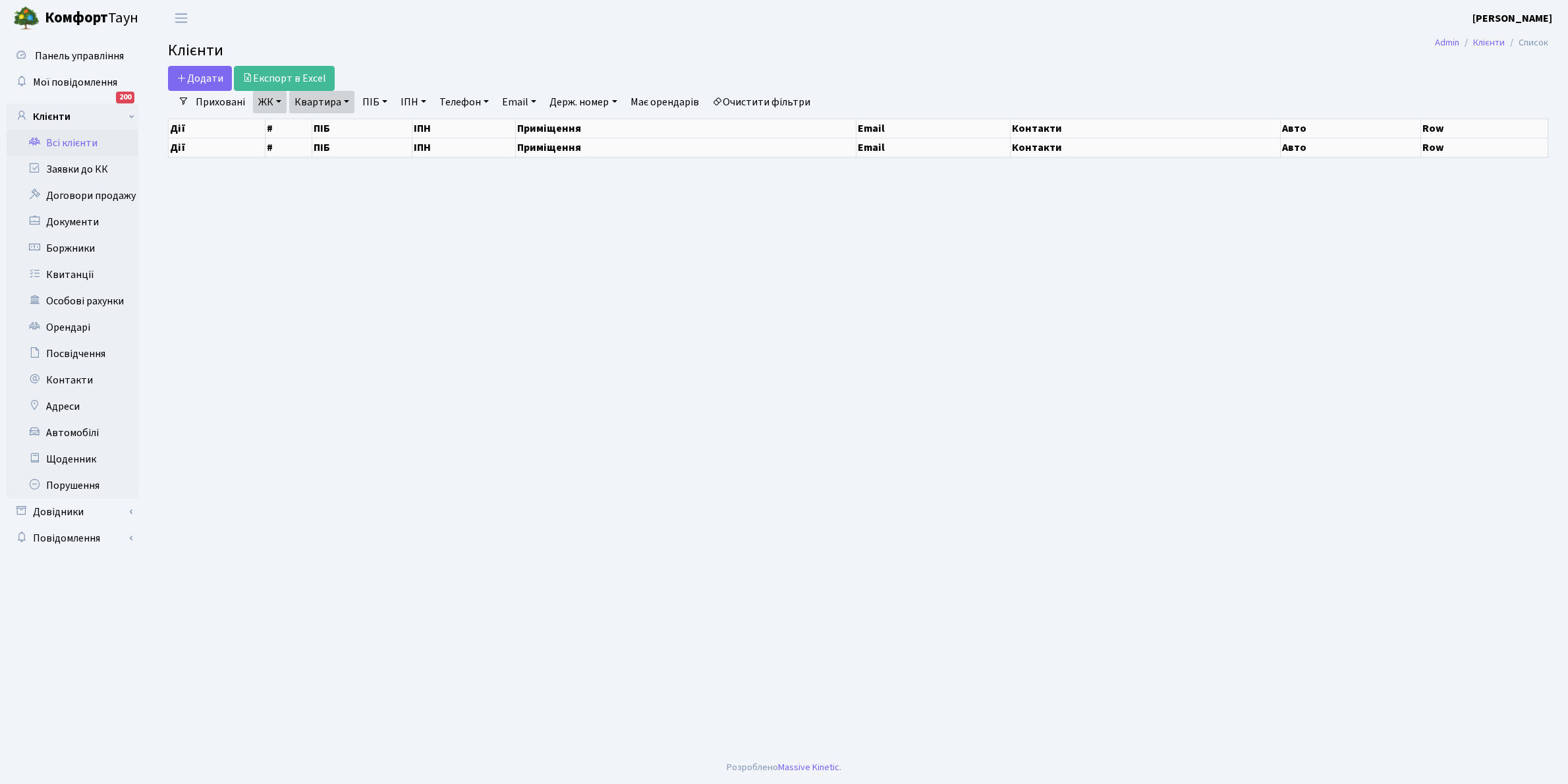
select select "25"
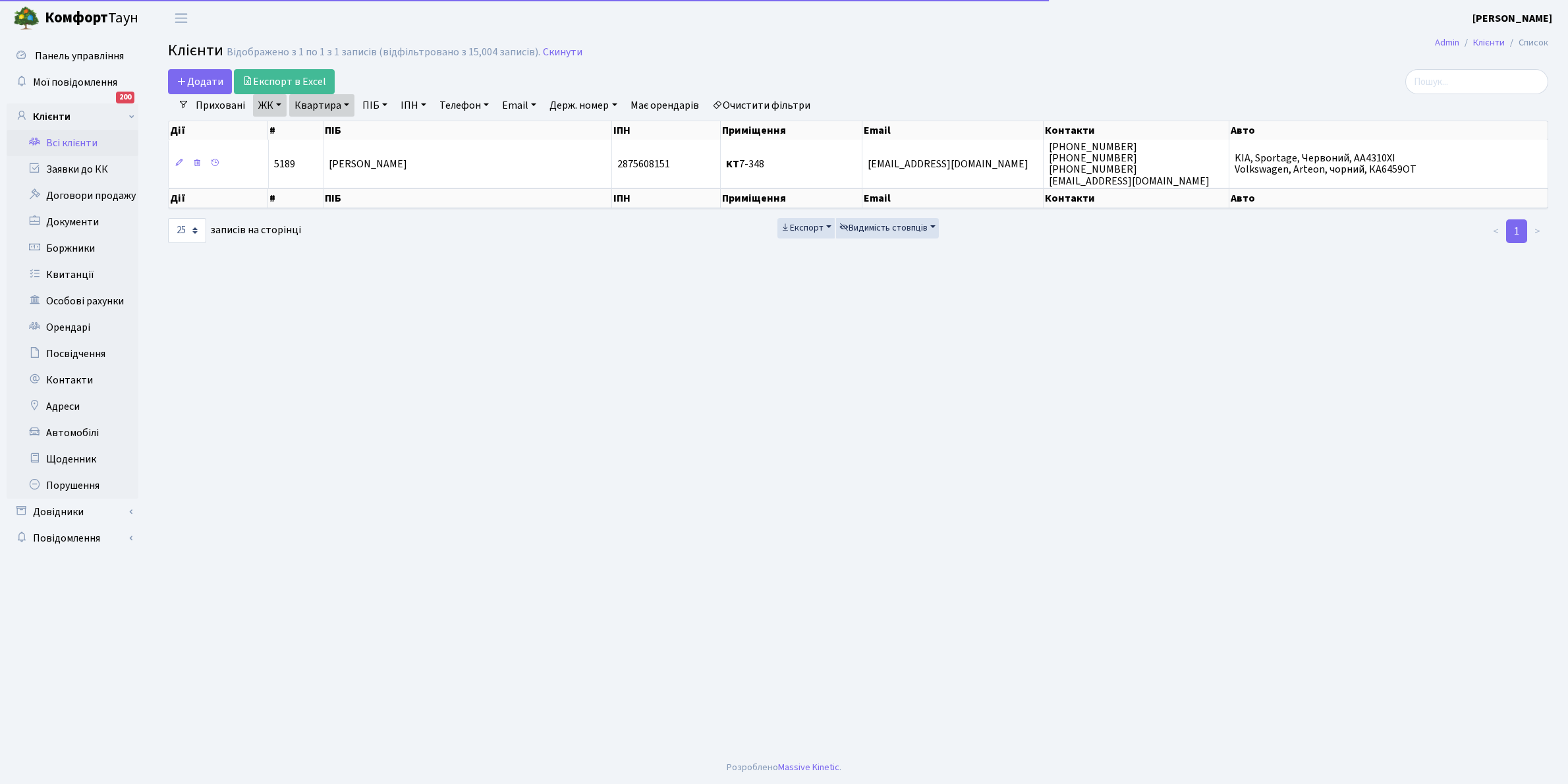
click at [343, 101] on link "Квартира" at bounding box center [321, 105] width 65 height 22
click at [344, 127] on input "7-348" at bounding box center [328, 131] width 77 height 25
type input "7"
type input "1-210"
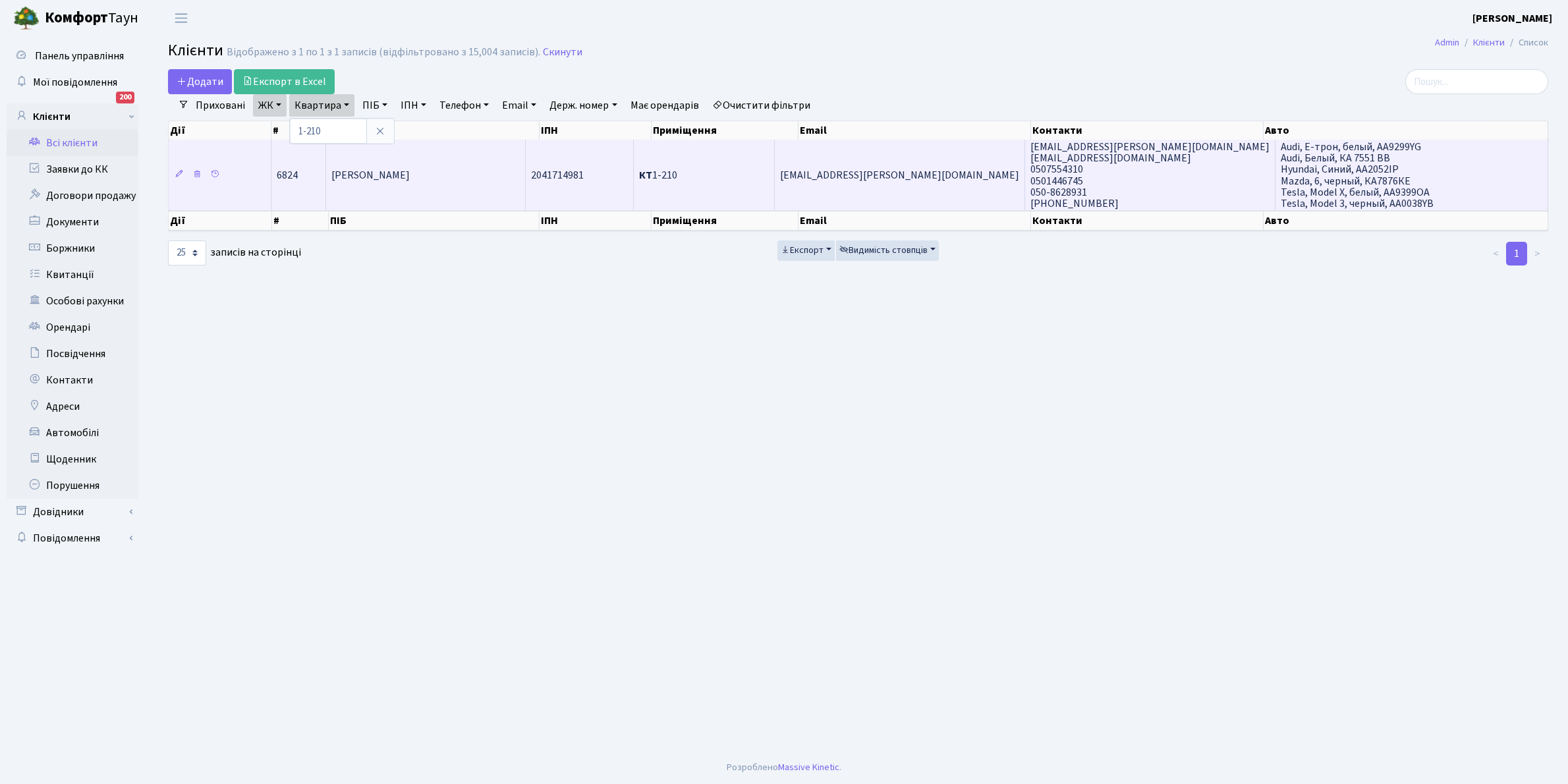
click at [409, 178] on span "Попова Любов Іванівна" at bounding box center [371, 175] width 79 height 14
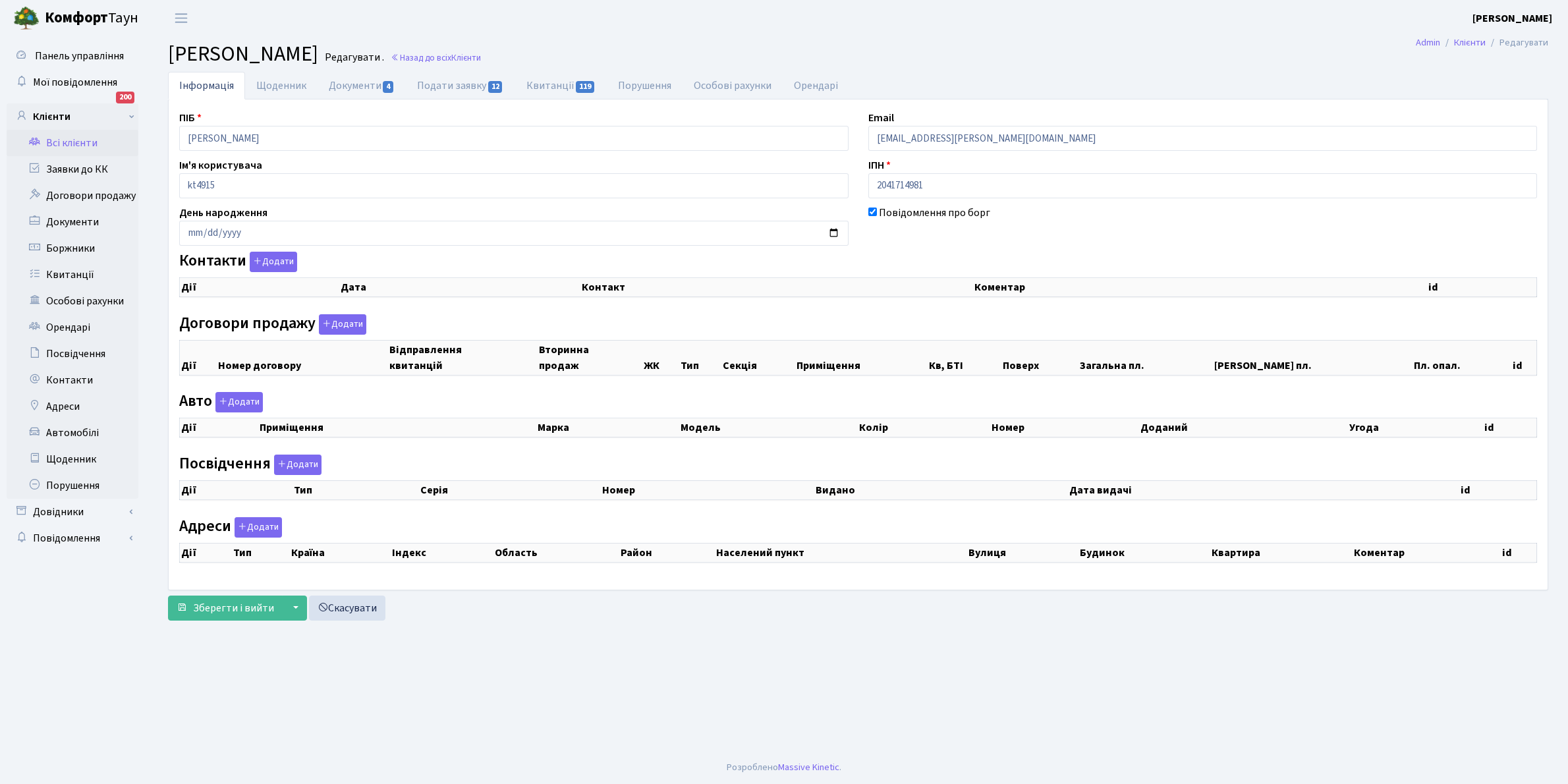
checkbox input "true"
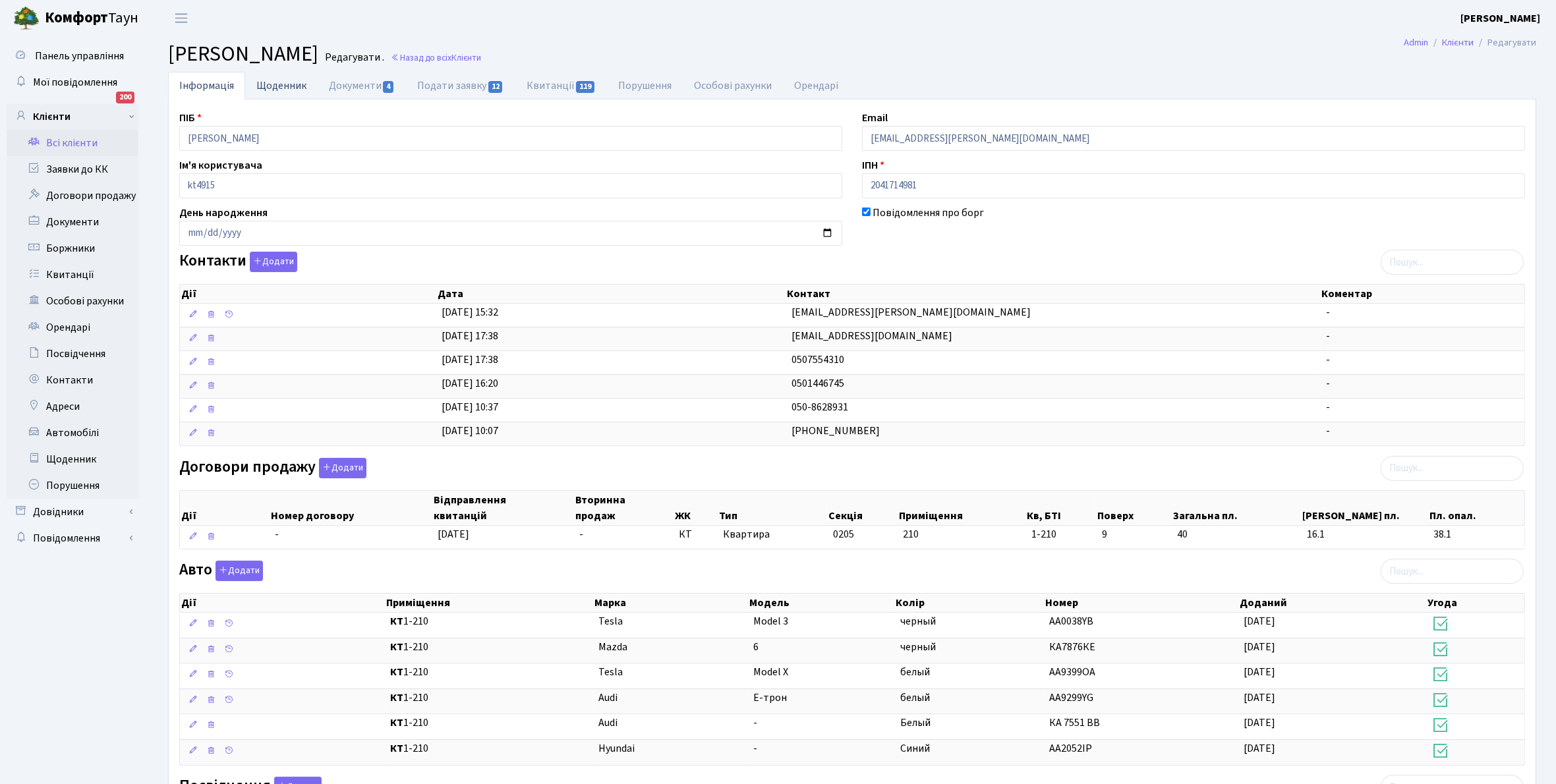
click at [275, 86] on link "Щоденник" at bounding box center [281, 85] width 72 height 27
select select "25"
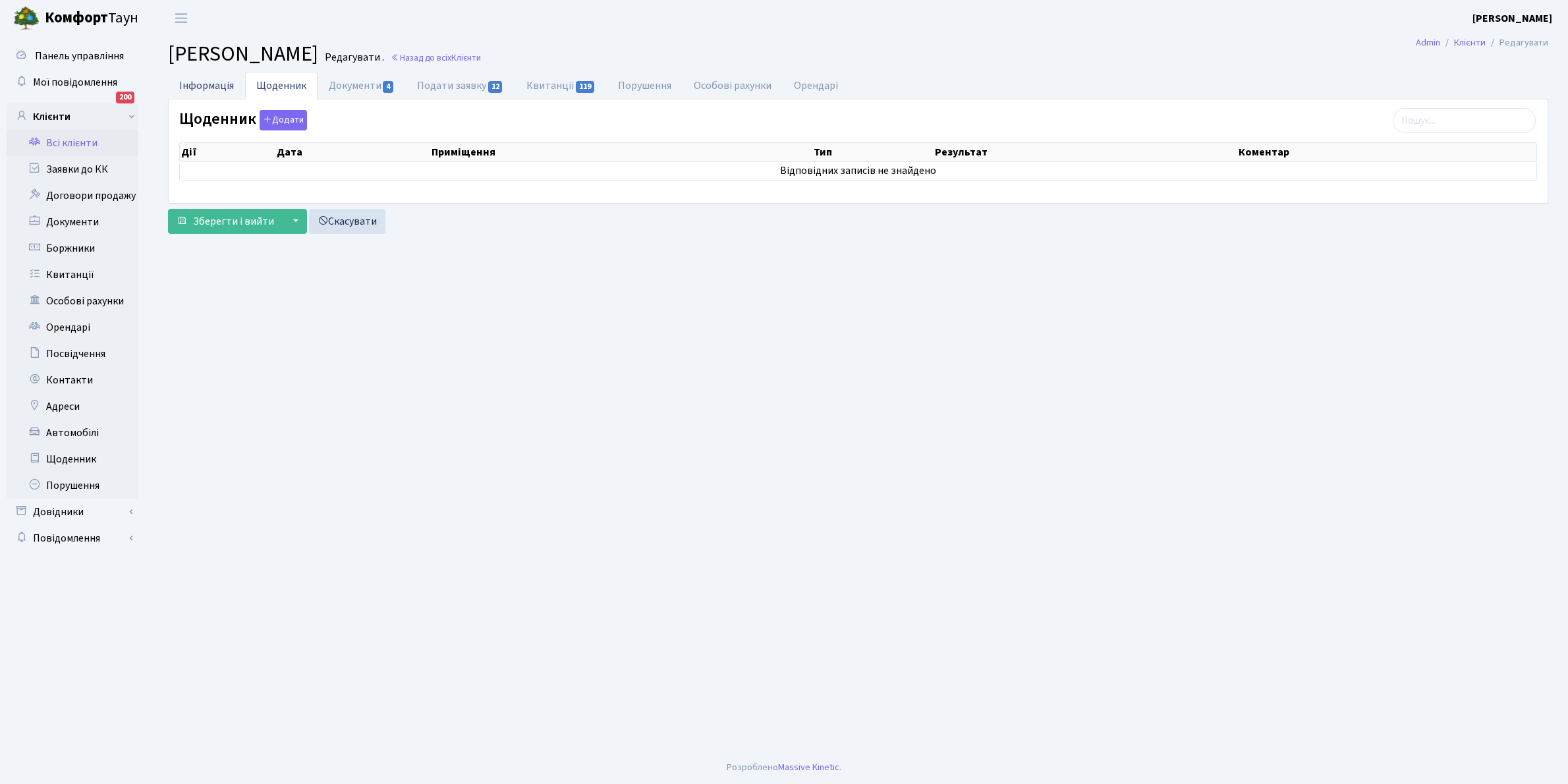
click at [205, 81] on link "Інформація" at bounding box center [207, 85] width 77 height 27
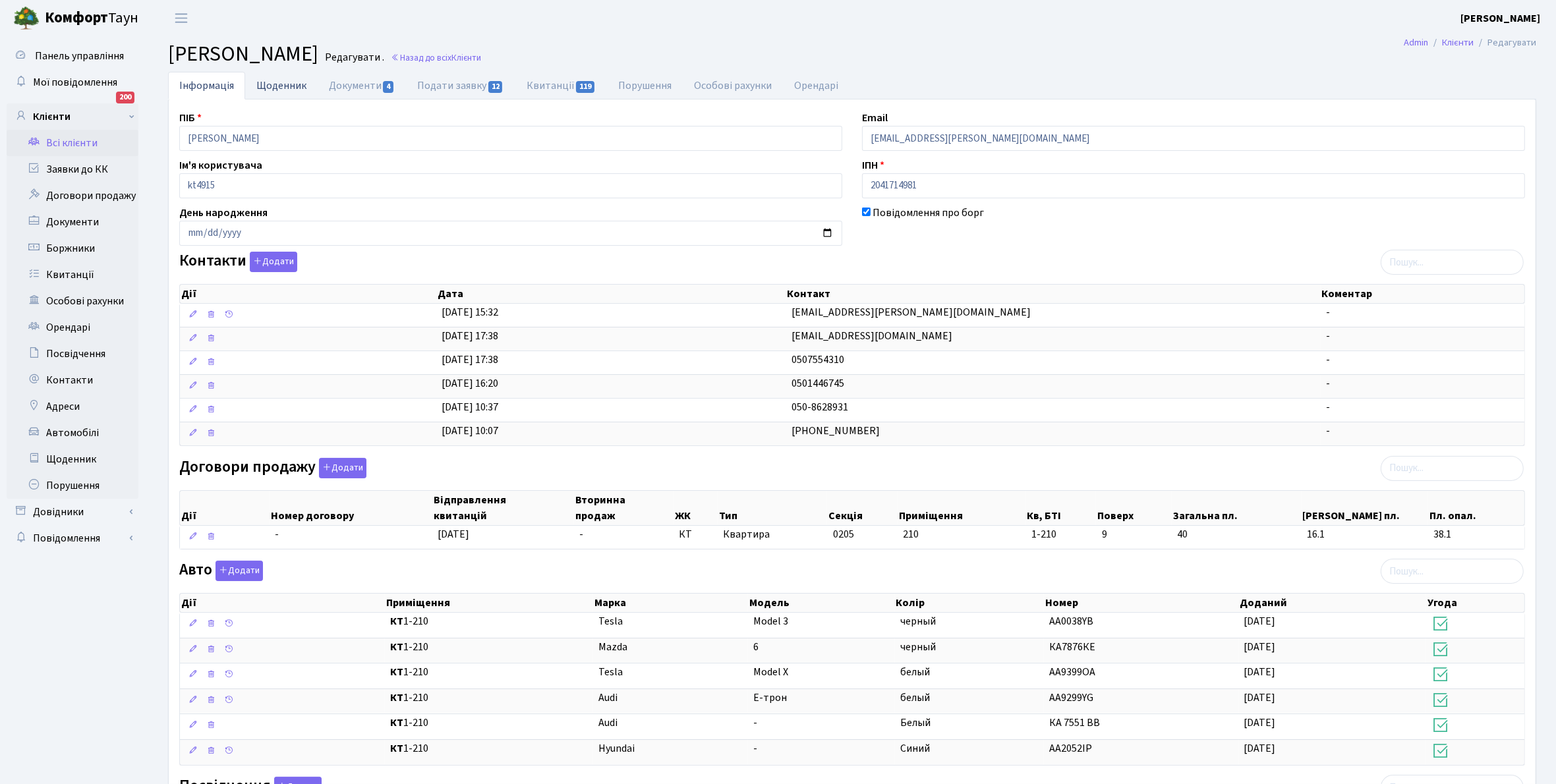
click at [276, 81] on link "Щоденник" at bounding box center [281, 85] width 72 height 27
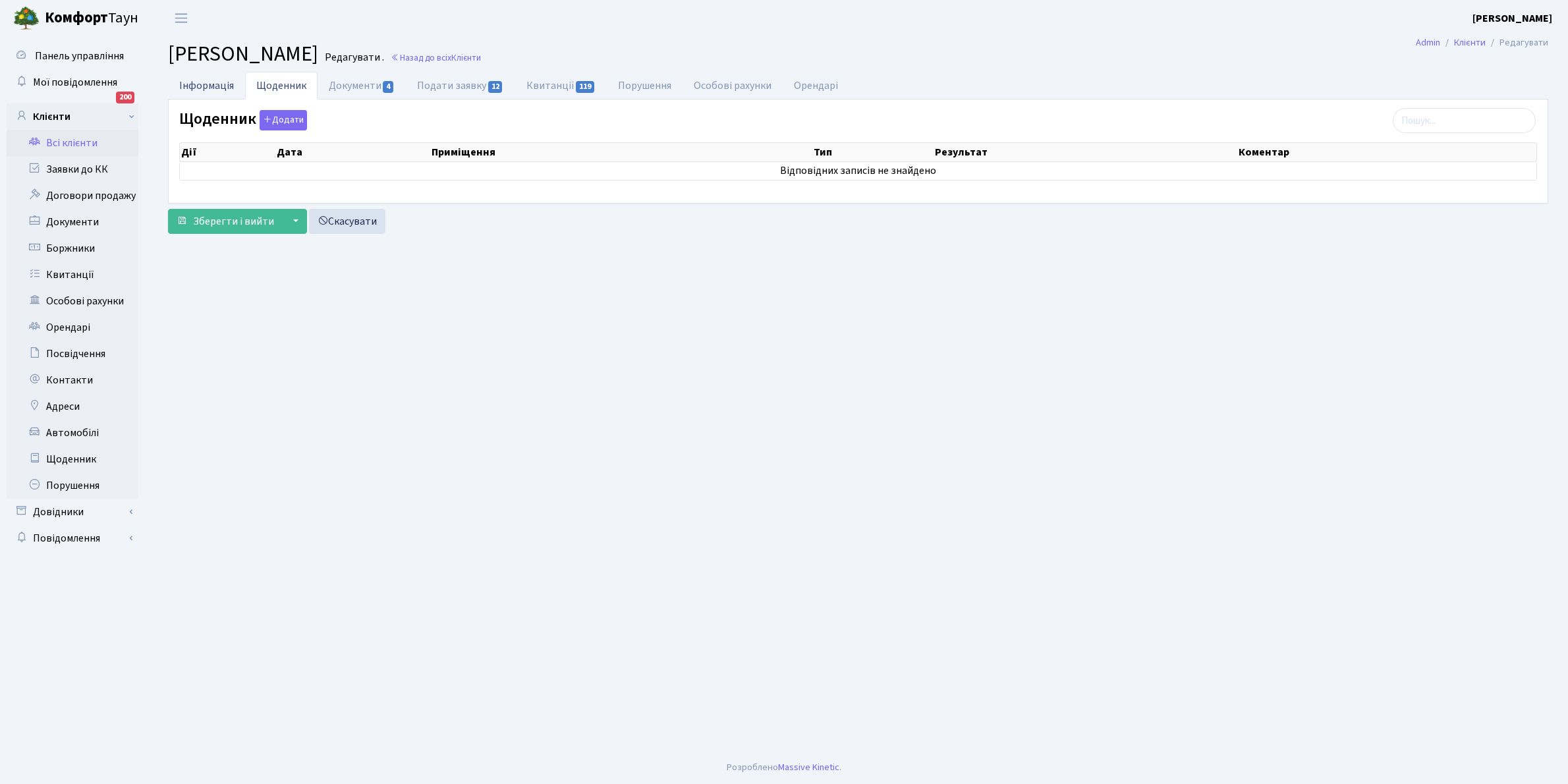
click at [199, 80] on link "Інформація" at bounding box center [207, 85] width 77 height 27
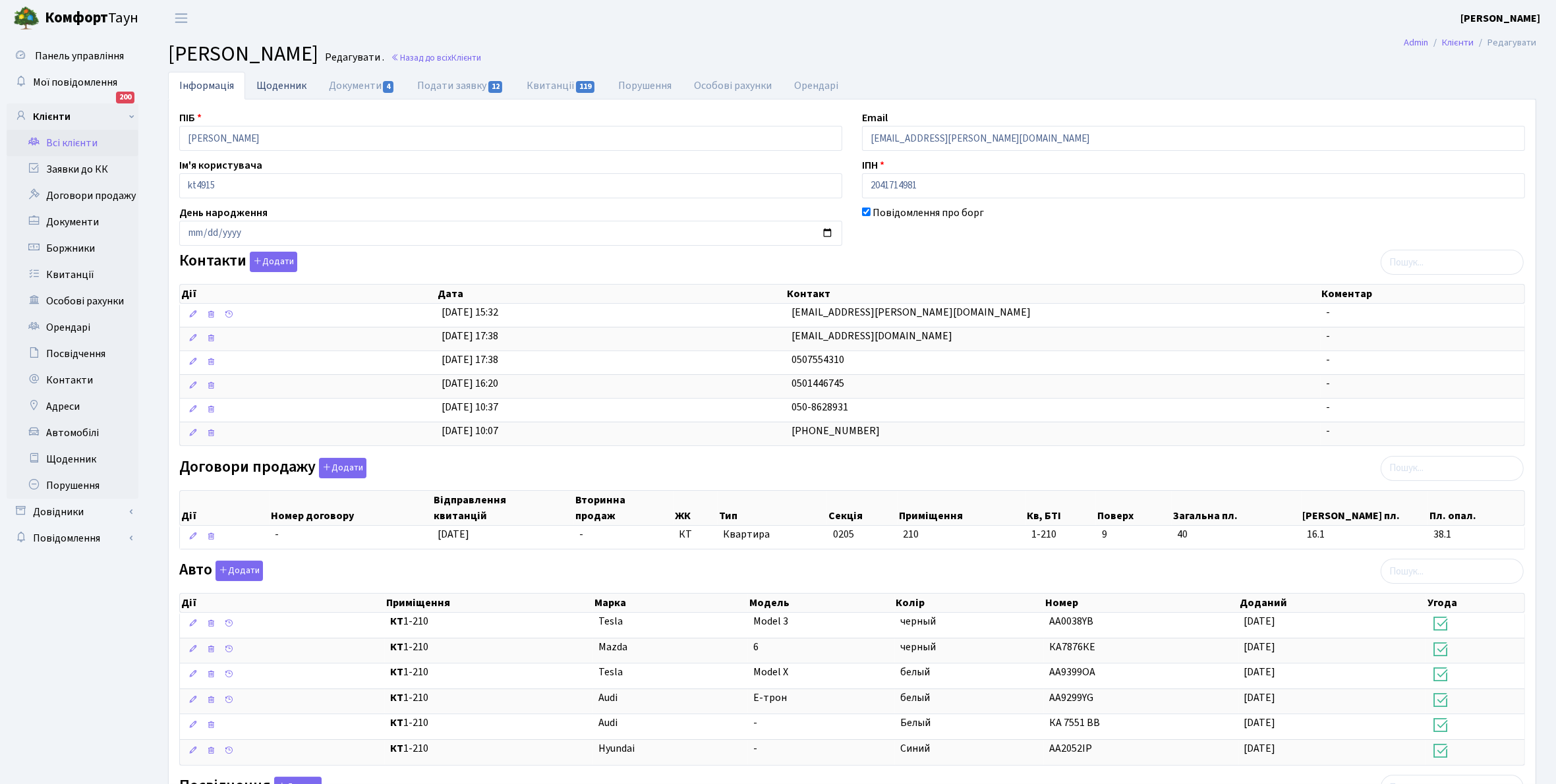
click at [272, 87] on link "Щоденник" at bounding box center [281, 85] width 72 height 27
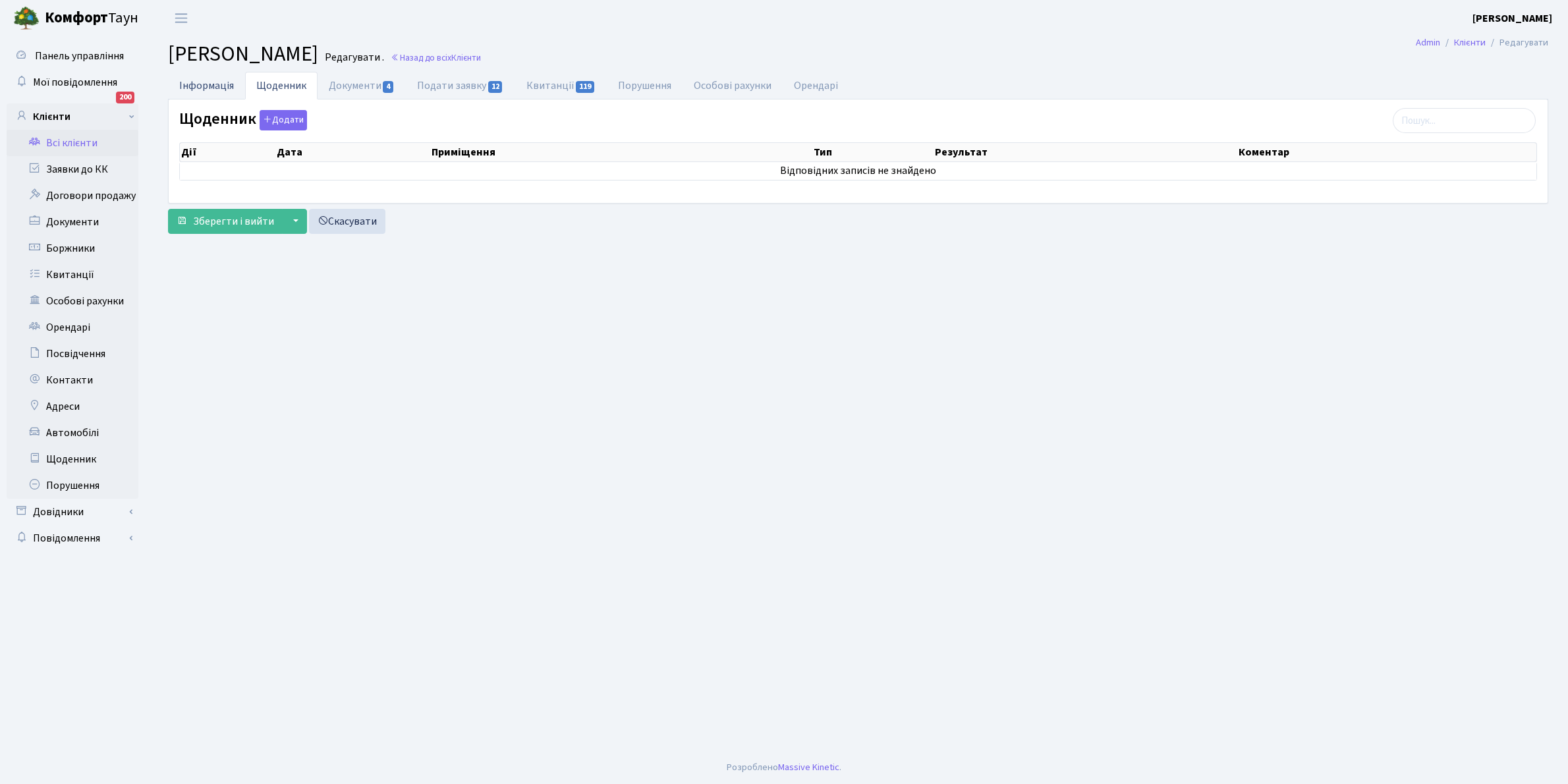
click at [203, 76] on link "Інформація" at bounding box center [207, 85] width 77 height 27
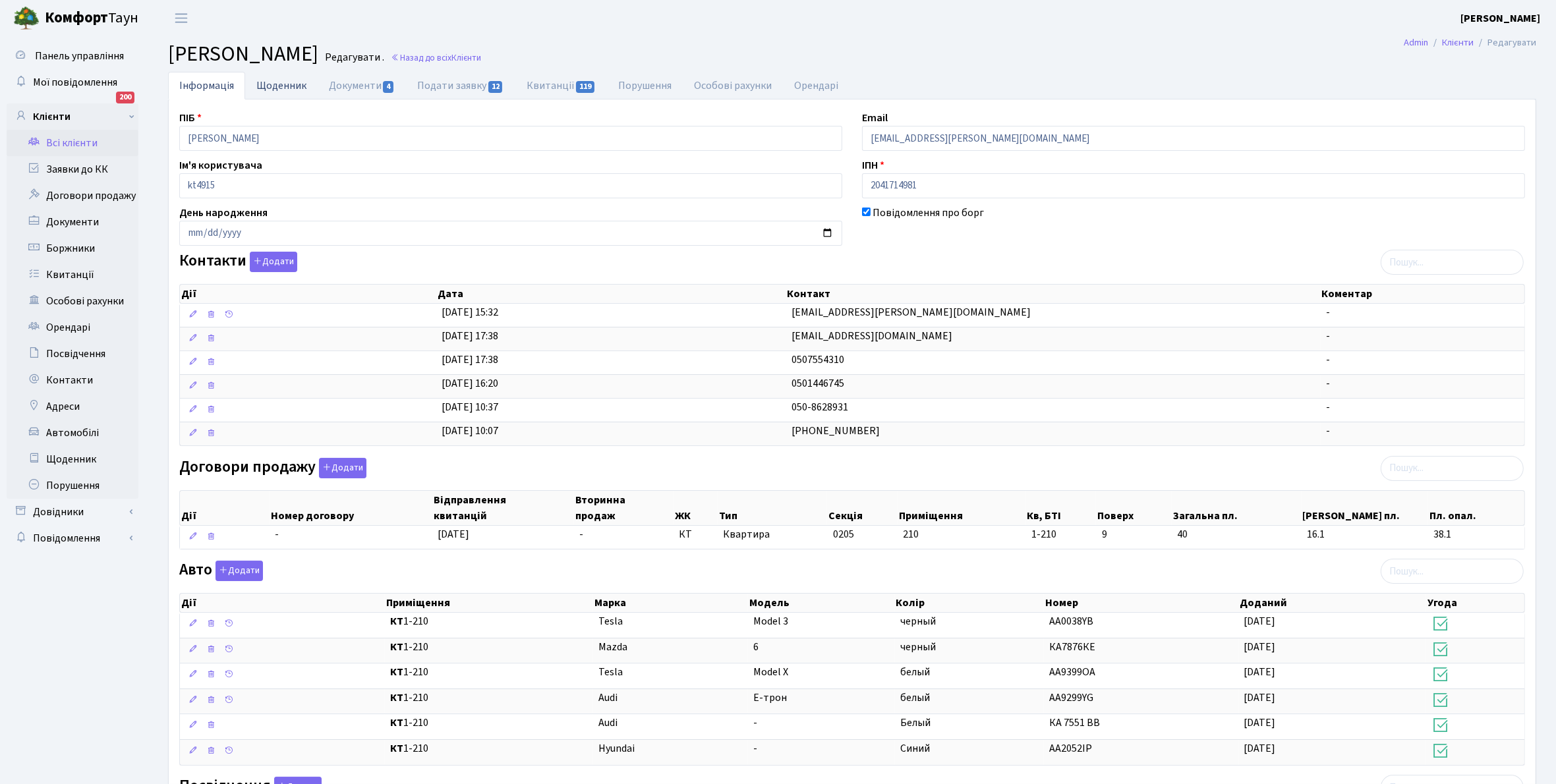
click at [274, 82] on link "Щоденник" at bounding box center [281, 85] width 72 height 27
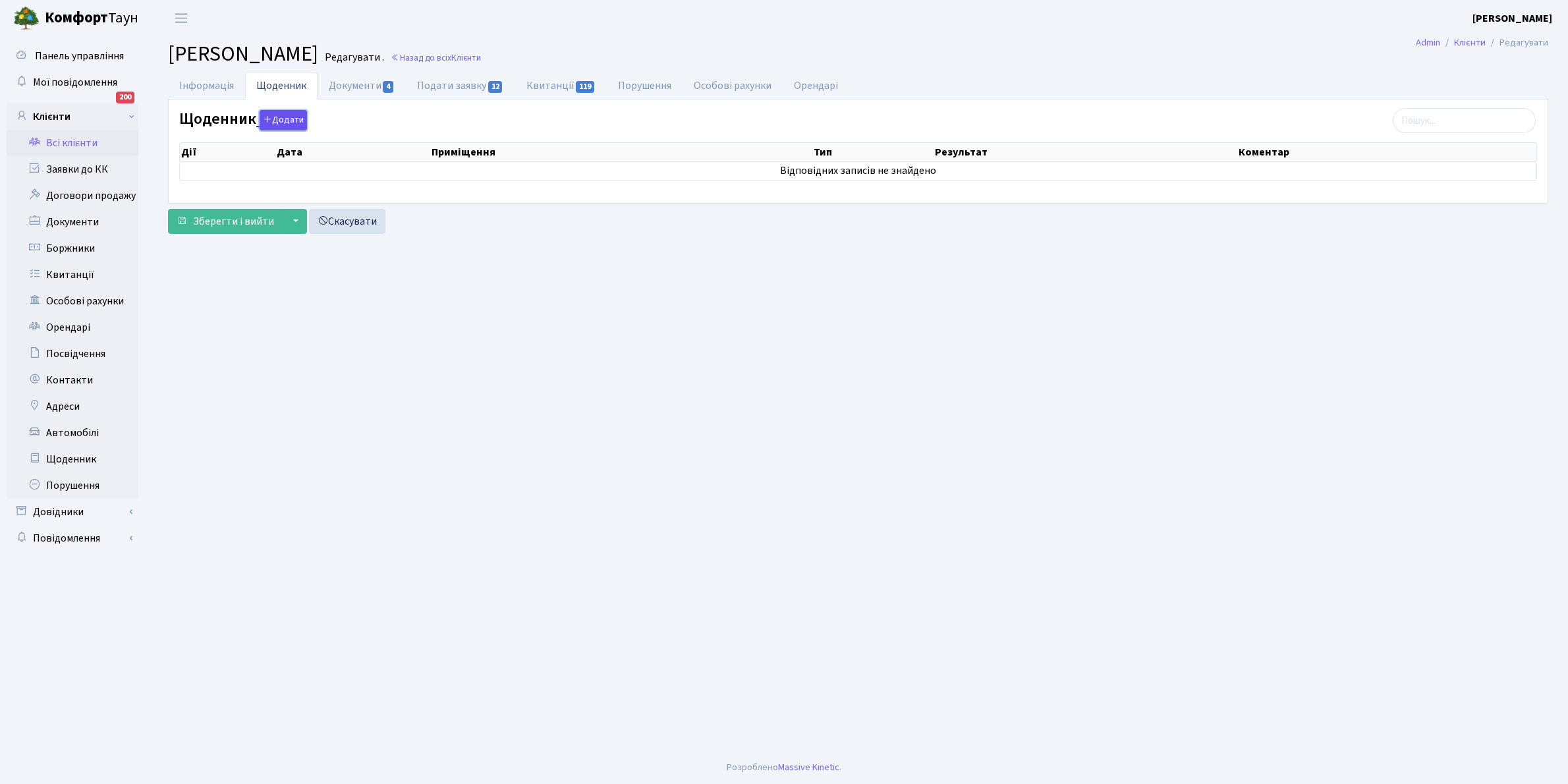
click at [275, 122] on button "Додати" at bounding box center [282, 120] width 47 height 21
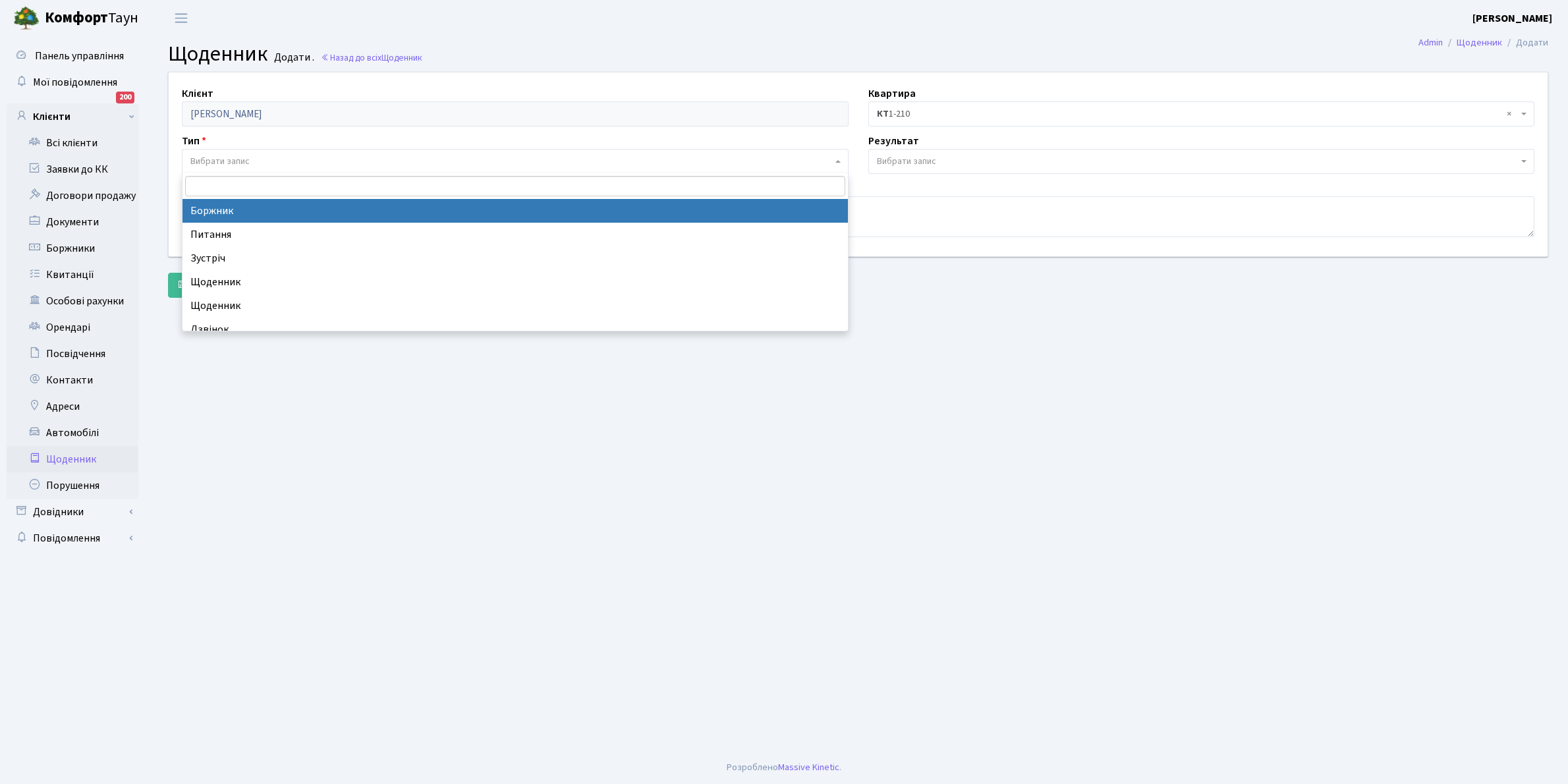
click at [227, 159] on span "Вибрати запис" at bounding box center [220, 161] width 59 height 13
select select "189"
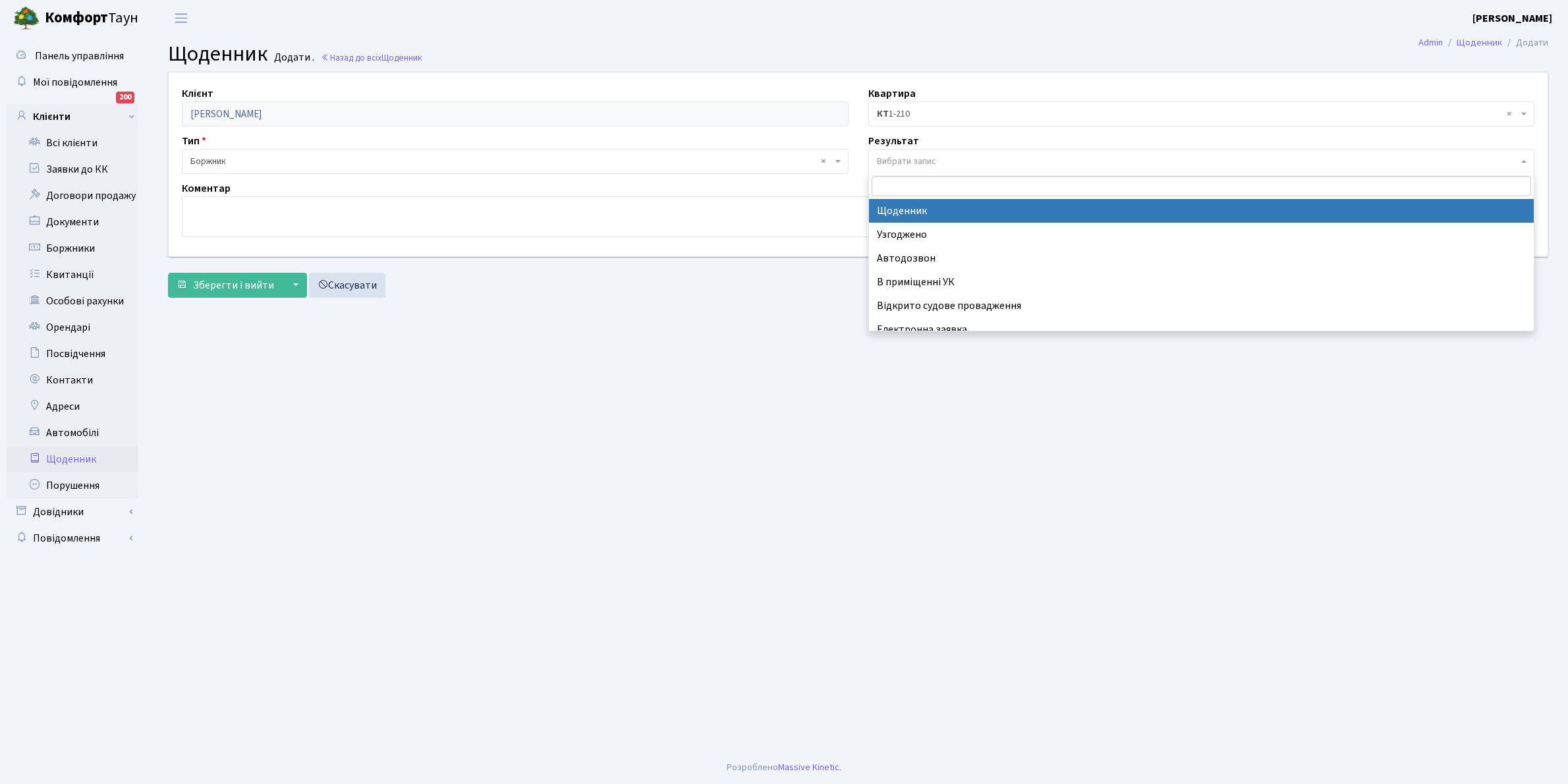
click at [899, 153] on span "Вибрати запис" at bounding box center [1201, 162] width 667 height 25
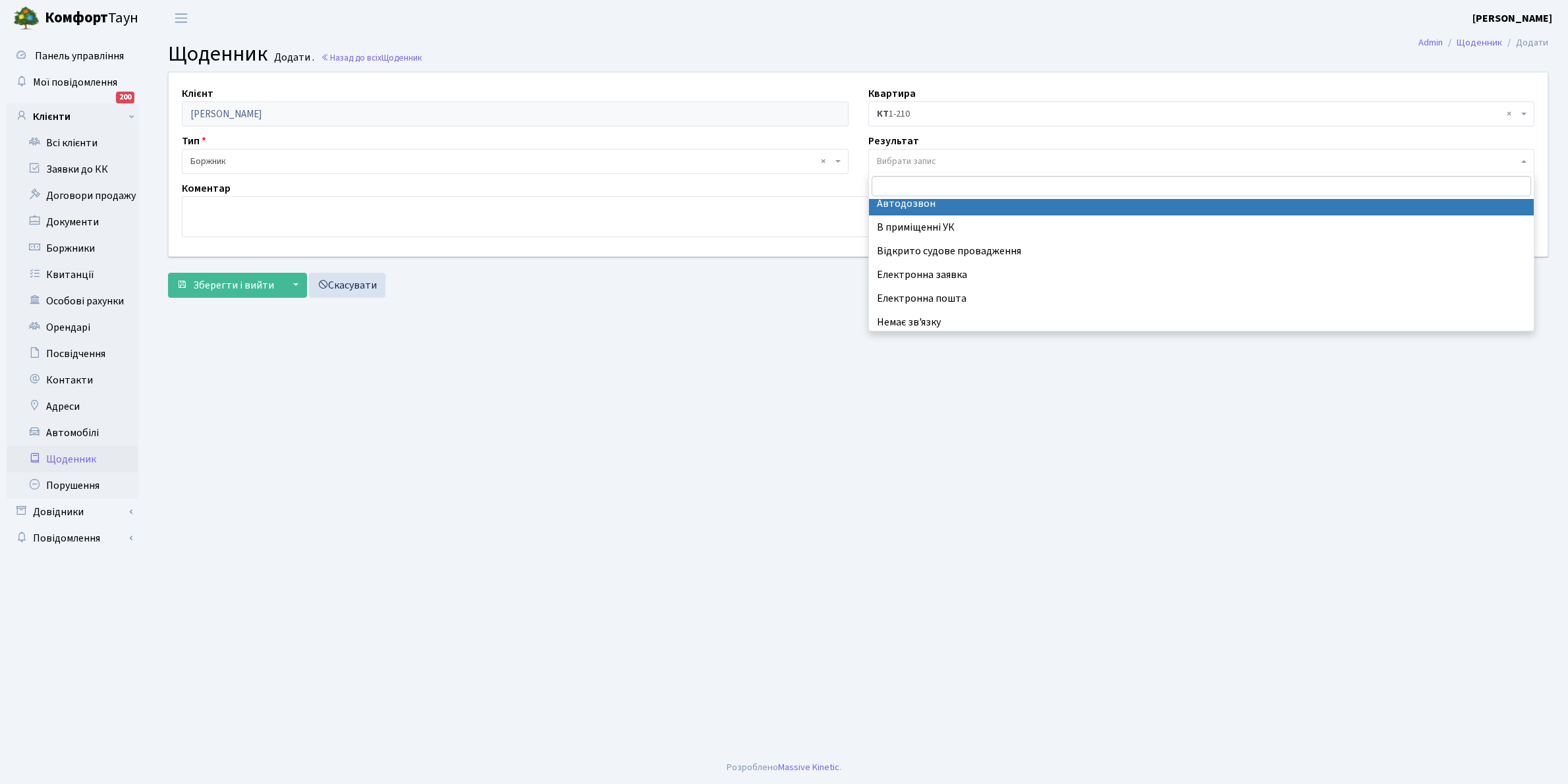
scroll to position [81, 0]
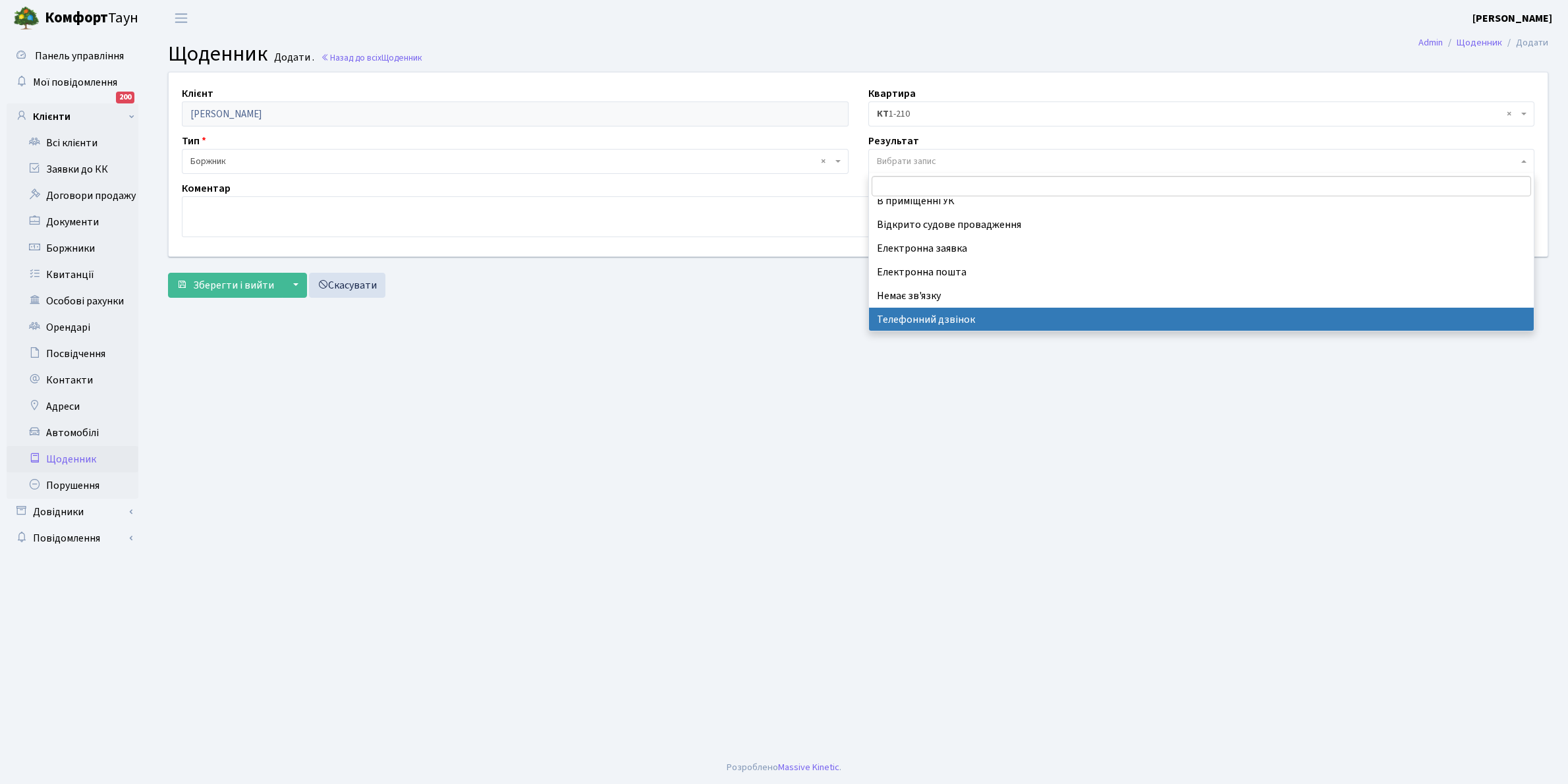
select select "196"
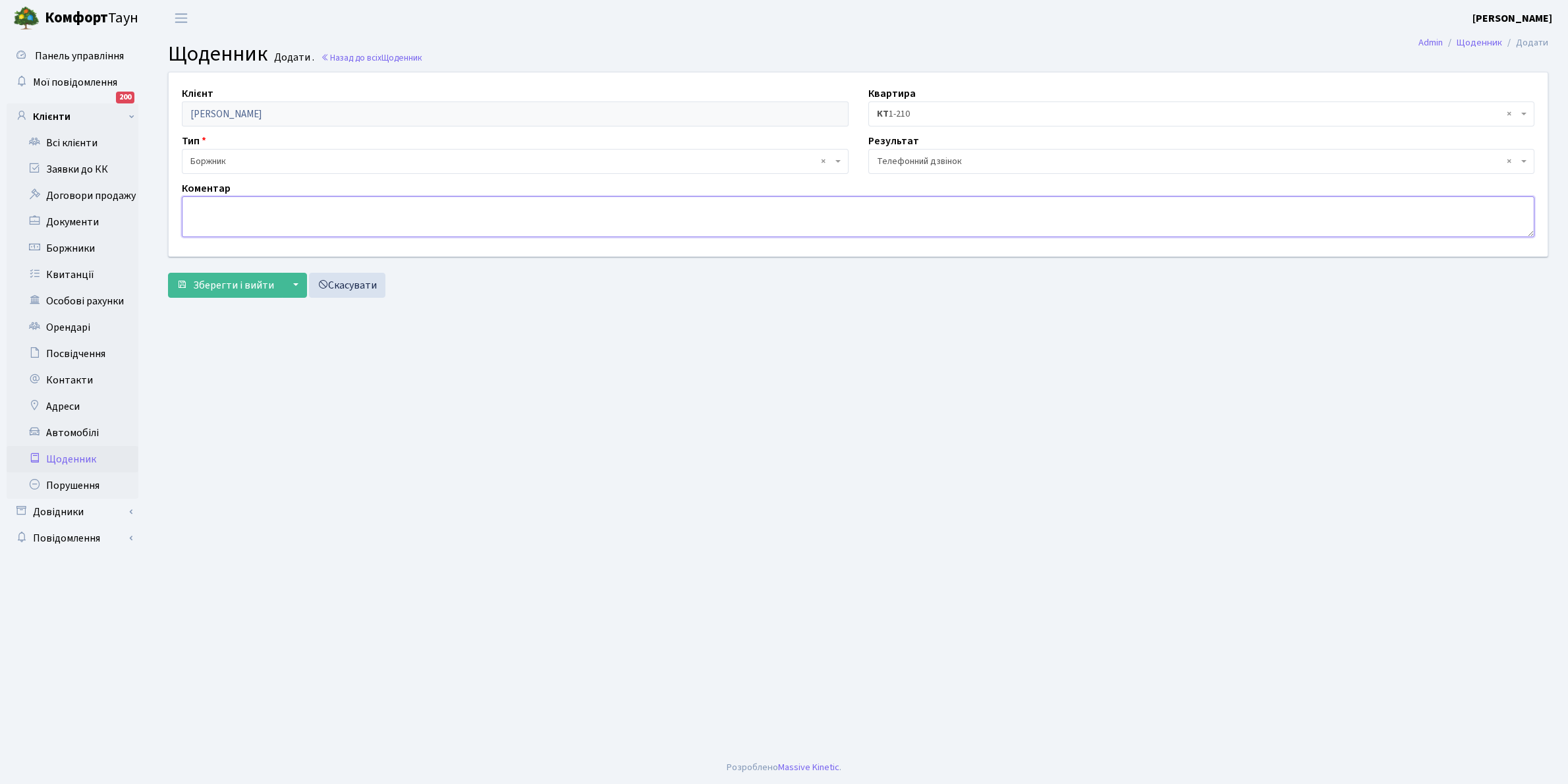
click at [193, 218] on textarea at bounding box center [857, 217] width 1353 height 41
type textarea "Оплатить борг"
click at [234, 285] on span "Зберегти і вийти" at bounding box center [233, 285] width 81 height 14
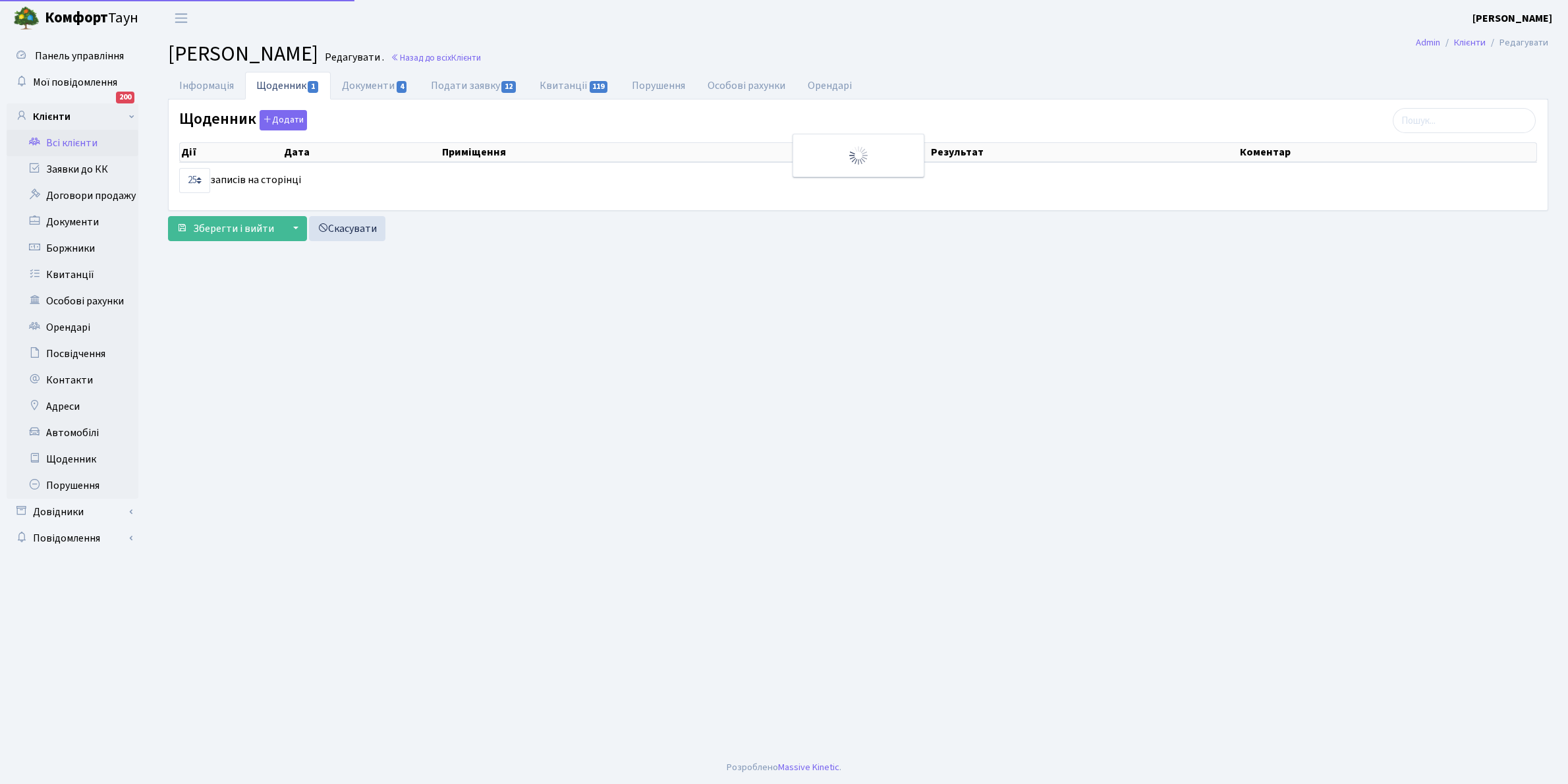
select select "25"
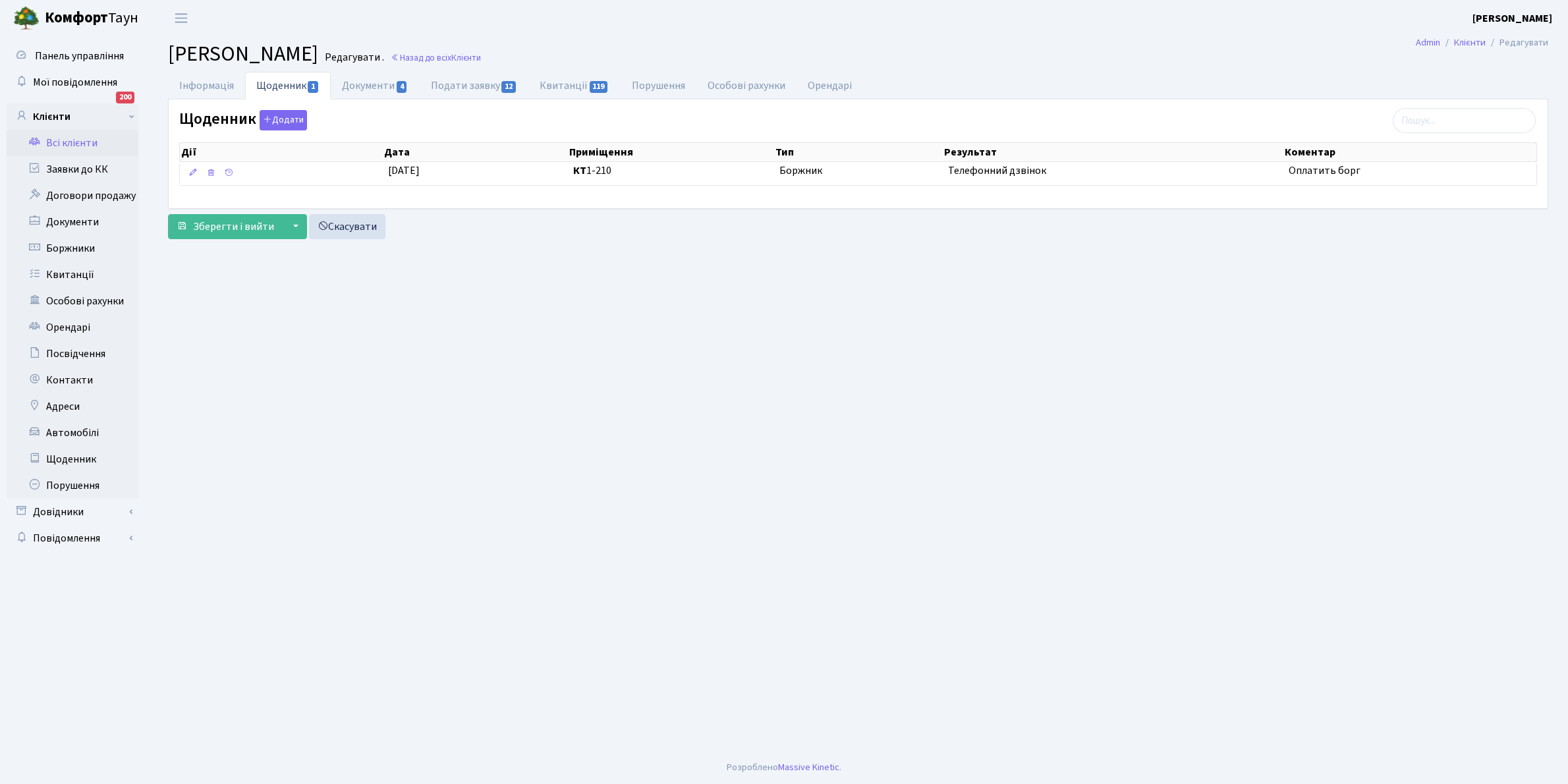
click at [81, 146] on link "Всі клієнти" at bounding box center [72, 142] width 131 height 26
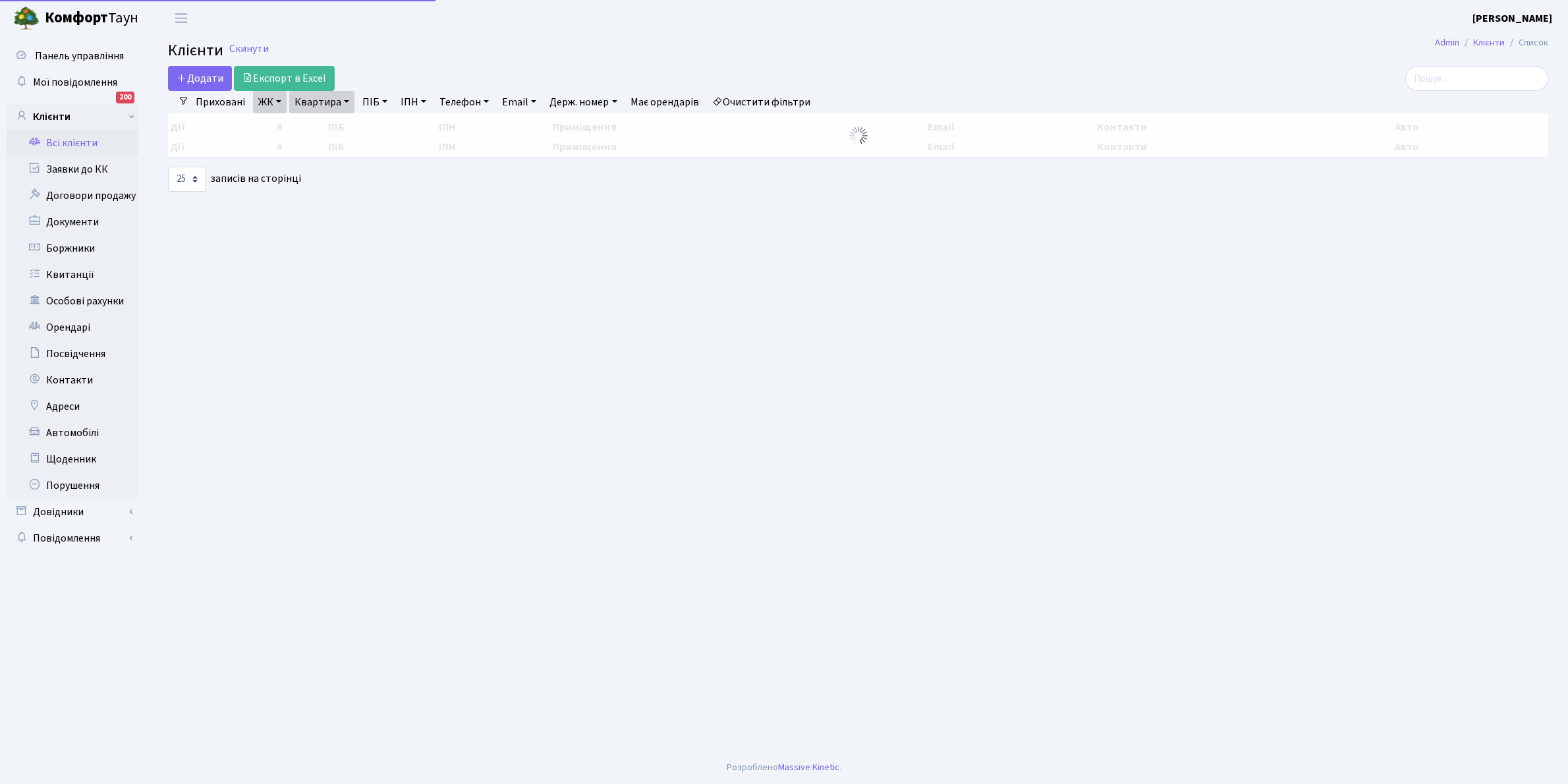
select select "25"
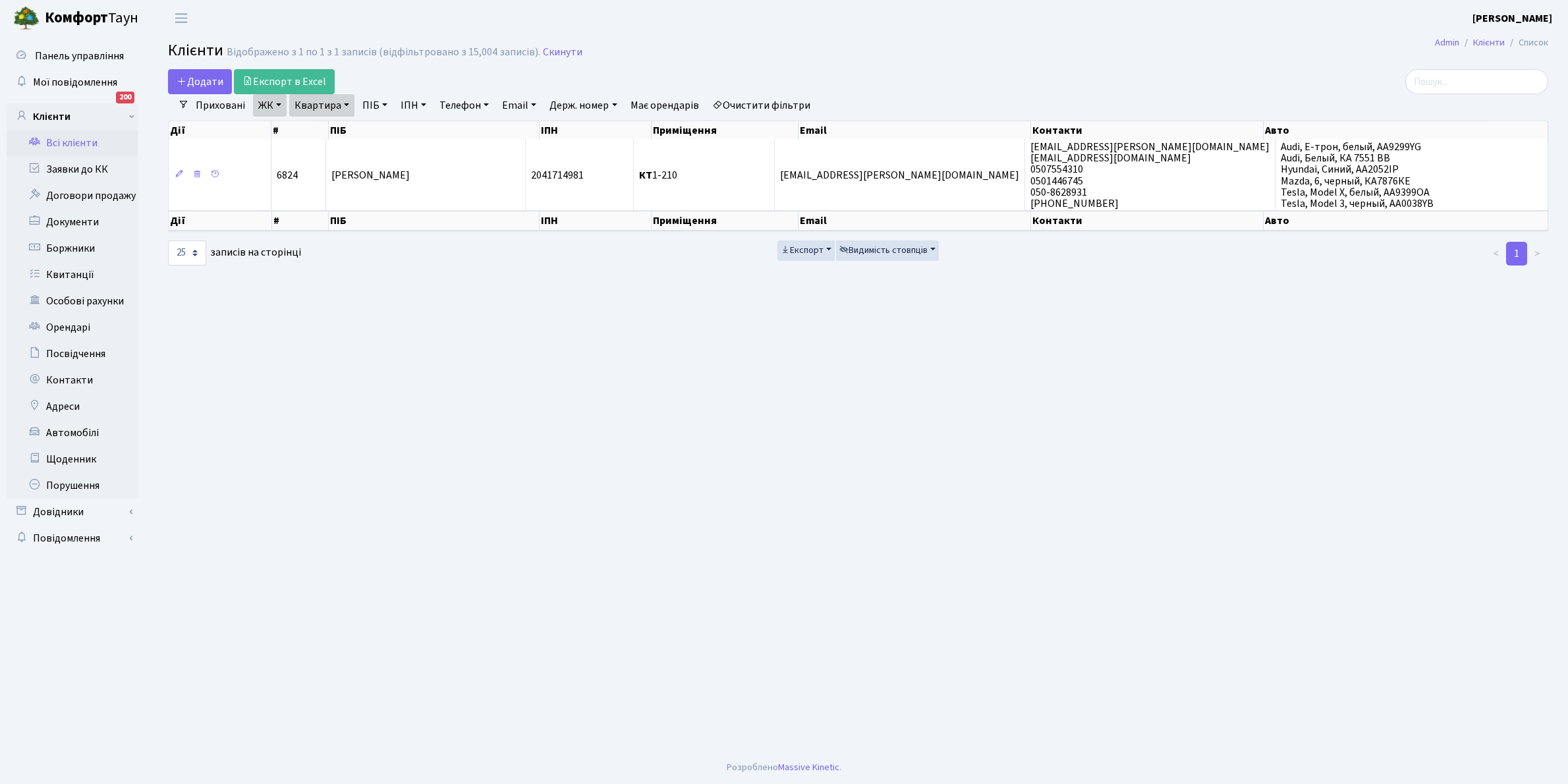
click at [347, 102] on link "Квартира" at bounding box center [321, 105] width 65 height 22
click at [339, 129] on input "1-210" at bounding box center [328, 131] width 77 height 25
type input "1"
type input "6-99"
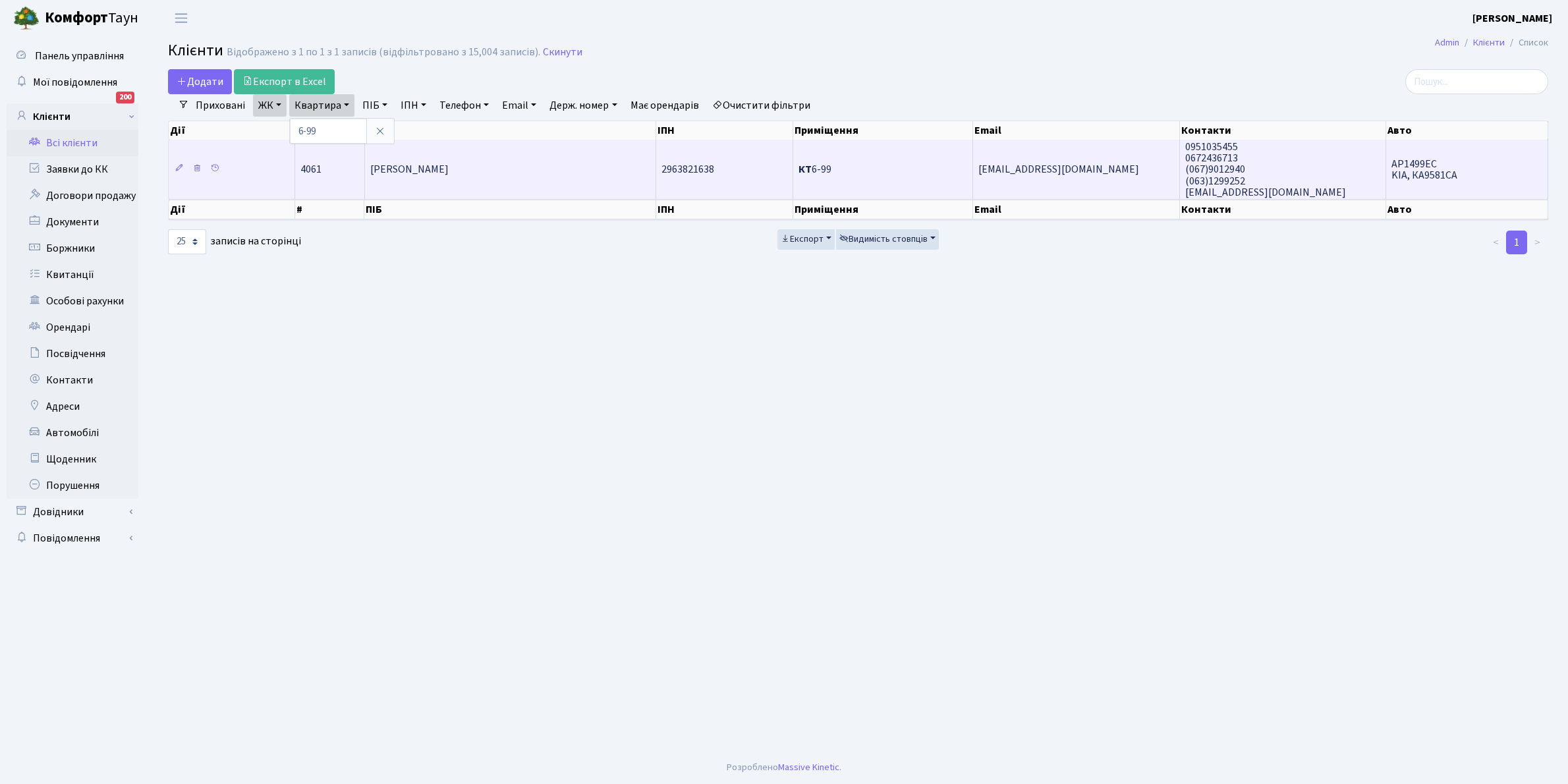
click at [560, 165] on td "[PERSON_NAME]" at bounding box center [510, 169] width 291 height 59
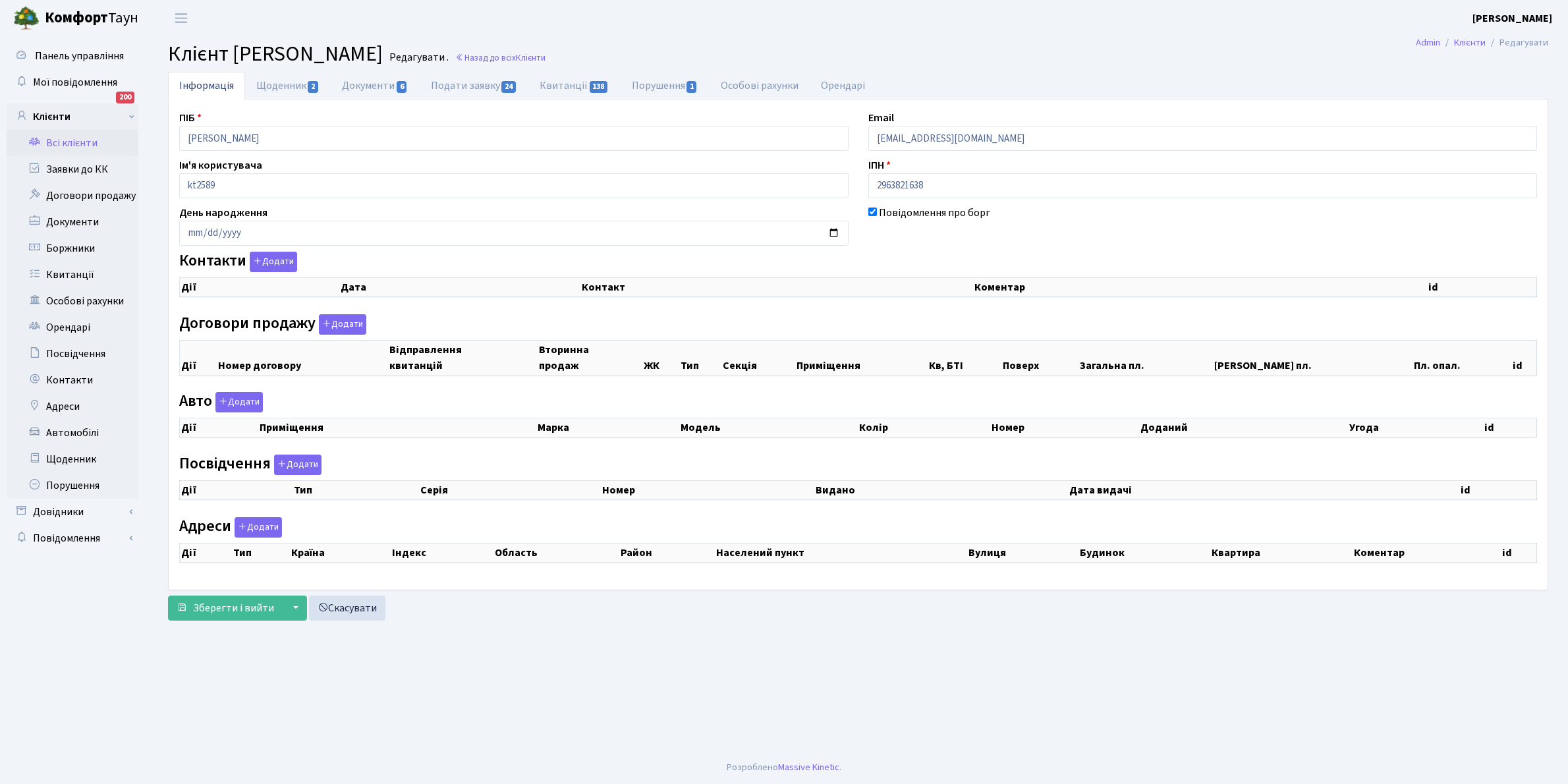
select select "25"
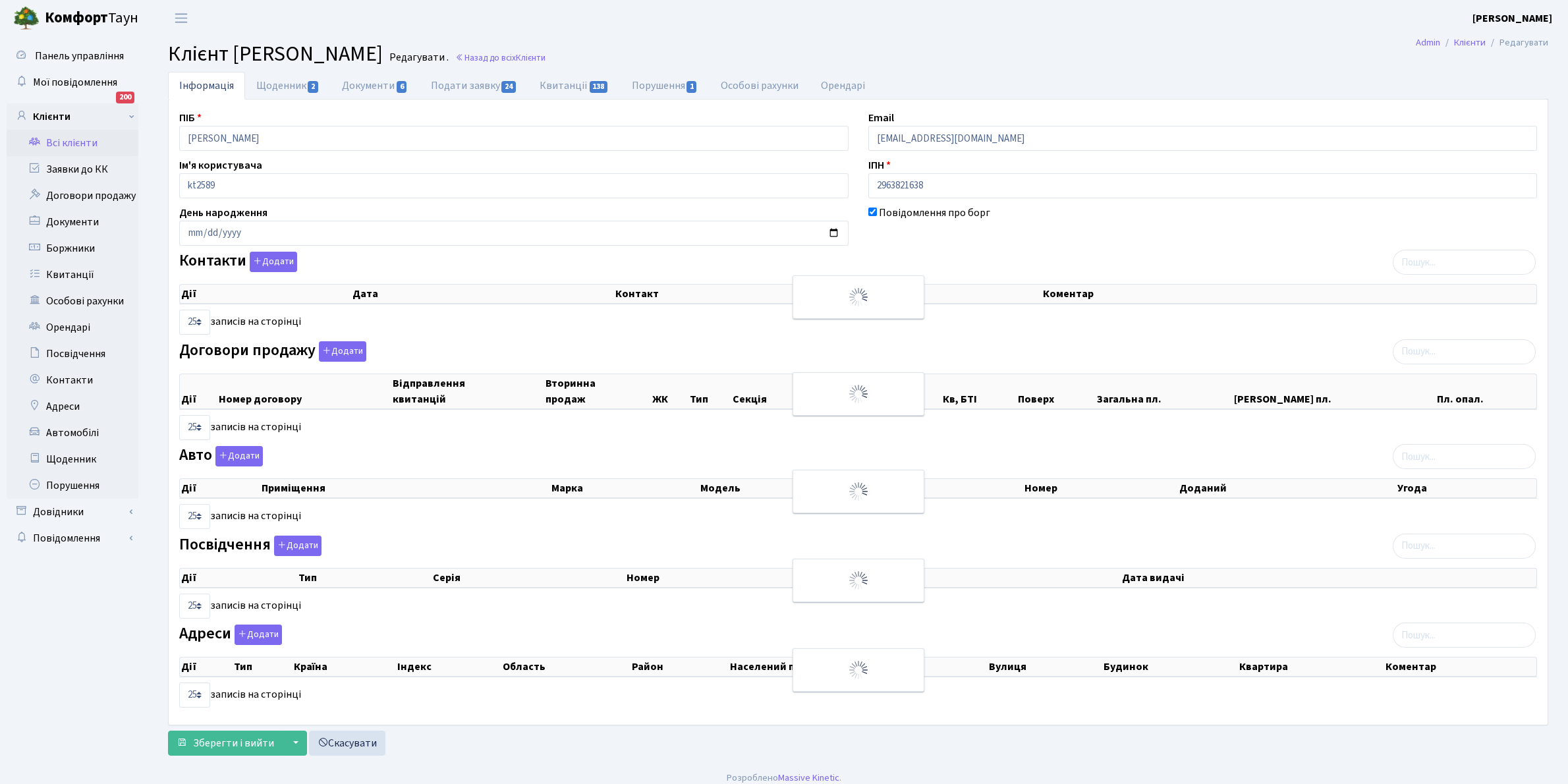
checkbox input "true"
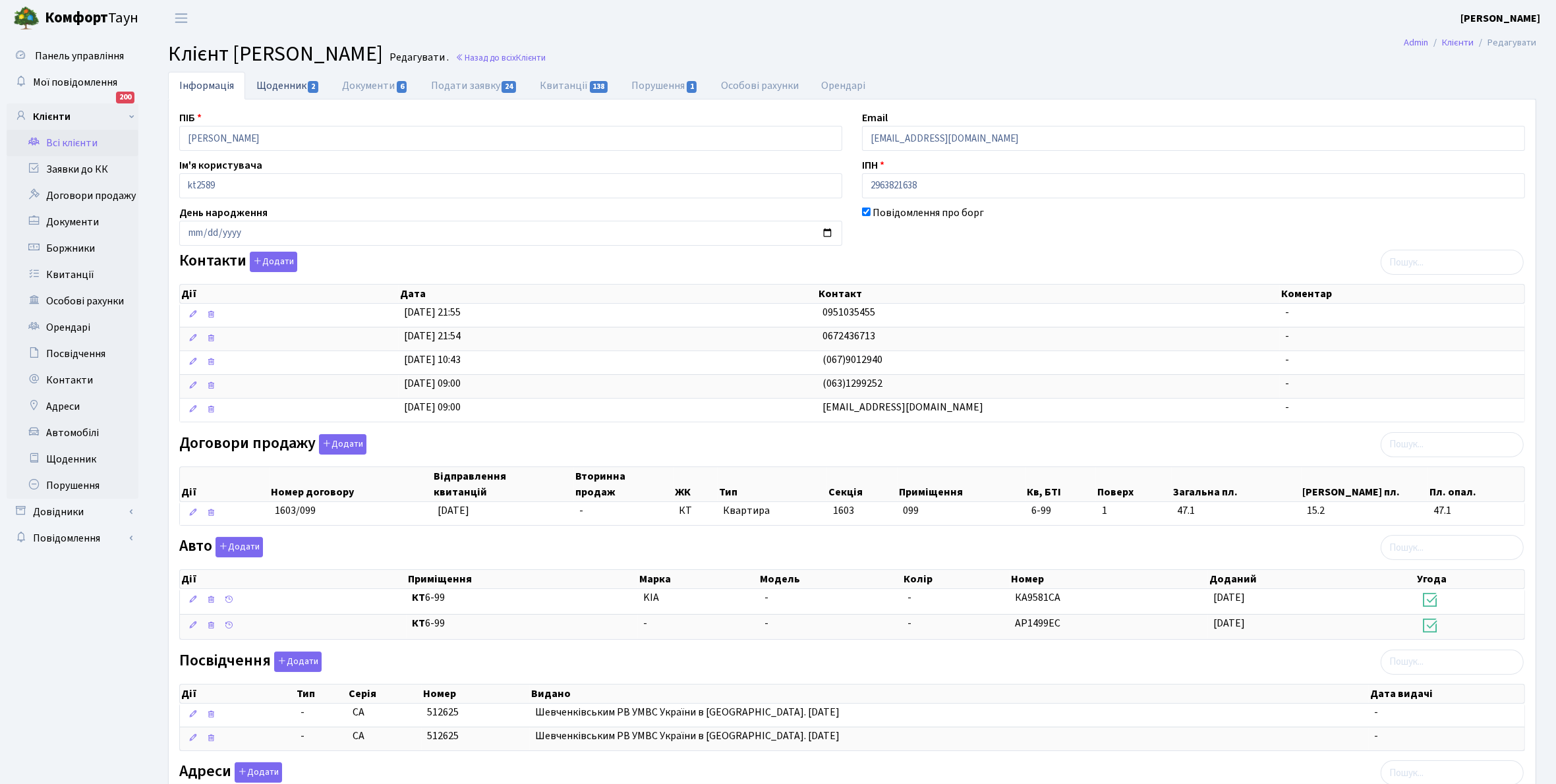
click at [272, 87] on link "Щоденник 2" at bounding box center [288, 85] width 86 height 27
select select "25"
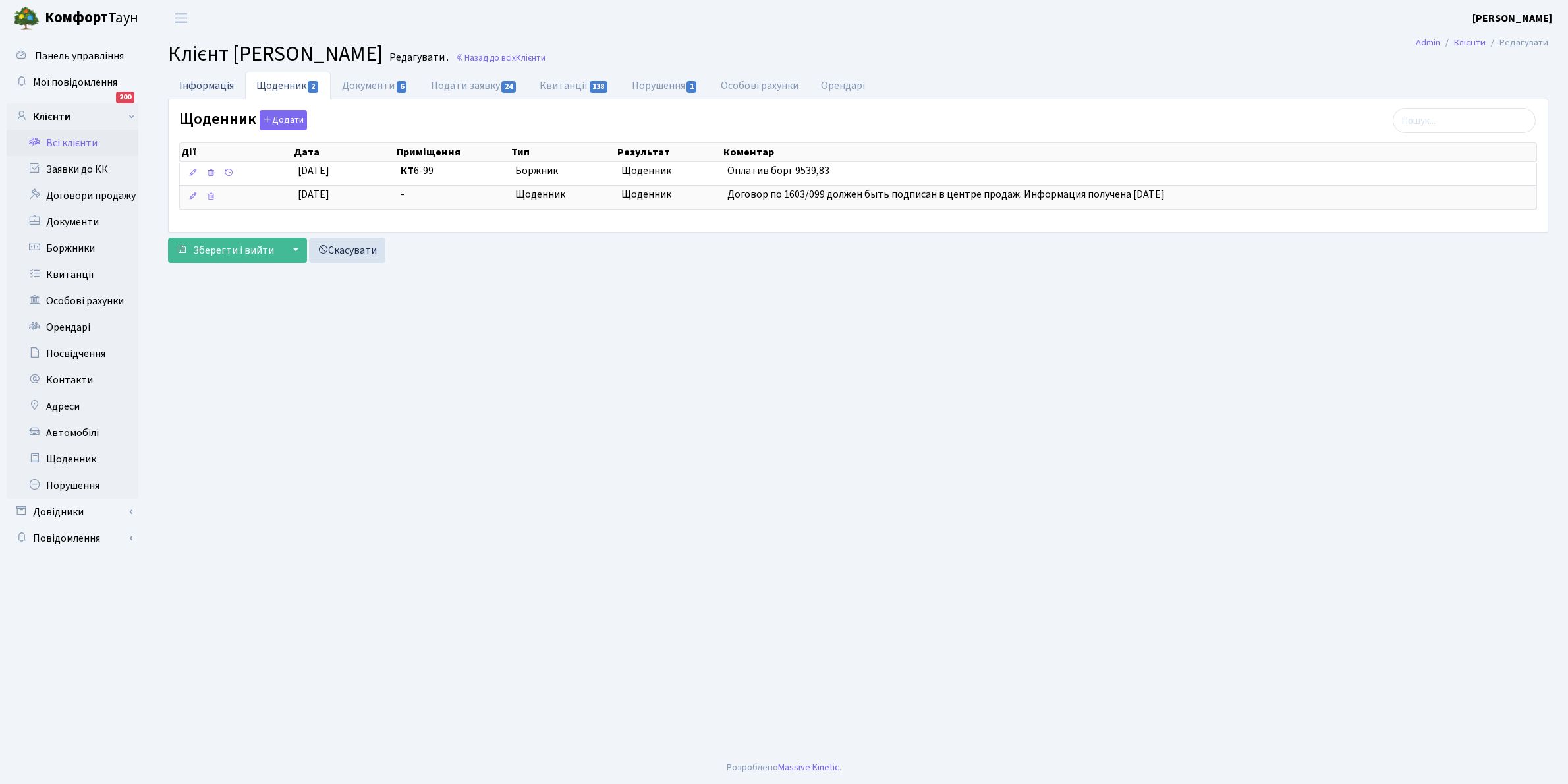
click at [198, 90] on link "Інформація" at bounding box center [207, 85] width 77 height 27
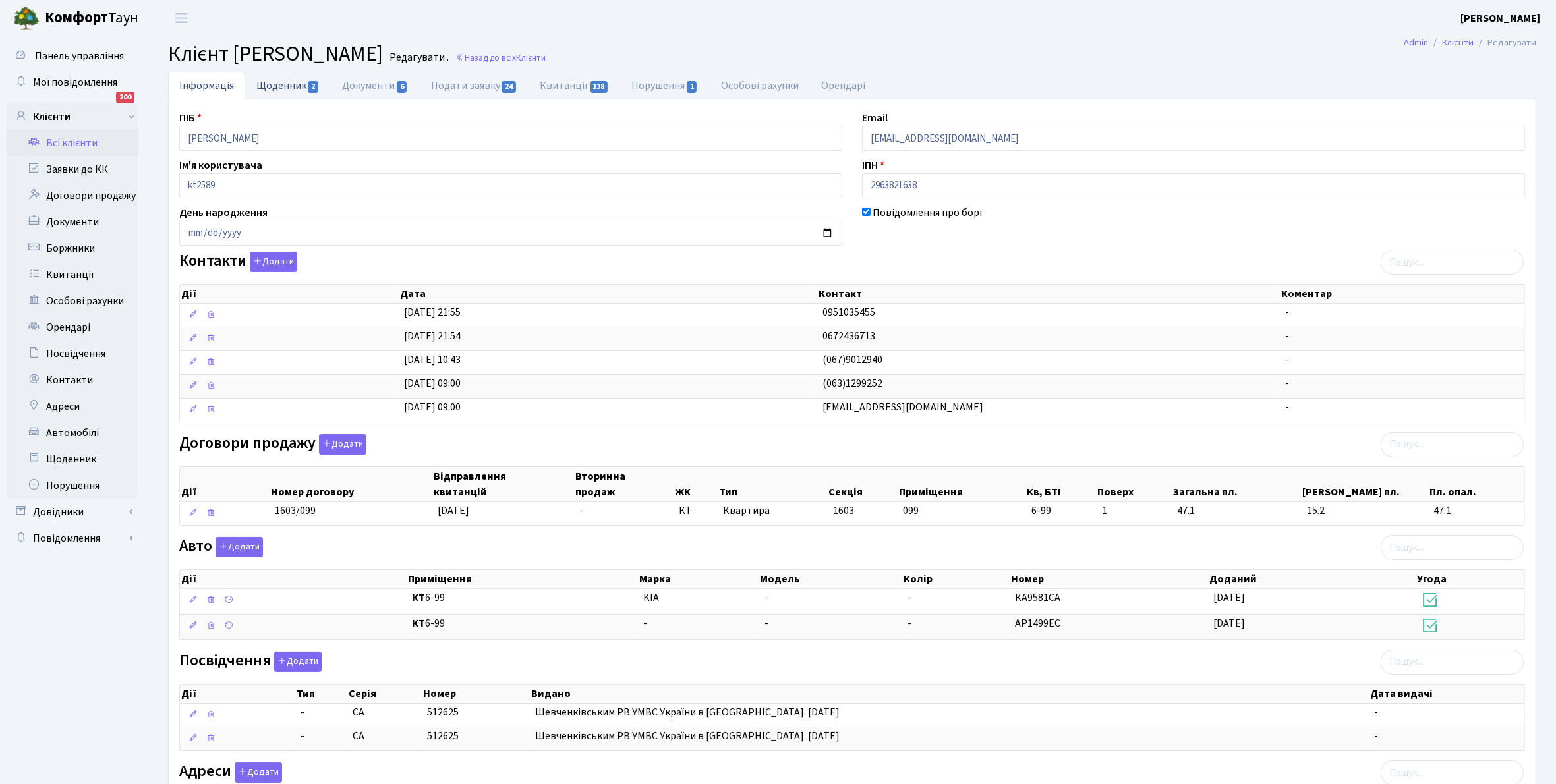
click at [268, 76] on link "Щоденник 2" at bounding box center [288, 85] width 86 height 27
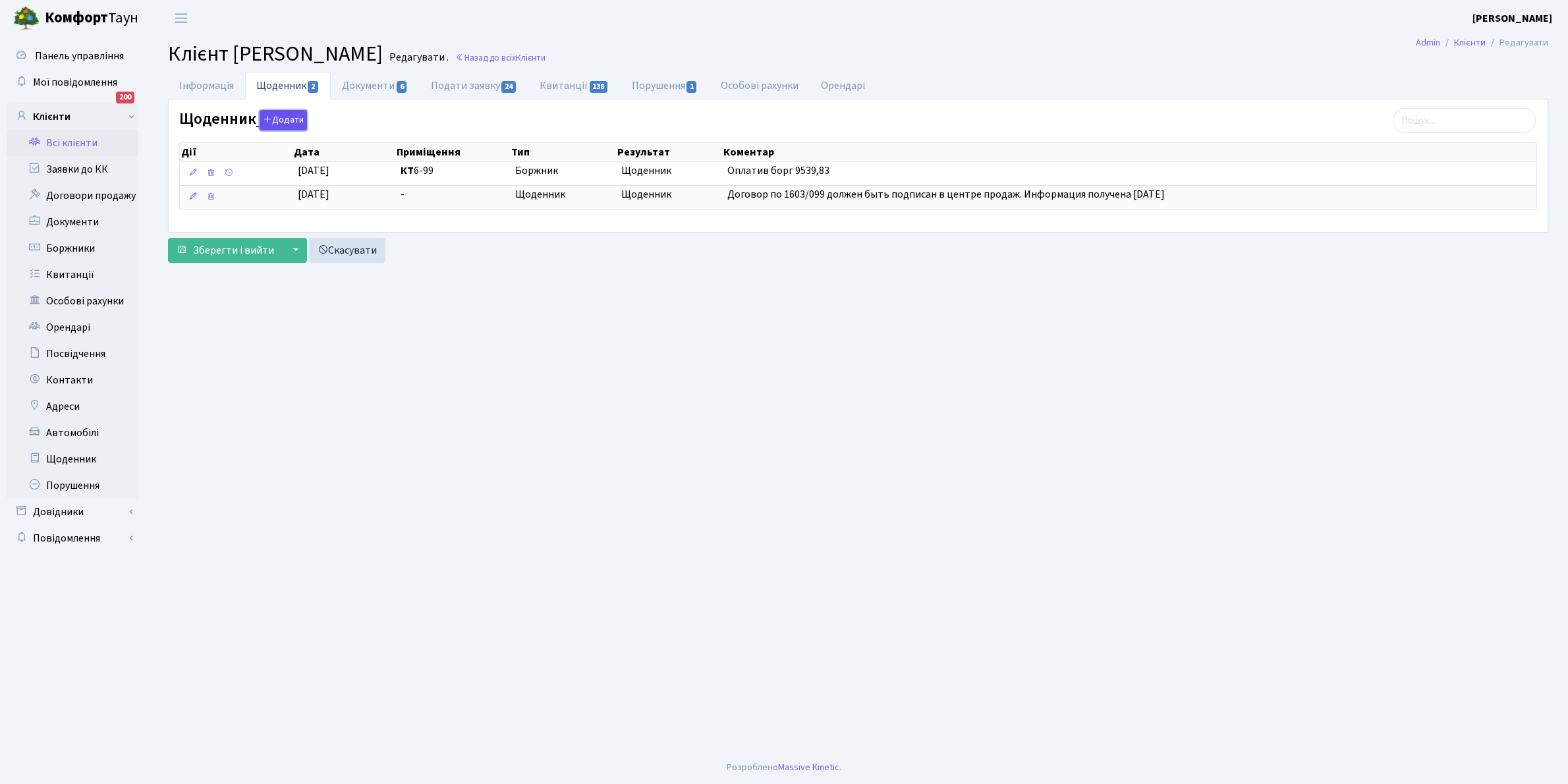
click at [286, 120] on button "Додати" at bounding box center [282, 120] width 47 height 21
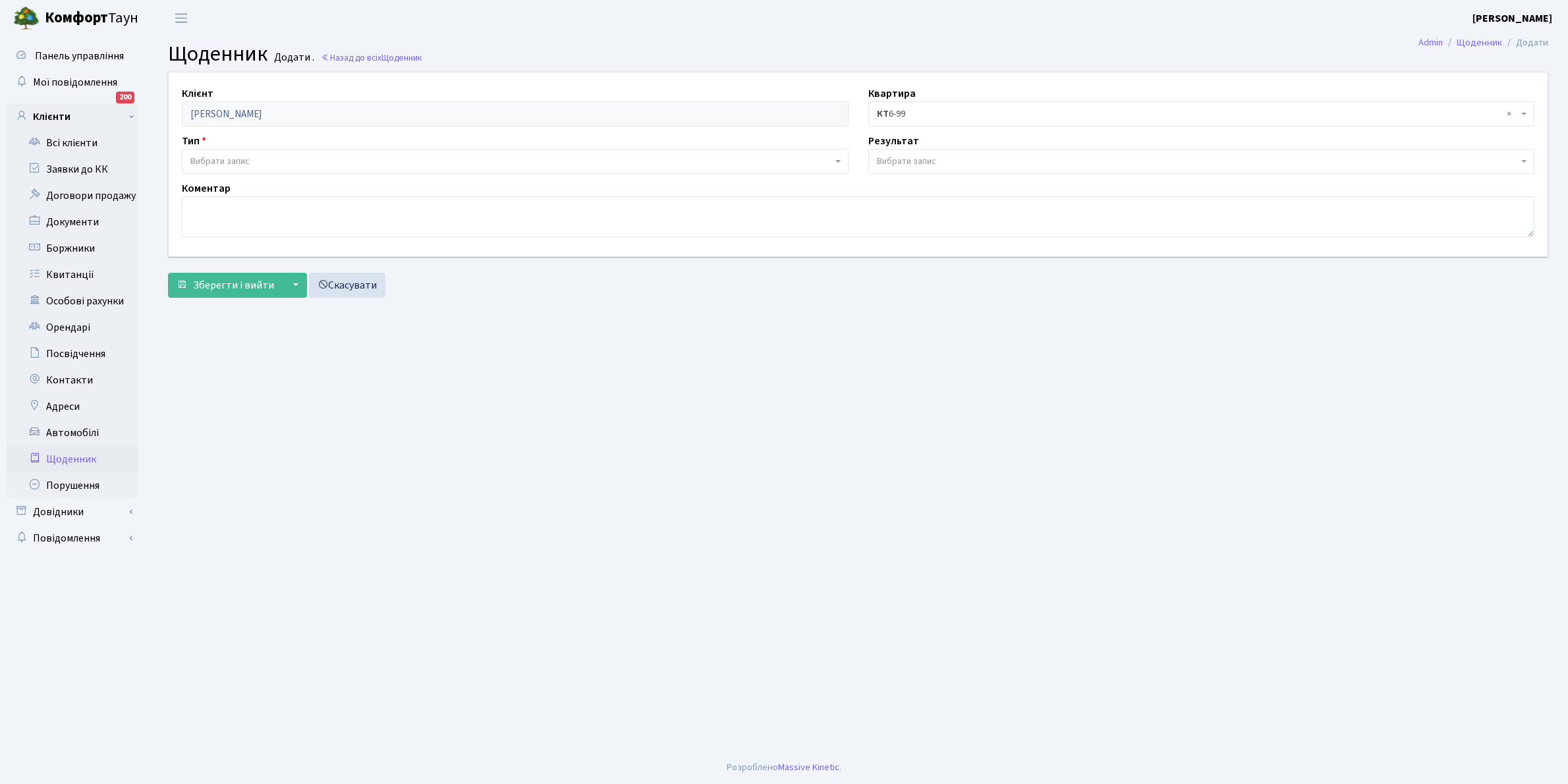
click at [262, 158] on span "Вибрати запис" at bounding box center [511, 161] width 642 height 13
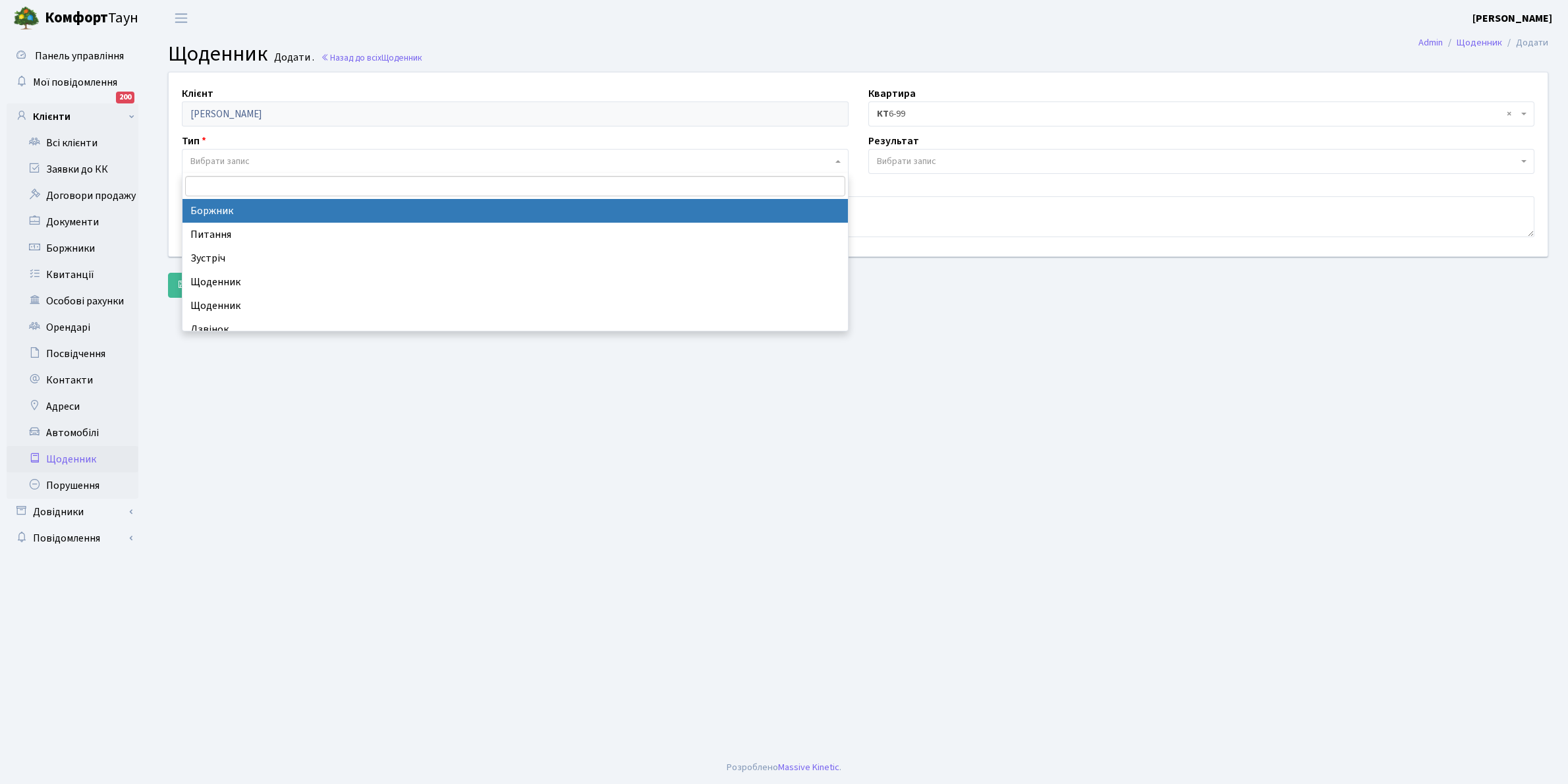
select select "189"
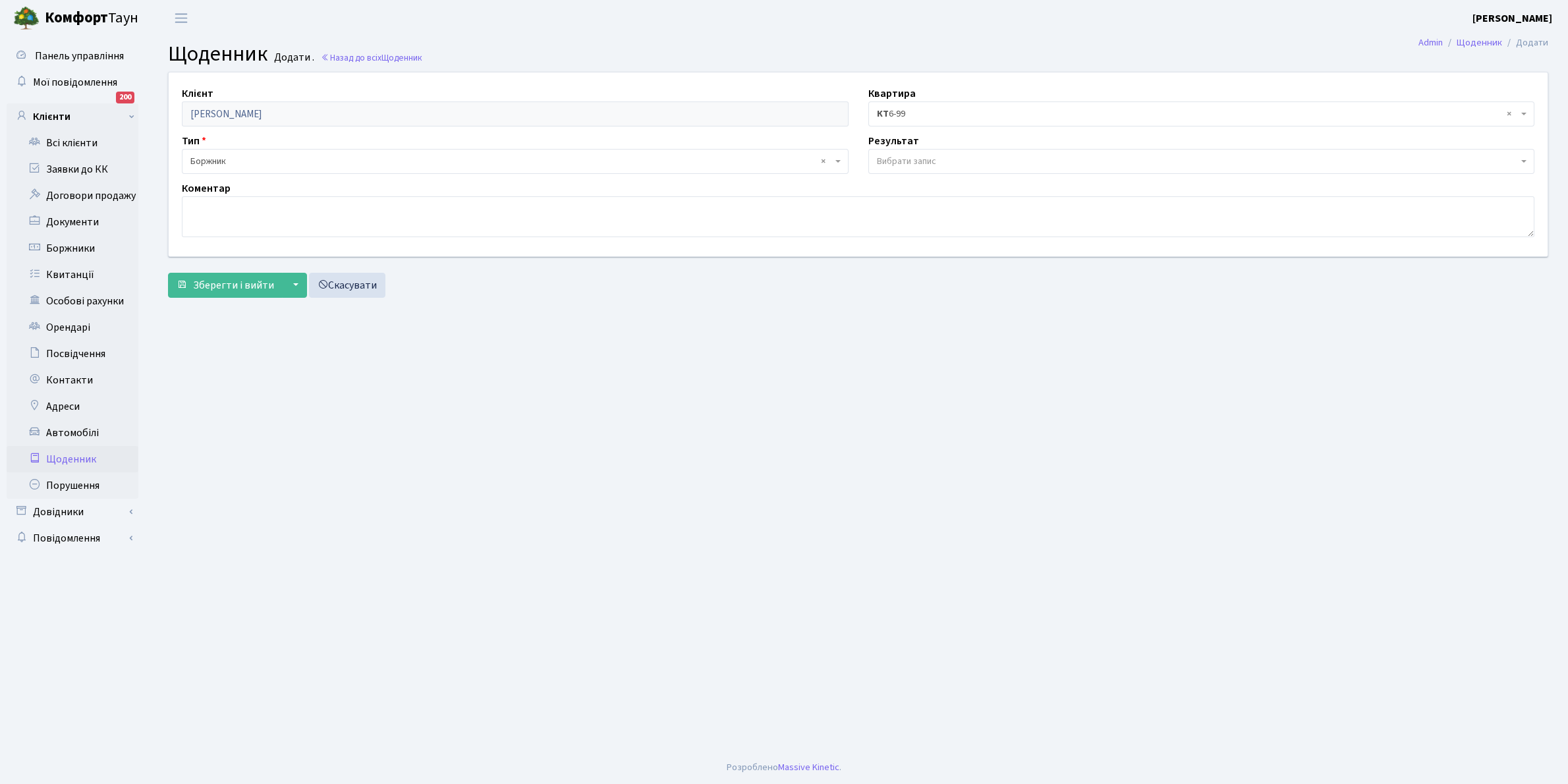
click at [892, 162] on span "Вибрати запис" at bounding box center [906, 161] width 59 height 13
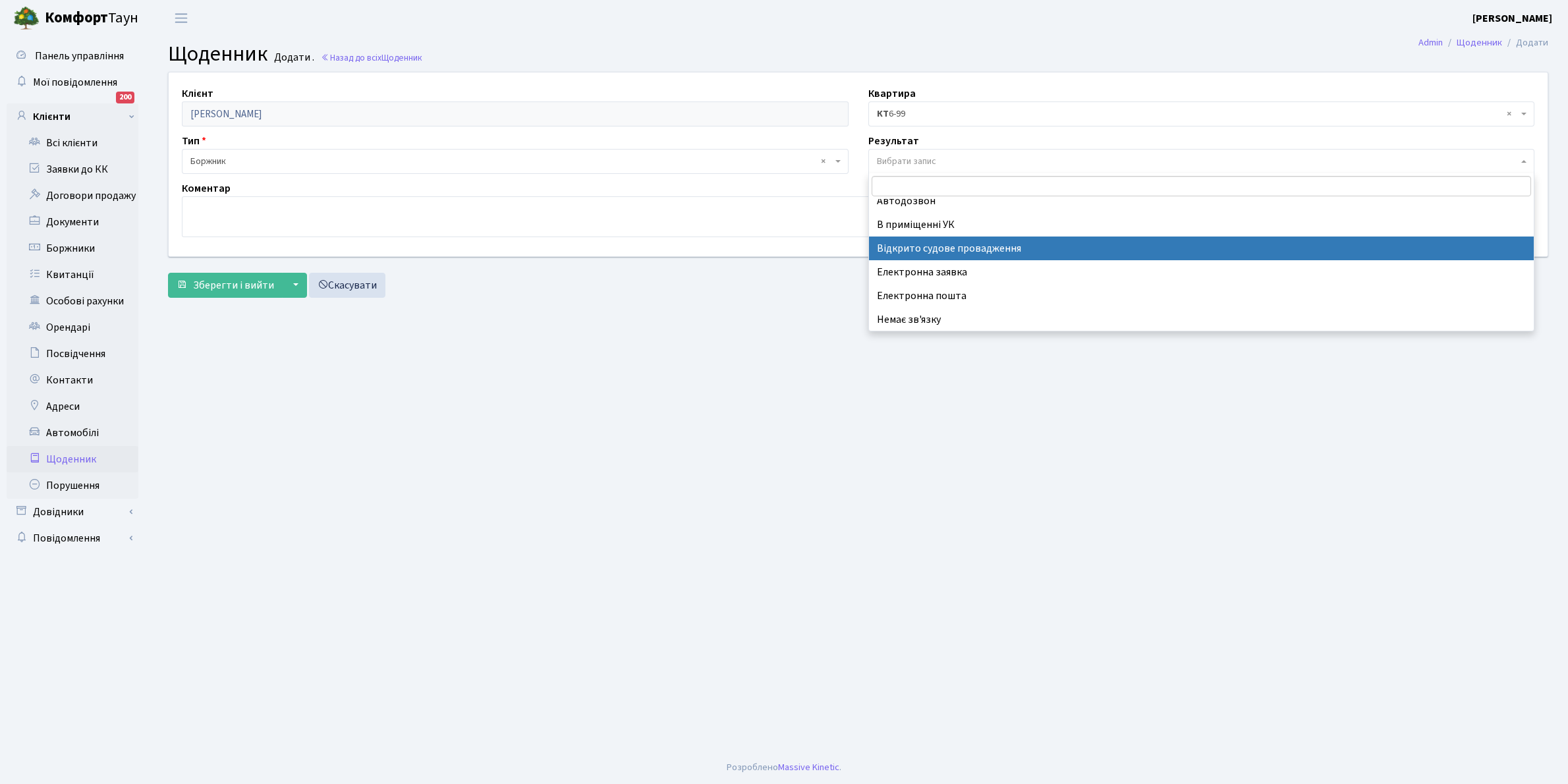
scroll to position [81, 0]
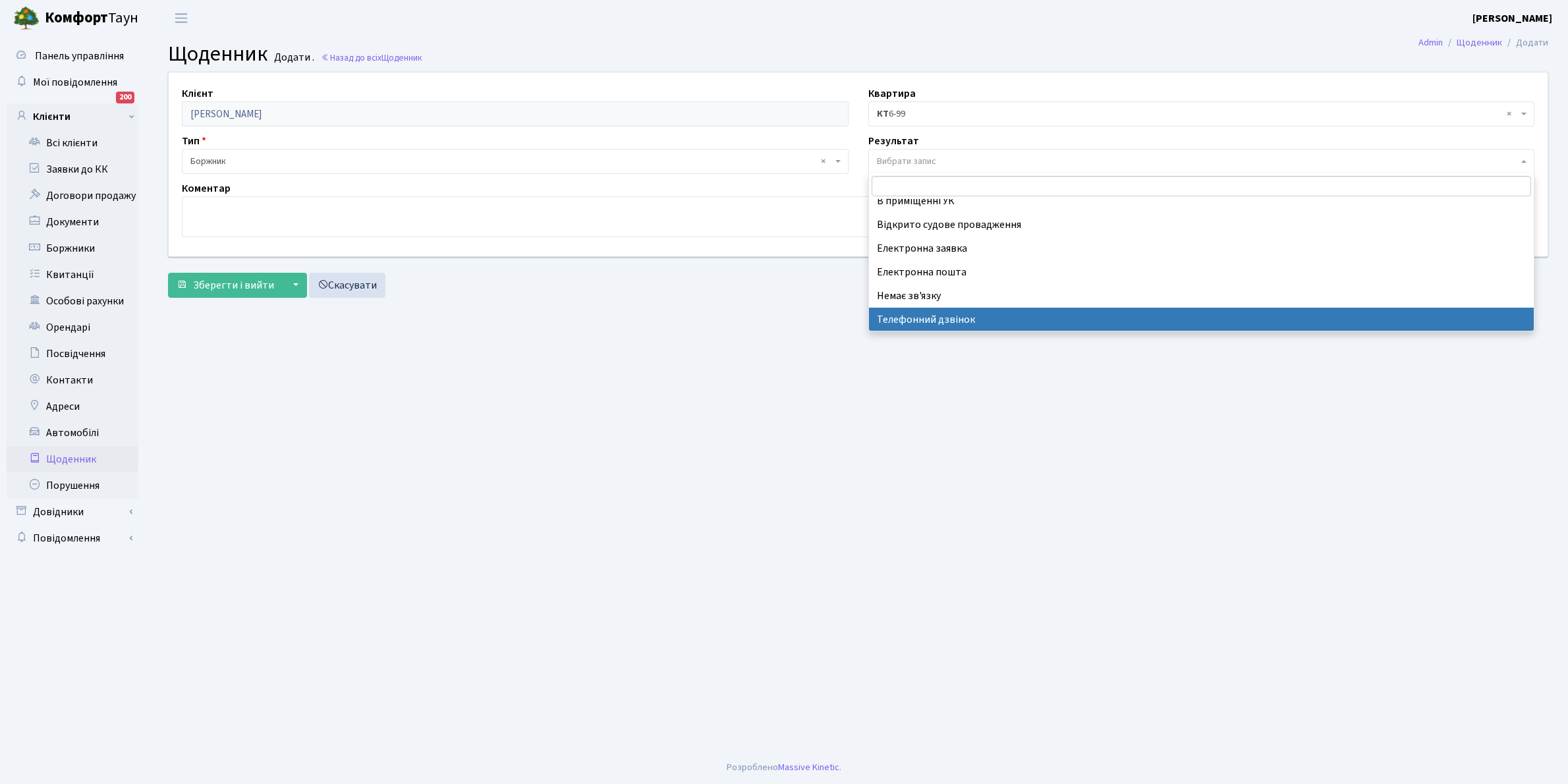
select select "196"
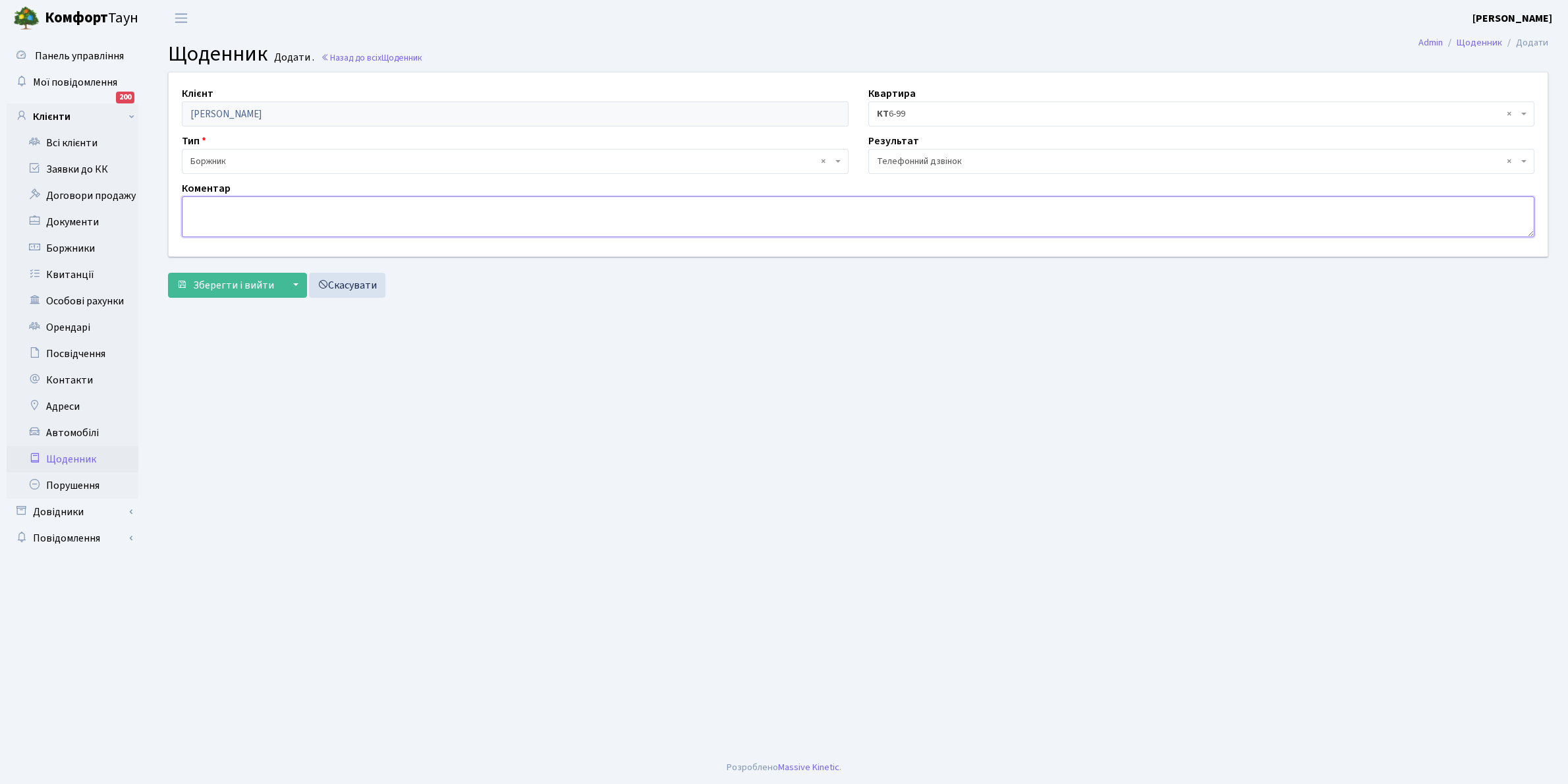
click at [207, 206] on textarea at bounding box center [857, 217] width 1353 height 41
type textarea "Не бере трубку телефона"
click at [223, 289] on span "Зберегти і вийти" at bounding box center [233, 285] width 81 height 14
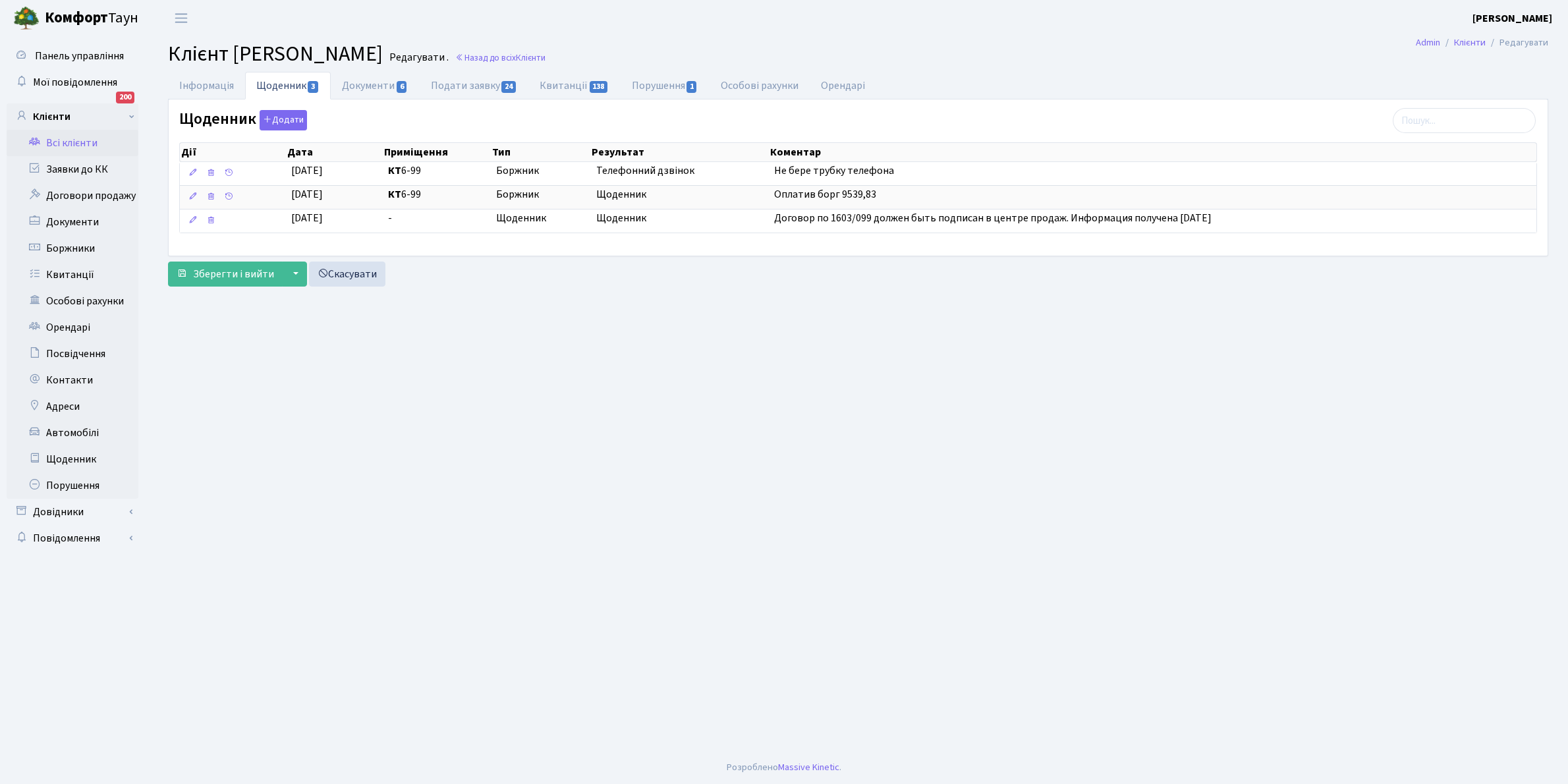
click at [74, 137] on link "Всі клієнти" at bounding box center [72, 142] width 131 height 26
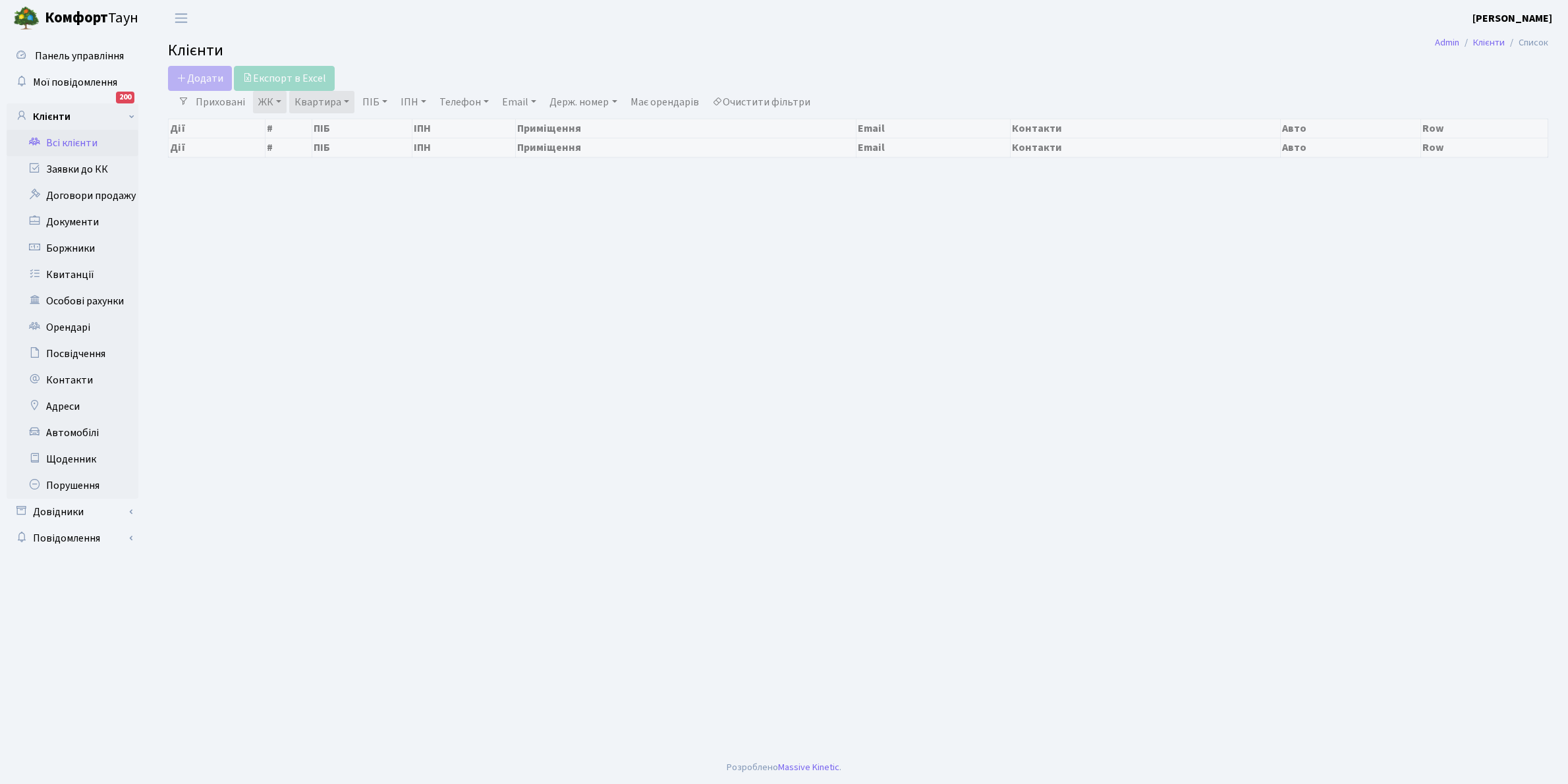
select select "25"
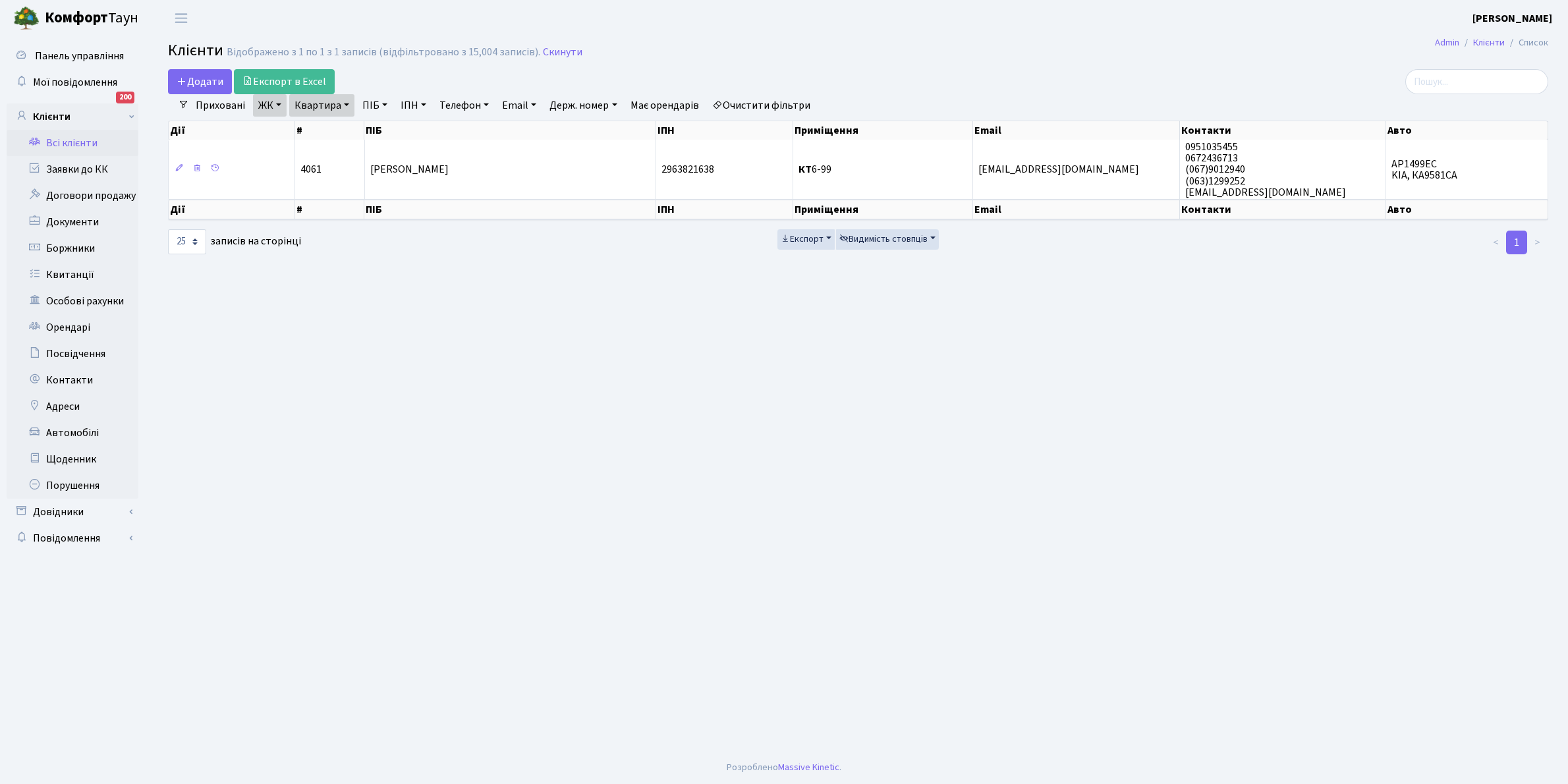
click at [346, 104] on link "Квартира" at bounding box center [321, 105] width 65 height 22
click at [340, 129] on input "6-99" at bounding box center [328, 131] width 77 height 25
type input "6"
type input "8-24"
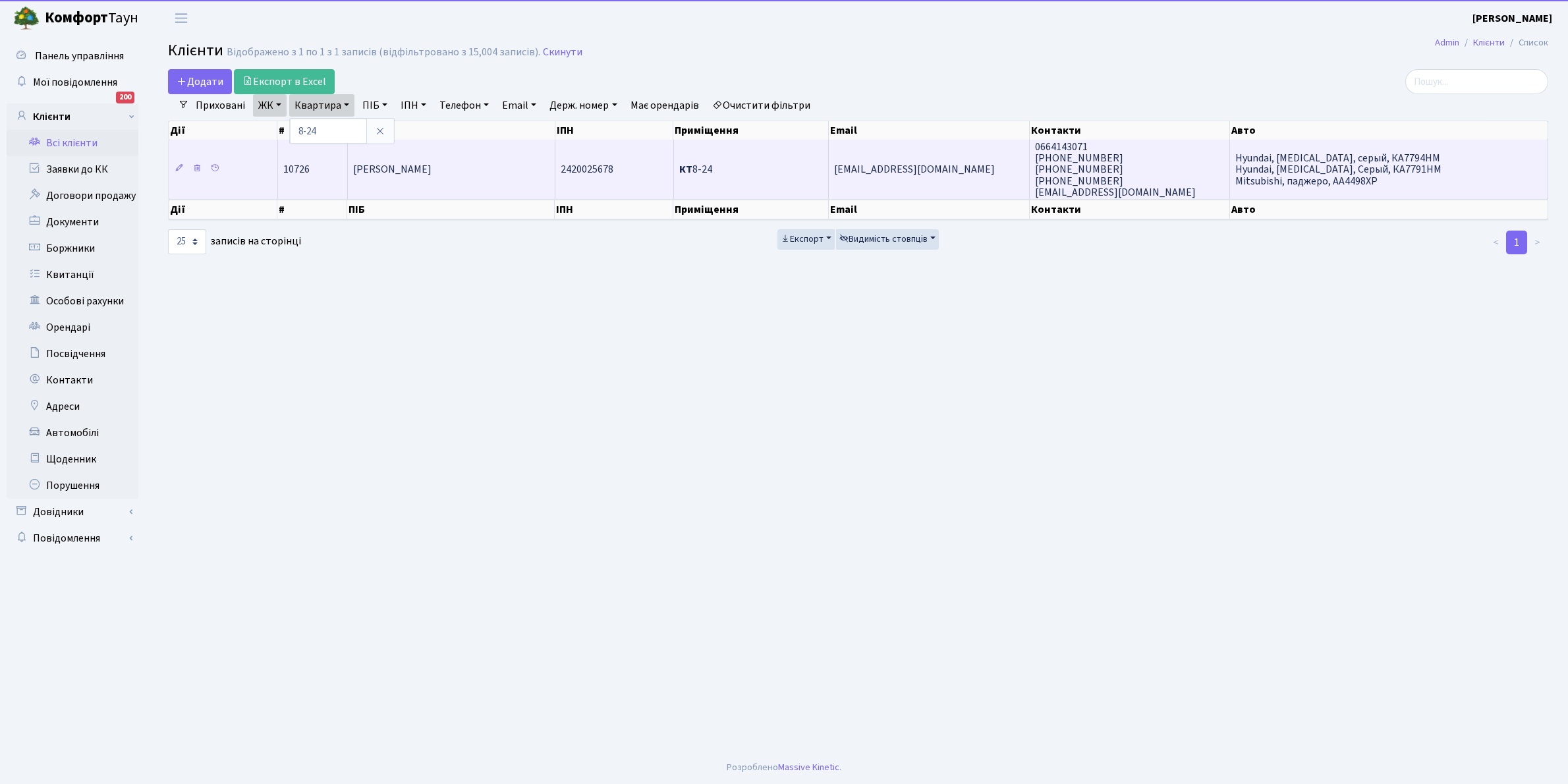
click at [428, 172] on span "[PERSON_NAME]" at bounding box center [392, 170] width 79 height 14
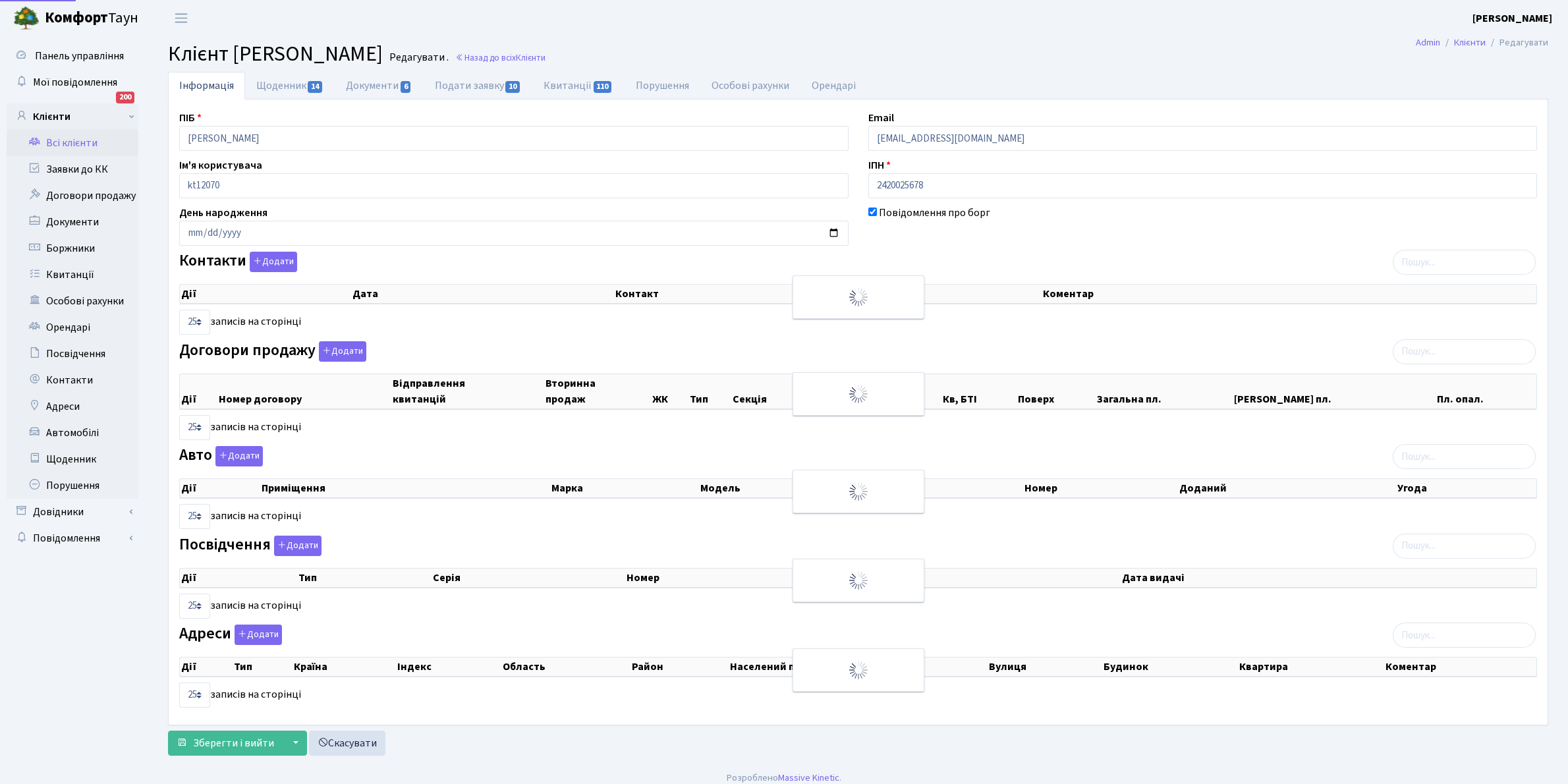
select select "25"
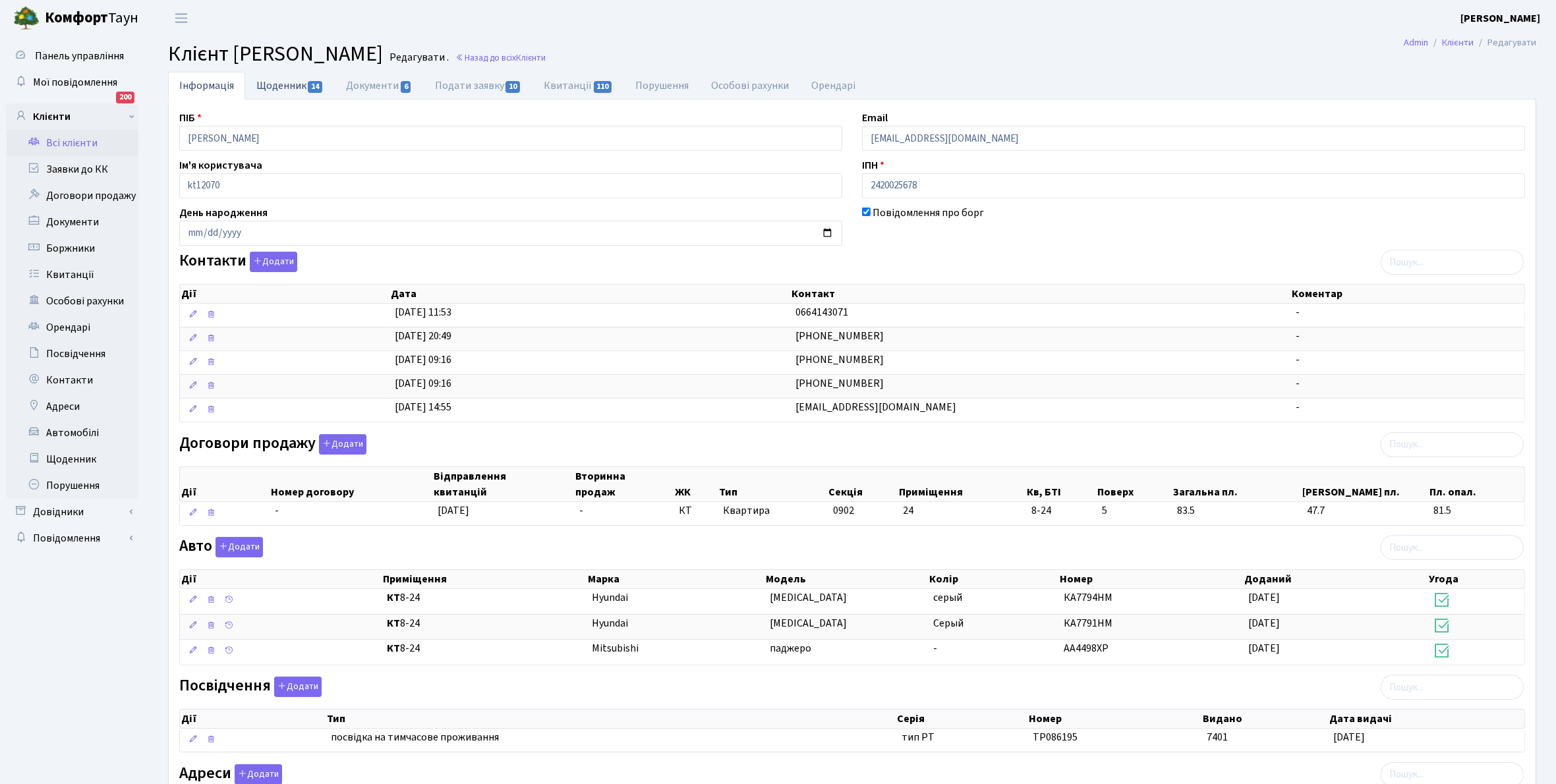
click at [282, 88] on link "Щоденник 14" at bounding box center [290, 85] width 89 height 27
select select "25"
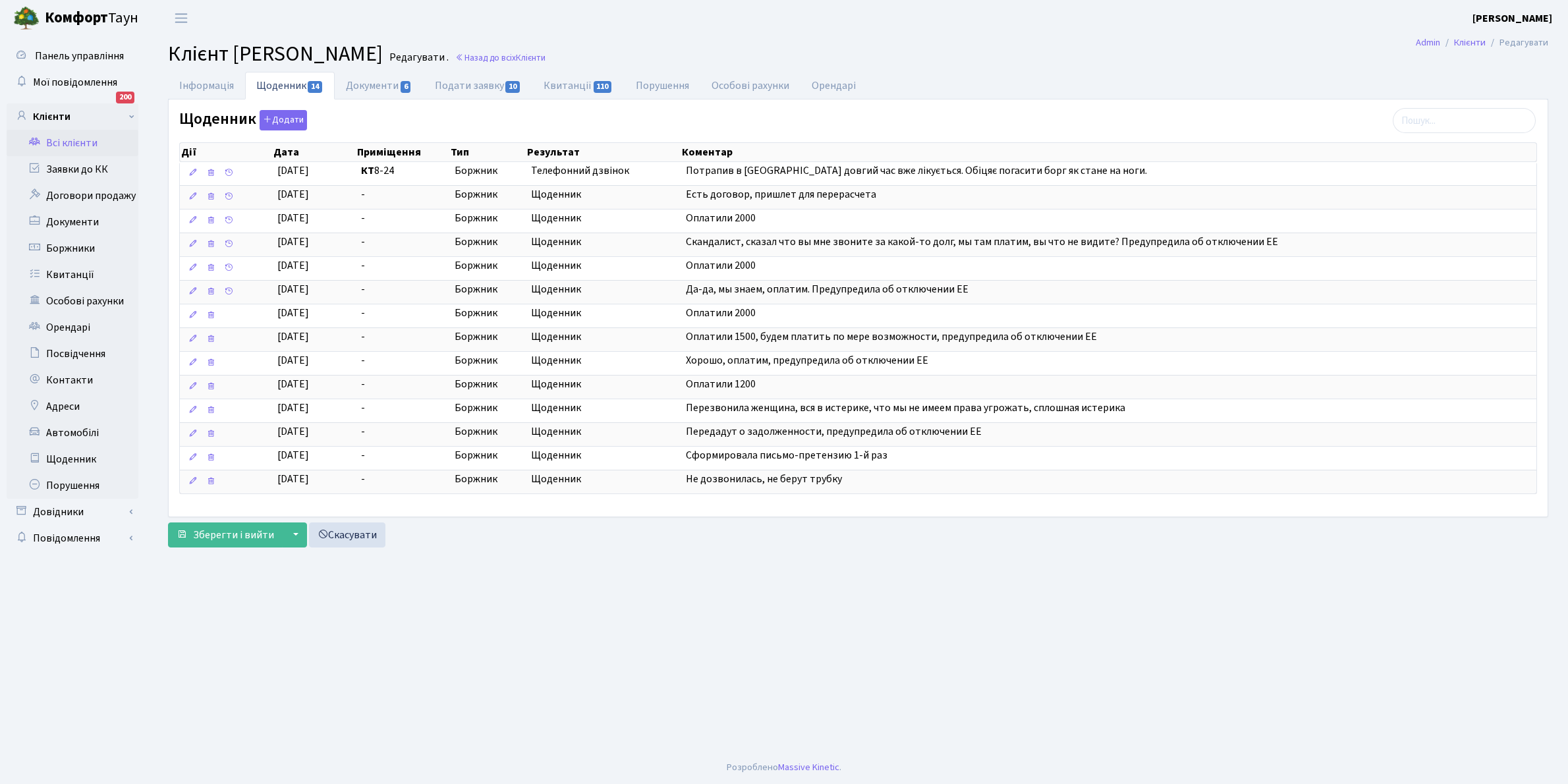
click at [80, 147] on link "Всі клієнти" at bounding box center [72, 142] width 131 height 26
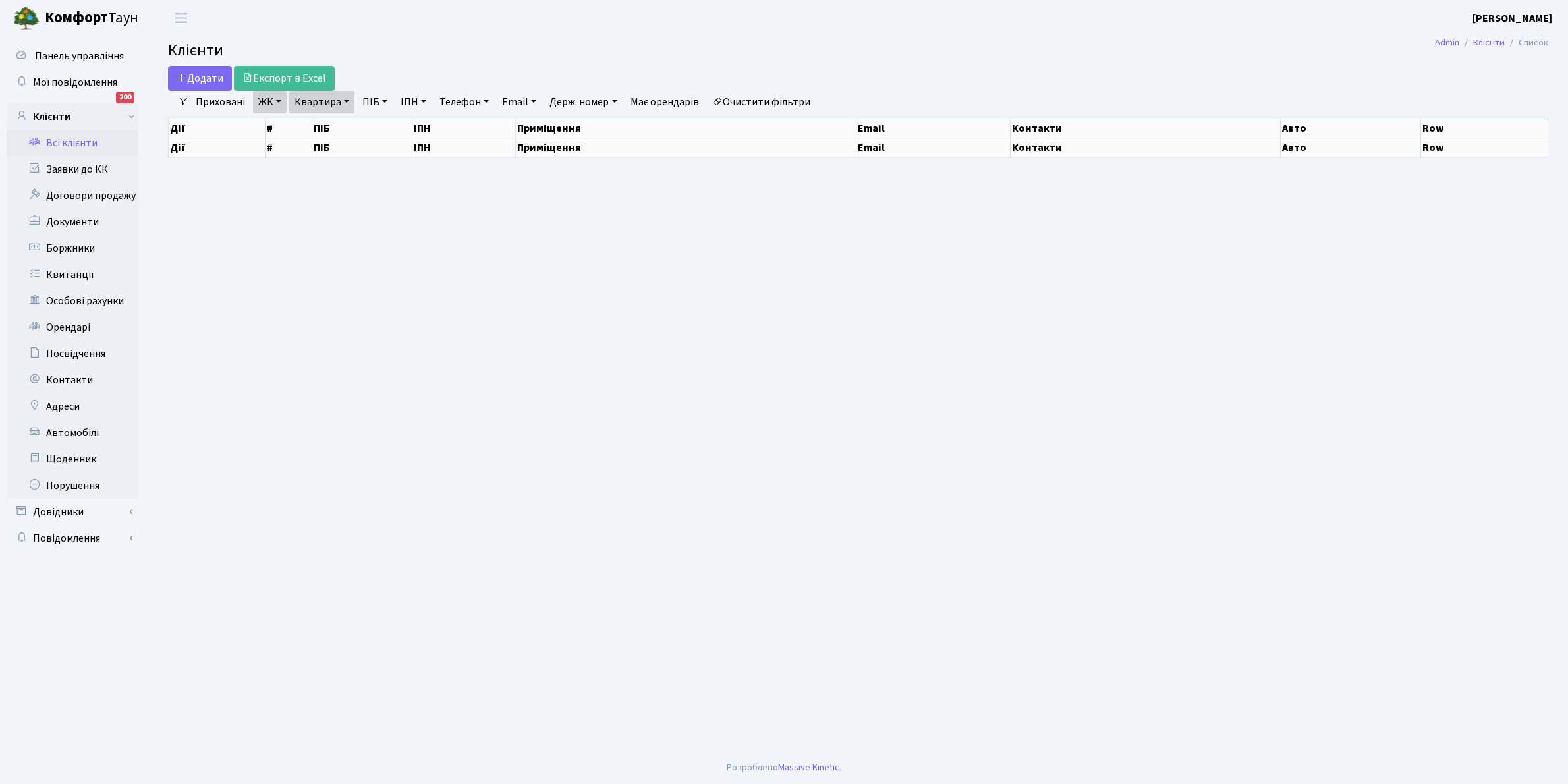
select select "25"
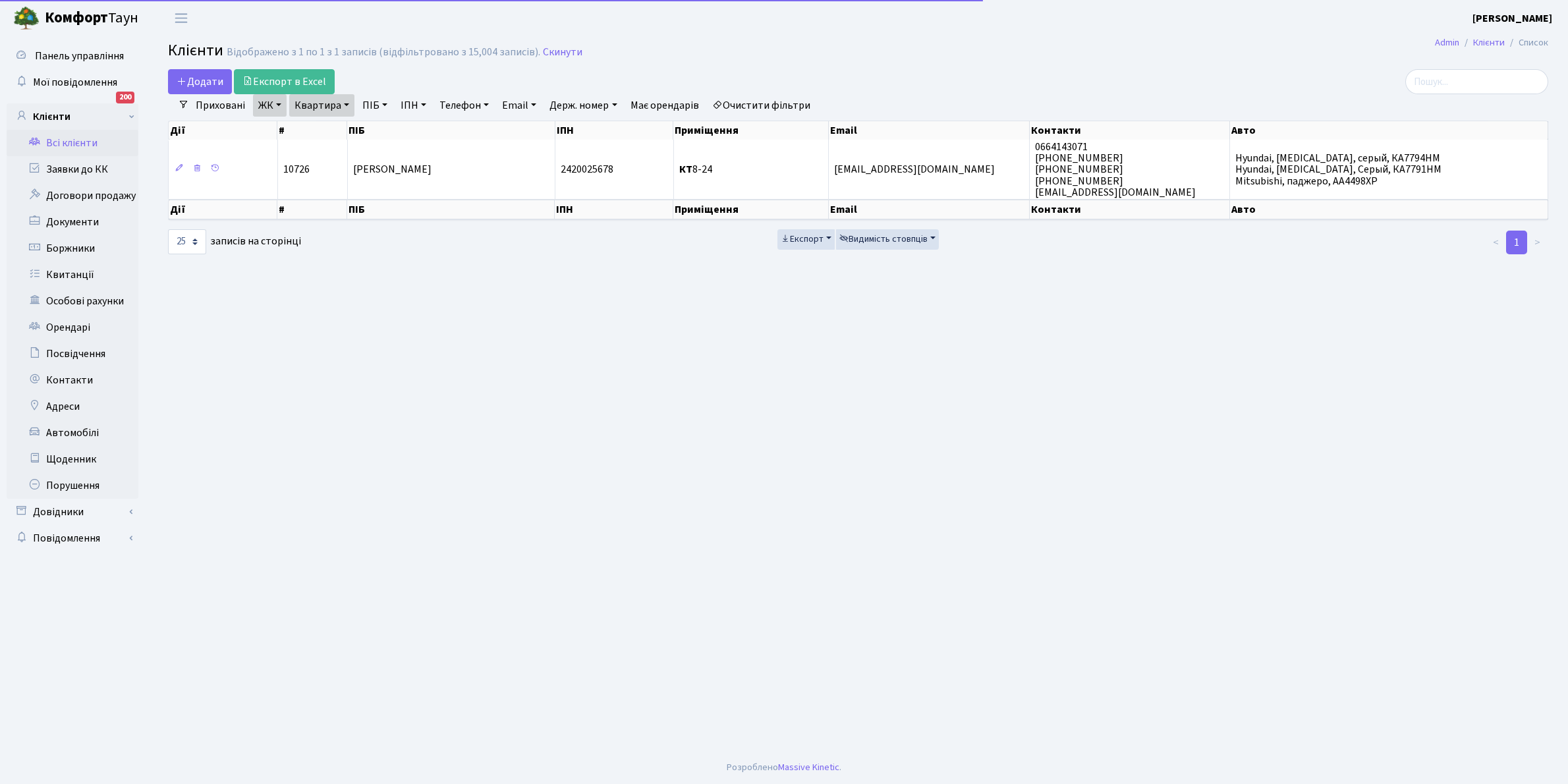
click at [344, 102] on link "Квартира" at bounding box center [321, 105] width 65 height 22
click at [347, 127] on input "8-24" at bounding box center [328, 131] width 77 height 25
type input "8"
type input "5-218"
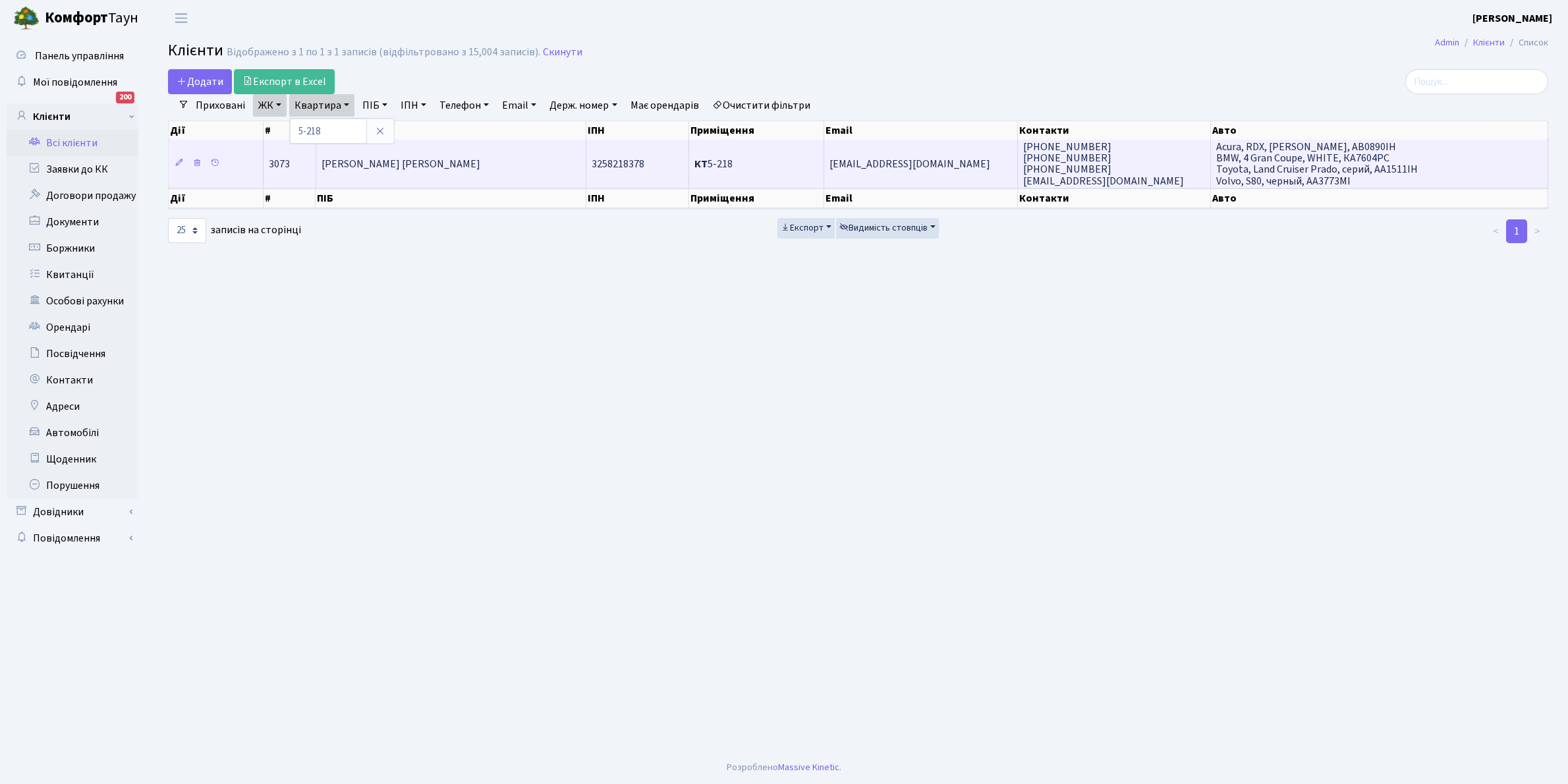
click at [489, 168] on td "Петрунець Євген Володимирович" at bounding box center [451, 163] width 271 height 47
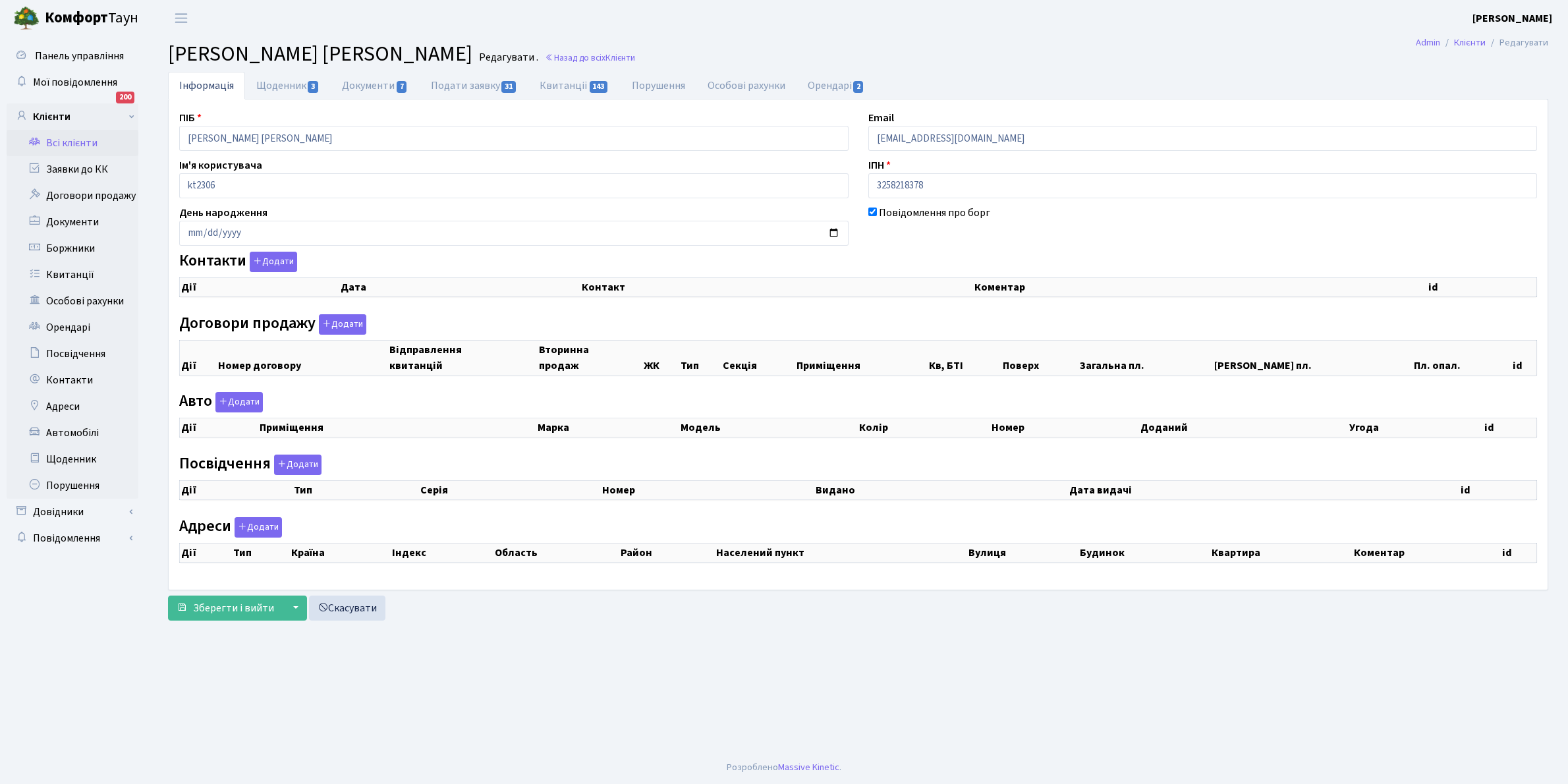
checkbox input "true"
select select "25"
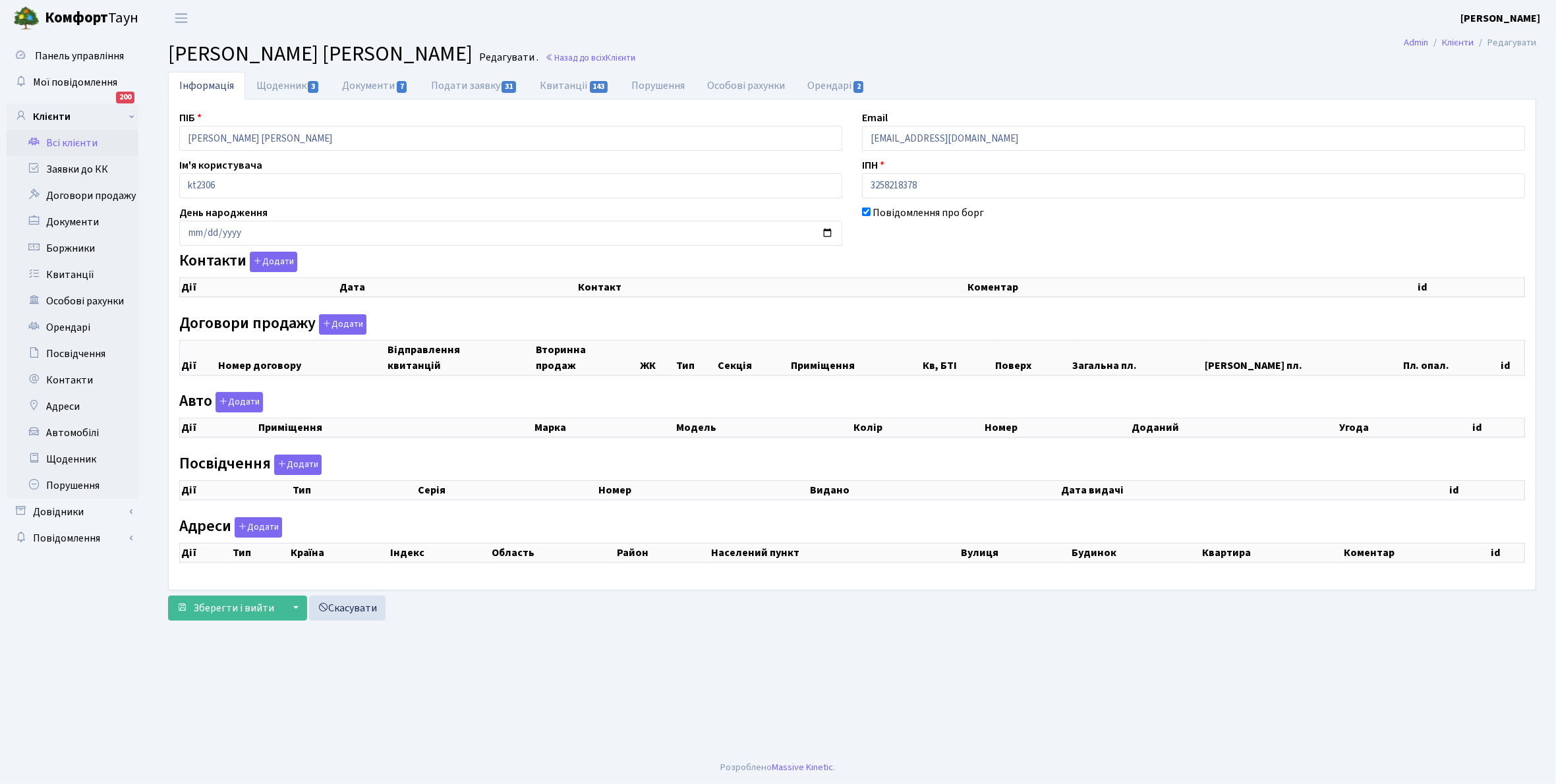
select select "25"
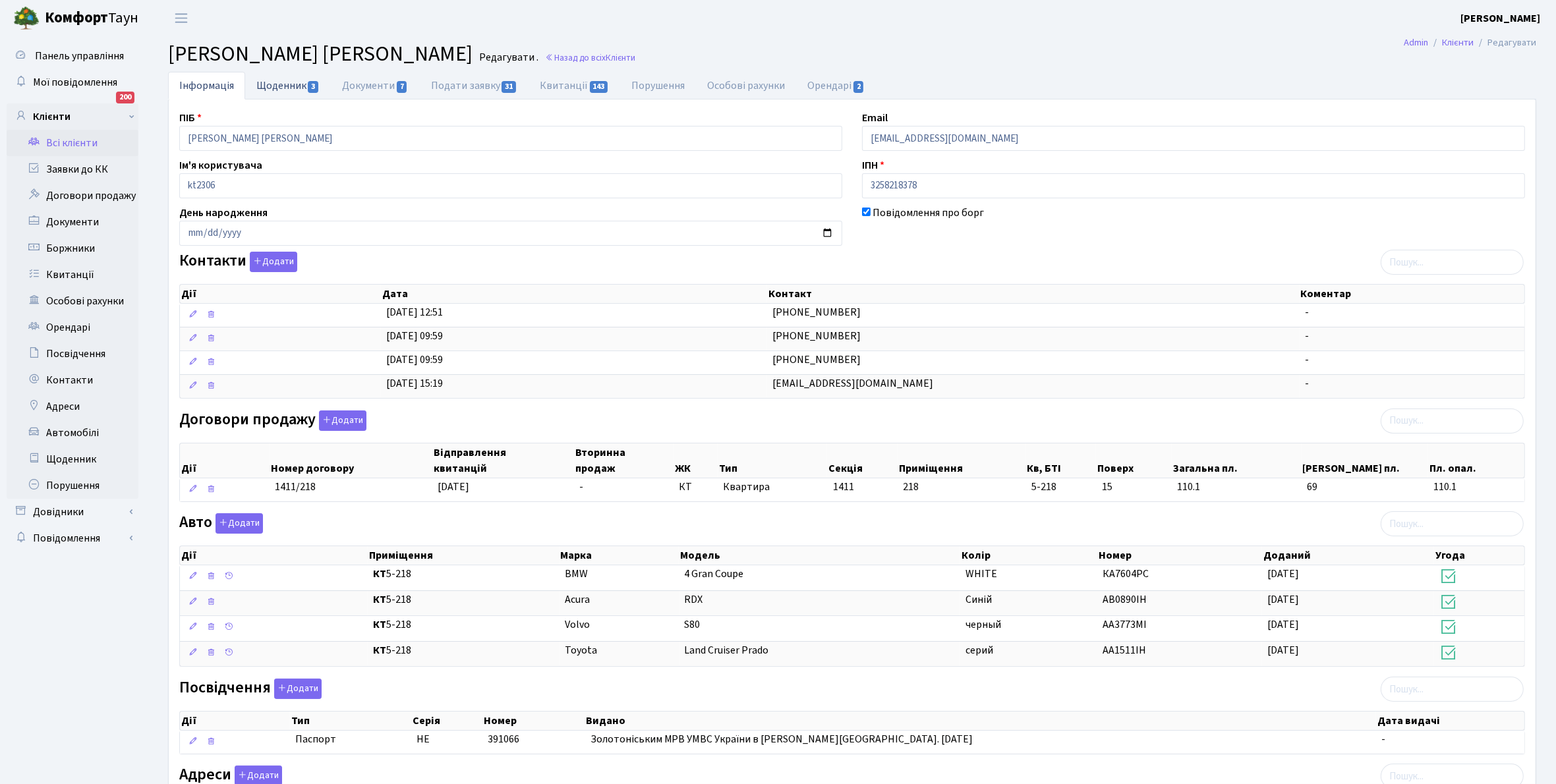
click at [269, 82] on link "Щоденник 3" at bounding box center [288, 85] width 86 height 27
select select "25"
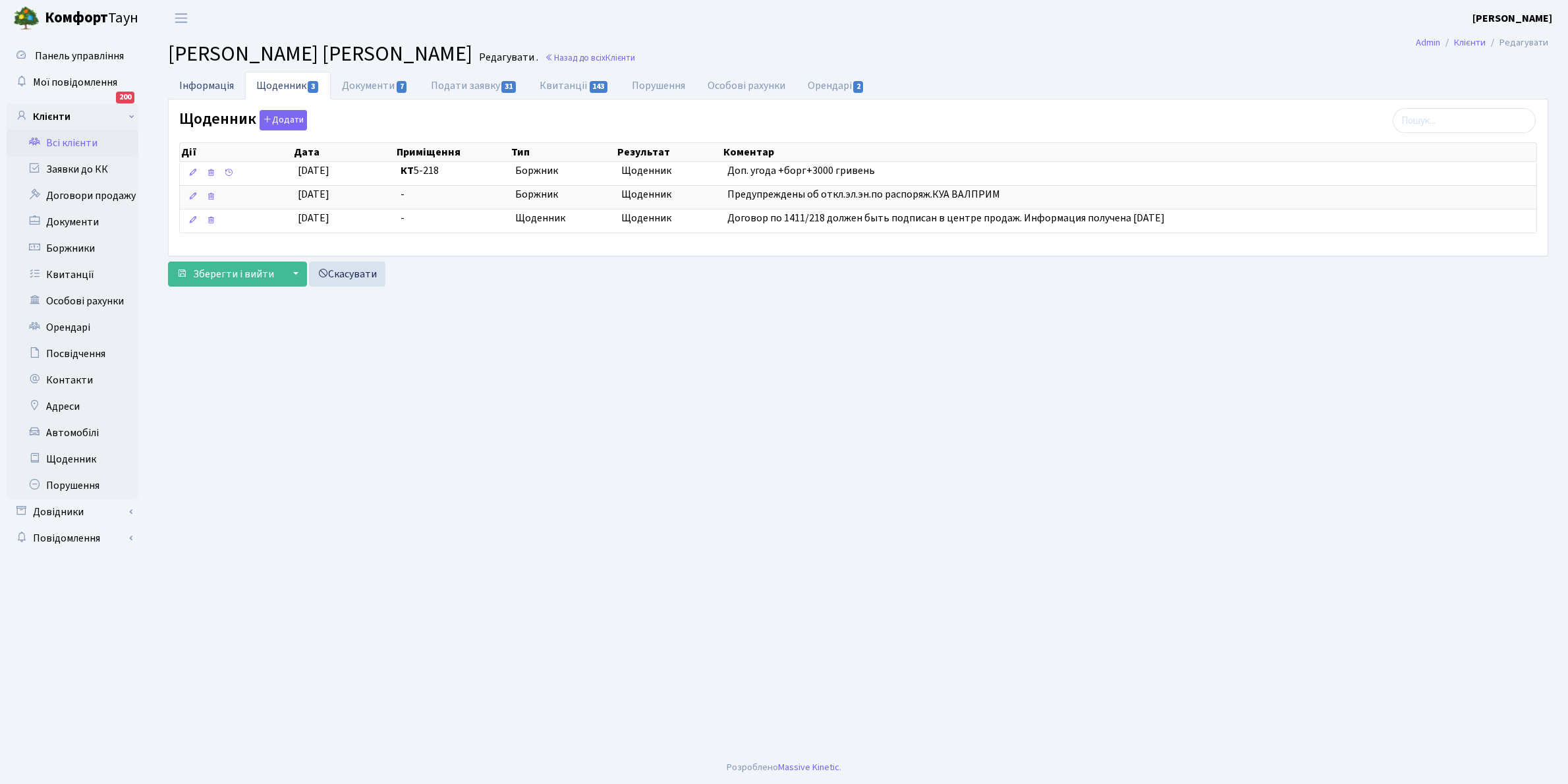
click at [199, 87] on link "Інформація" at bounding box center [207, 85] width 77 height 27
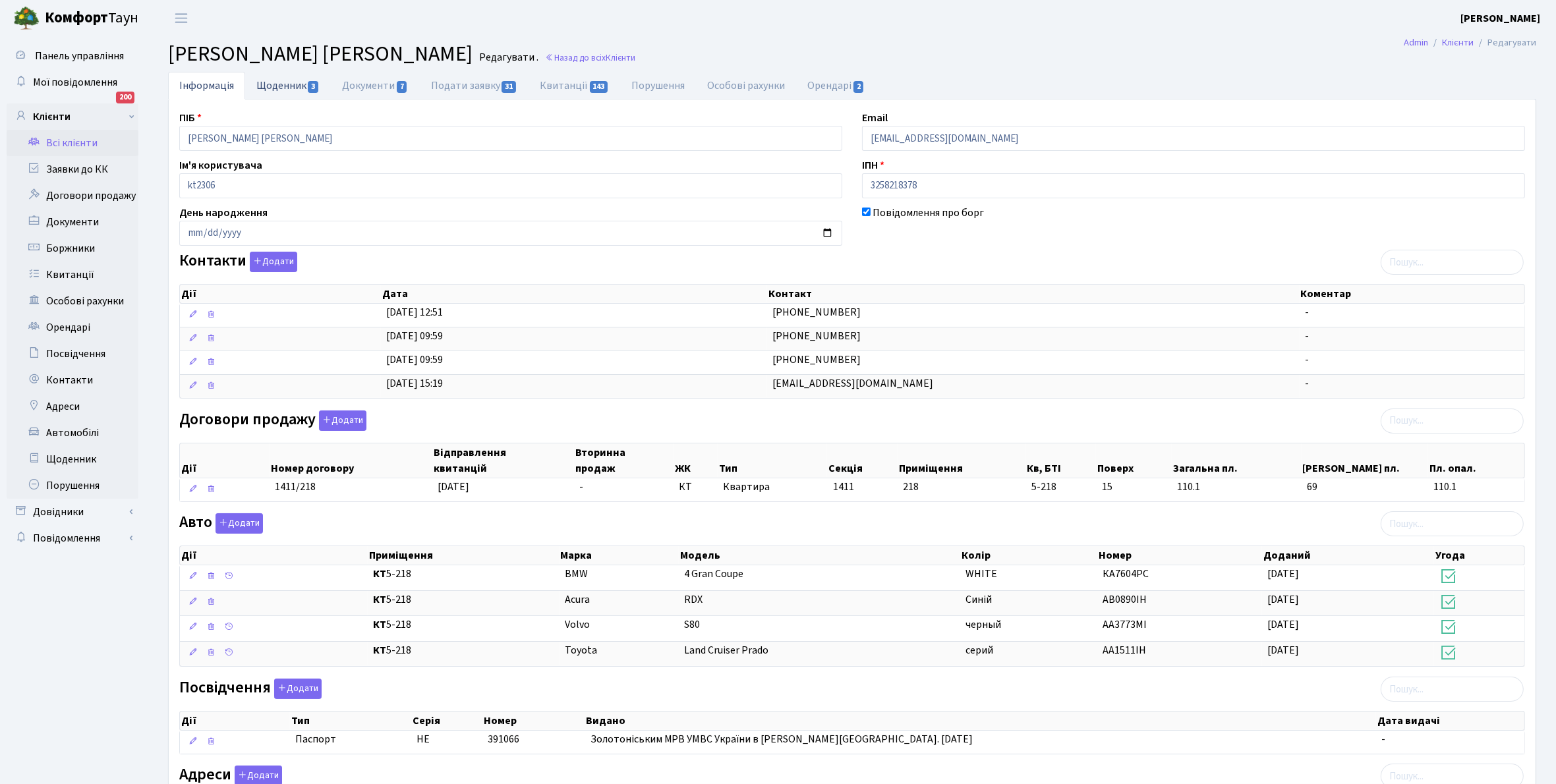
click at [282, 83] on link "Щоденник 3" at bounding box center [288, 85] width 86 height 27
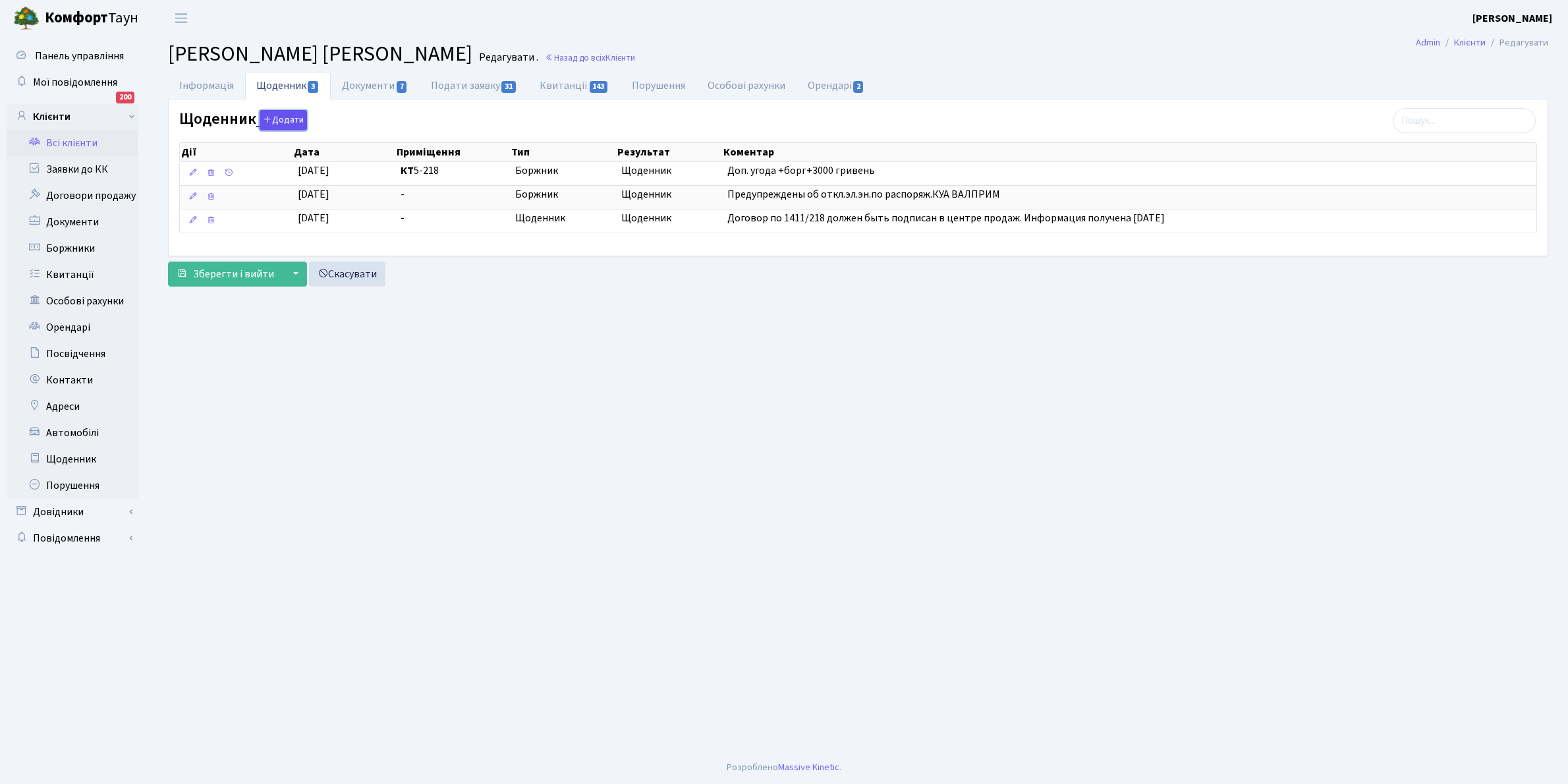
click at [284, 120] on button "Додати" at bounding box center [282, 120] width 47 height 21
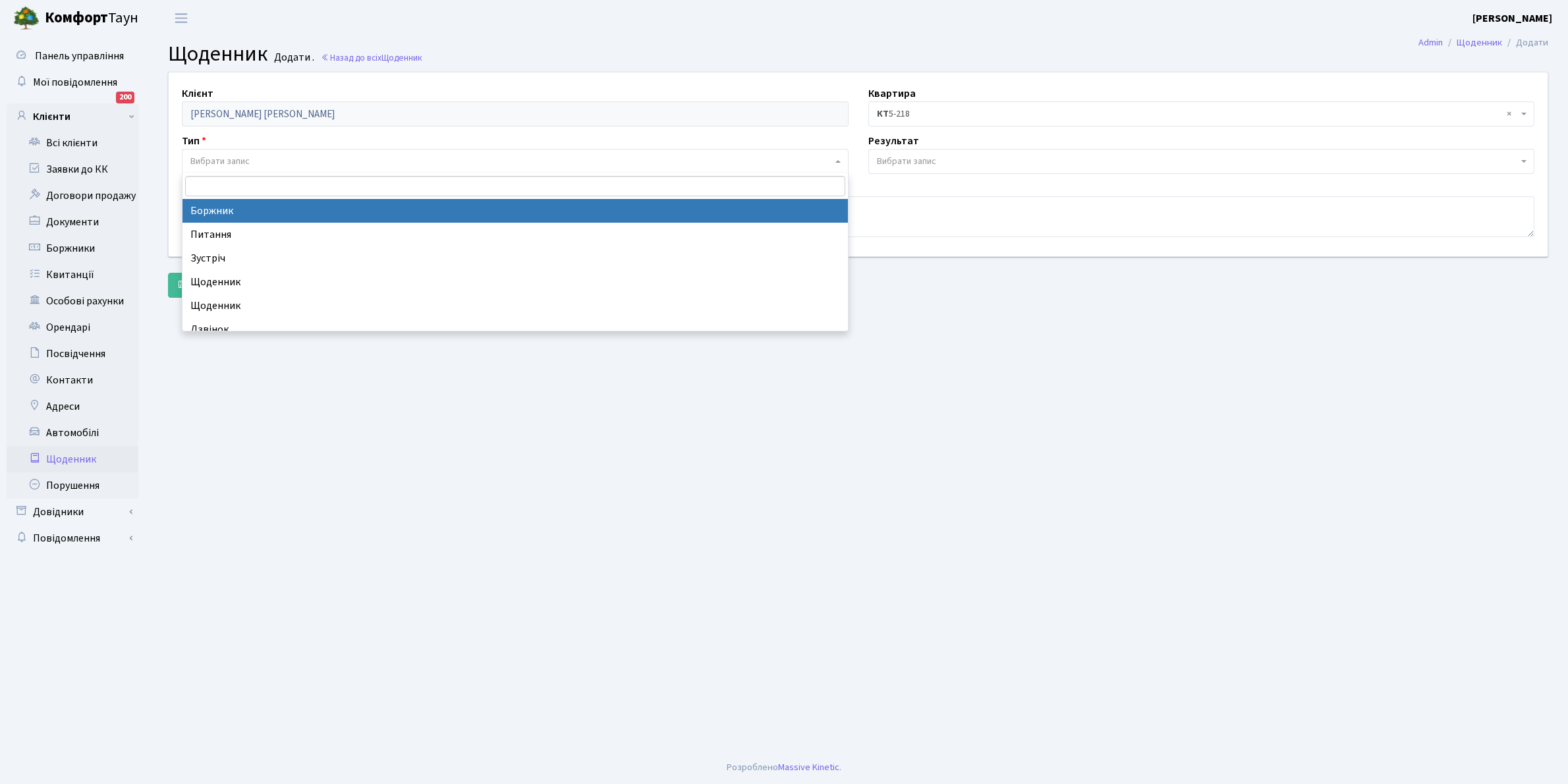
click at [240, 156] on span "Вибрати запис" at bounding box center [220, 161] width 59 height 13
select select "189"
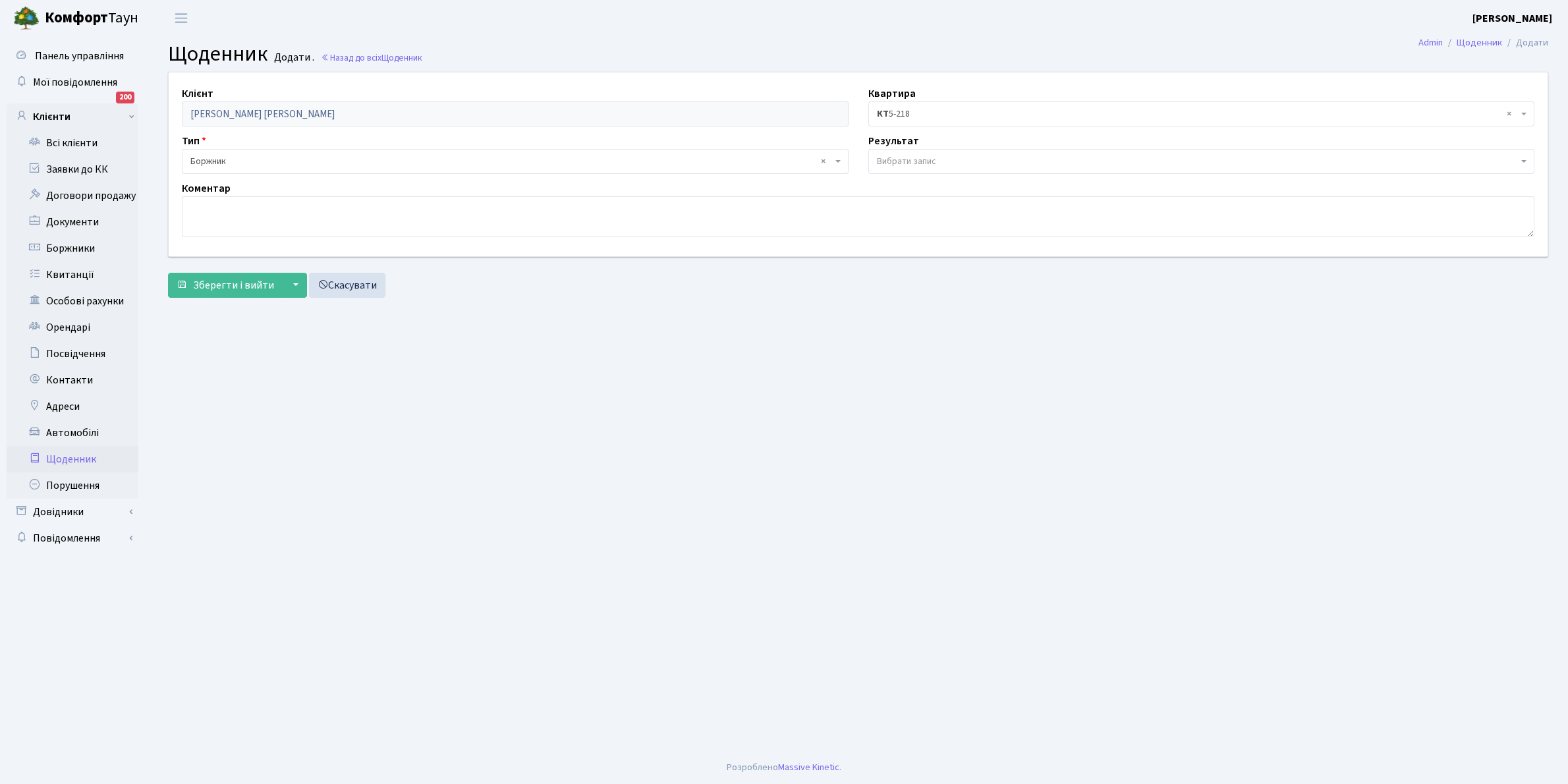
click at [898, 159] on span "Вибрати запис" at bounding box center [906, 161] width 59 height 13
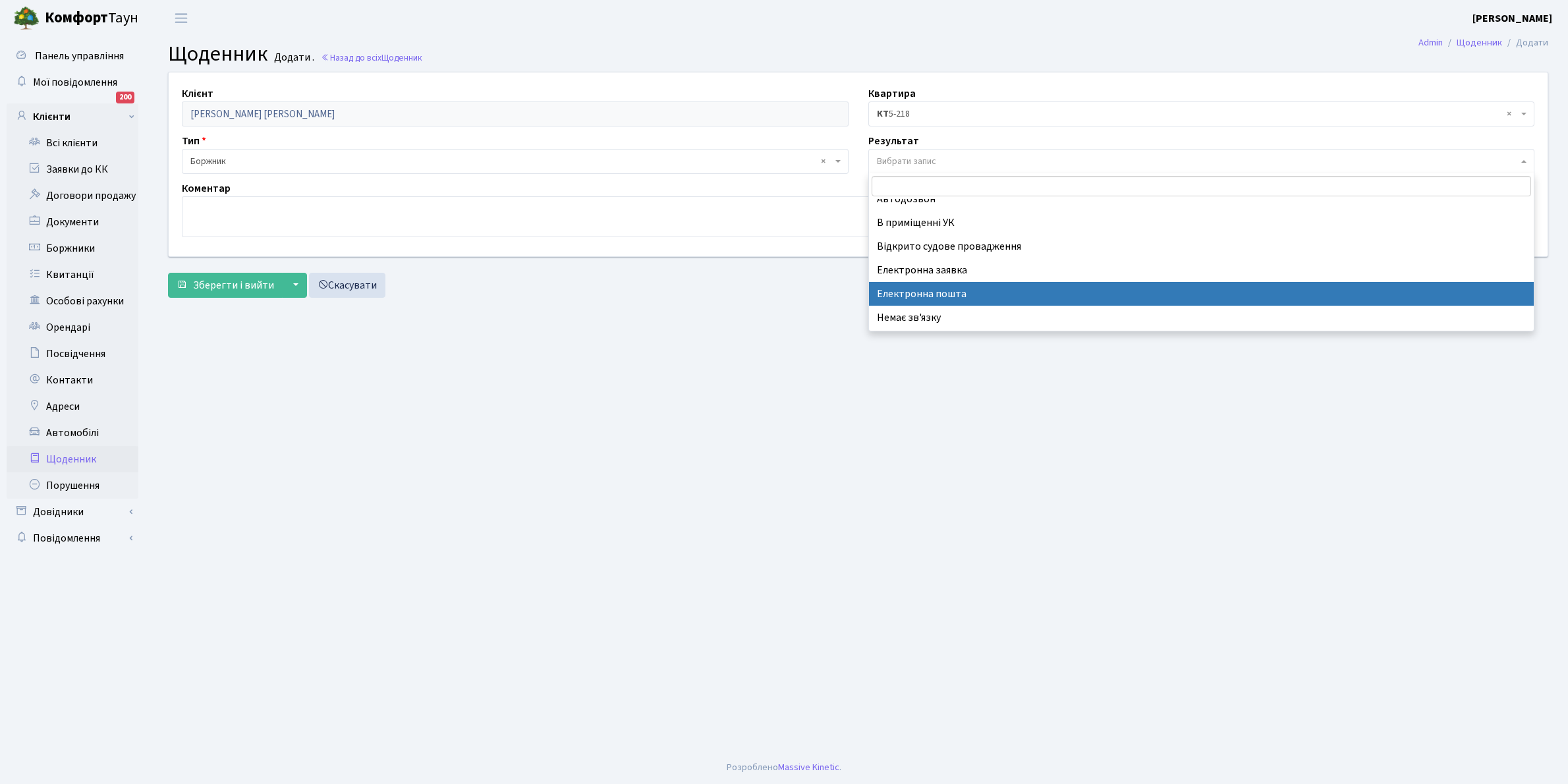
scroll to position [81, 0]
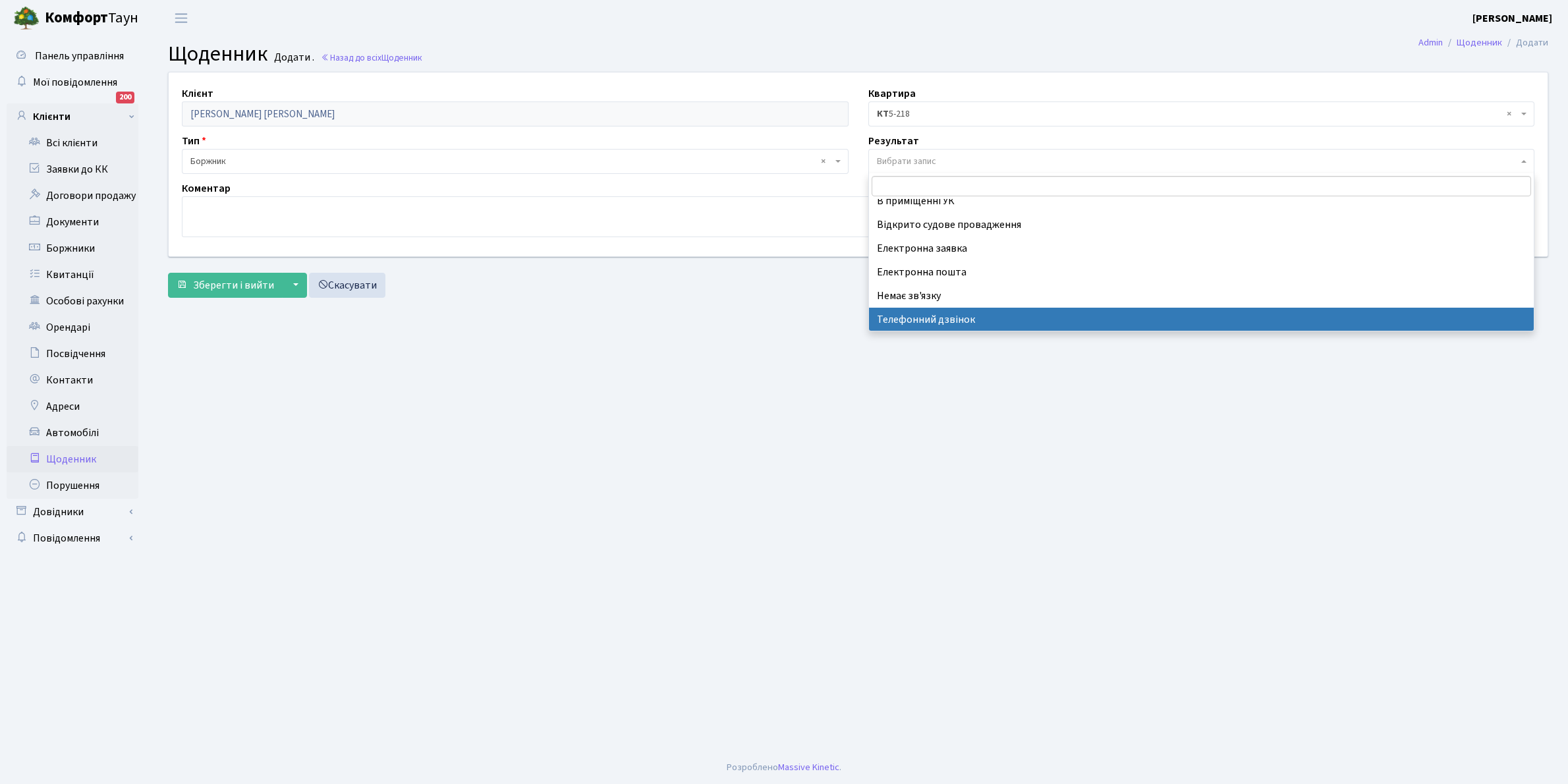
select select "196"
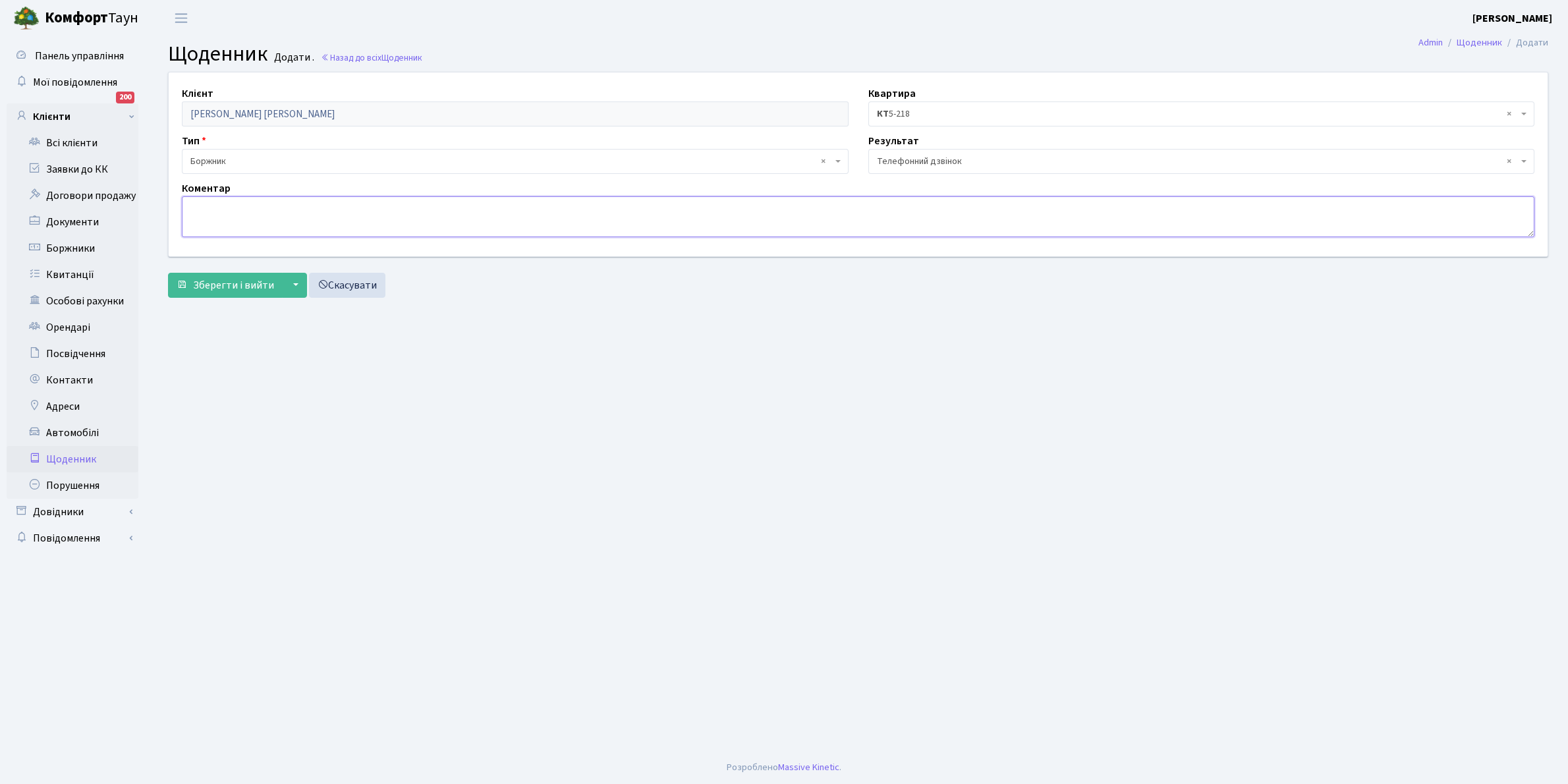
click at [219, 209] on textarea at bounding box center [857, 217] width 1353 height 41
type textarea "Протягом тижня оплатить борг"
click at [224, 279] on span "Зберегти і вийти" at bounding box center [233, 285] width 81 height 14
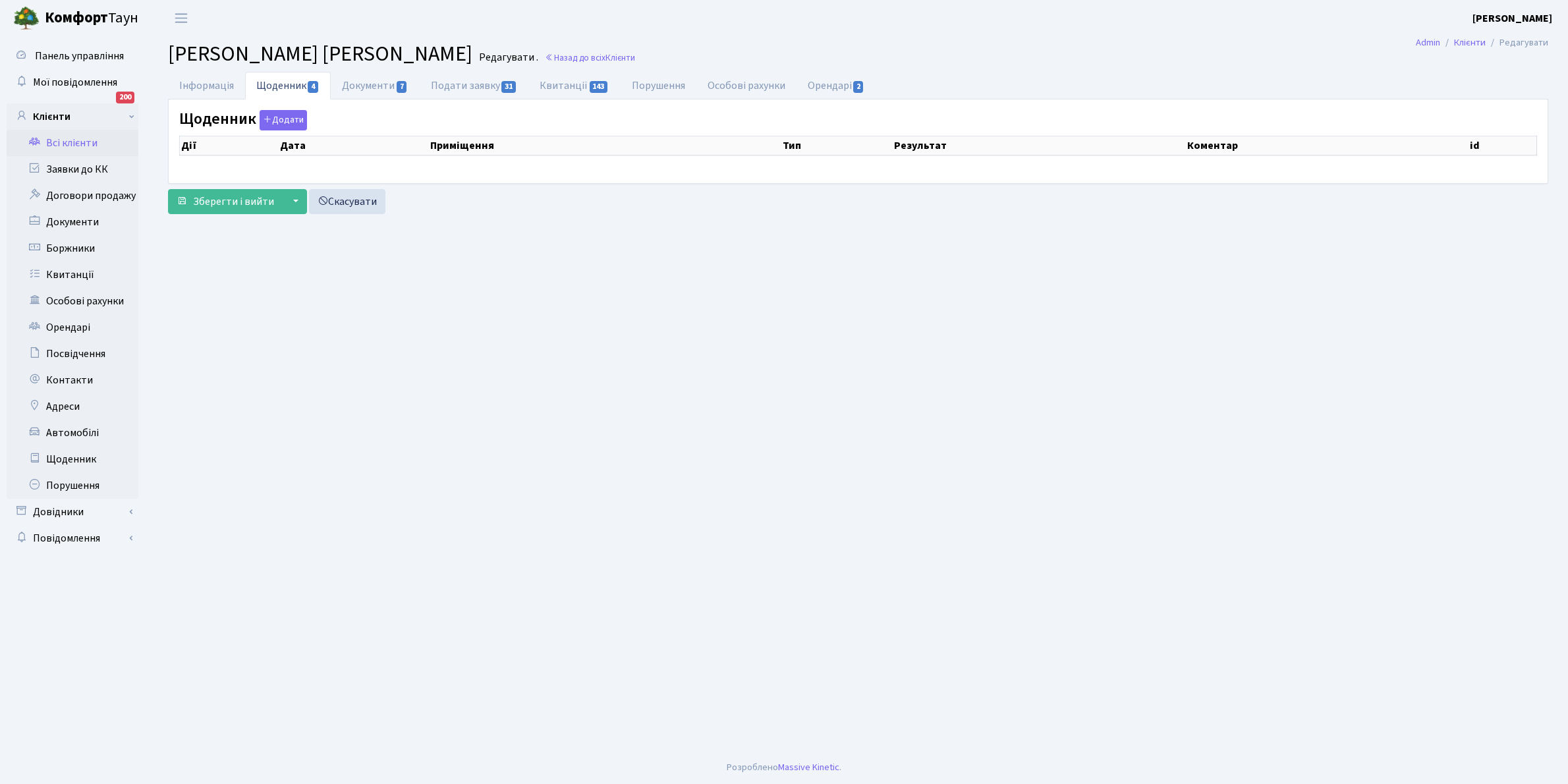
select select "25"
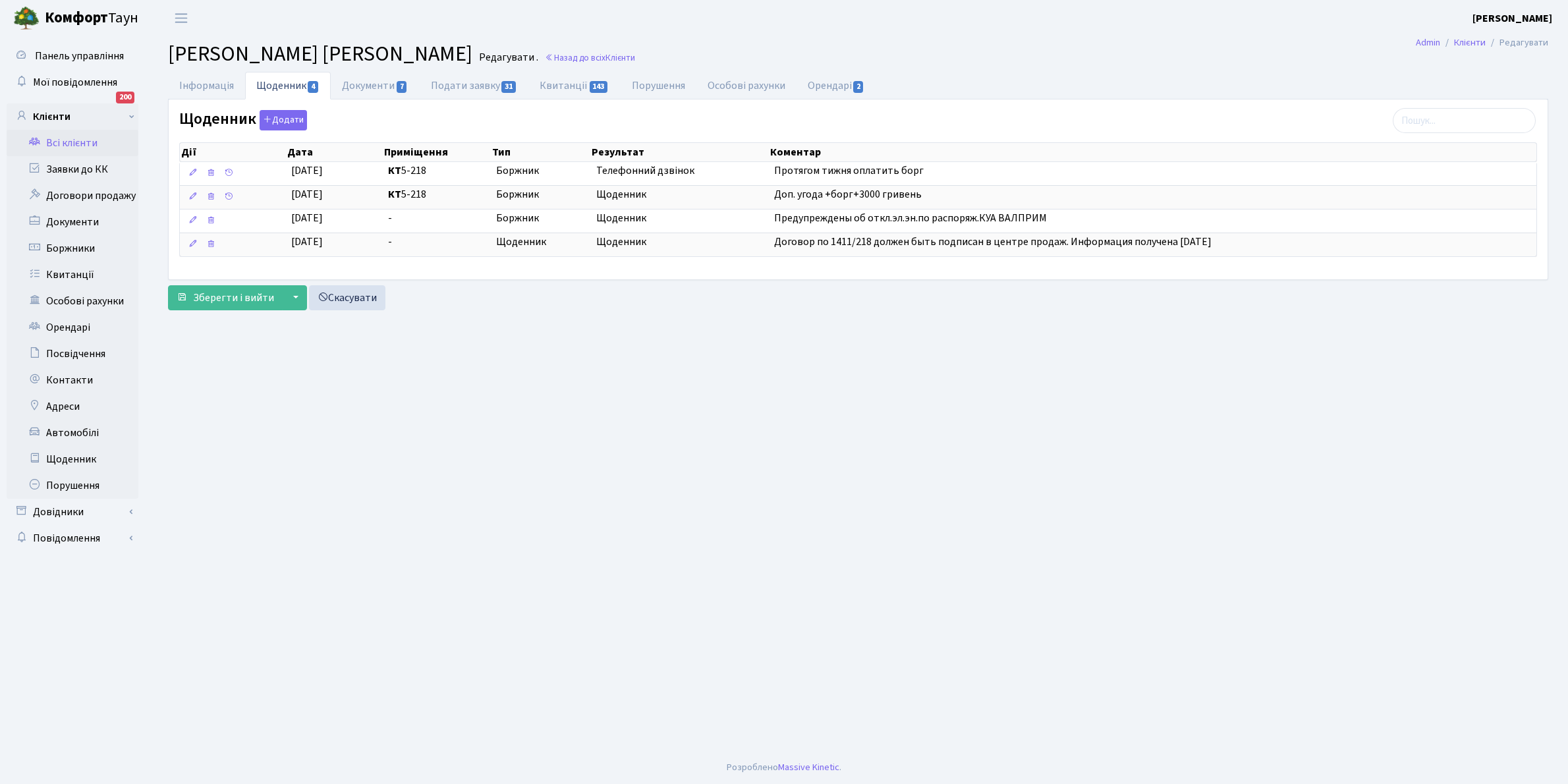
click at [69, 134] on link "Всі клієнти" at bounding box center [72, 142] width 131 height 26
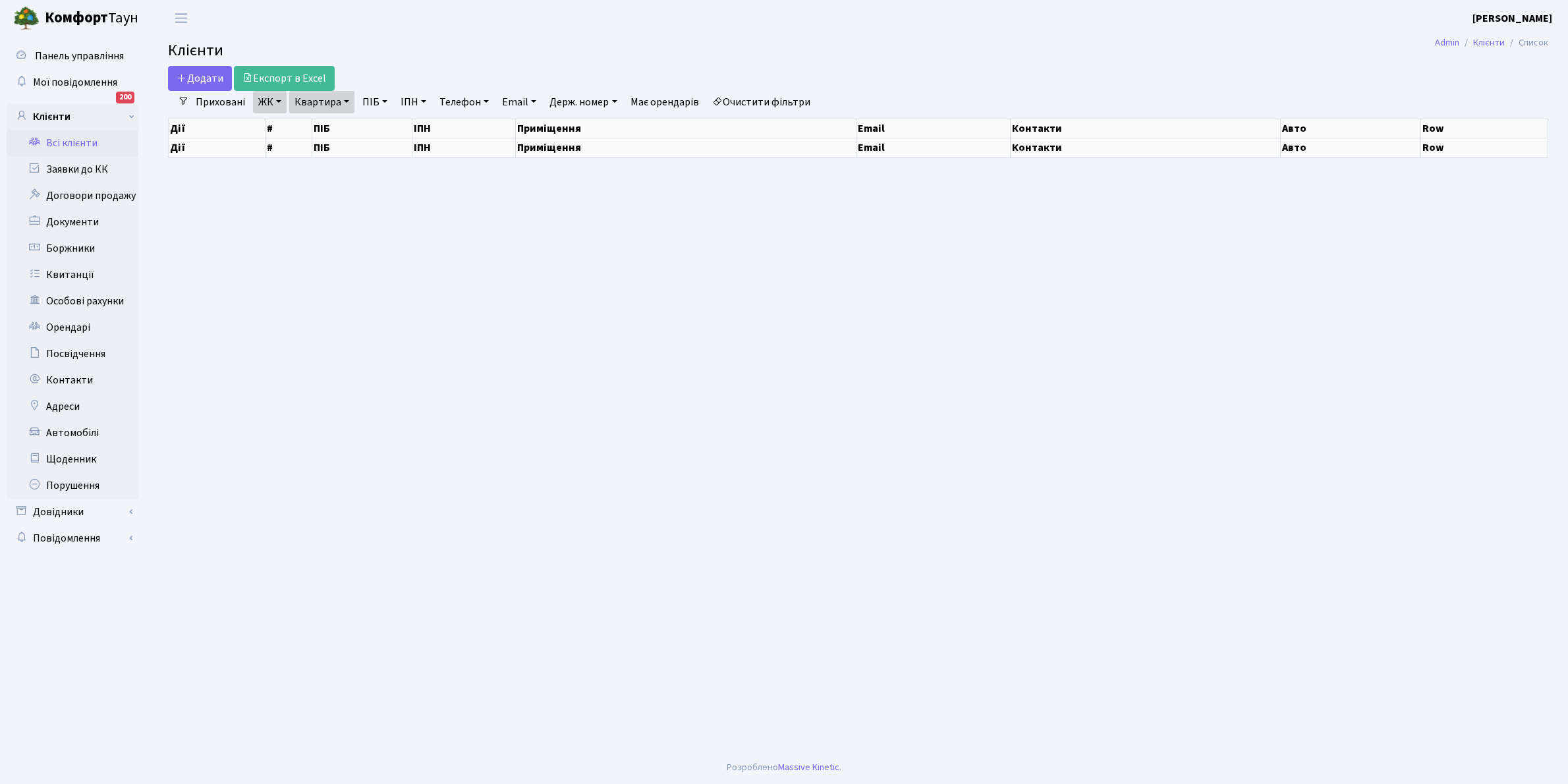
select select "25"
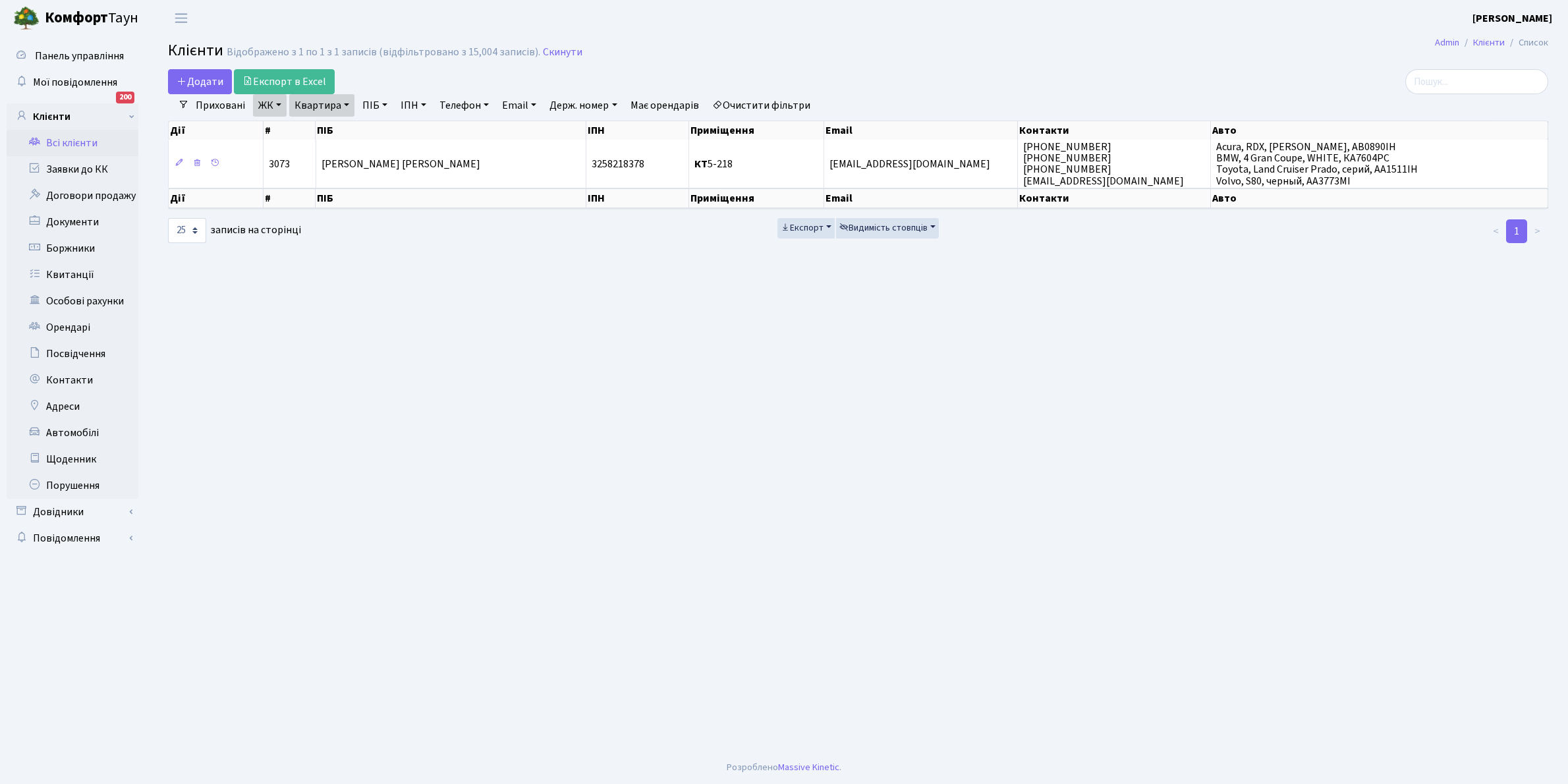
click at [784, 111] on link "Очистити фільтри" at bounding box center [762, 105] width 109 height 22
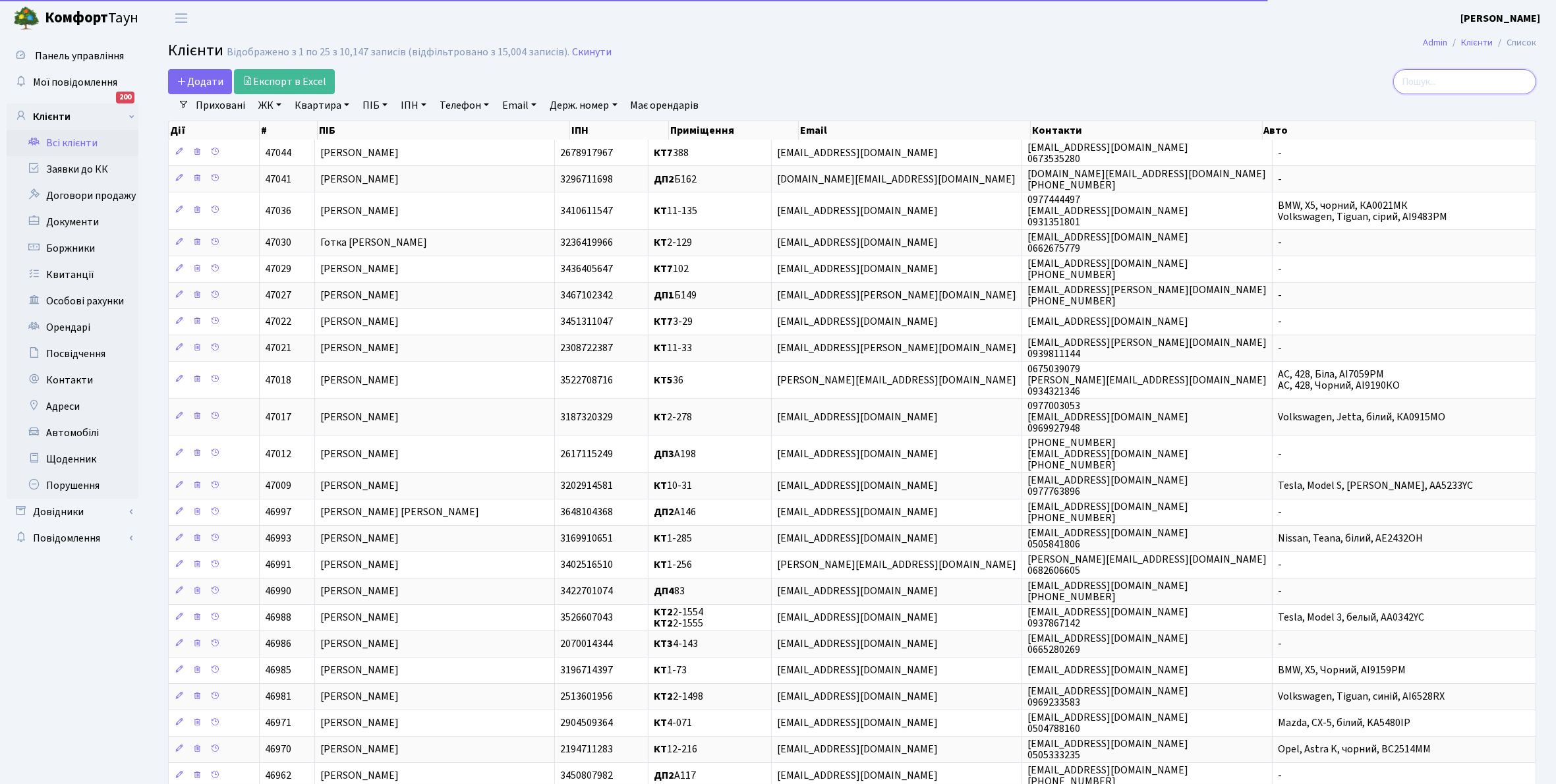
click at [1438, 82] on input "search" at bounding box center [1465, 81] width 143 height 25
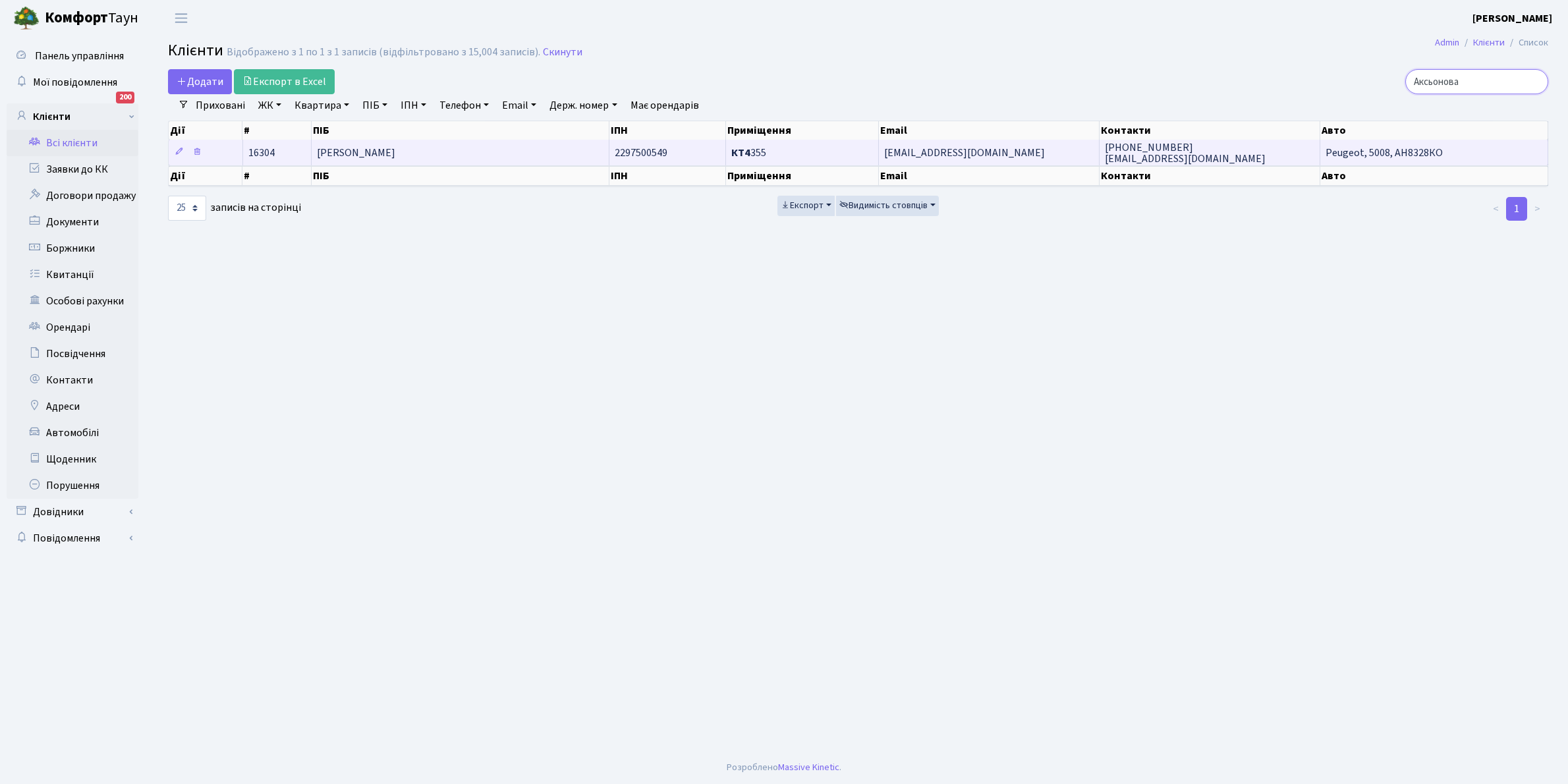
type input "Аксьонова"
click at [492, 156] on td "[PERSON_NAME]" at bounding box center [459, 152] width 298 height 26
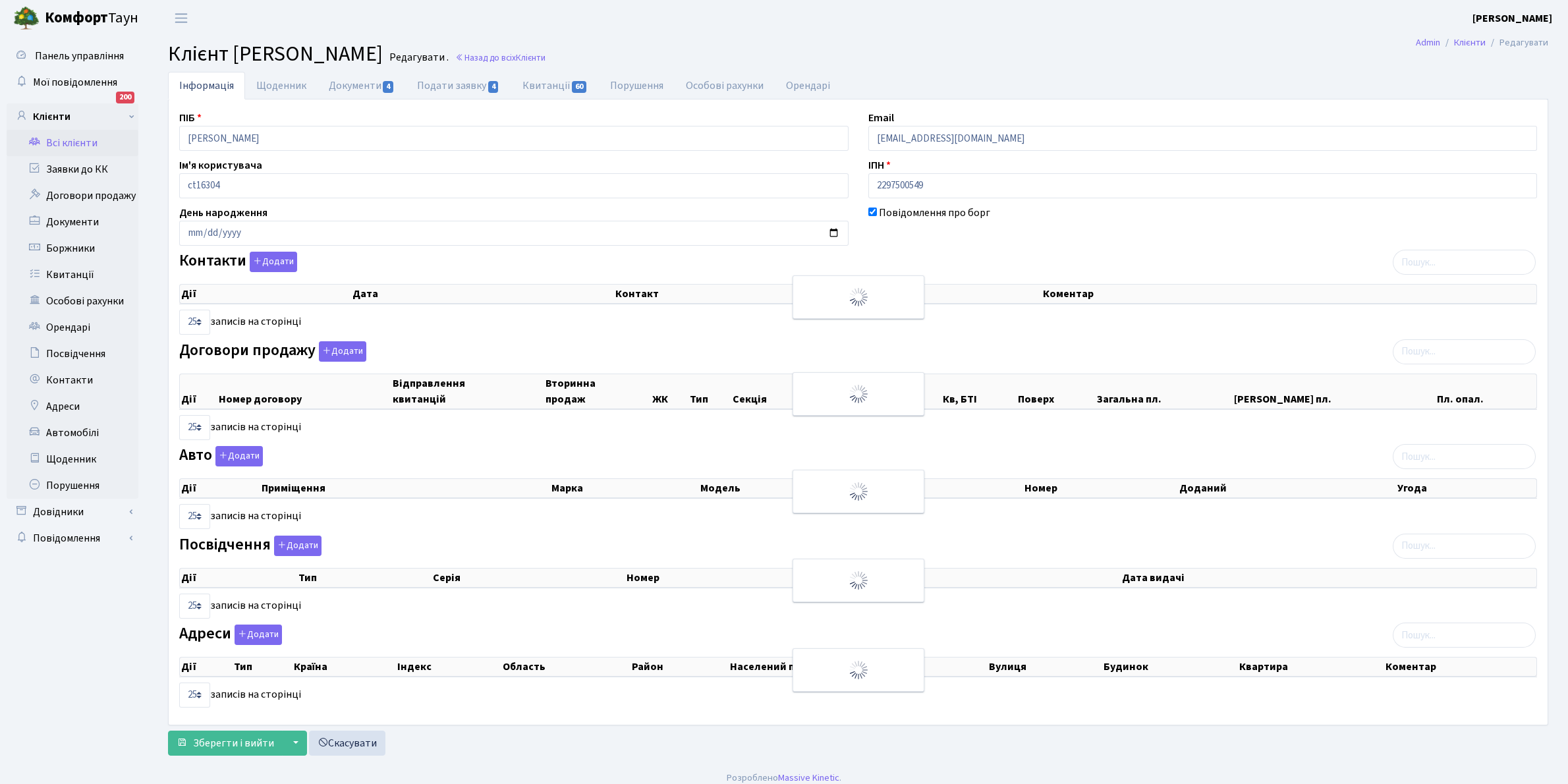
select select "25"
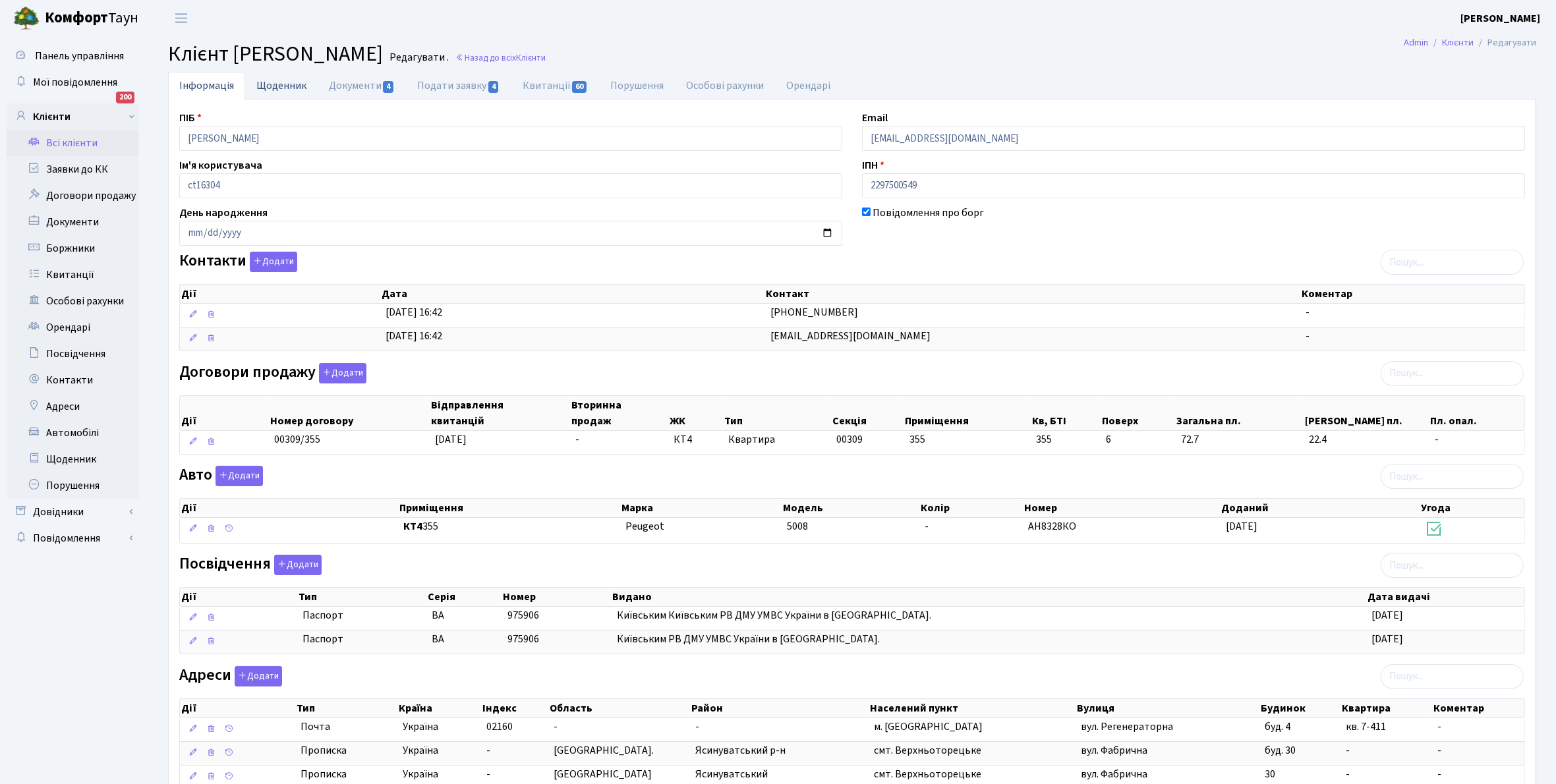
click at [277, 83] on link "Щоденник" at bounding box center [281, 85] width 72 height 27
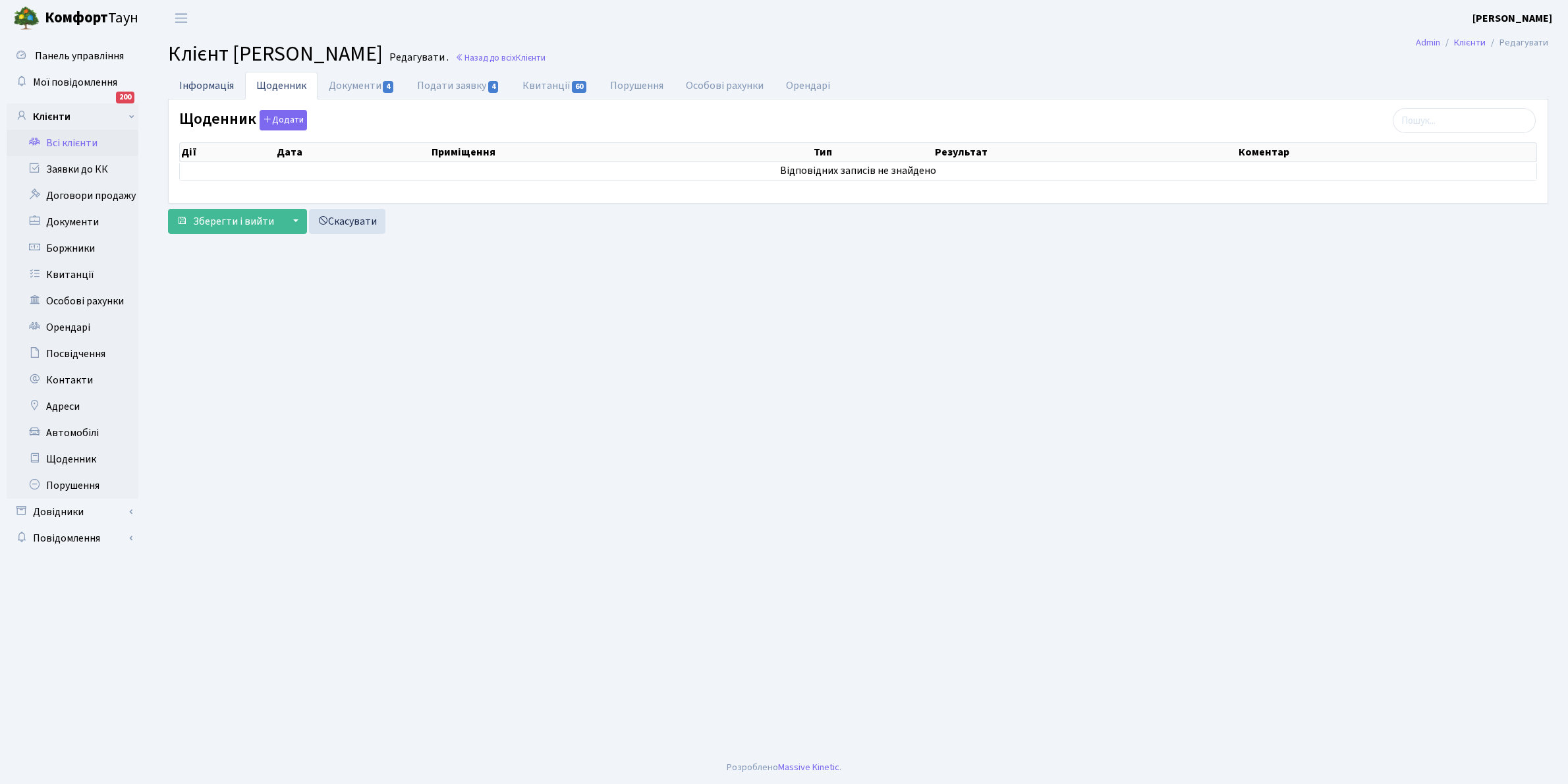
click at [206, 80] on link "Інформація" at bounding box center [207, 85] width 77 height 27
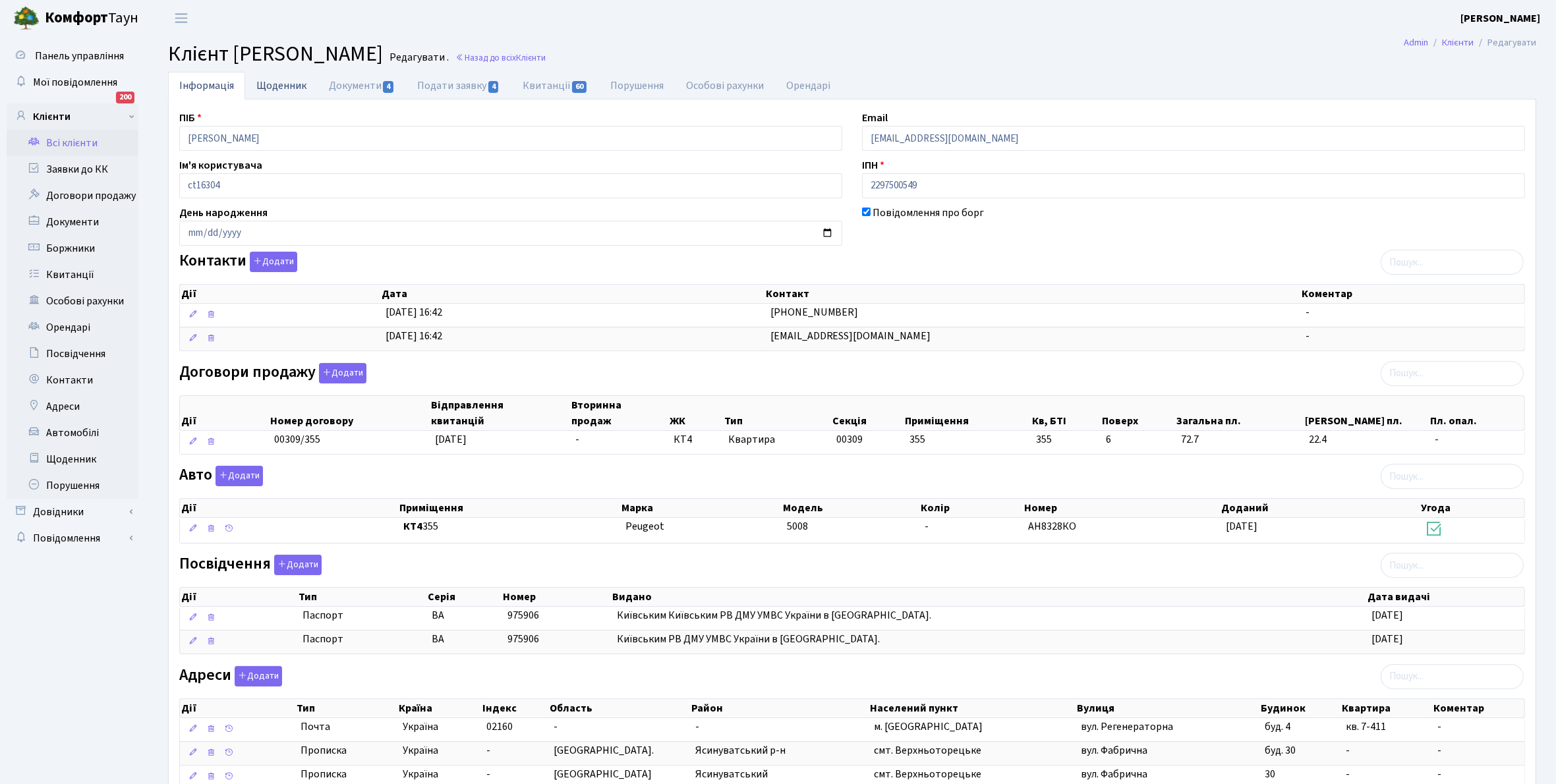
click at [274, 84] on link "Щоденник" at bounding box center [281, 85] width 72 height 27
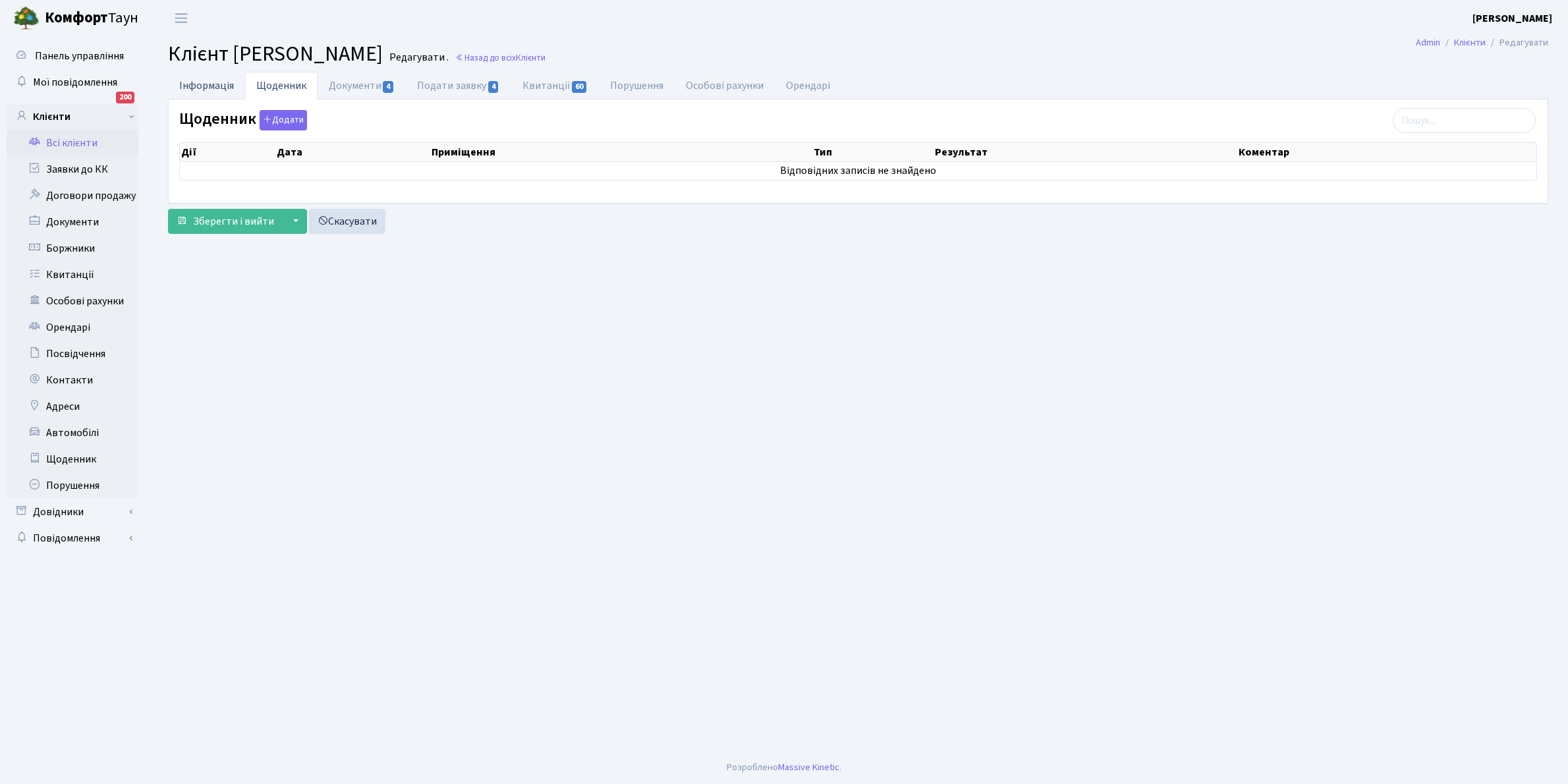
click at [199, 87] on link "Інформація" at bounding box center [207, 85] width 77 height 27
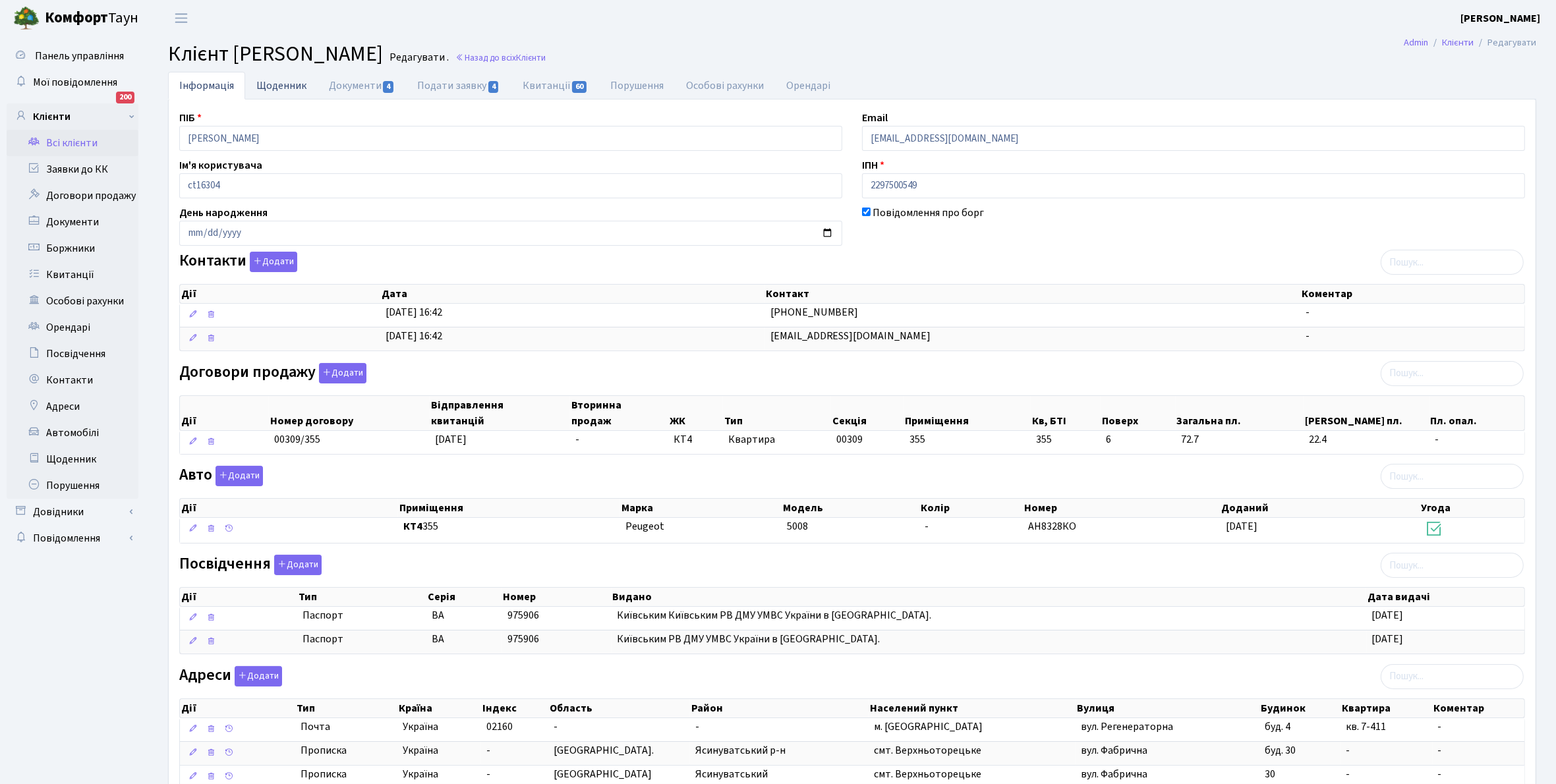
click at [280, 87] on link "Щоденник" at bounding box center [281, 85] width 72 height 27
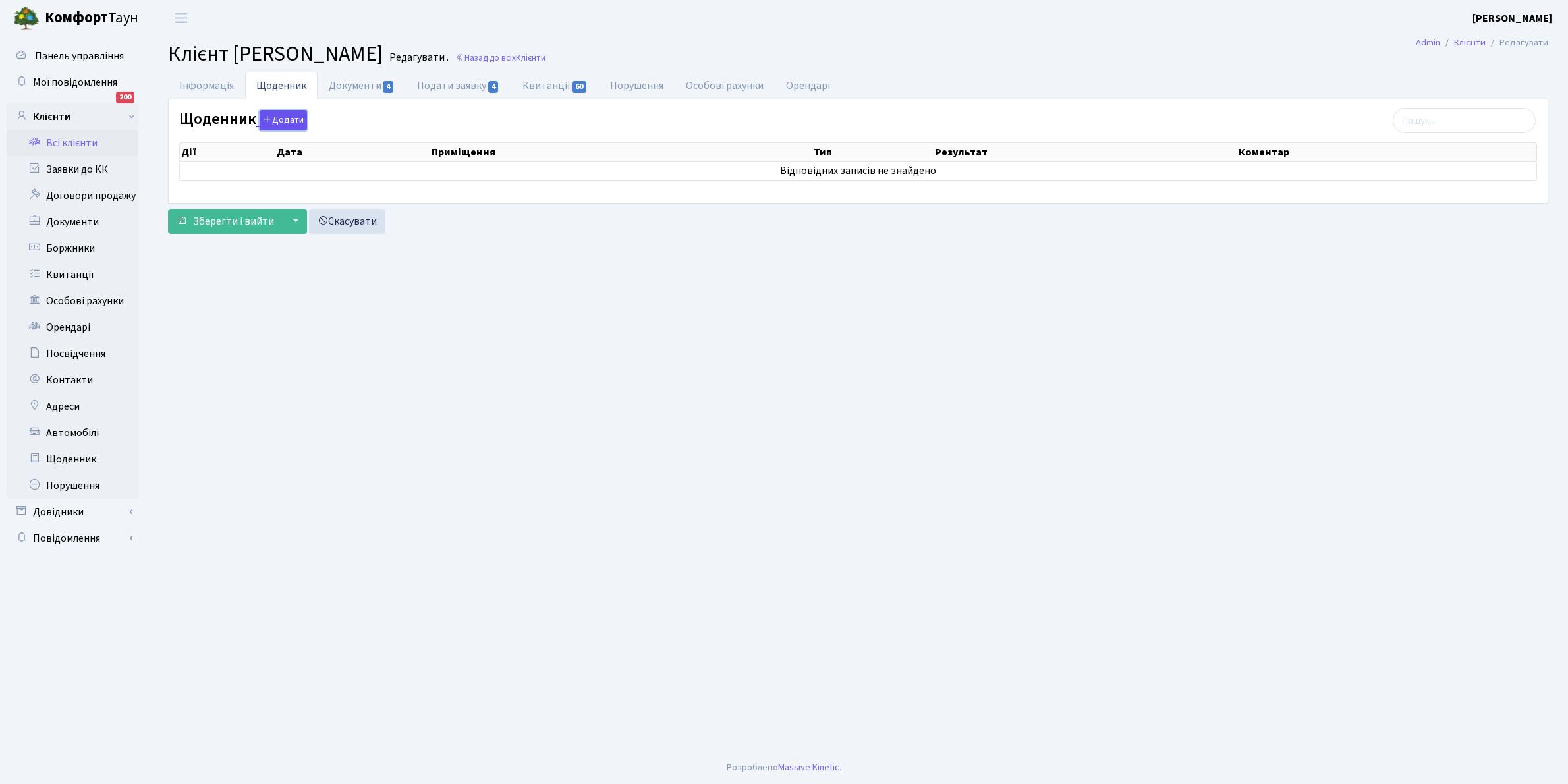
click at [274, 122] on button "Додати" at bounding box center [282, 120] width 47 height 21
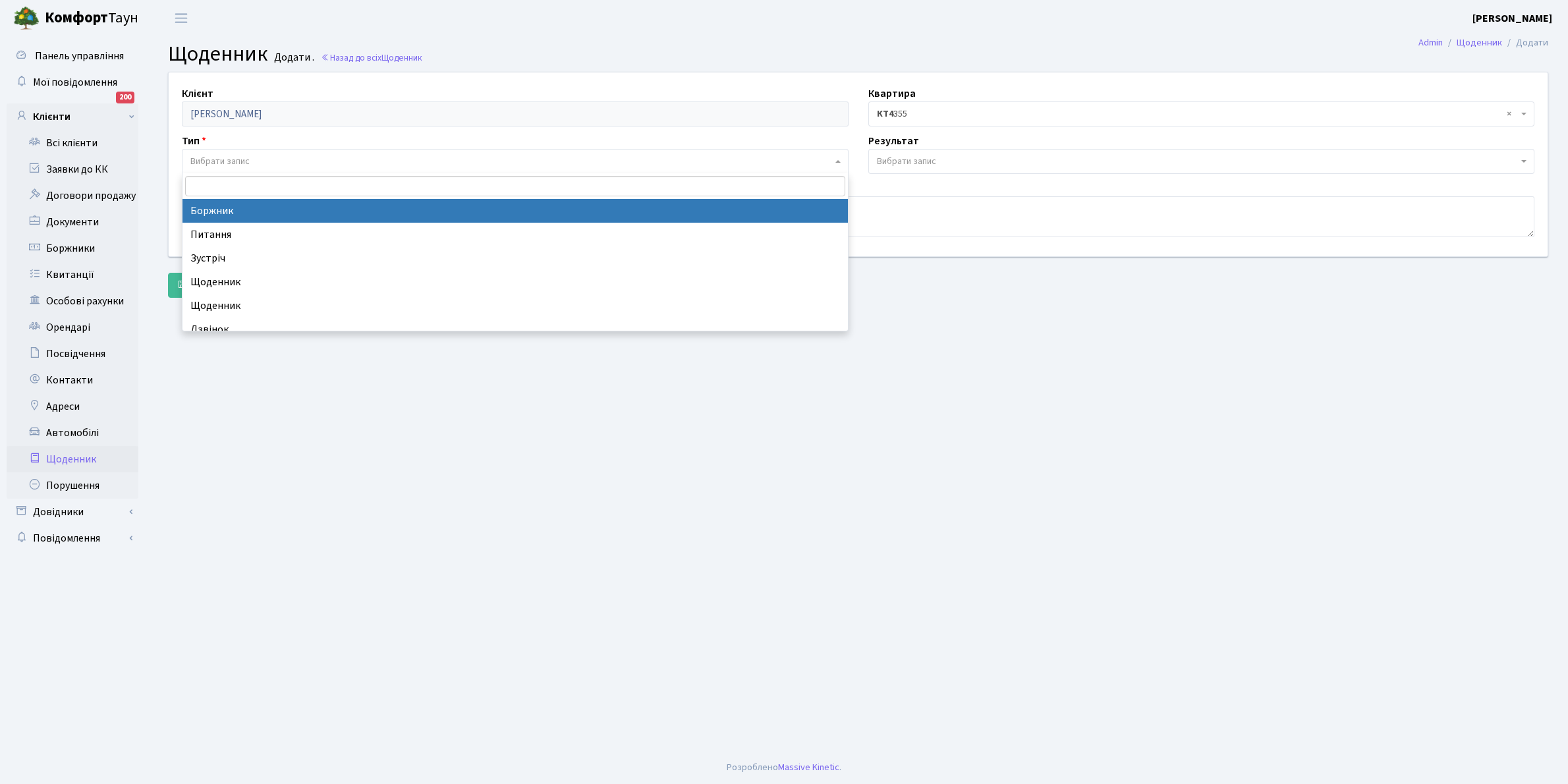
click at [239, 150] on span "Вибрати запис" at bounding box center [515, 162] width 667 height 25
select select "189"
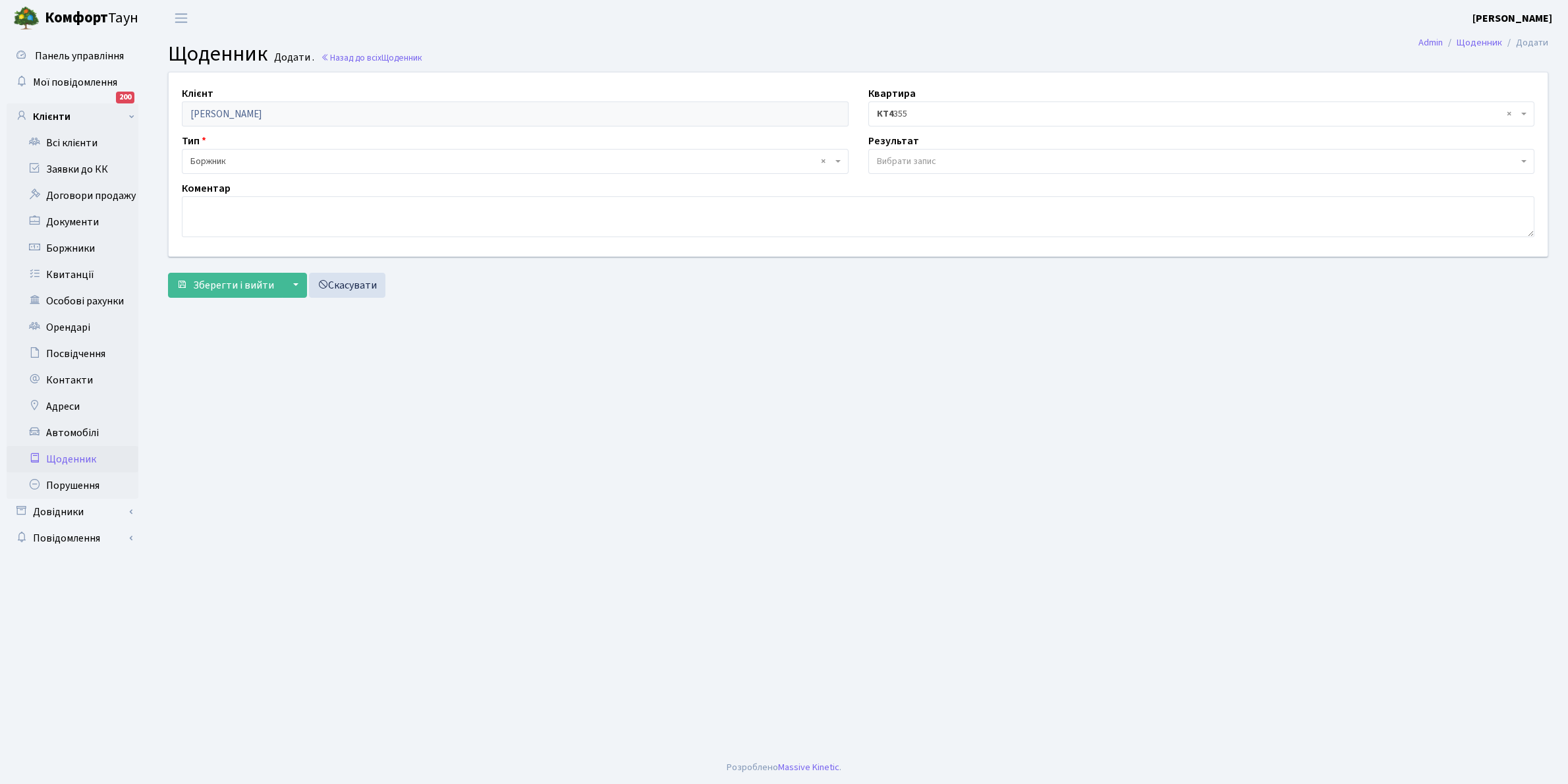
click at [917, 156] on span "Вибрати запис" at bounding box center [906, 161] width 59 height 13
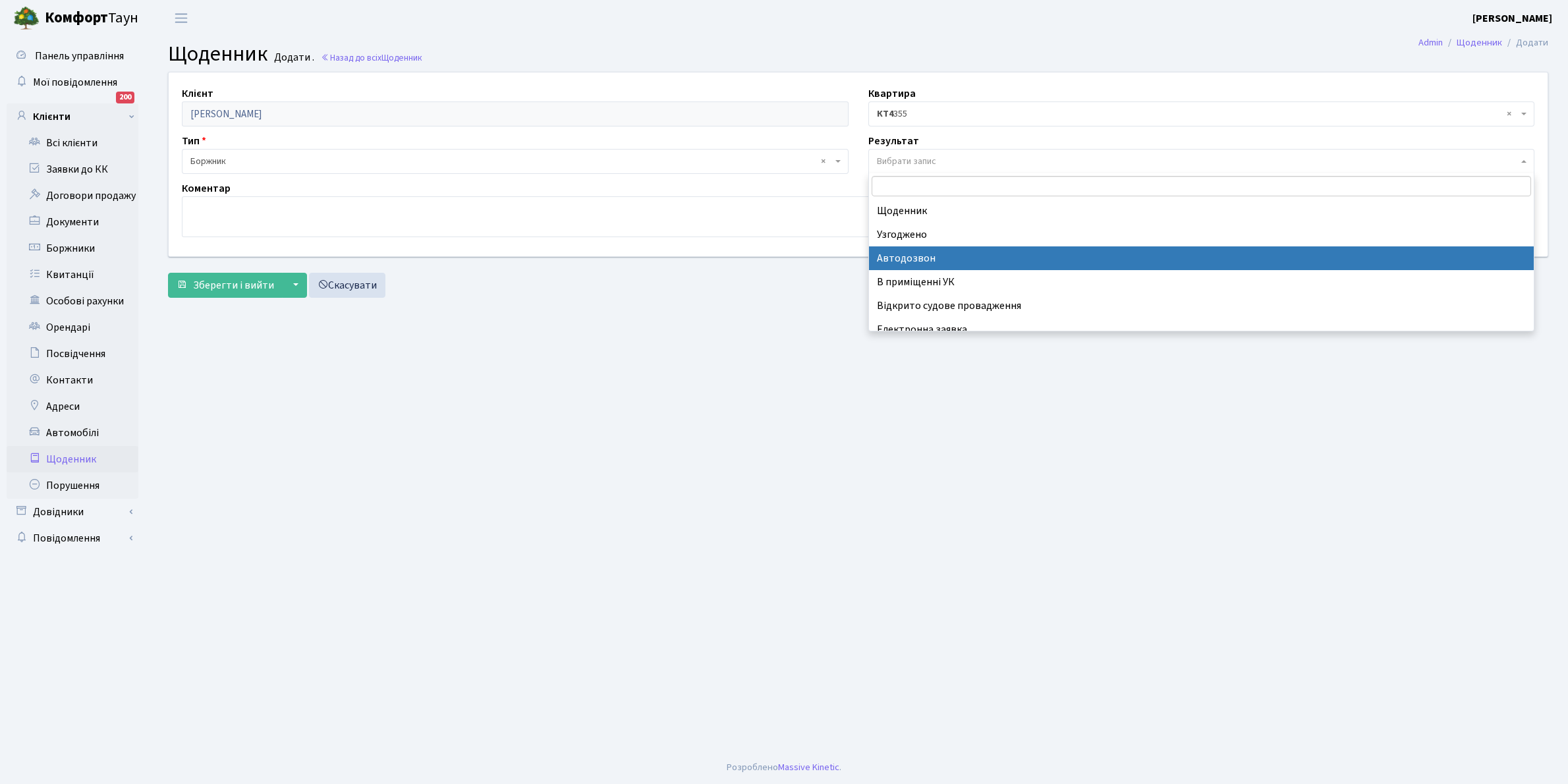
scroll to position [81, 0]
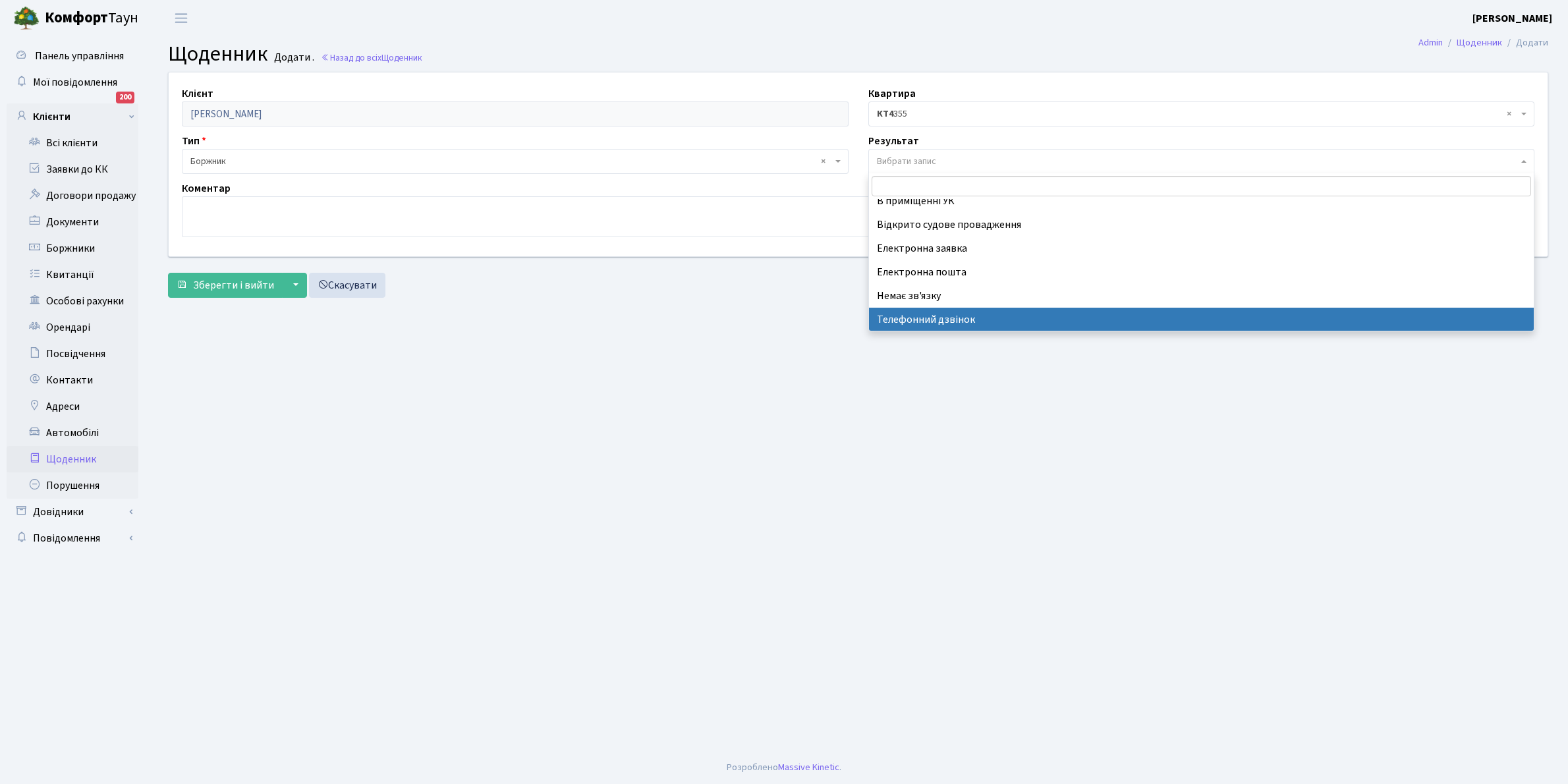
select select "196"
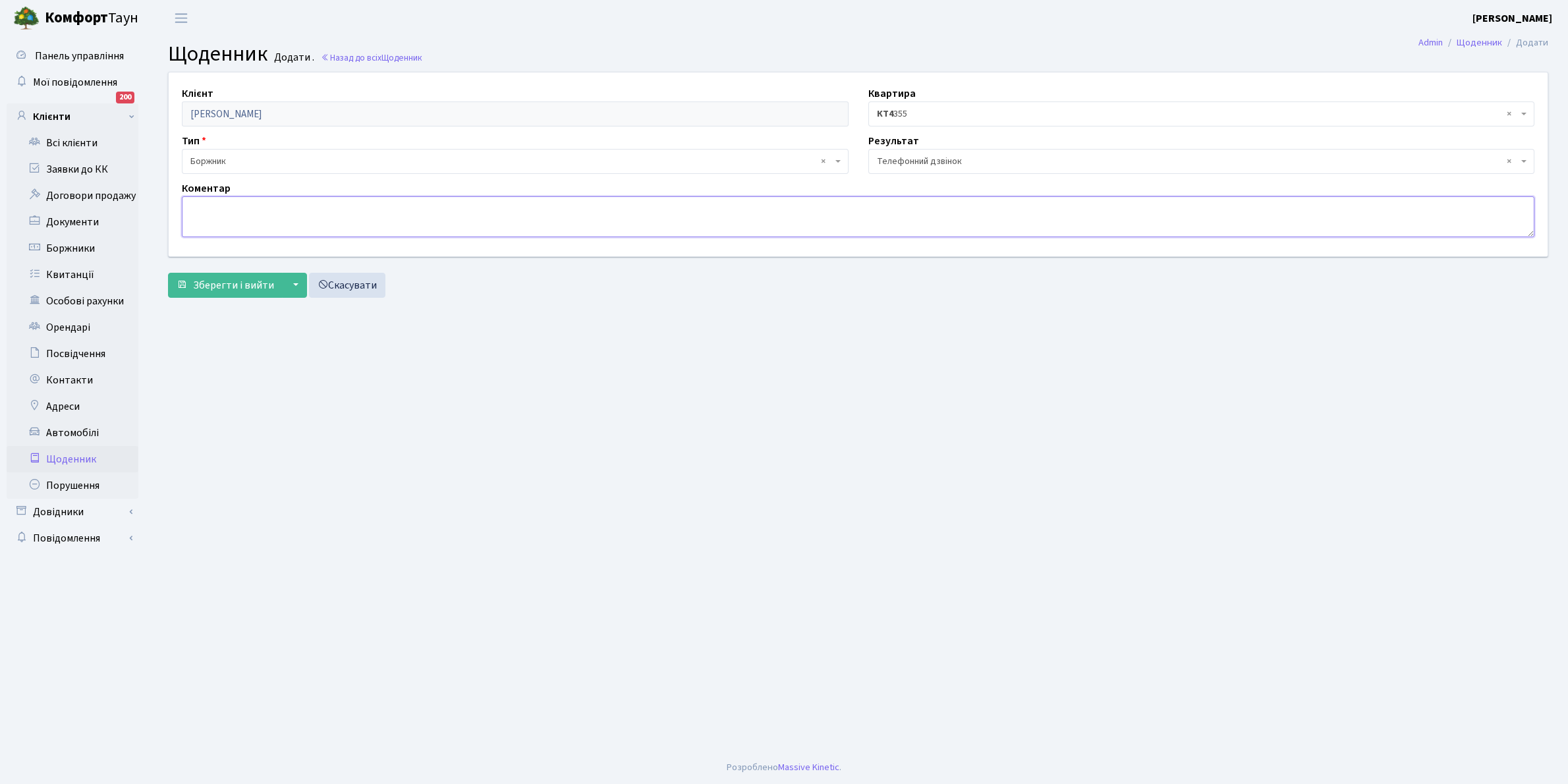
click at [246, 218] on textarea at bounding box center [857, 217] width 1353 height 41
type textarea "Оплатить борг"
click at [226, 282] on span "Зберегти і вийти" at bounding box center [233, 285] width 81 height 14
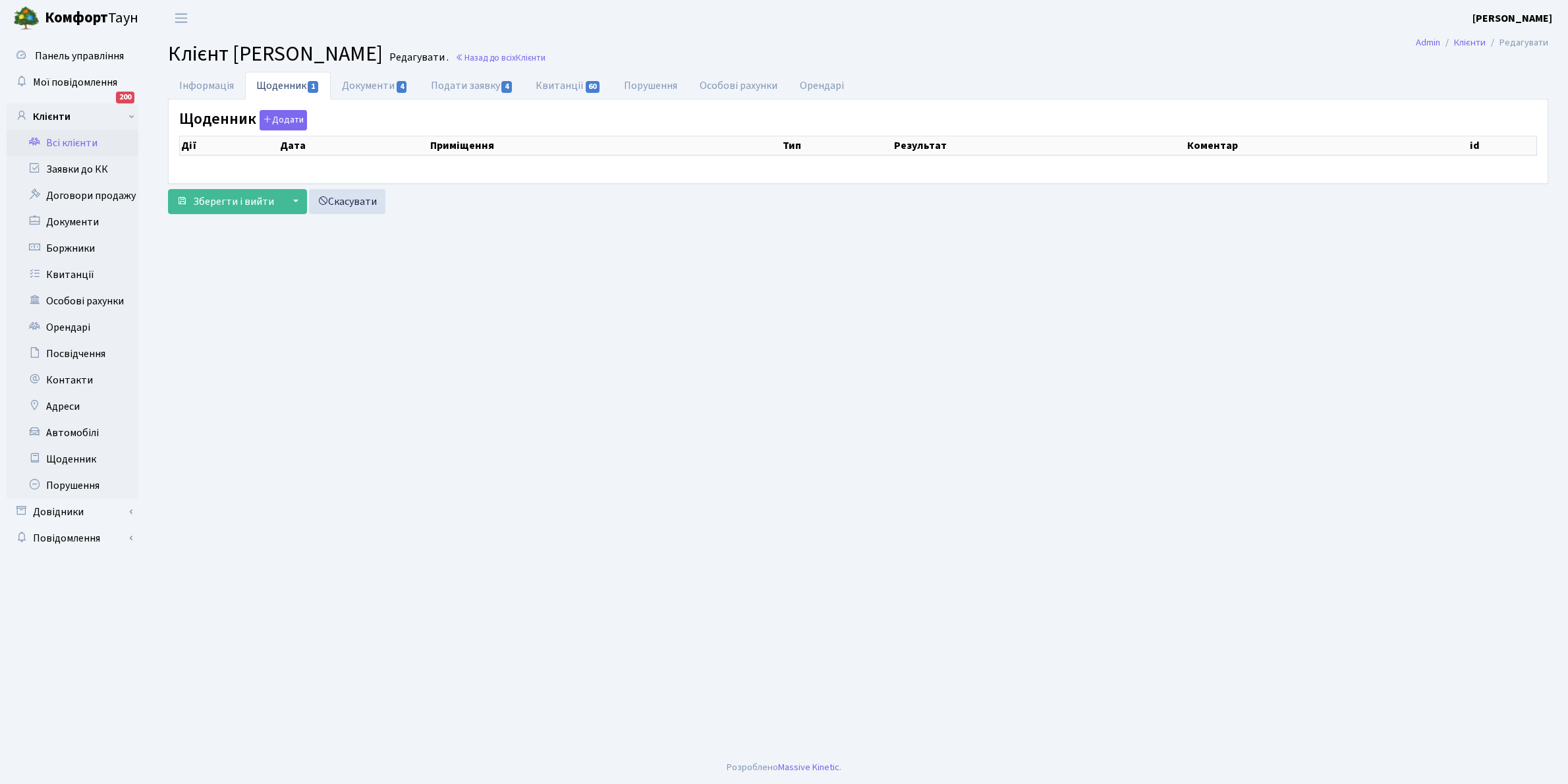
select select "25"
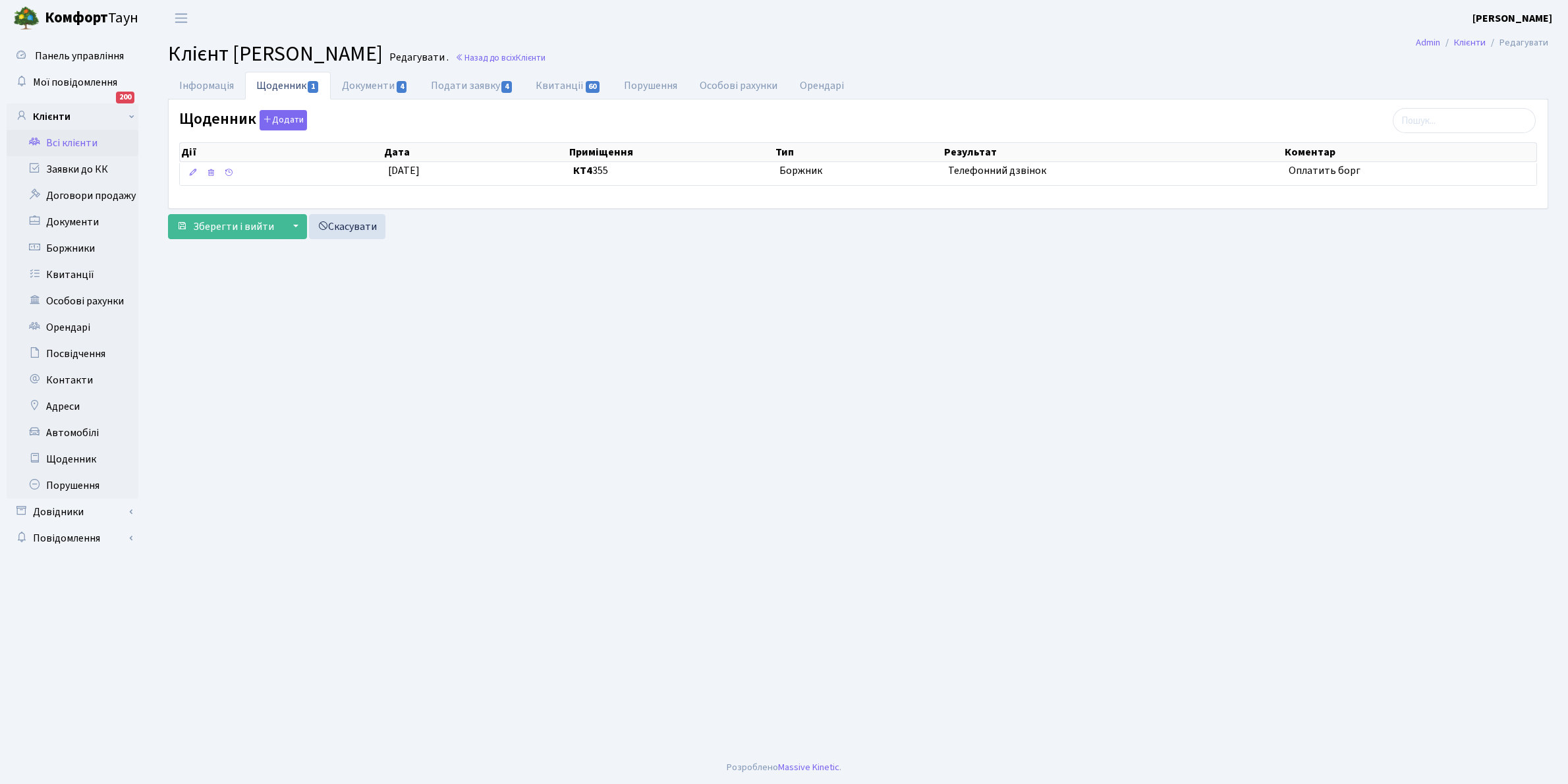
click at [74, 140] on link "Всі клієнти" at bounding box center [72, 142] width 131 height 26
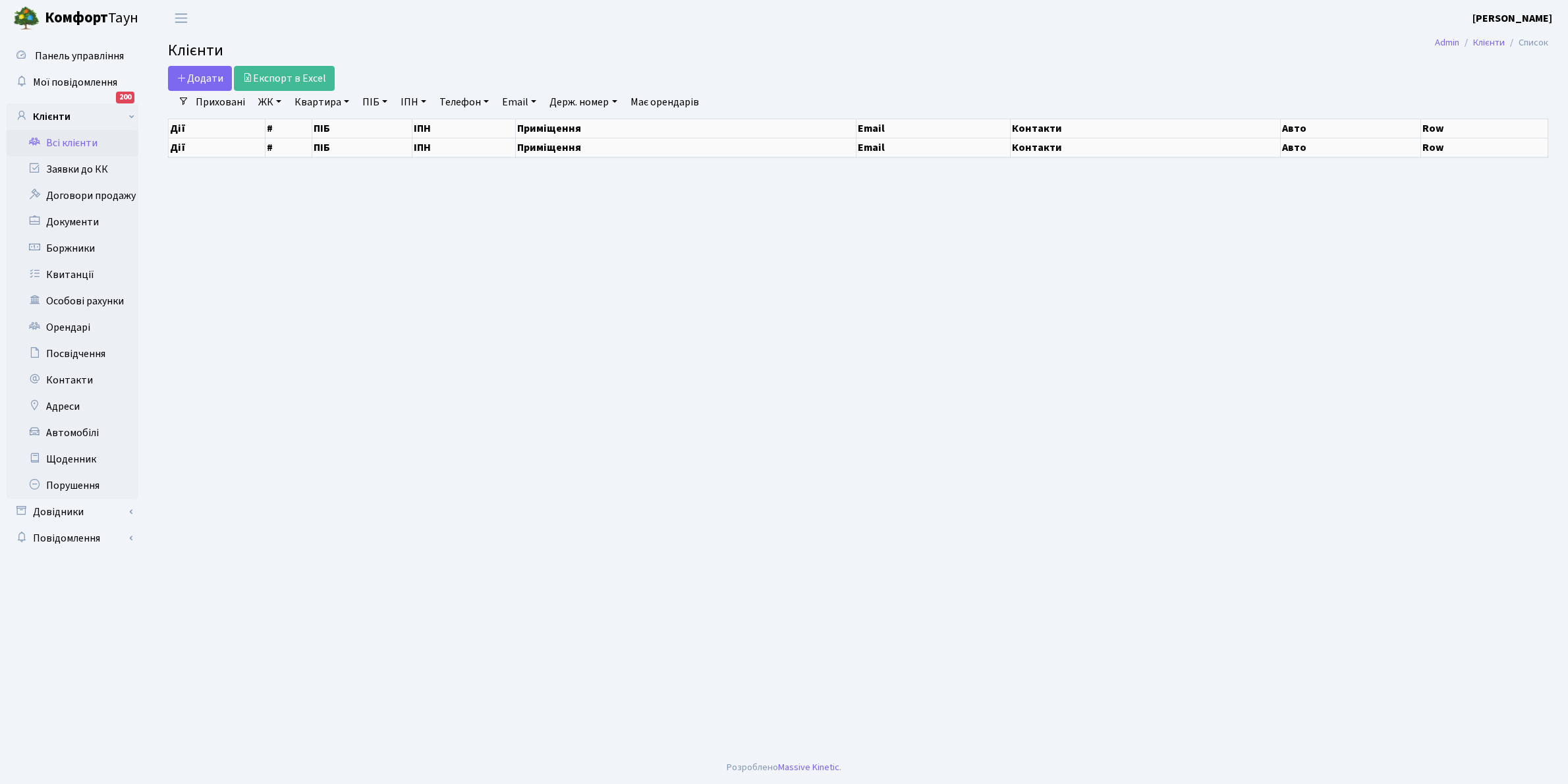
select select "25"
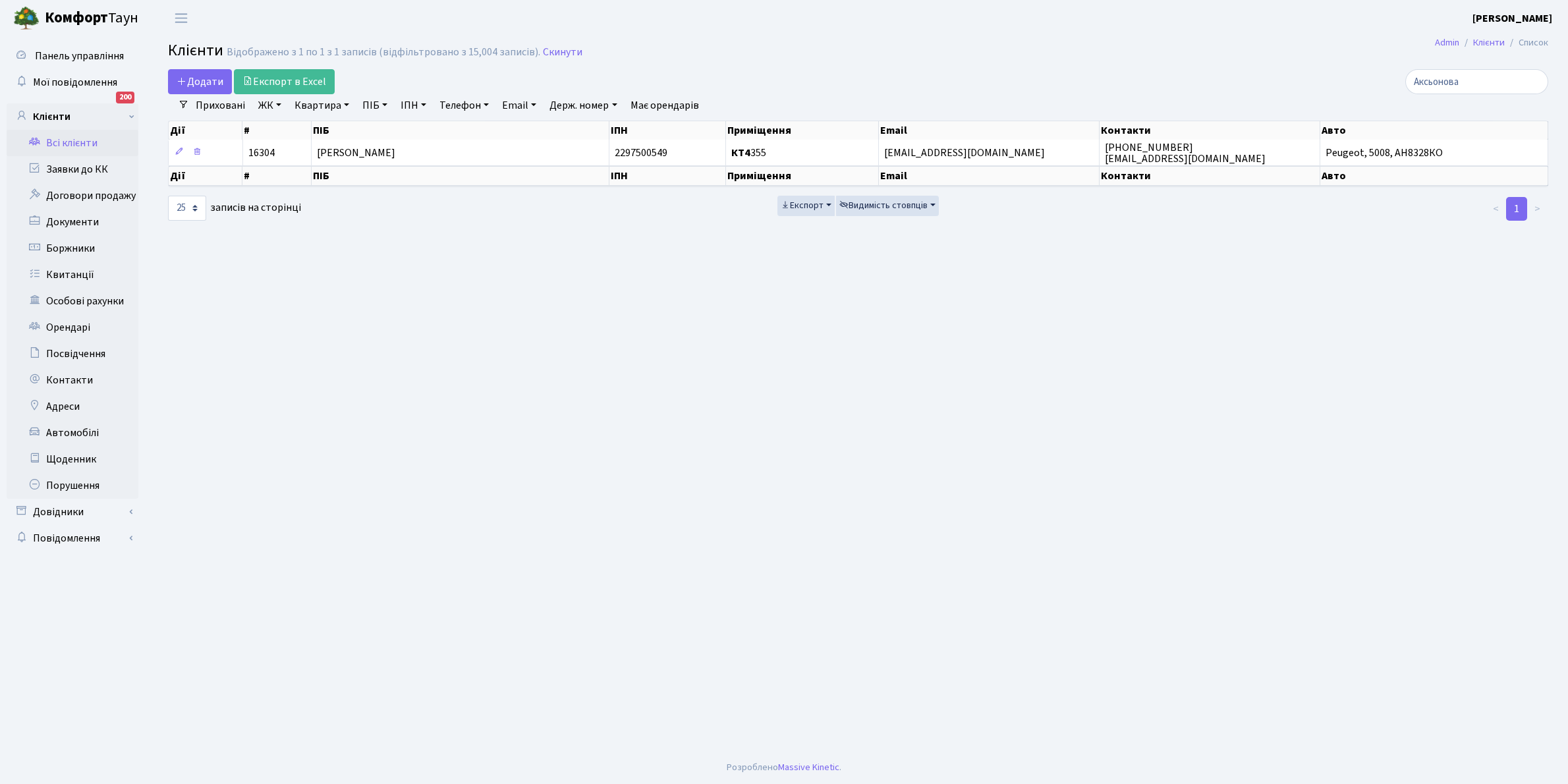
click at [348, 106] on link "Квартира" at bounding box center [321, 105] width 65 height 22
click at [337, 131] on input "text" at bounding box center [328, 131] width 77 height 25
type input "17-13"
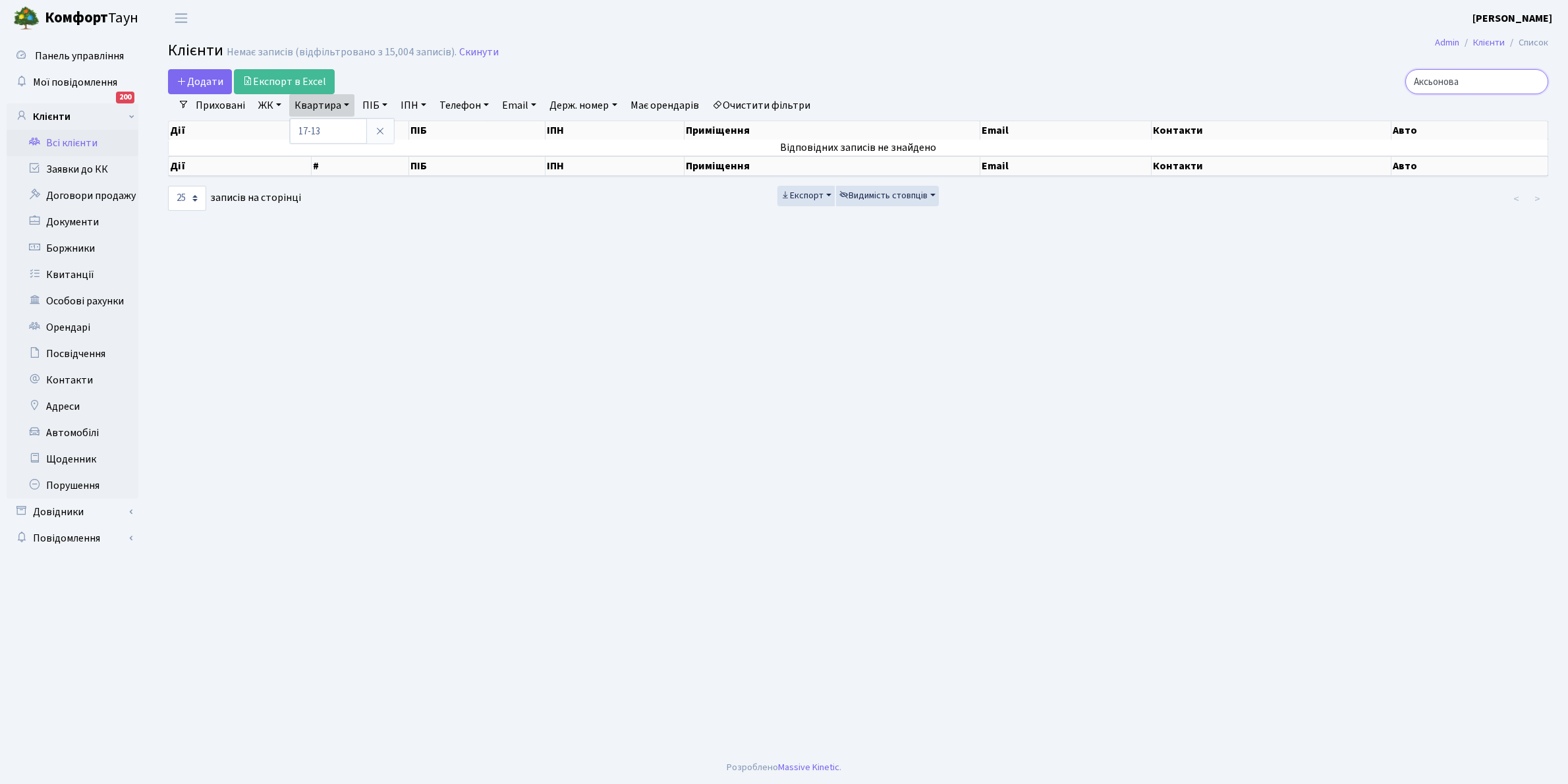
click at [1488, 87] on input "Аксьонова" at bounding box center [1477, 81] width 143 height 25
type input "А"
